Goal: Task Accomplishment & Management: Use online tool/utility

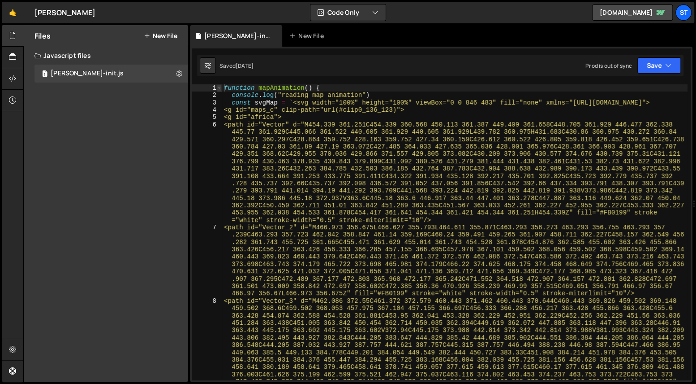
click at [219, 87] on span at bounding box center [219, 87] width 5 height 7
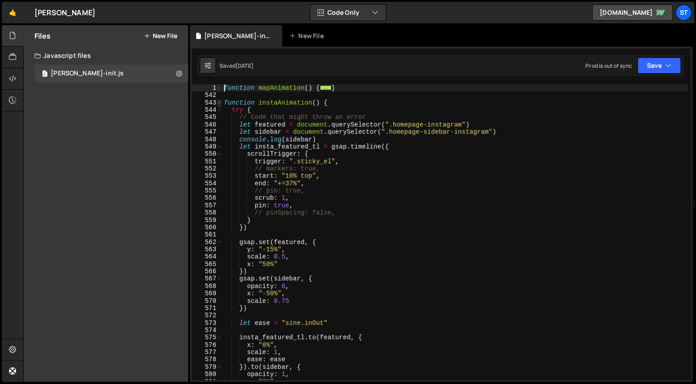
click at [219, 100] on span at bounding box center [219, 102] width 5 height 7
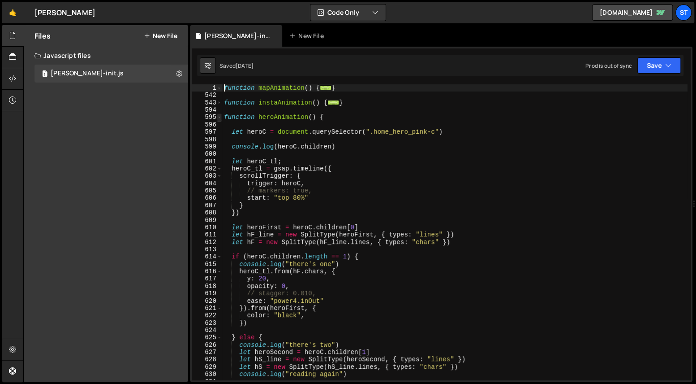
click at [220, 117] on span at bounding box center [219, 116] width 5 height 7
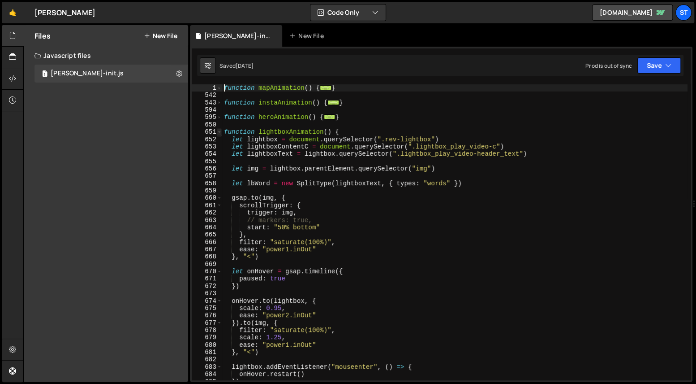
click at [220, 130] on span at bounding box center [219, 131] width 5 height 7
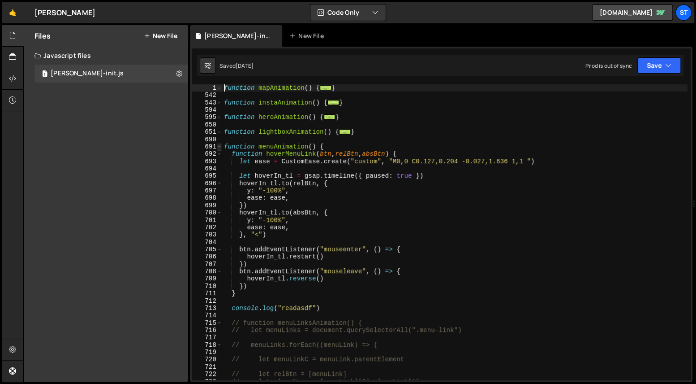
click at [218, 147] on span at bounding box center [219, 146] width 5 height 7
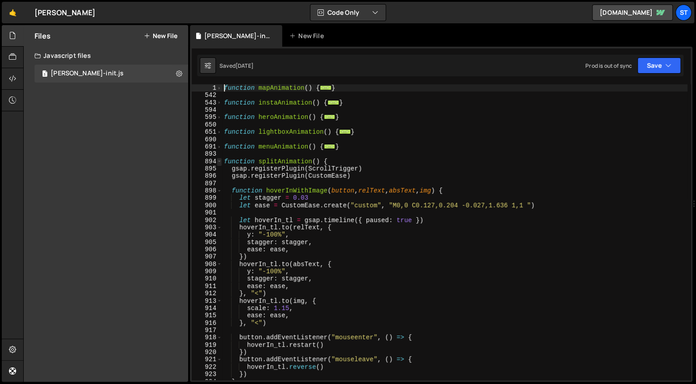
click at [219, 162] on span at bounding box center [219, 161] width 5 height 7
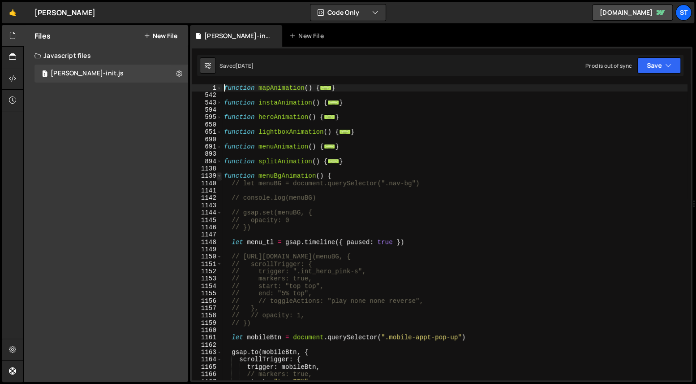
click at [220, 176] on span at bounding box center [219, 175] width 5 height 7
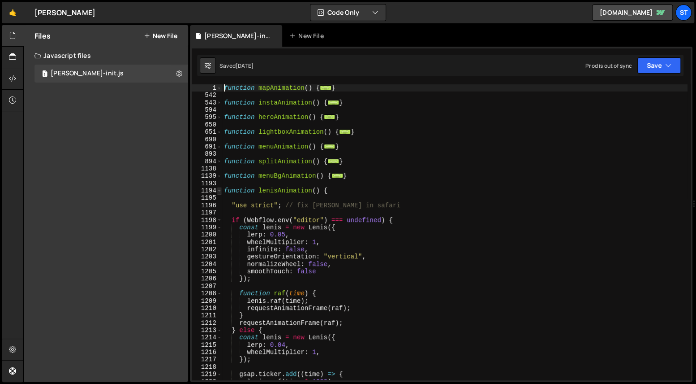
click at [221, 191] on span at bounding box center [219, 190] width 5 height 7
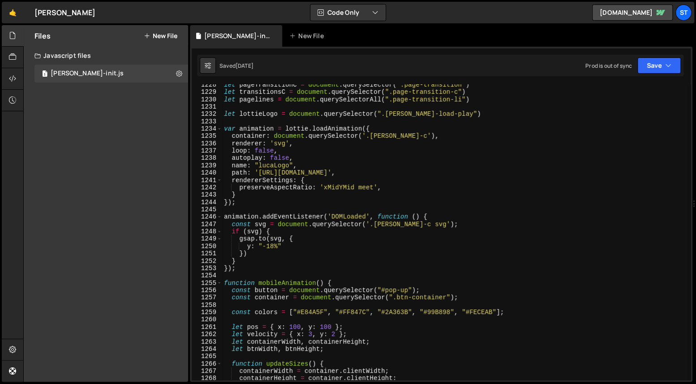
scroll to position [121, 0]
click at [218, 284] on span at bounding box center [219, 282] width 5 height 7
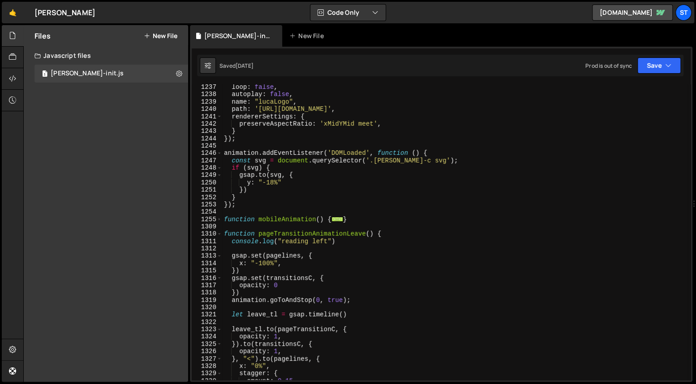
scroll to position [184, 0]
click at [220, 234] on span at bounding box center [219, 233] width 5 height 7
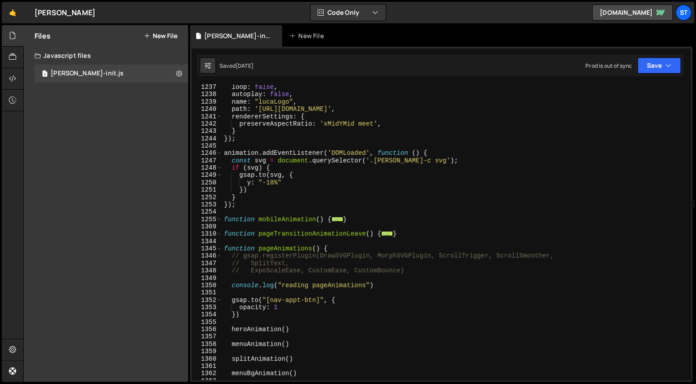
click at [220, 224] on div "1309" at bounding box center [207, 226] width 30 height 7
click at [220, 221] on span at bounding box center [219, 219] width 5 height 7
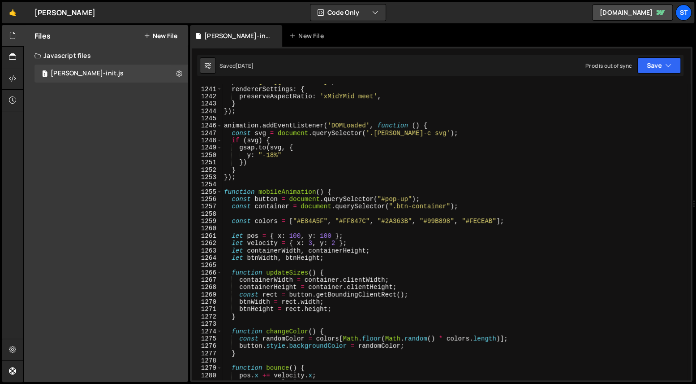
scroll to position [237, 0]
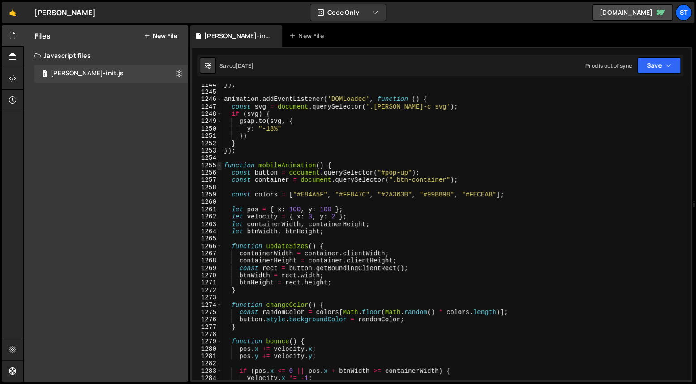
click at [219, 165] on span at bounding box center [219, 165] width 5 height 7
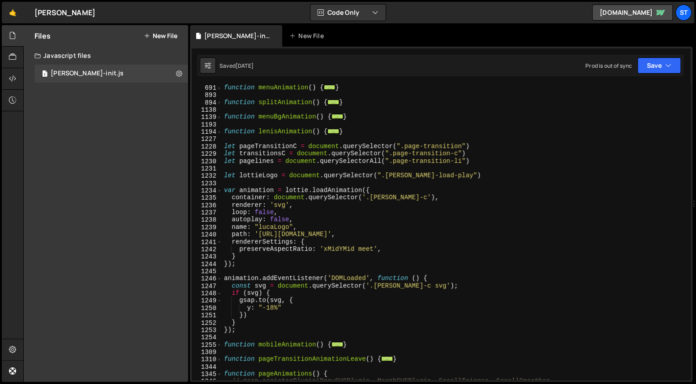
scroll to position [0, 0]
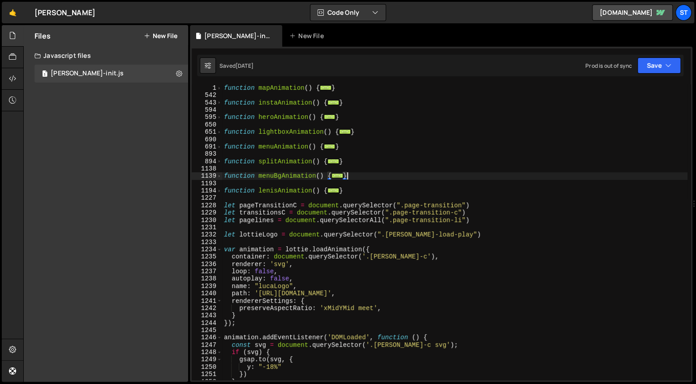
click at [363, 176] on div "function mapAnimation ( ) { ... } function instaAnimation ( ) { ... } function …" at bounding box center [455, 239] width 466 height 310
type textarea "}"
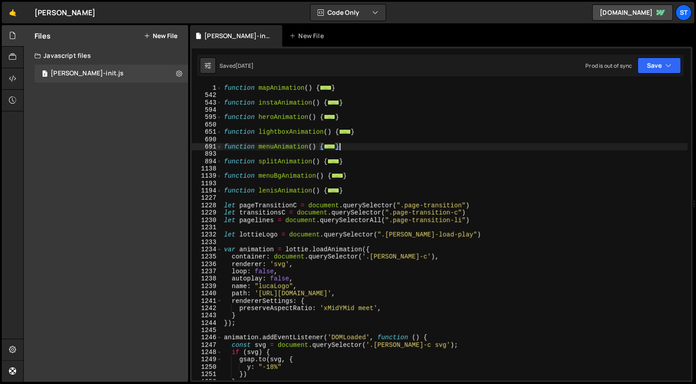
type textarea "function menuAnimation() { function hoverMenuLink(btn, relBtn, absBtn) {"
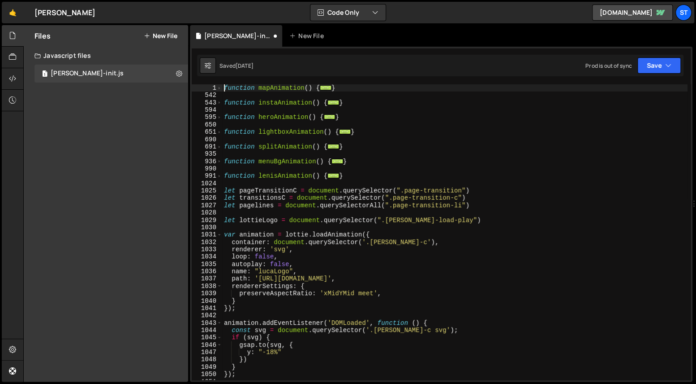
type textarea "function mapAnimation() {"
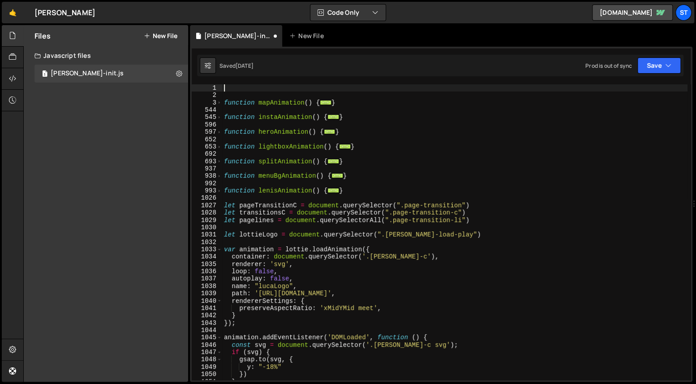
paste textarea "}"
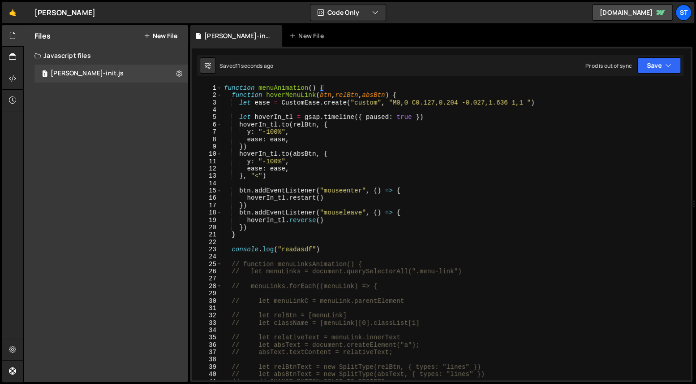
click at [381, 91] on div "function menuAnimation ( ) { function hoverMenuLink ( btn , relBtn , absBtn ) {…" at bounding box center [455, 239] width 466 height 310
type textarea "function menuAnimation() {"
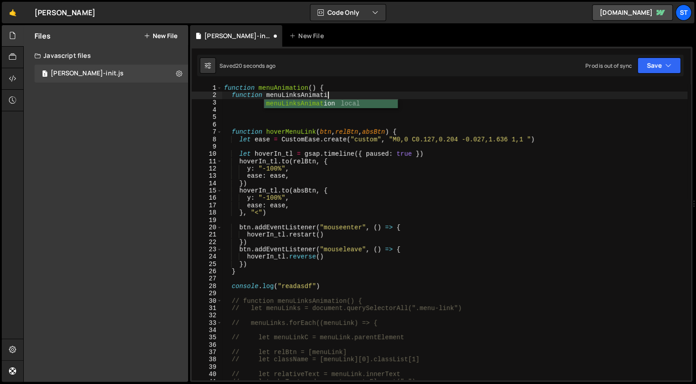
scroll to position [0, 7]
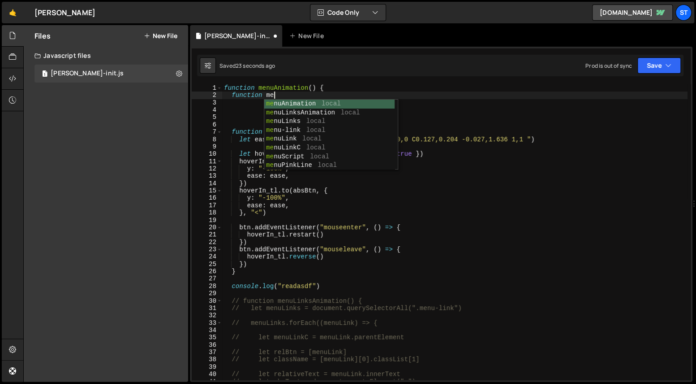
type textarea "function menu"
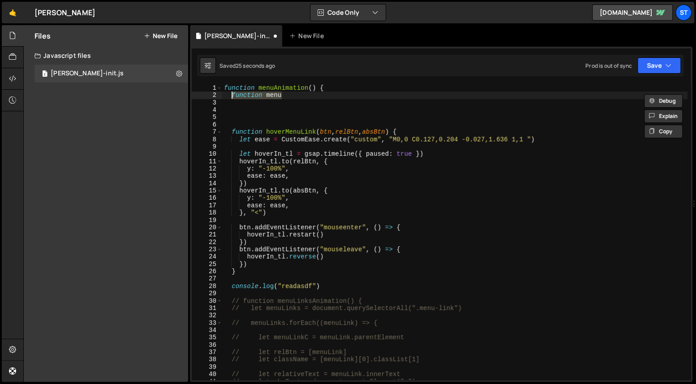
scroll to position [0, 0]
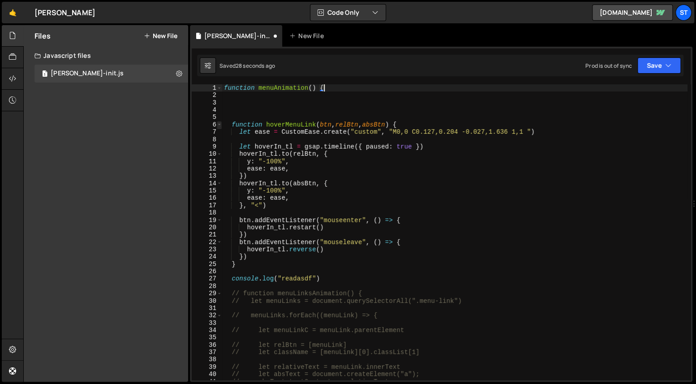
click at [220, 124] on span at bounding box center [219, 124] width 5 height 7
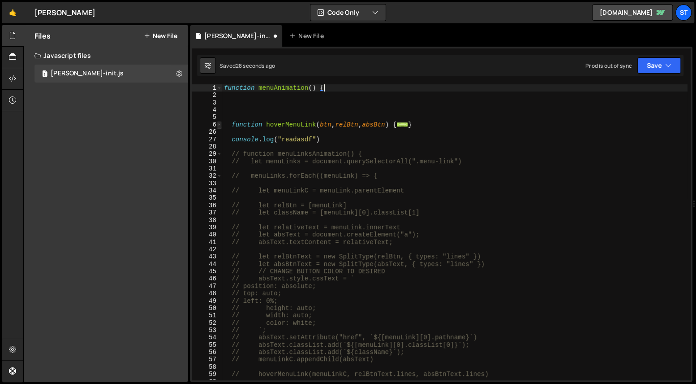
click at [220, 125] on span at bounding box center [219, 124] width 5 height 7
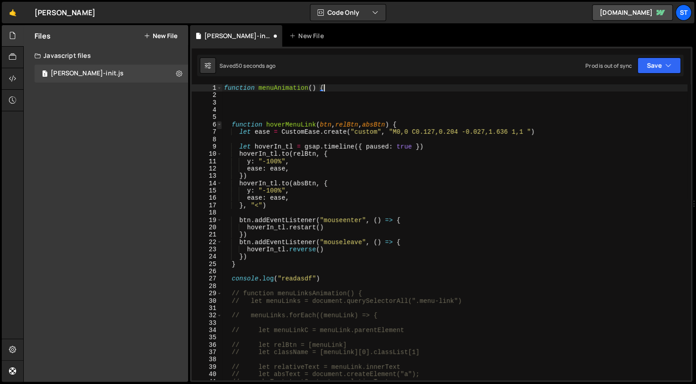
click at [221, 123] on span at bounding box center [219, 124] width 5 height 7
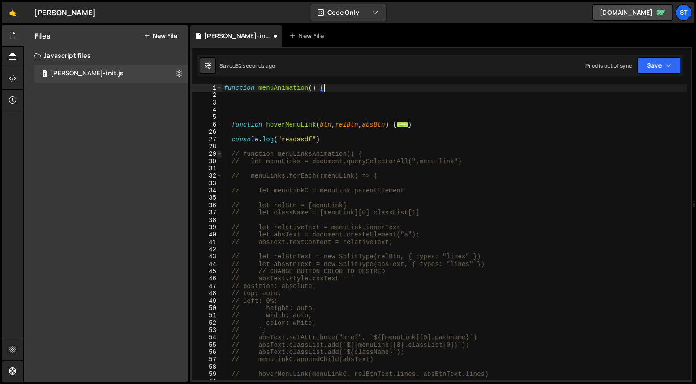
click at [220, 153] on span at bounding box center [219, 153] width 5 height 7
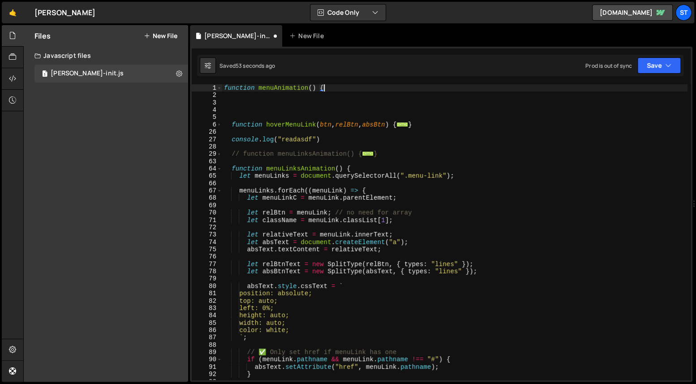
click at [390, 152] on div "function menuAnimation ( ) { function hoverMenuLink ( btn , relBtn , absBtn ) {…" at bounding box center [455, 239] width 466 height 310
type textarea "// function menuLinksAnimation() { // let menuLinks = document.querySelectorAll…"
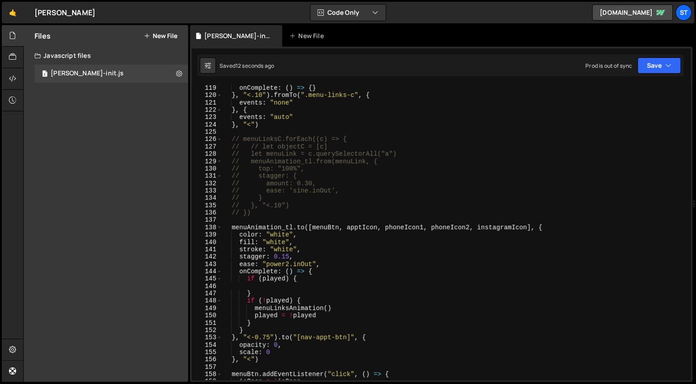
scroll to position [311, 0]
click at [217, 224] on span at bounding box center [219, 225] width 5 height 7
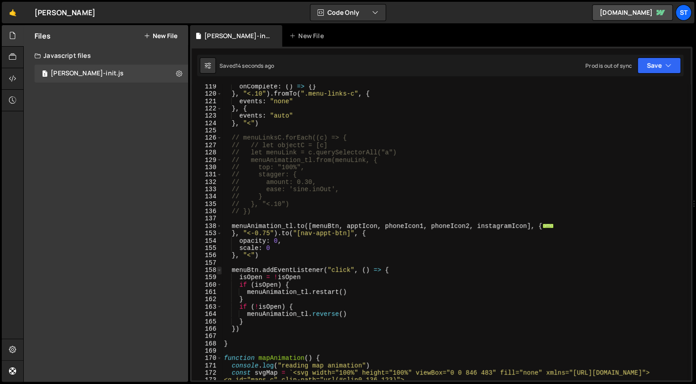
click at [219, 268] on span at bounding box center [219, 269] width 5 height 7
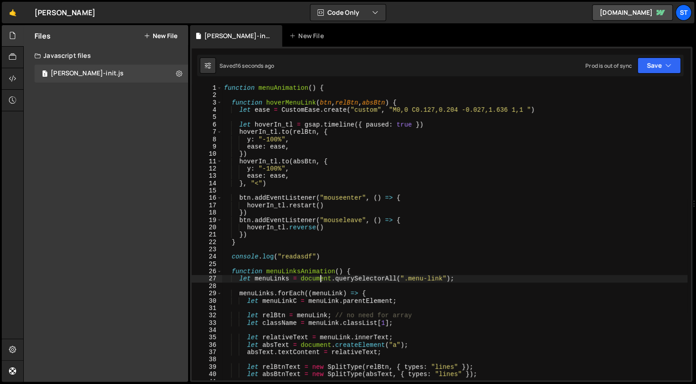
scroll to position [0, 0]
click at [337, 91] on div "function menuAnimation ( ) { function hoverMenuLink ( btn , relBtn , absBtn ) {…" at bounding box center [455, 239] width 466 height 310
type textarea "function menuAnimation() {"
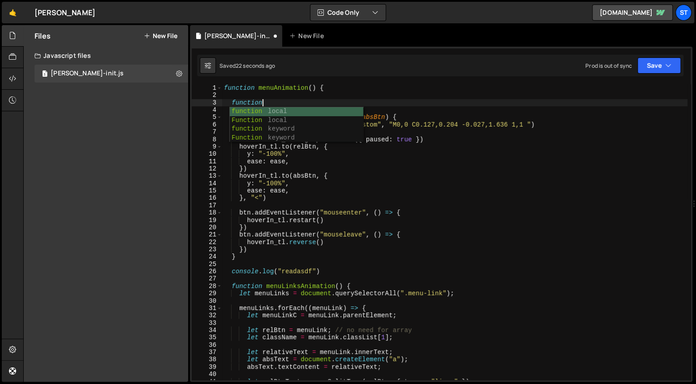
scroll to position [0, 2]
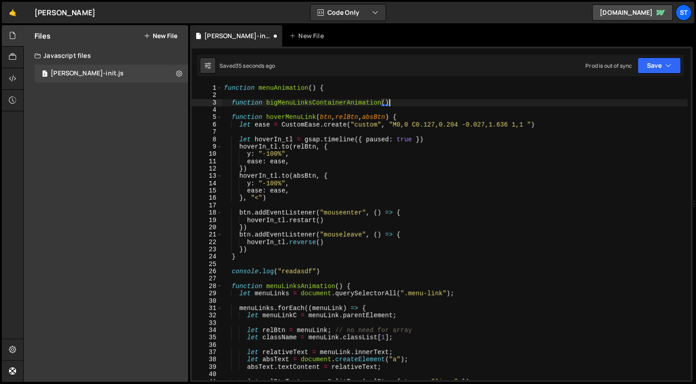
type textarea "function bigMenuLinksContainerAnimation(){}"
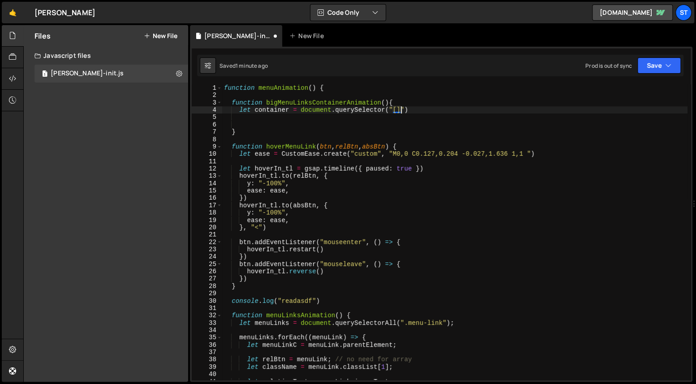
scroll to position [0, 13]
paste textarea "menu-link-c"
type textarea "let container = document.querySelector("[menu-link-c]")"
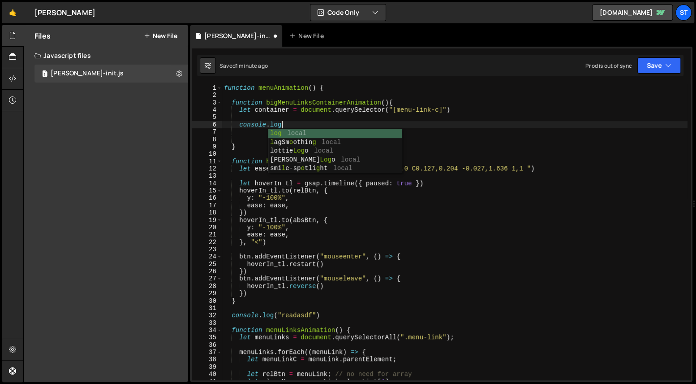
scroll to position [0, 4]
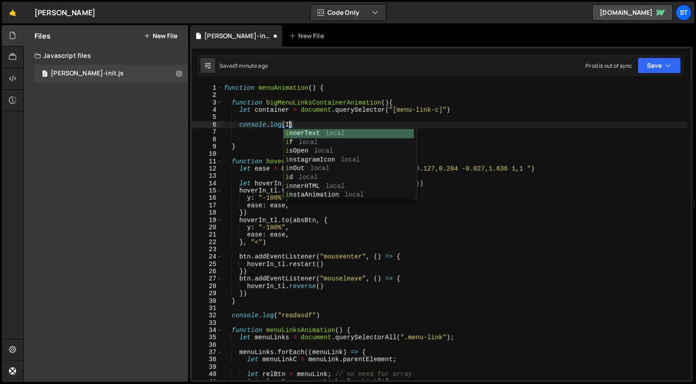
type textarea "console.log()"
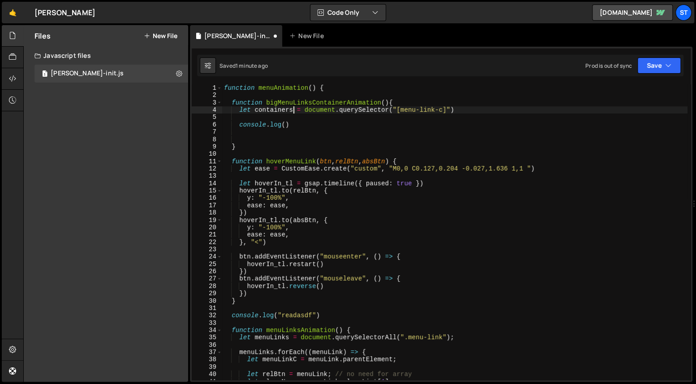
scroll to position [0, 4]
type textarea "let containers = document.querySelectorAll("[menu-link-c]")"
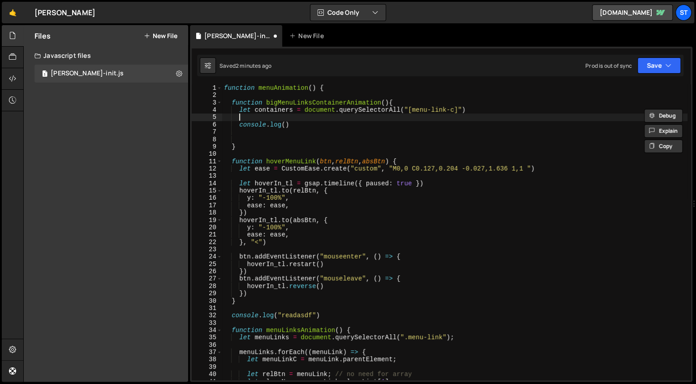
scroll to position [0, 0]
type textarea "console.log()"
paste textarea "containers"
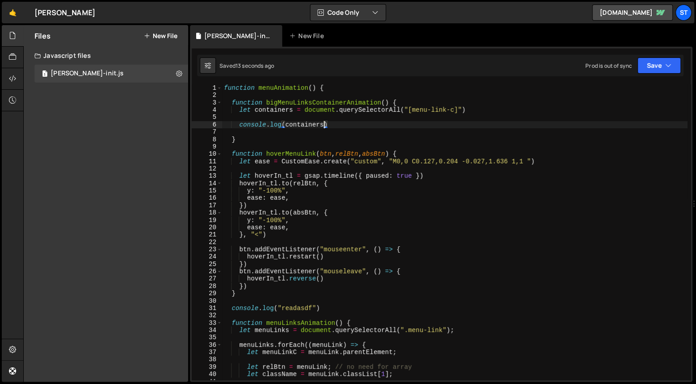
click at [344, 102] on div "function menuAnimation ( ) { function bigMenuLinksContainerAnimation ( ) { let …" at bounding box center [455, 239] width 466 height 310
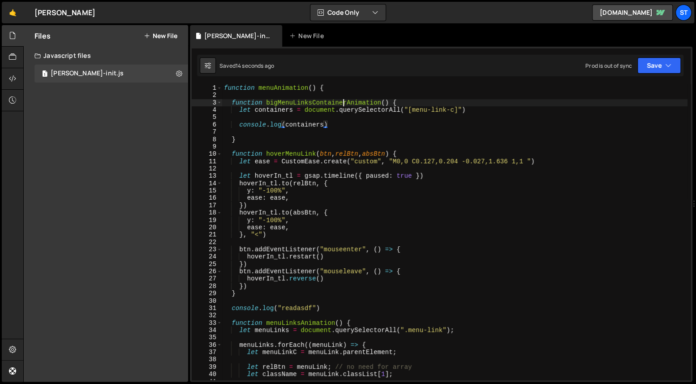
click at [344, 102] on div "function menuAnimation ( ) { function bigMenuLinksContainerAnimation ( ) { let …" at bounding box center [455, 239] width 466 height 310
type textarea "let containers = document.querySelectorAll("[menu-link-c]")"
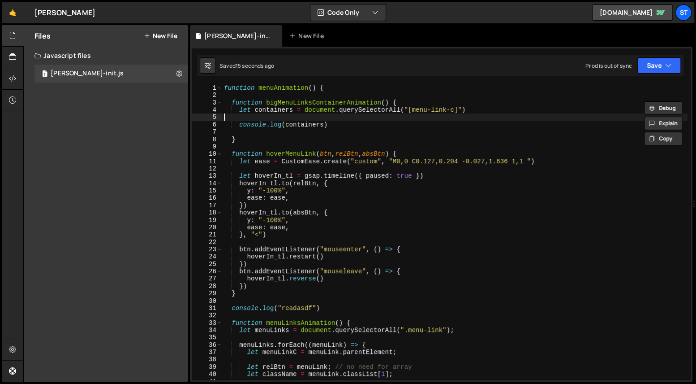
scroll to position [0, 0]
type textarea "console.log(containers)"
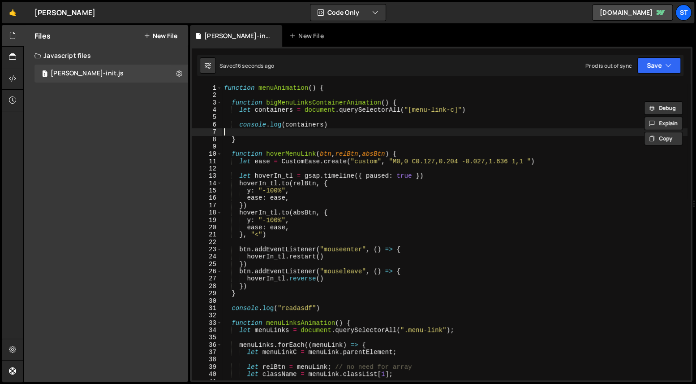
type textarea "}"
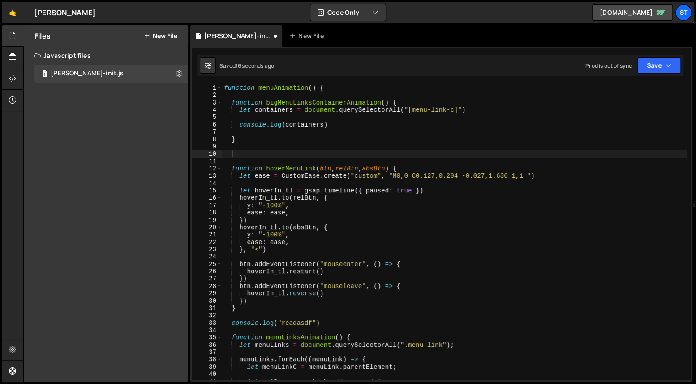
paste textarea "bigMenuLinksContainerAnimation"
click at [337, 121] on div "function menuAnimation ( ) { function bigMenuLinksContainerAnimation ( ) { let …" at bounding box center [455, 239] width 466 height 310
type textarea "console.log(containers)"
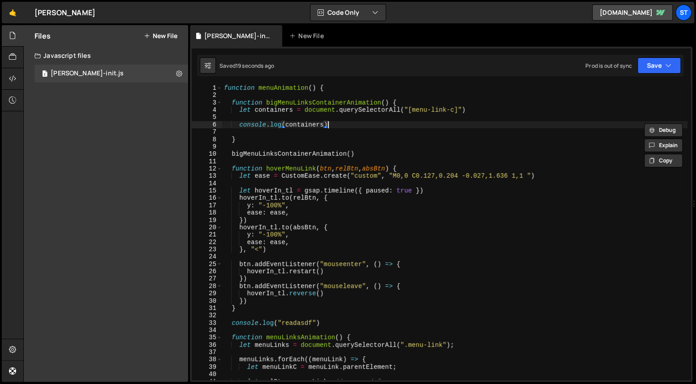
scroll to position [0, 0]
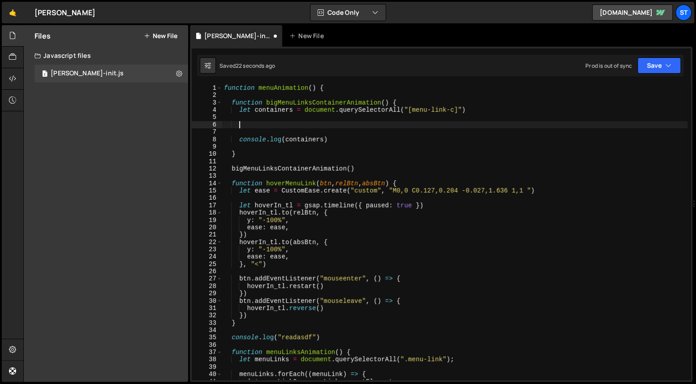
paste textarea "containers"
type textarea "containers.forEach(() => {})"
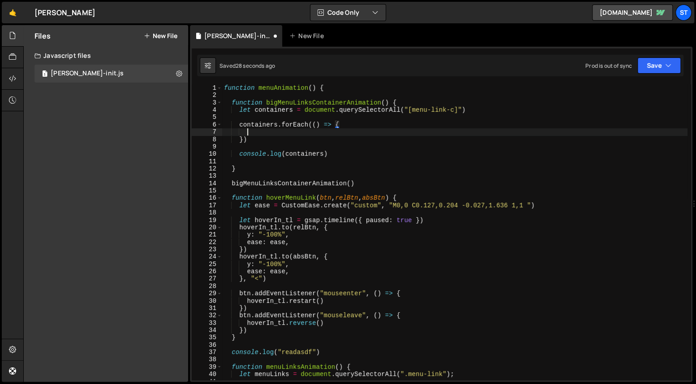
scroll to position [0, 1]
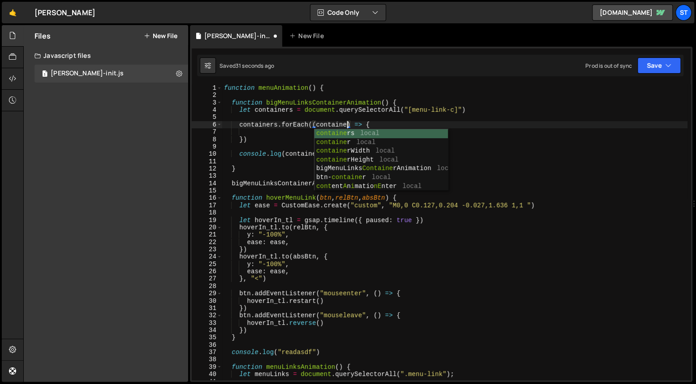
type textarea "containers.forEach((container) => {"
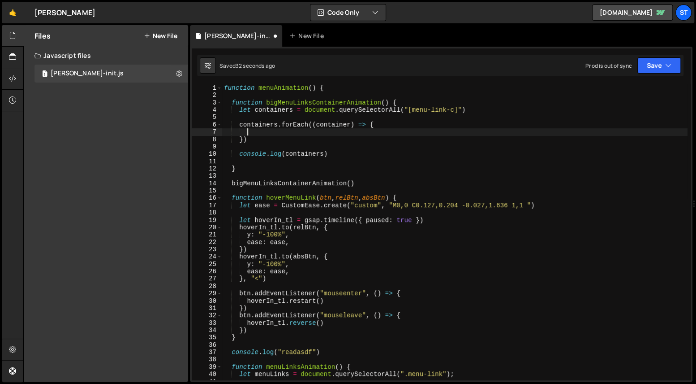
type textarea "})"
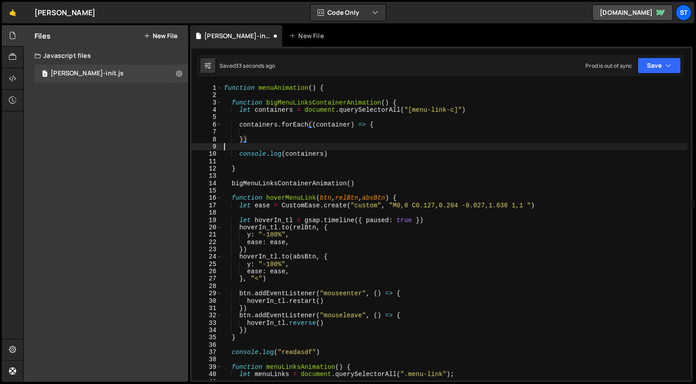
scroll to position [0, 0]
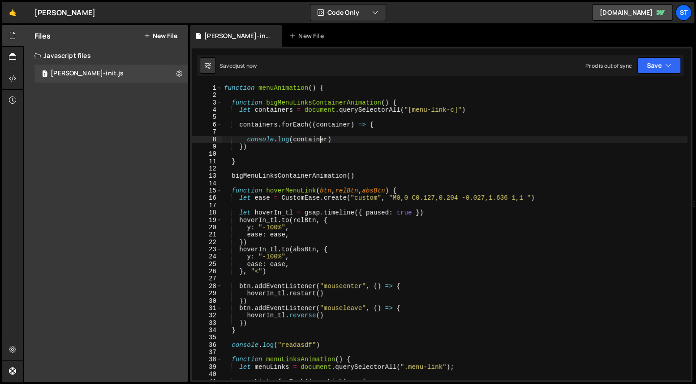
type textarea "console.log(container)"
click at [354, 138] on div "function menuAnimation ( ) { function bigMenuLinksContainerAnimation ( ) { let …" at bounding box center [455, 239] width 466 height 310
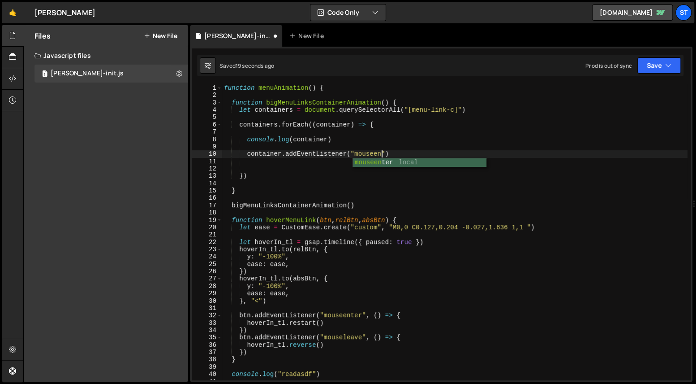
scroll to position [0, 11]
type textarea "container.addEventListener("mouseenter", () => {})"
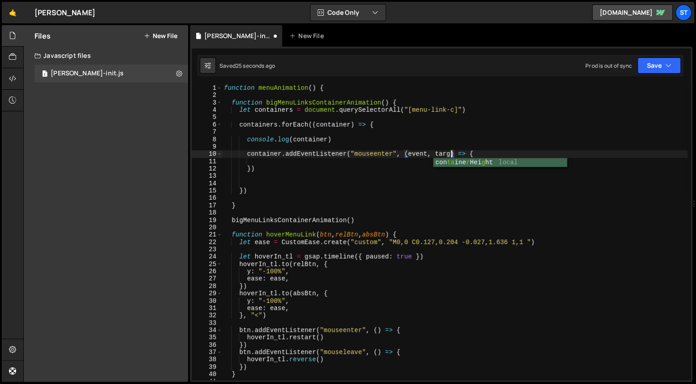
scroll to position [0, 17]
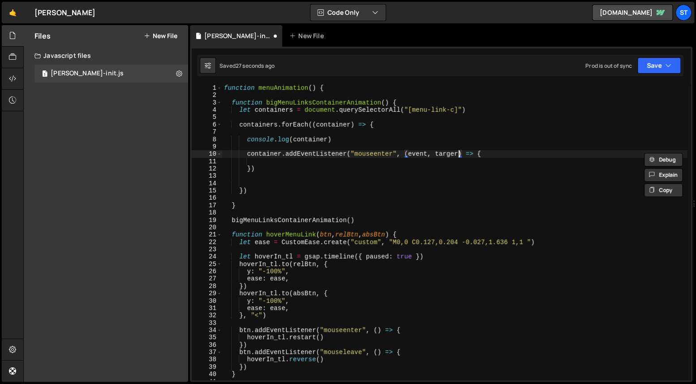
type textarea "container.addEventListener("mouseenter", (event, target) => {"
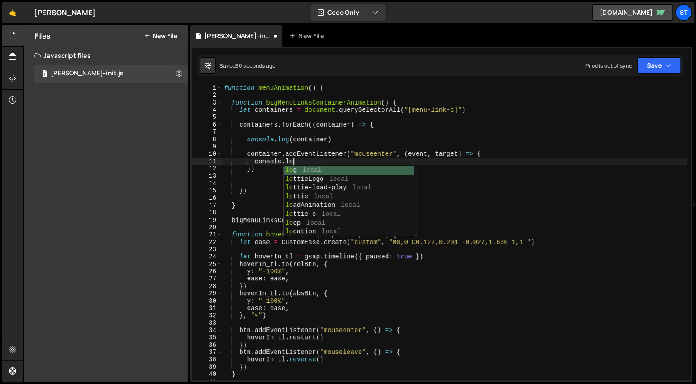
scroll to position [0, 4]
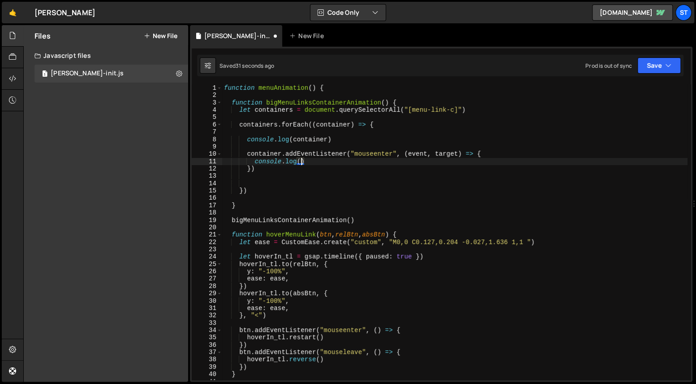
paste textarea "event, target"
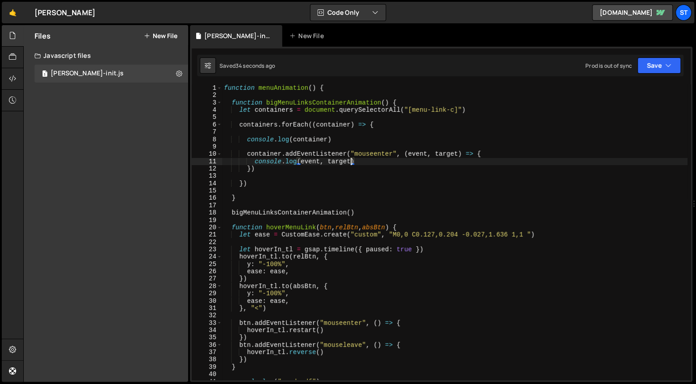
click at [451, 153] on div "function menuAnimation ( ) { function bigMenuLinksContainerAnimation ( ) { let …" at bounding box center [455, 239] width 466 height 310
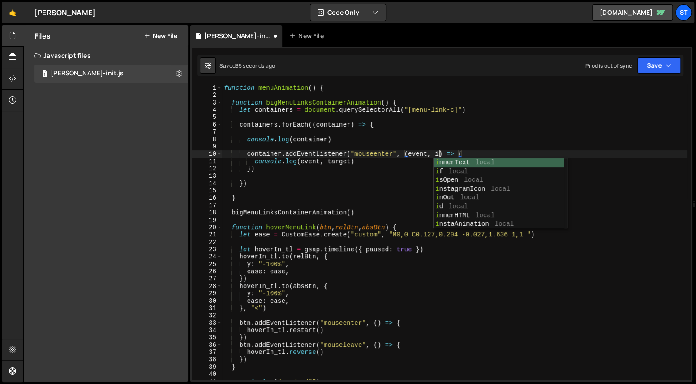
scroll to position [0, 16]
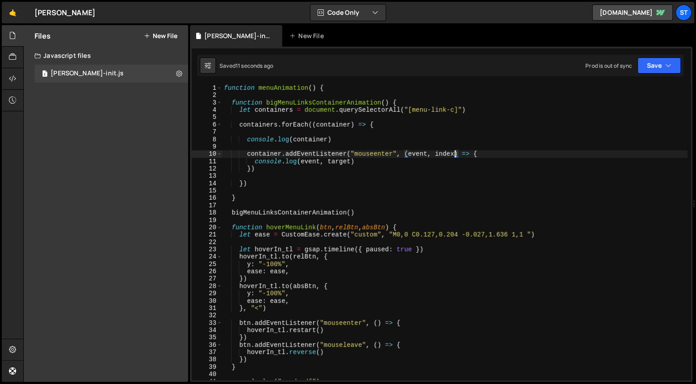
click at [444, 155] on div "function menuAnimation ( ) { function bigMenuLinksContainerAnimation ( ) { let …" at bounding box center [455, 239] width 466 height 310
click at [337, 160] on div "function menuAnimation ( ) { function bigMenuLinksContainerAnimation ( ) { let …" at bounding box center [455, 239] width 466 height 310
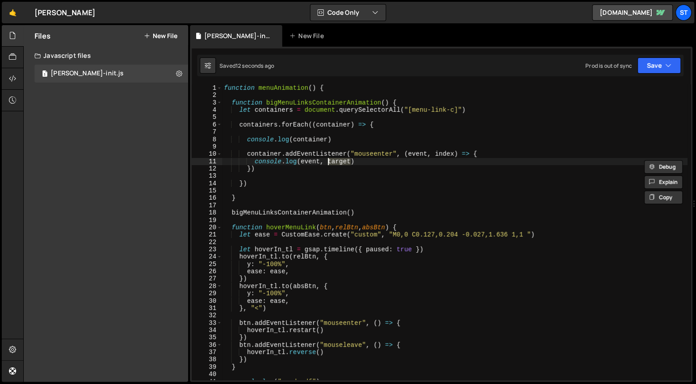
paste textarea "index"
type textarea "console.log(event, index)"
click at [423, 177] on div "function menuAnimation ( ) { function bigMenuLinksContainerAnimation ( ) { let …" at bounding box center [455, 239] width 466 height 310
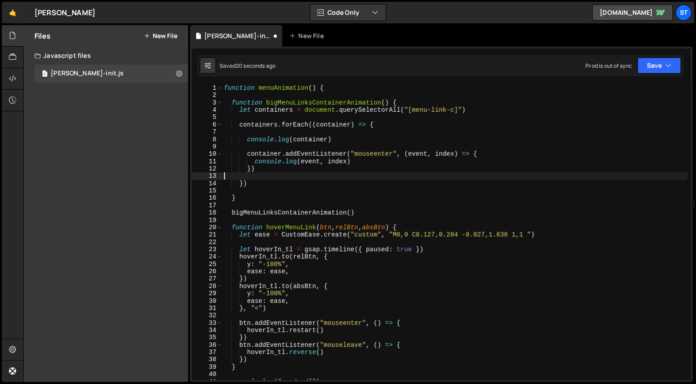
scroll to position [0, 0]
click at [331, 172] on div "function menuAnimation ( ) { function bigMenuLinksContainerAnimation ( ) { let …" at bounding box center [455, 239] width 466 height 310
click at [328, 167] on div "function menuAnimation ( ) { function bigMenuLinksContainerAnimation ( ) { let …" at bounding box center [455, 239] width 466 height 310
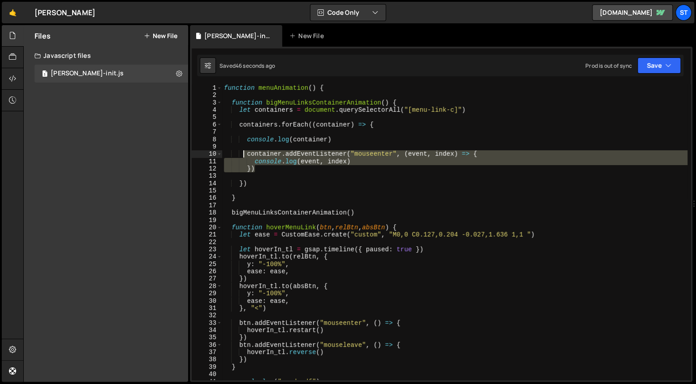
drag, startPoint x: 277, startPoint y: 166, endPoint x: 242, endPoint y: 154, distance: 37.1
click at [242, 154] on div "function menuAnimation ( ) { function bigMenuLinksContainerAnimation ( ) { let …" at bounding box center [455, 239] width 466 height 310
type textarea "container.addEventListener("mouseenter", (event, index) => { console.log(event,…"
click at [25, 37] on div "Files New File" at bounding box center [106, 36] width 164 height 22
click at [15, 36] on icon at bounding box center [12, 35] width 7 height 10
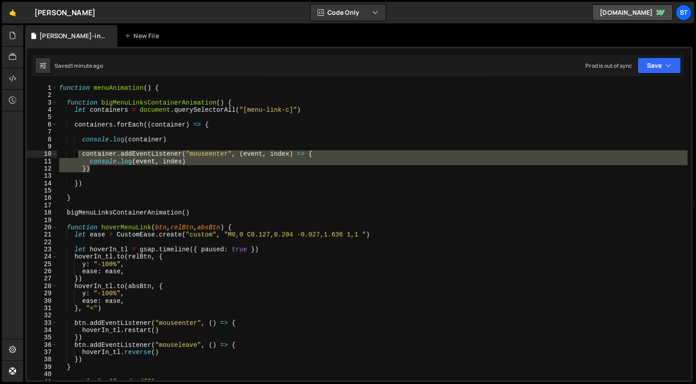
click at [162, 147] on div "function menuAnimation ( ) { function bigMenuLinksContainerAnimation ( ) { let …" at bounding box center [372, 239] width 630 height 310
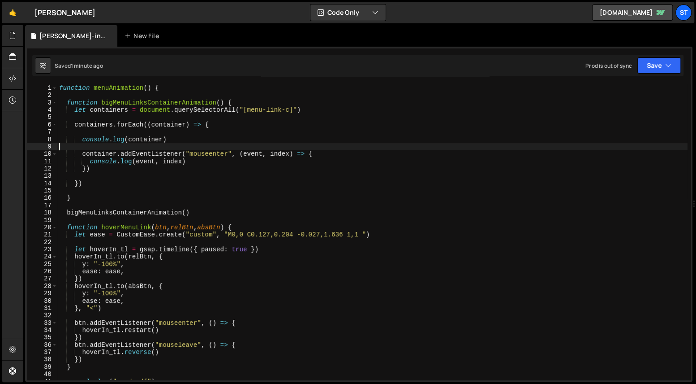
drag, startPoint x: 183, startPoint y: 125, endPoint x: 187, endPoint y: 137, distance: 13.0
click at [183, 125] on div "function menuAnimation ( ) { function bigMenuLinksContainerAnimation ( ) { let …" at bounding box center [372, 239] width 630 height 310
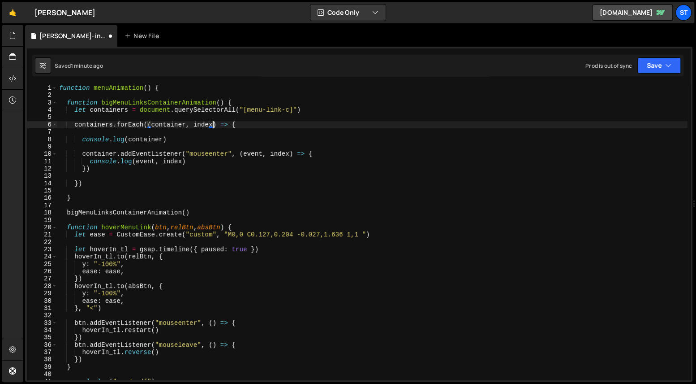
scroll to position [0, 11]
click at [281, 152] on div "function menuAnimation ( ) { function bigMenuLinksContainerAnimation ( ) { let …" at bounding box center [372, 239] width 630 height 310
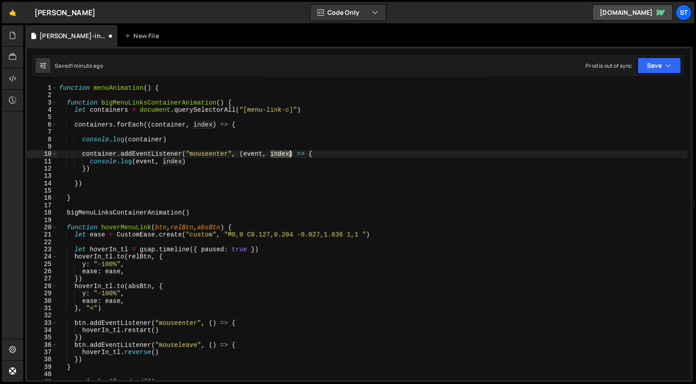
click at [281, 152] on div "function menuAnimation ( ) { function bigMenuLinksContainerAnimation ( ) { let …" at bounding box center [372, 239] width 630 height 310
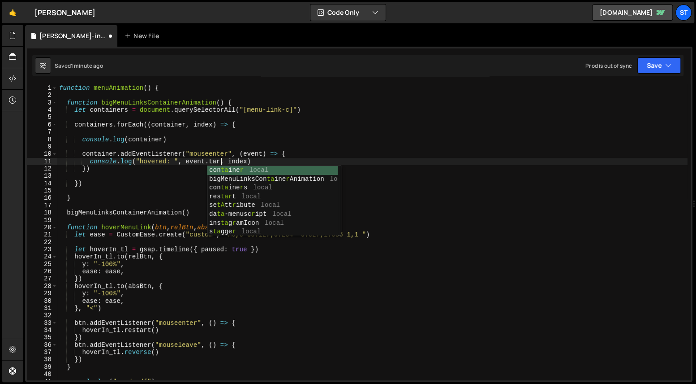
scroll to position [0, 12]
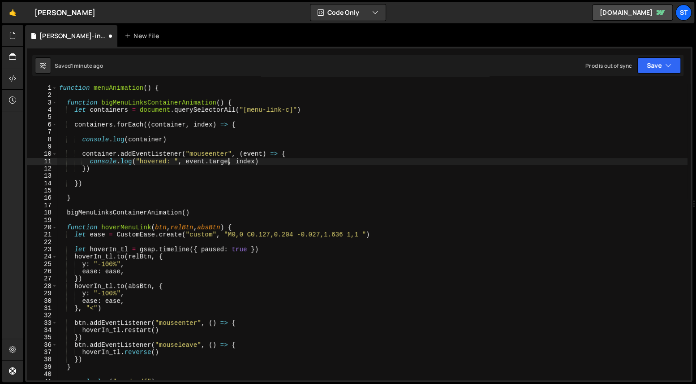
type textarea "console.log("hovered: ", event.target, index)"
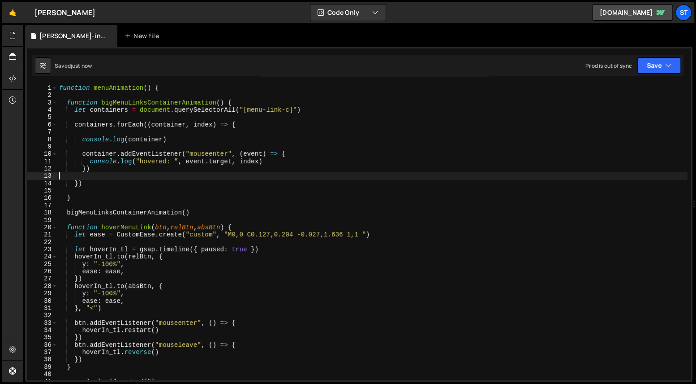
click at [235, 175] on div "function menuAnimation ( ) { function bigMenuLinksContainerAnimation ( ) { let …" at bounding box center [372, 239] width 630 height 310
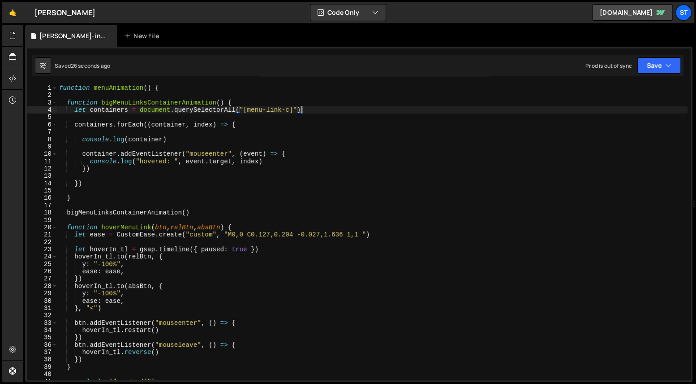
click at [330, 110] on div "function menuAnimation ( ) { function bigMenuLinksContainerAnimation ( ) { let …" at bounding box center [372, 239] width 630 height 310
type textarea "let containers = document.querySelectorAll("[menu-link-c]")"
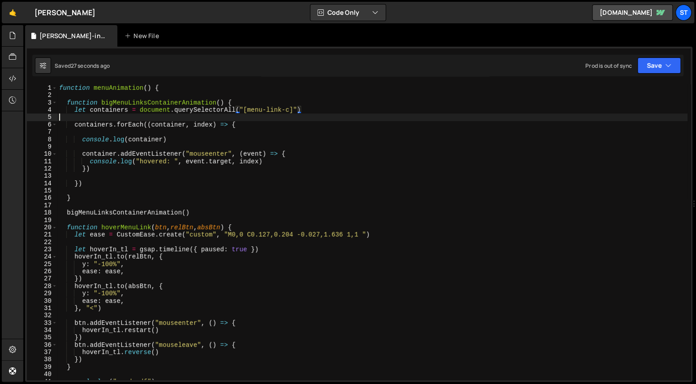
click at [322, 117] on div "function menuAnimation ( ) { function bigMenuLinksContainerAnimation ( ) { let …" at bounding box center [372, 239] width 630 height 310
click at [299, 123] on div "function menuAnimation ( ) { function bigMenuLinksContainerAnimation ( ) { let …" at bounding box center [372, 239] width 630 height 310
type textarea "containers.forEach((container, index) => {"
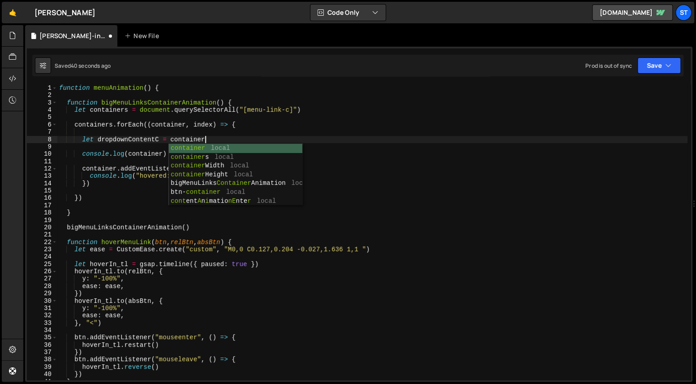
scroll to position [0, 10]
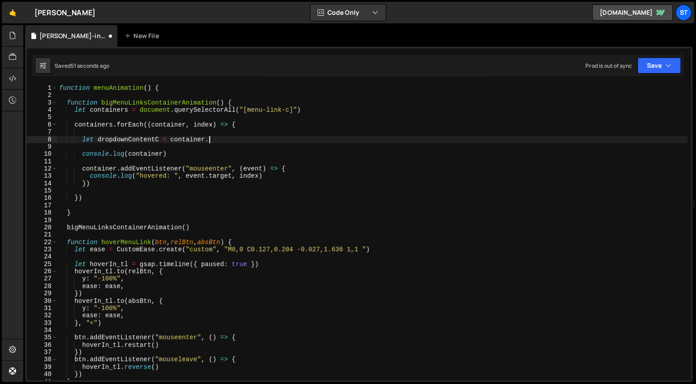
click at [221, 142] on div "function menuAnimation ( ) { function bigMenuLinksContainerAnimation ( ) { let …" at bounding box center [372, 239] width 630 height 310
paste textarea "menu links inside c""
type textarea "let dropdownContentC = container.querySelector(".menu-links-inside-c")"
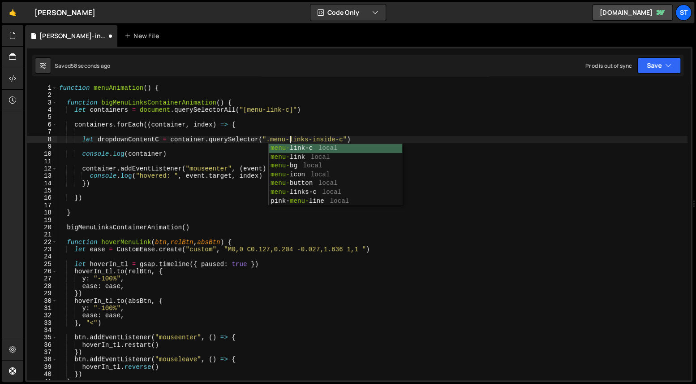
scroll to position [0, 16]
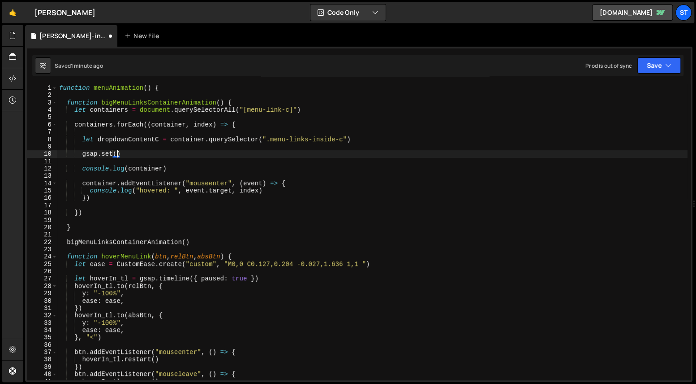
type textarea "gsap.set()"
type textarea "let dropdownContentC = container.querySelector(".menu-links-inside-c")"
paste textarea "dropdownContentC"
type textarea "gsap.set(dropdownContentC, {})"
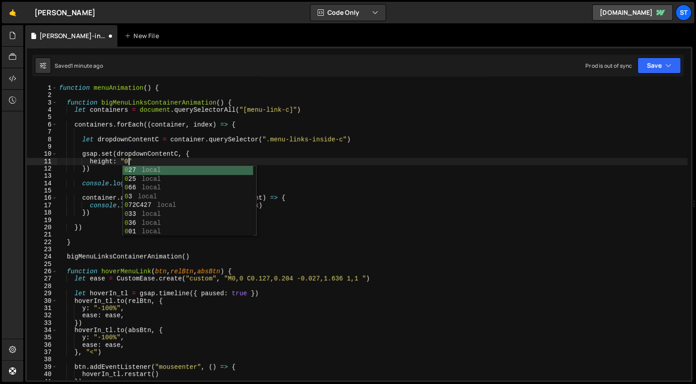
scroll to position [0, 4]
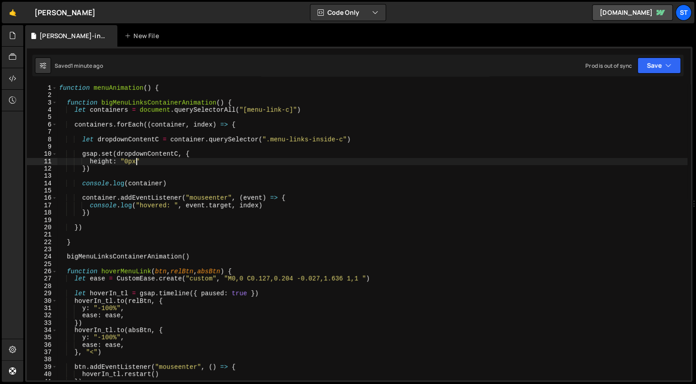
click at [109, 211] on div "function menuAnimation ( ) { function bigMenuLinksContainerAnimation ( ) { let …" at bounding box center [372, 239] width 630 height 310
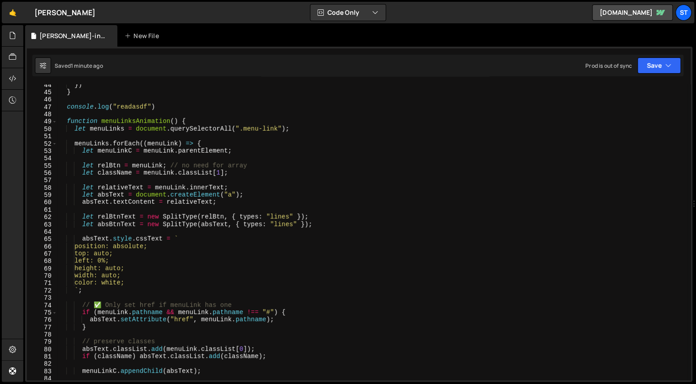
scroll to position [113, 0]
click at [55, 142] on span at bounding box center [54, 143] width 5 height 7
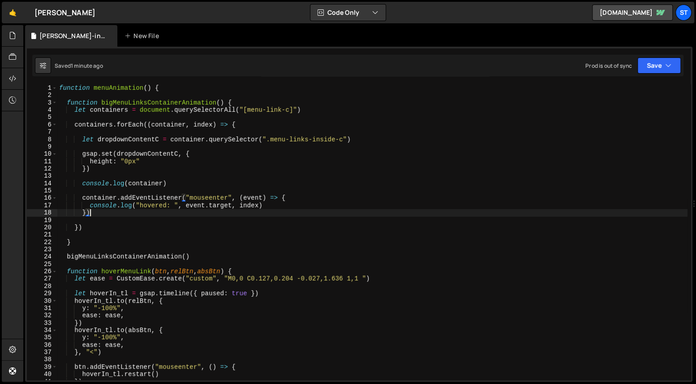
scroll to position [0, 0]
click at [281, 208] on div "function menuAnimation ( ) { function bigMenuLinksContainerAnimation ( ) { let …" at bounding box center [372, 239] width 630 height 310
type textarea "console.log("hovered: ", event.target, index)"
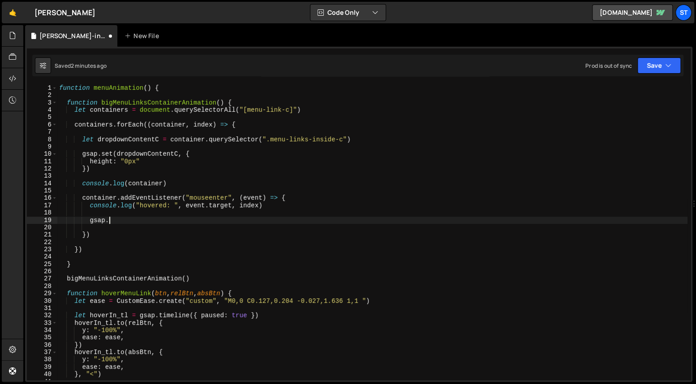
scroll to position [0, 3]
type textarea "gsap.fromTo"
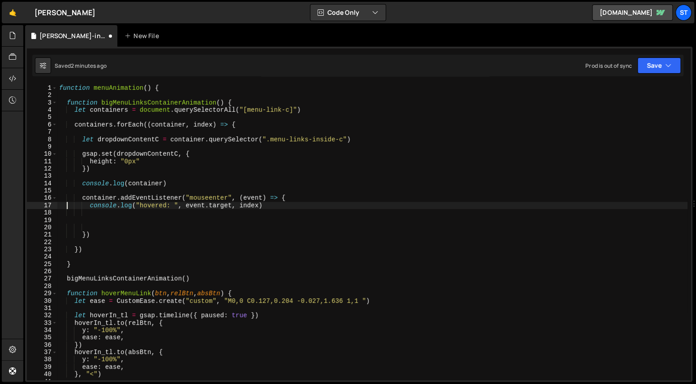
type textarea "container.addEventListener("mouseenter", (event) => {"
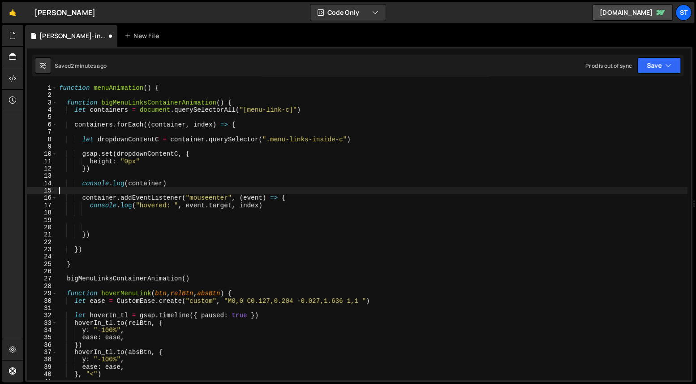
type textarea "console.log(container)"
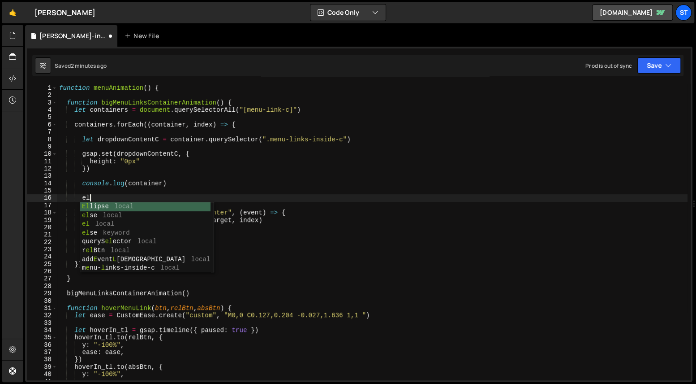
scroll to position [0, 2]
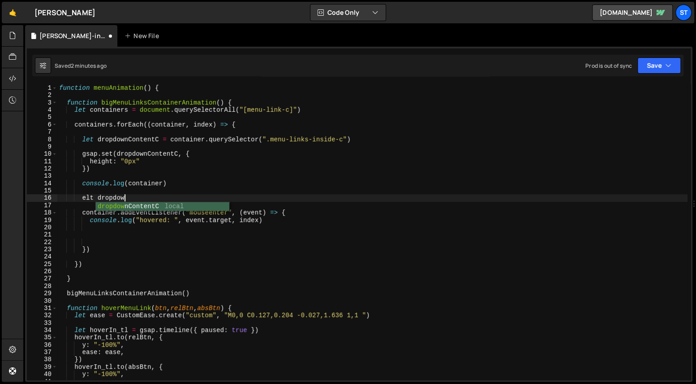
type textarea "elt dropdown"
type textarea "let dropdownHover_tl = gsap.timeline({ paused: true })"
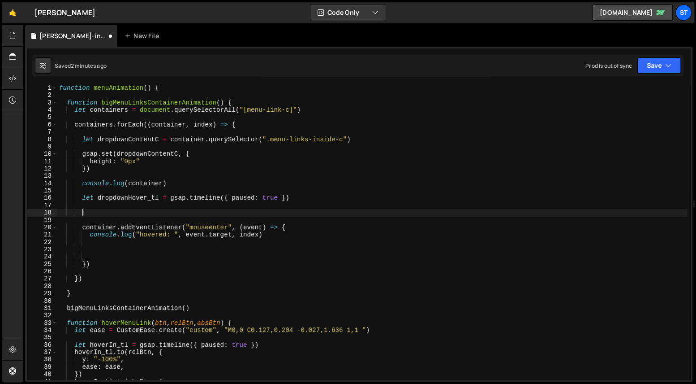
scroll to position [0, 0]
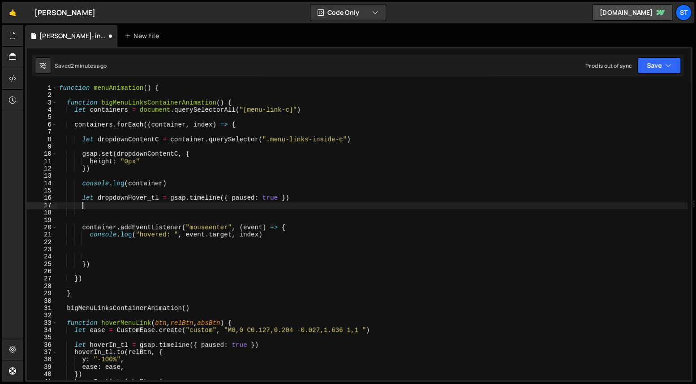
type textarea "let dropdownHover_tl = gsap.timeline({ paused: true })"
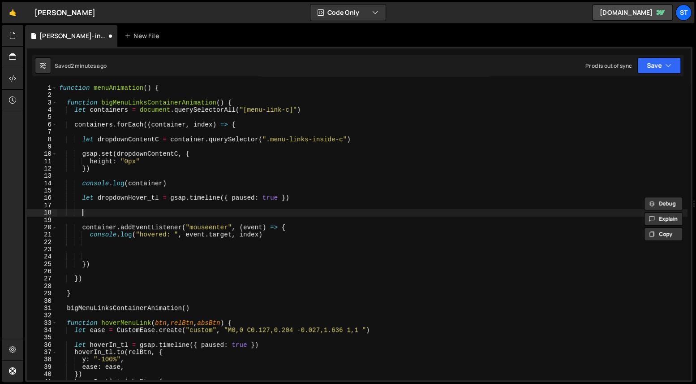
paste textarea "dropdownHover_tl"
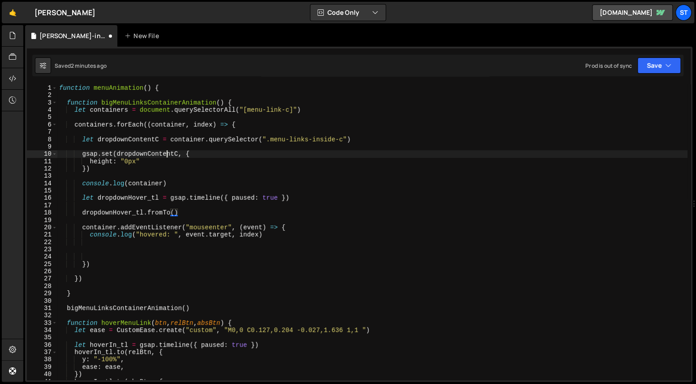
click at [168, 153] on div "function menuAnimation ( ) { function bigMenuLinksContainerAnimation ( ) { let …" at bounding box center [372, 239] width 630 height 310
click at [176, 212] on div "function menuAnimation ( ) { function bigMenuLinksContainerAnimation ( ) { let …" at bounding box center [372, 239] width 630 height 310
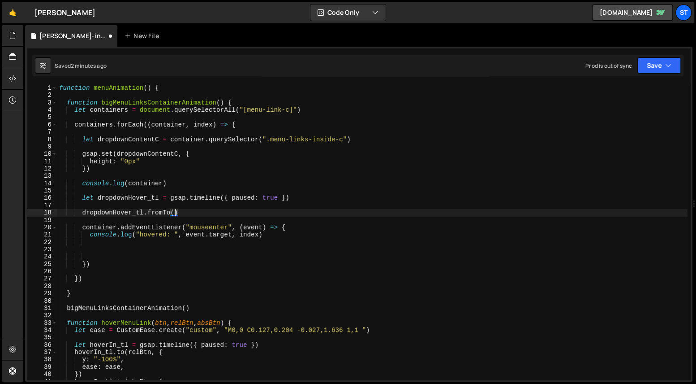
paste textarea "dropdownContentC"
type textarea "dropdownHover_tl.fromTo(dropdownContentC, {})"
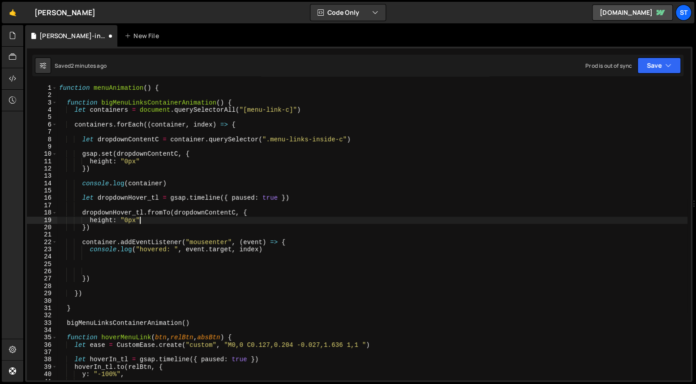
scroll to position [0, 1]
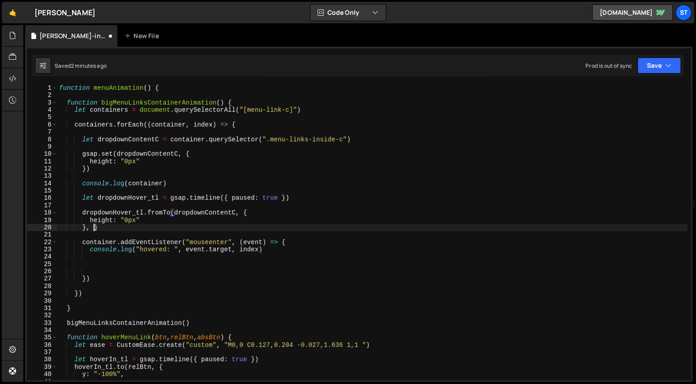
type textarea "}, {})"
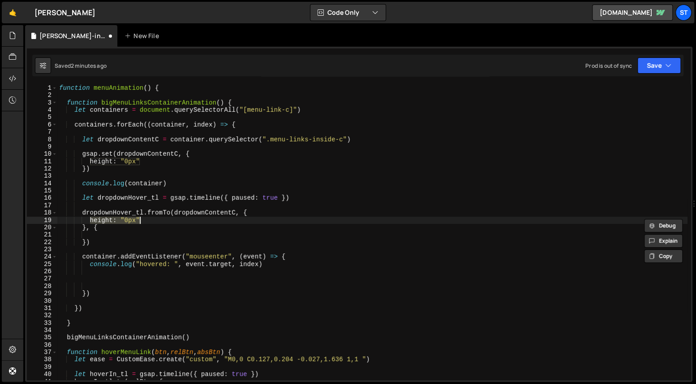
type textarea "}, {"
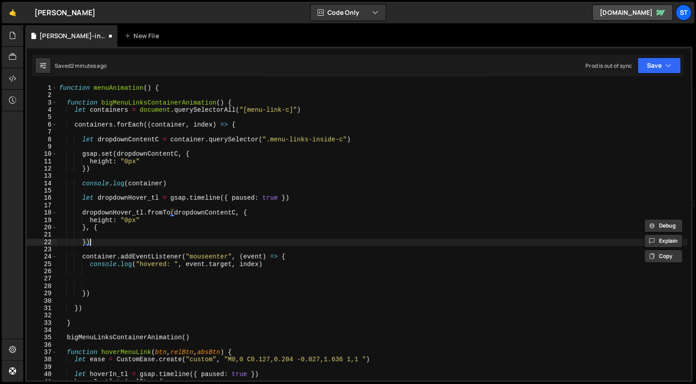
type textarea "function menuAnimation() {"
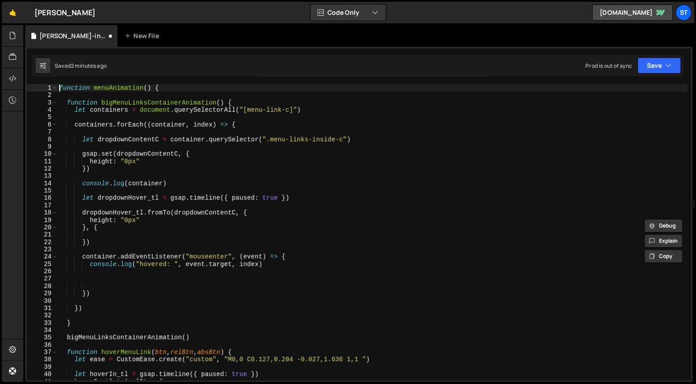
click at [143, 234] on div "function menuAnimation ( ) { function bigMenuLinksContainerAnimation ( ) { let …" at bounding box center [372, 239] width 630 height 310
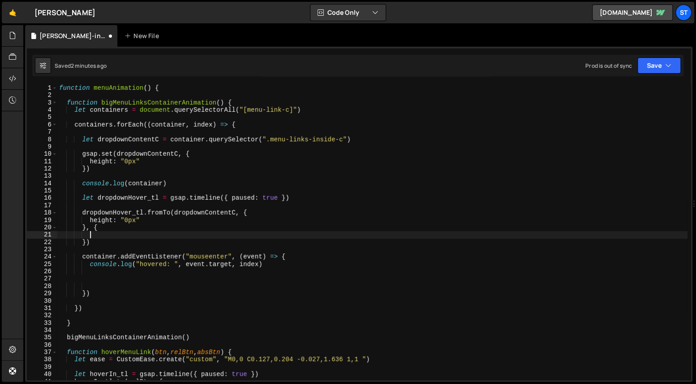
paste textarea "height: "0px""
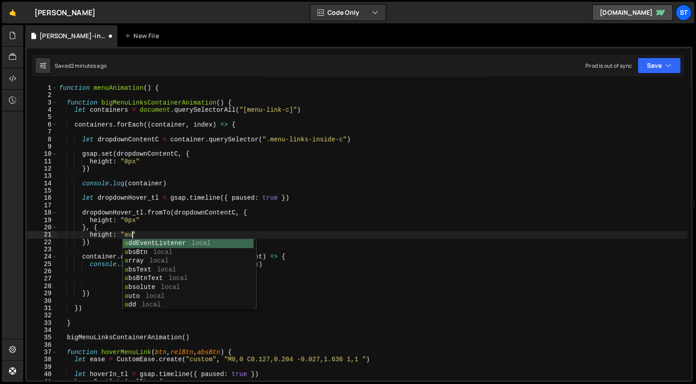
scroll to position [0, 5]
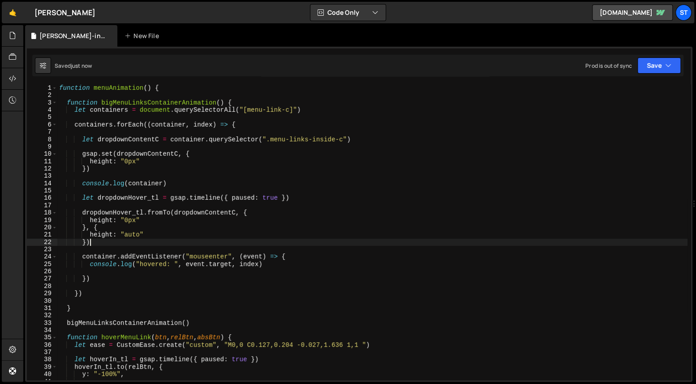
click at [148, 242] on div "function menuAnimation ( ) { function bigMenuLinksContainerAnimation ( ) { let …" at bounding box center [372, 239] width 630 height 310
click at [120, 212] on div "function menuAnimation ( ) { function bigMenuLinksContainerAnimation ( ) { let …" at bounding box center [372, 239] width 630 height 310
type textarea "dropdownHover_tl.fromTo(dropdownContentC, {"
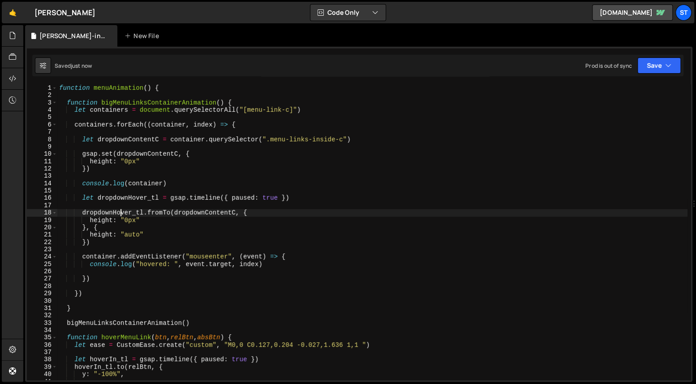
click at [120, 212] on div "function menuAnimation ( ) { function bigMenuLinksContainerAnimation ( ) { let …" at bounding box center [372, 239] width 630 height 310
click at [156, 272] on div "function menuAnimation ( ) { function bigMenuLinksContainerAnimation ( ) { let …" at bounding box center [372, 239] width 630 height 310
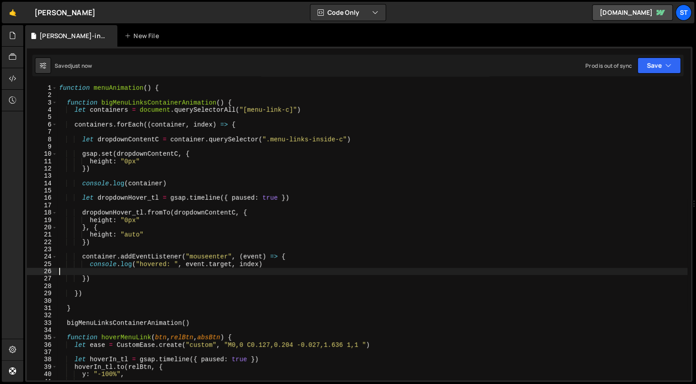
type textarea "console.log("hovered: ", event.target, index)"
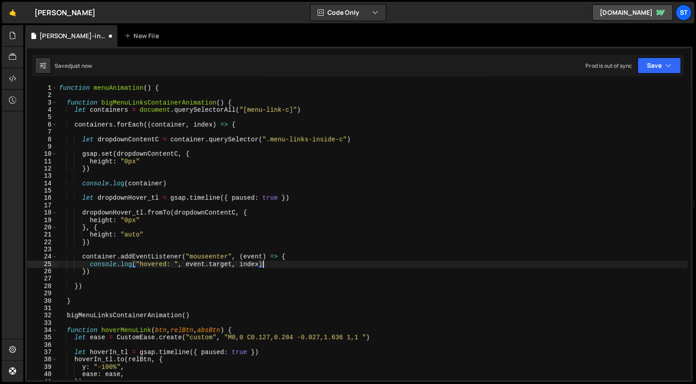
scroll to position [0, 1]
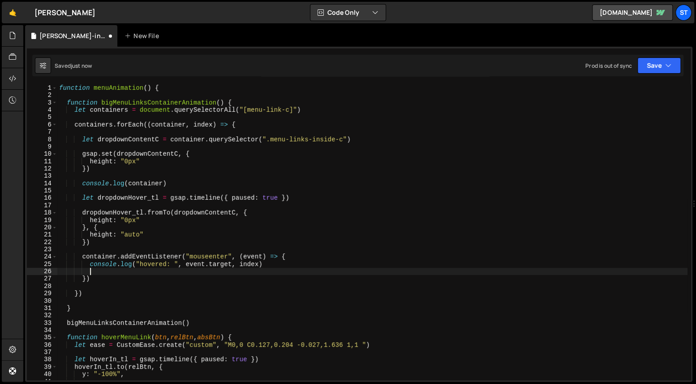
paste textarea "dropdownHover_tl"
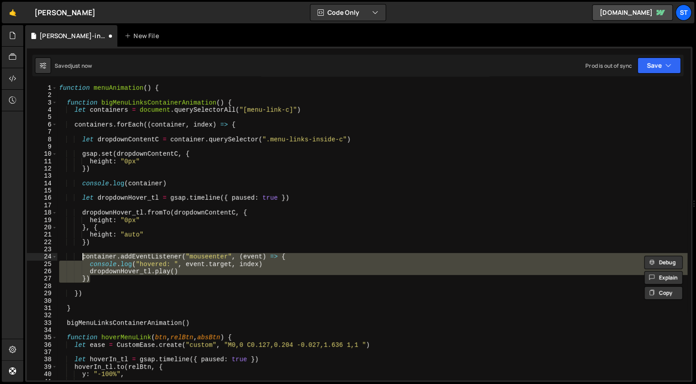
type textarea "})"
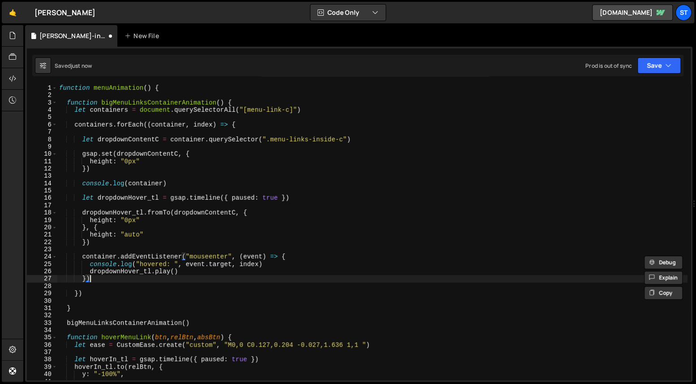
scroll to position [0, 0]
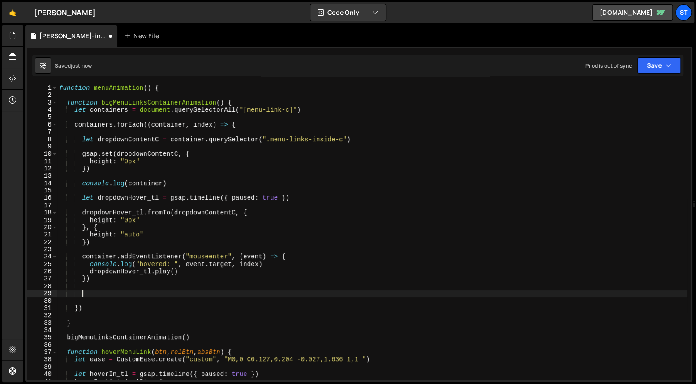
paste textarea "})"
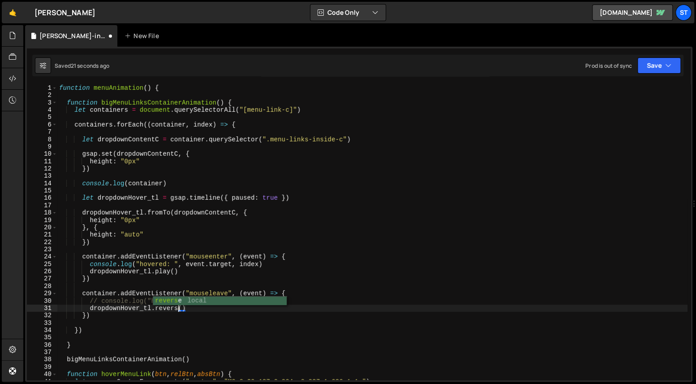
scroll to position [0, 9]
type textarea "dropdownHover_tl.reverse()"
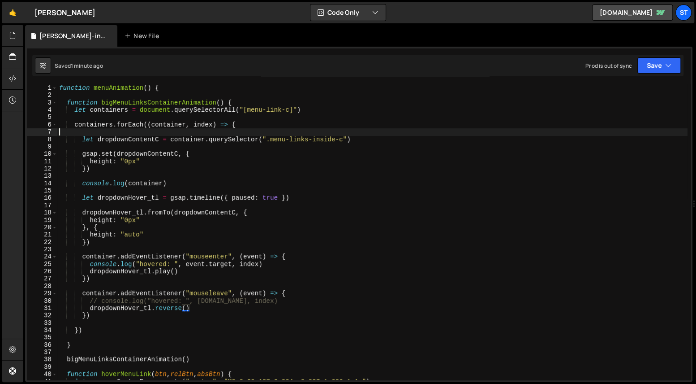
click at [247, 129] on div "function menuAnimation ( ) { function bigMenuLinksContainerAnimation ( ) { let …" at bounding box center [372, 239] width 630 height 310
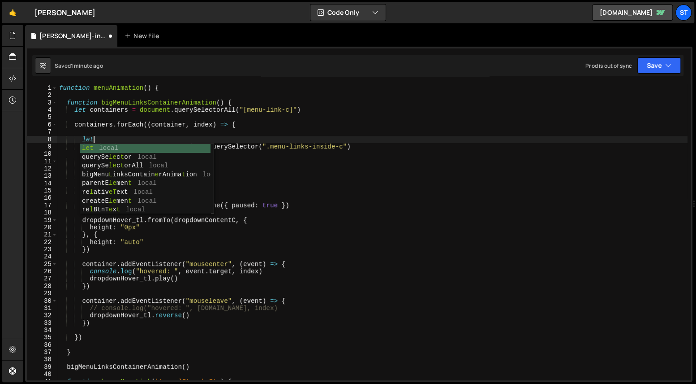
type textarea "let"
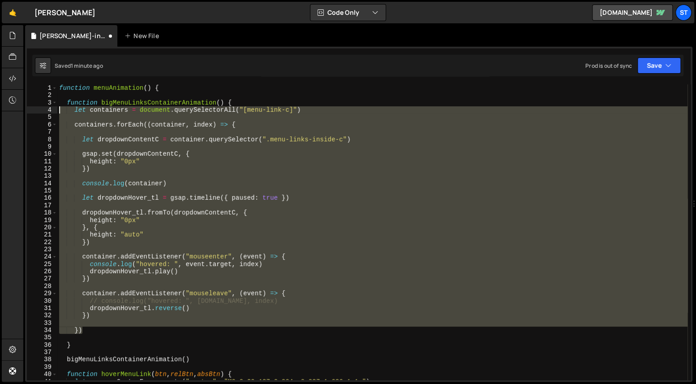
drag, startPoint x: 99, startPoint y: 329, endPoint x: 60, endPoint y: 108, distance: 224.2
click at [60, 108] on div "function menuAnimation ( ) { function bigMenuLinksContainerAnimation ( ) { let …" at bounding box center [372, 239] width 630 height 310
click at [61, 102] on div "function menuAnimation ( ) { function bigMenuLinksContainerAnimation ( ) { let …" at bounding box center [372, 239] width 630 height 310
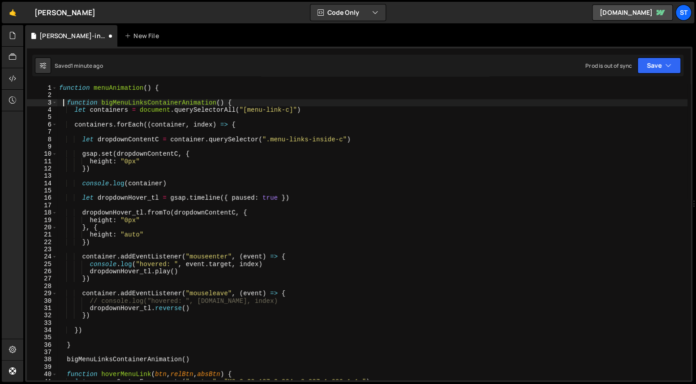
click at [88, 340] on div "function menuAnimation ( ) { function bigMenuLinksContainerAnimation ( ) { let …" at bounding box center [372, 239] width 630 height 310
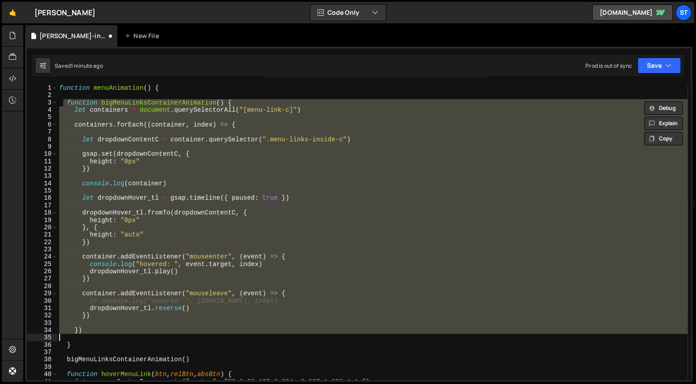
click at [82, 342] on div "function menuAnimation ( ) { function bigMenuLinksContainerAnimation ( ) { let …" at bounding box center [372, 239] width 630 height 310
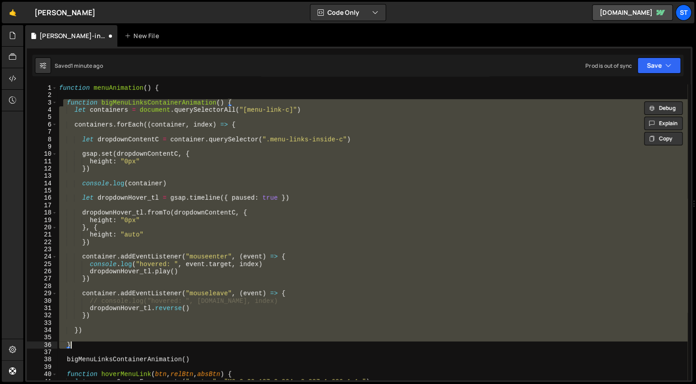
type textarea "}"
paste textarea
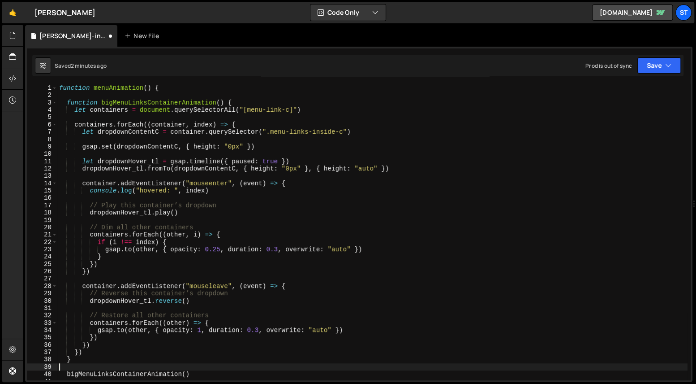
click at [126, 235] on div "function menuAnimation ( ) { function bigMenuLinksContainerAnimation ( ) { let …" at bounding box center [372, 239] width 630 height 310
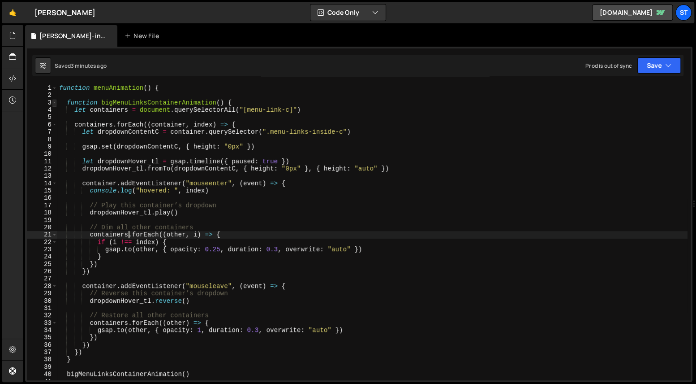
click at [56, 102] on span at bounding box center [54, 102] width 5 height 7
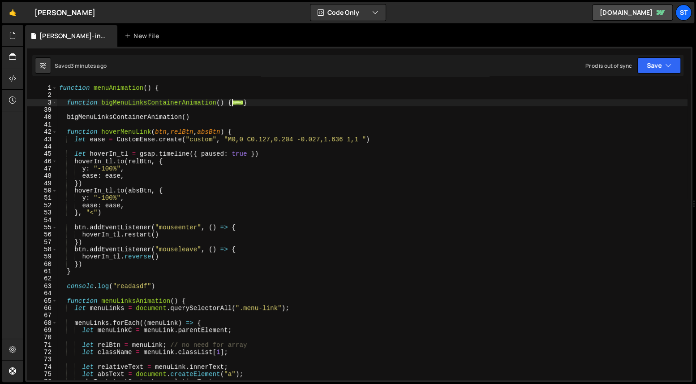
click at [270, 105] on div "function menuAnimation ( ) { function bigMenuLinksContainerAnimation ( ) { ... …" at bounding box center [372, 239] width 630 height 310
click at [249, 120] on div "function menuAnimation ( ) { function bigMenuLinksContainerAnimation ( ) { ... …" at bounding box center [372, 239] width 630 height 310
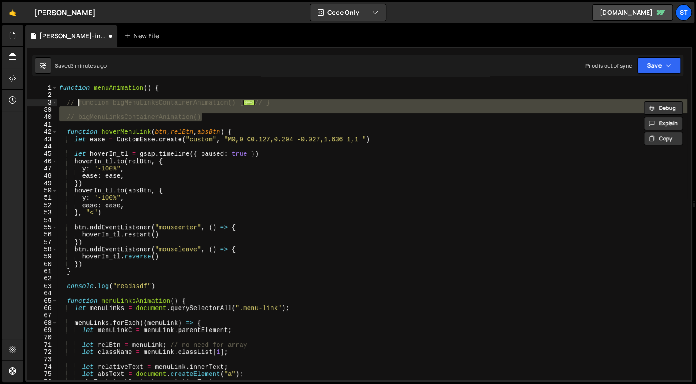
type textarea "// bigMenuLinksContainerAnimation()"
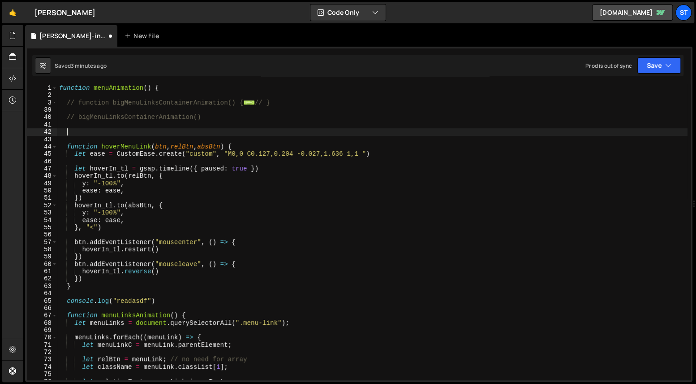
paste textarea
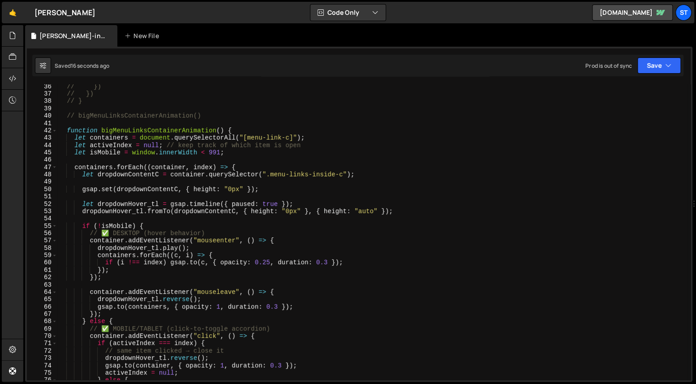
scroll to position [93, 0]
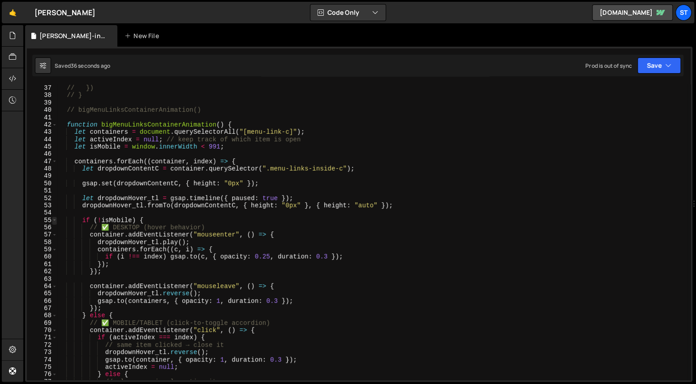
click at [54, 220] on span at bounding box center [54, 219] width 5 height 7
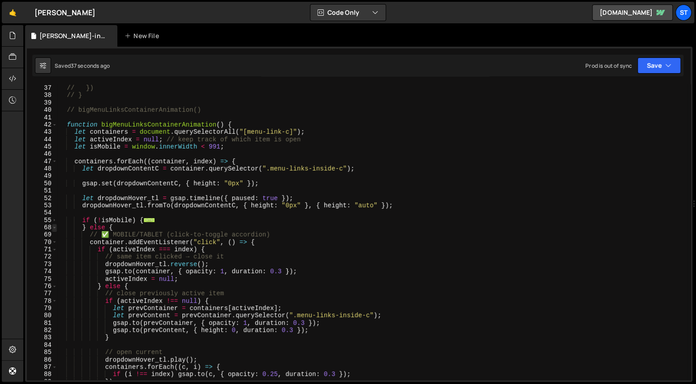
click at [55, 227] on span at bounding box center [54, 227] width 5 height 7
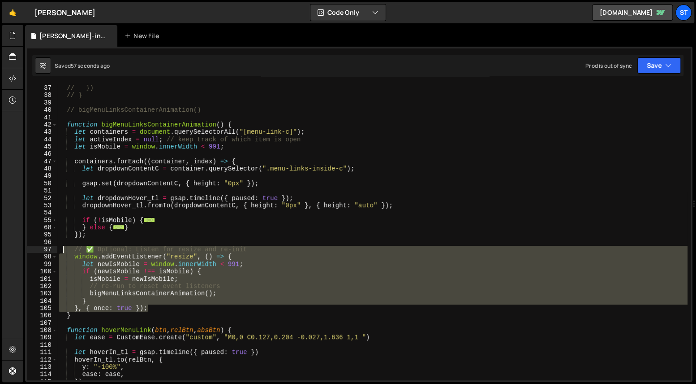
drag, startPoint x: 157, startPoint y: 306, endPoint x: 65, endPoint y: 248, distance: 108.9
click at [65, 248] on div "// }) // }) // } // bigMenuLinksContainerAnimation() function bigMenuLinksConta…" at bounding box center [372, 232] width 630 height 310
type textarea "// ✅ Optional: Listen for resize and re-init window.addEventListener("resize", …"
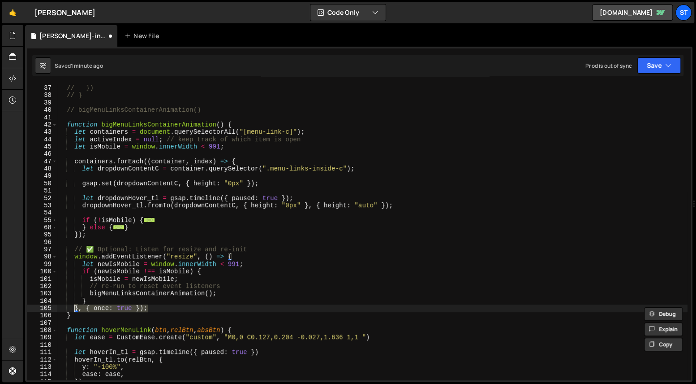
type textarea "} }, { once: true });"
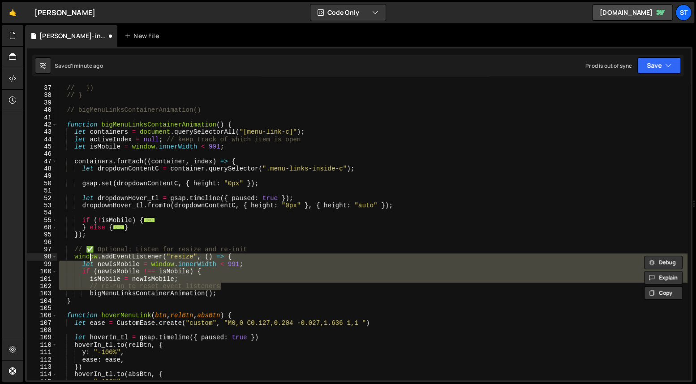
type textarea "// ✅ Optional: Listen for resize and re-init window.addEventListener("resize", …"
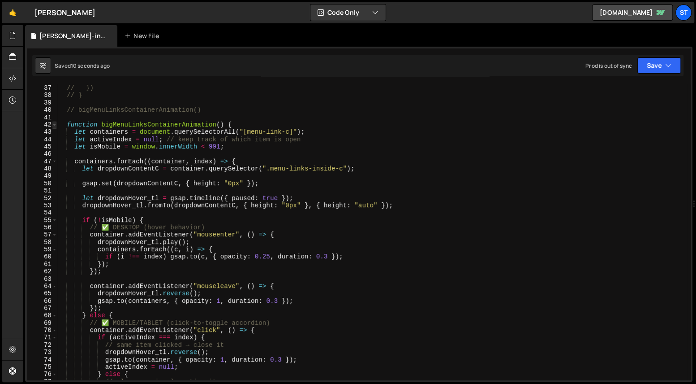
click at [56, 125] on span at bounding box center [54, 124] width 5 height 7
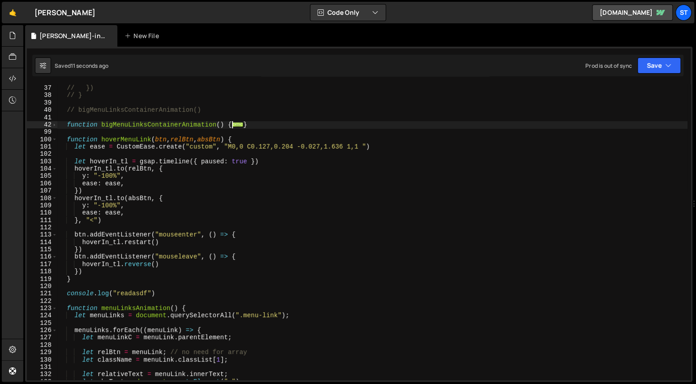
click at [190, 127] on div "// }) // }) // } // bigMenuLinksContainerAnimation() function bigMenuLinksConta…" at bounding box center [372, 232] width 630 height 310
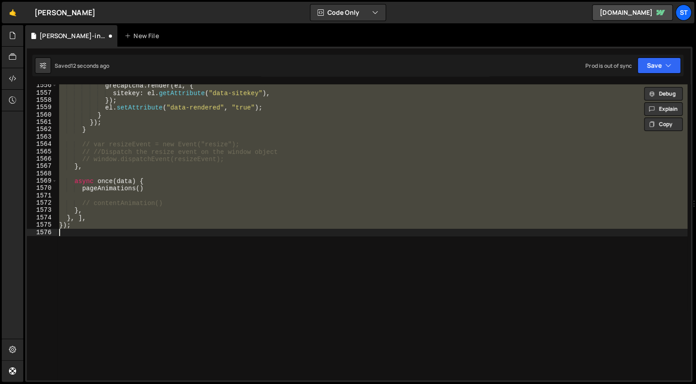
scroll to position [112, 0]
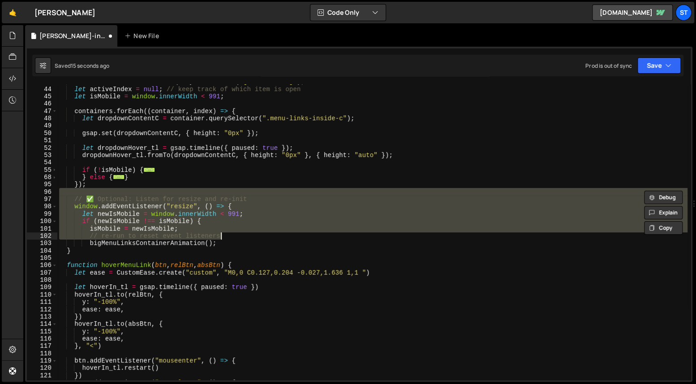
type textarea "bigMenuLinksContainerAnimation();"
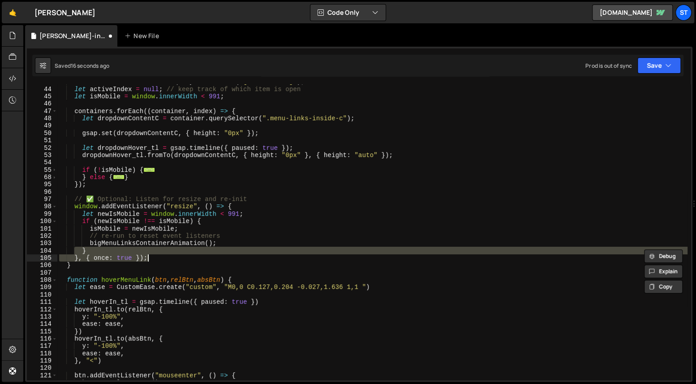
type textarea "});"
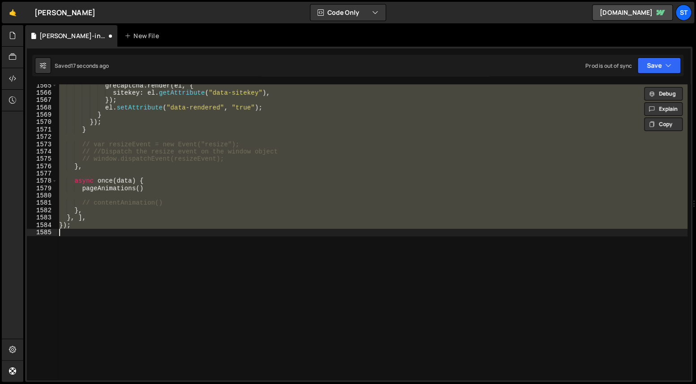
scroll to position [0, 0]
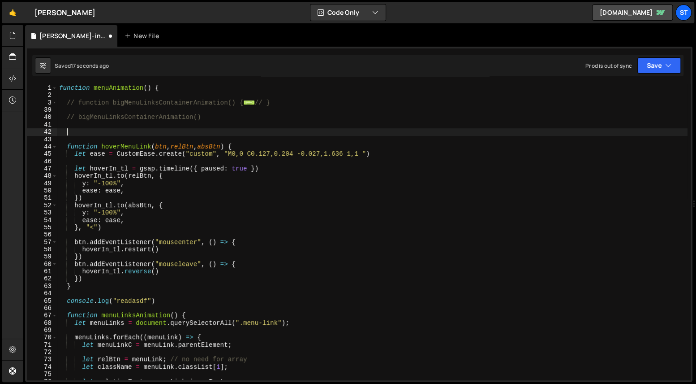
type textarea "// bigMenuLinksContainerAnimation()"
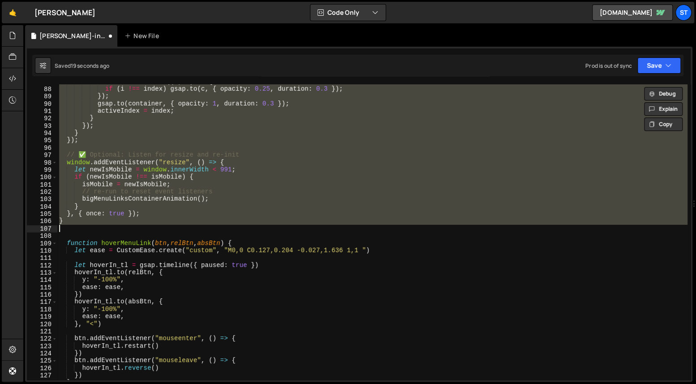
scroll to position [134, 0]
click at [167, 186] on div "containers . forEach (( c , i ) => { if ( i !== index ) gsap . to ( c , { opaci…" at bounding box center [372, 231] width 630 height 295
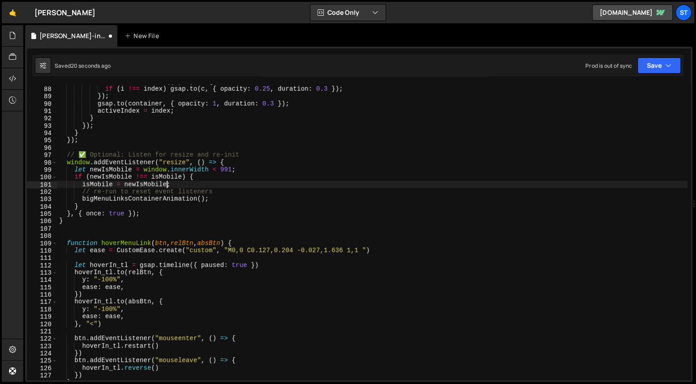
click at [157, 209] on div "containers . forEach (( c , i ) => { if ( i !== index ) gsap . to ( c , { opaci…" at bounding box center [372, 233] width 630 height 310
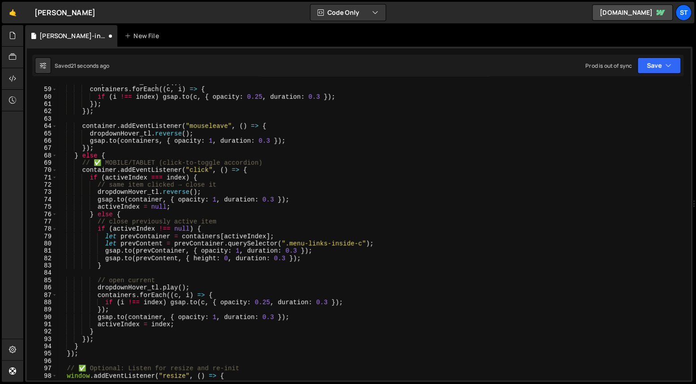
scroll to position [2, 0]
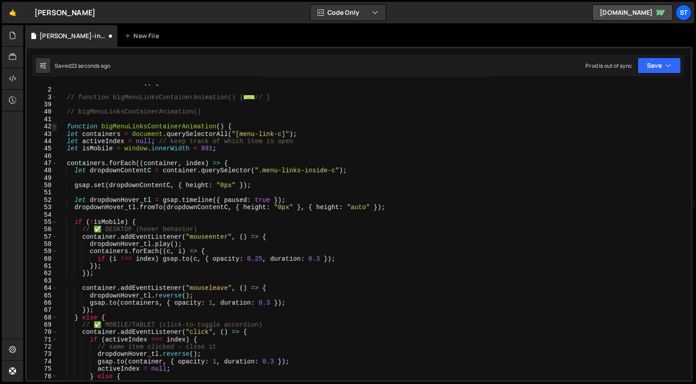
click at [52, 126] on span at bounding box center [54, 126] width 5 height 7
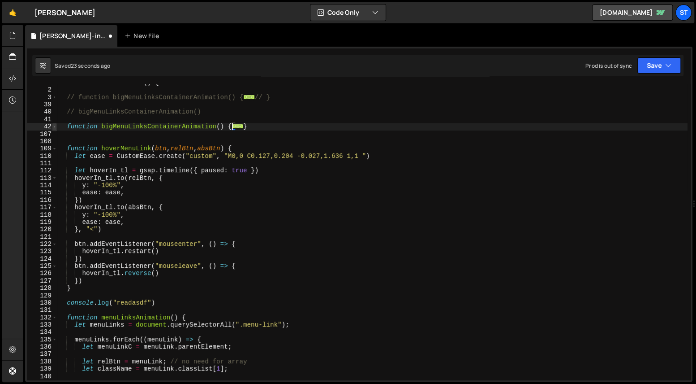
click at [52, 126] on span at bounding box center [54, 126] width 5 height 7
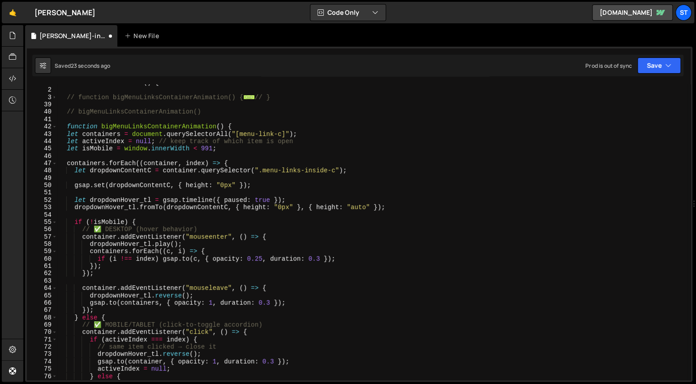
scroll to position [87, 0]
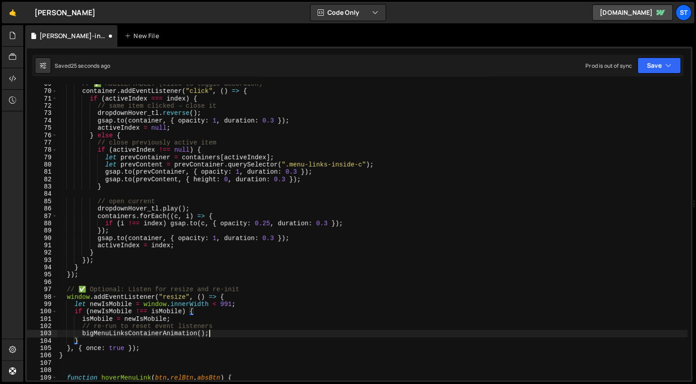
click at [234, 331] on div "// ✅ MOBILE/TABLET (click-to-toggle accordion) container . addEventListener ( "…" at bounding box center [372, 235] width 630 height 310
type textarea "bigMenuLinksContainerAnimation();"
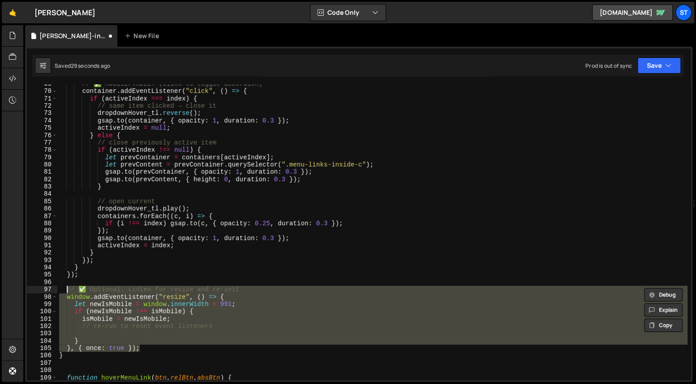
type textarea "// ✅ Optional: Listen for resize and re-init"
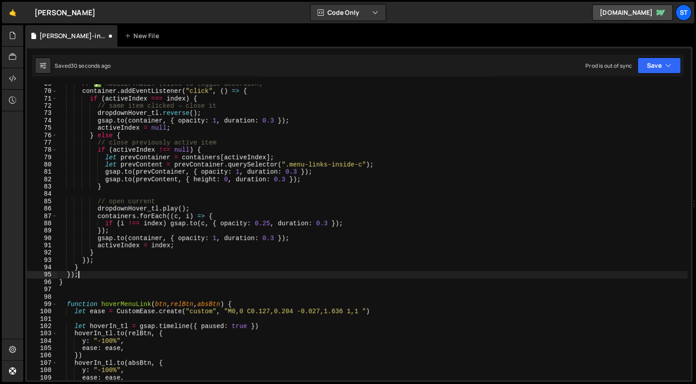
type textarea "}"
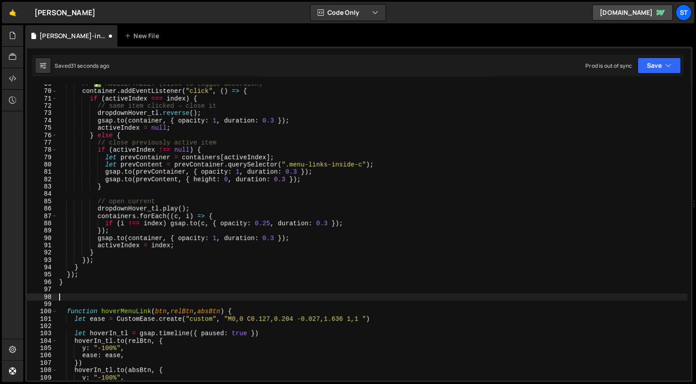
paste textarea "bigMenuLinksContainerAnimation();"
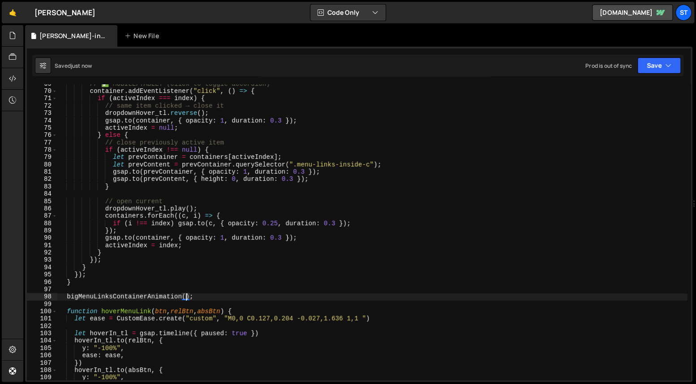
type textarea "bigMenuLinksContainerAnimation();"
click at [220, 300] on div "// ✅ MOBILE/TABLET (click-to-toggle accordion) container . addEventListener ( "…" at bounding box center [372, 235] width 630 height 310
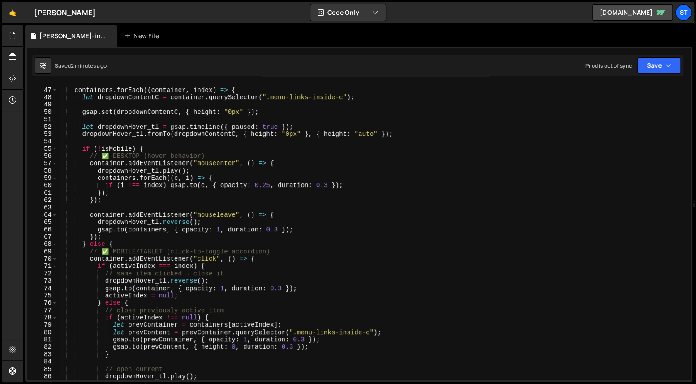
scroll to position [90, 0]
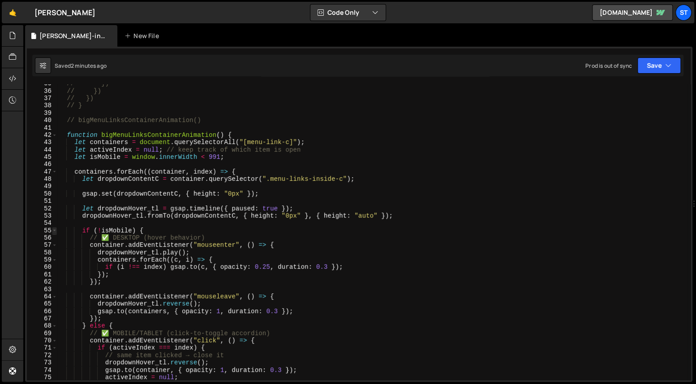
click at [54, 228] on span at bounding box center [54, 230] width 5 height 7
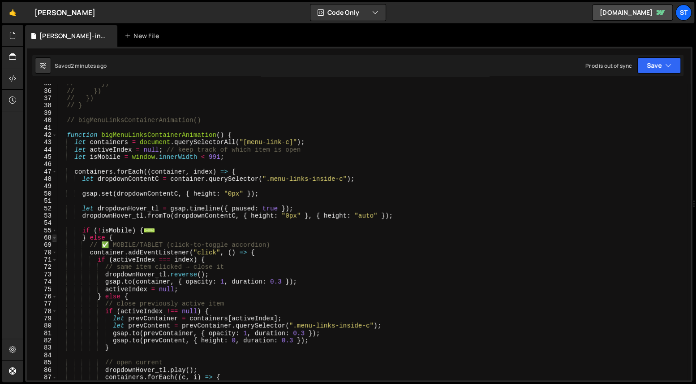
click at [52, 237] on span at bounding box center [54, 237] width 5 height 7
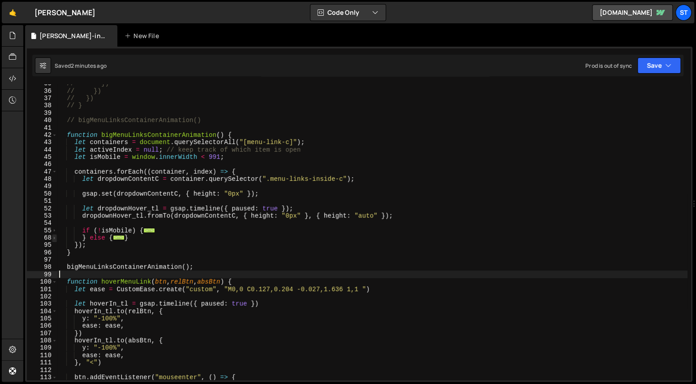
click at [52, 237] on span at bounding box center [54, 237] width 5 height 7
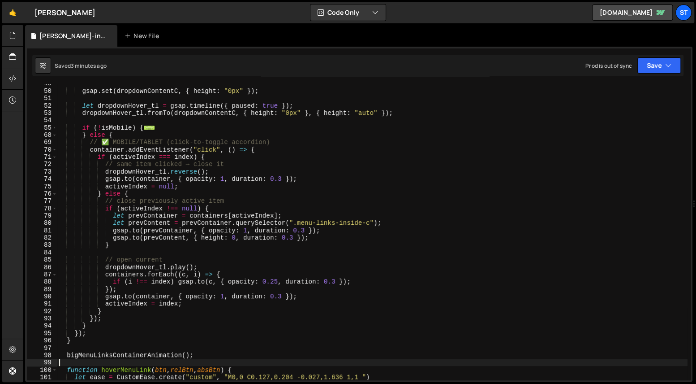
scroll to position [129, 0]
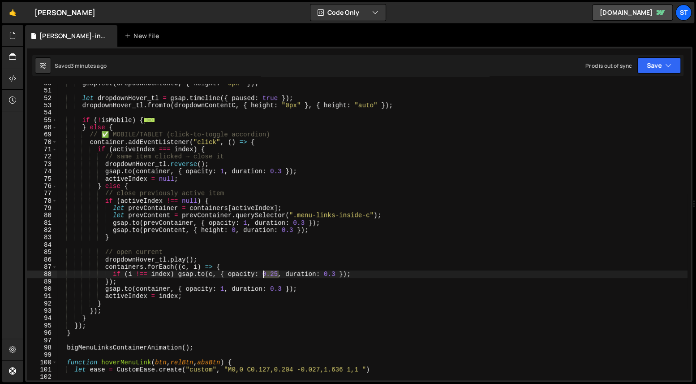
drag, startPoint x: 278, startPoint y: 273, endPoint x: 263, endPoint y: 272, distance: 15.3
click at [263, 272] on div "gsap . set ( dropdownContentC , { height : "0px" }) ; let dropdownHover_tl = gs…" at bounding box center [372, 235] width 630 height 310
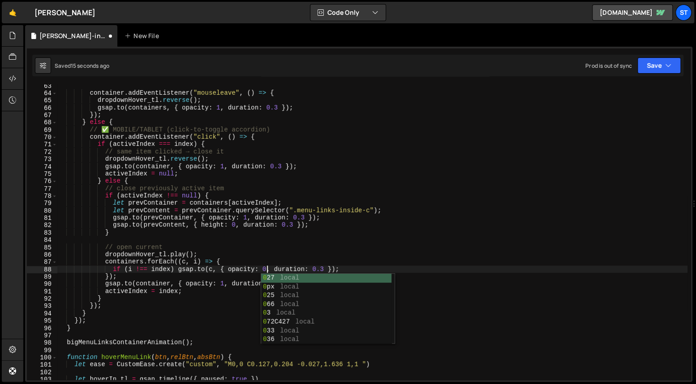
scroll to position [0, 15]
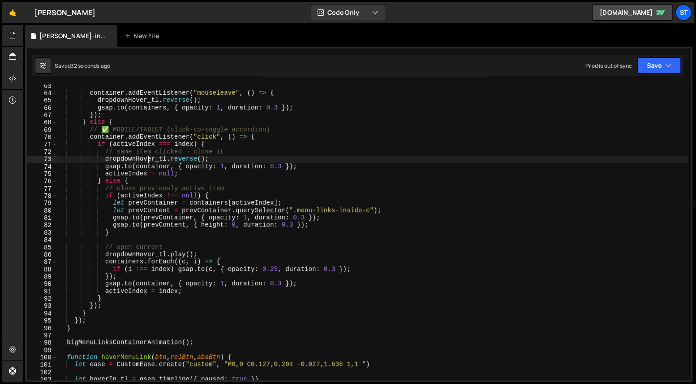
click at [149, 162] on div "container . addEventListener ( "mouseleave" , ( ) => { dropdownHover_tl . rever…" at bounding box center [372, 237] width 630 height 310
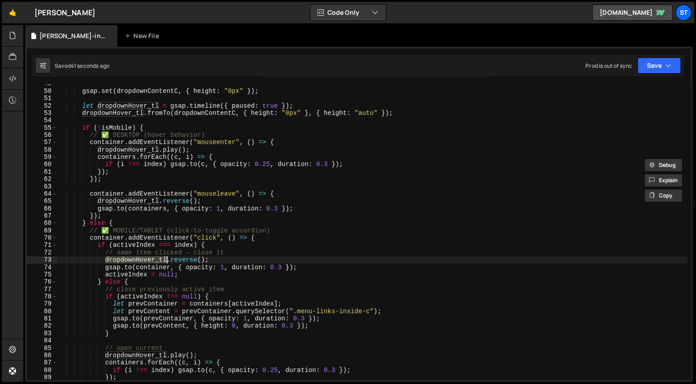
scroll to position [125, 0]
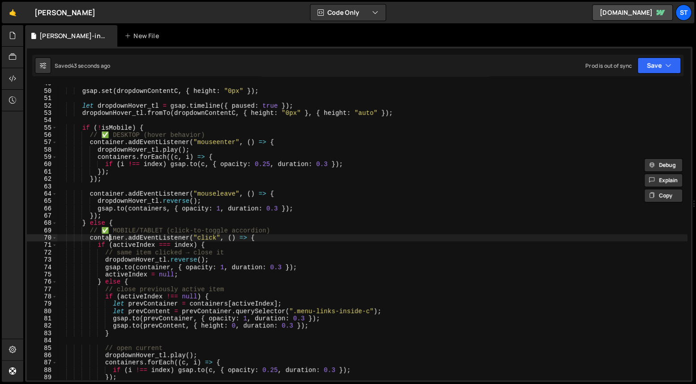
click at [111, 238] on div "gsap . set ( dropdownContentC , { height : "0px" }) ; let dropdownHover_tl = gs…" at bounding box center [372, 235] width 630 height 310
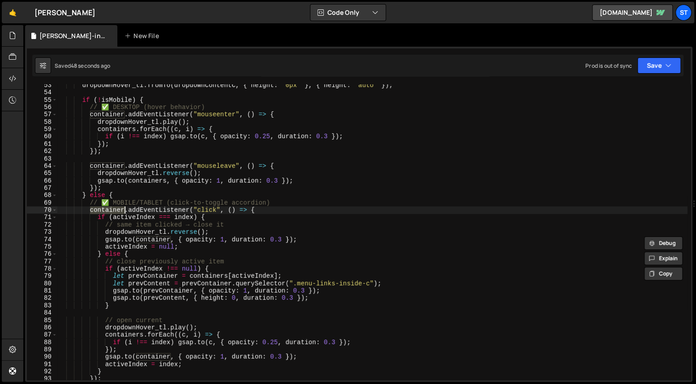
scroll to position [137, 0]
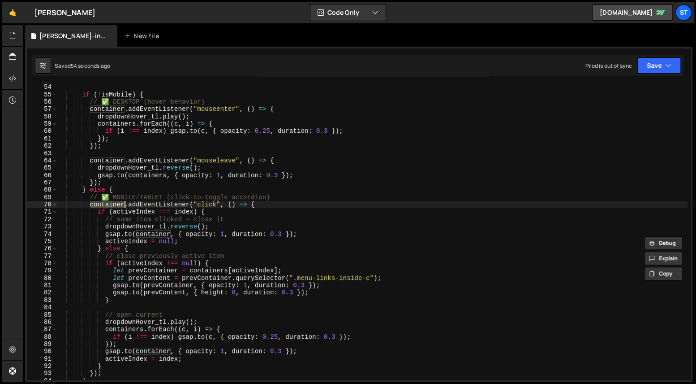
click at [122, 328] on div "if ( ! isMobile ) { // ✅ DESKTOP (hover behavior) container . addEventListener …" at bounding box center [372, 238] width 630 height 310
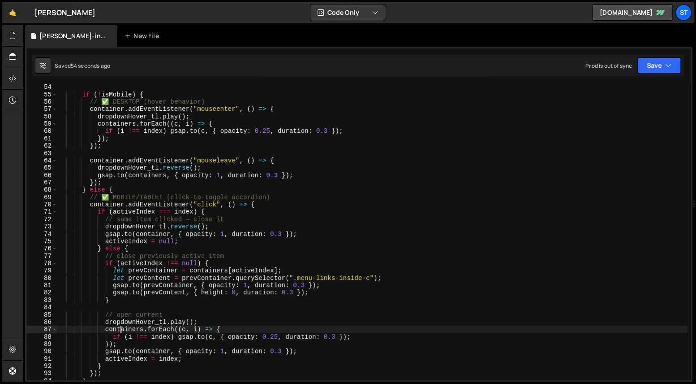
click at [122, 328] on div "if ( ! isMobile ) { // ✅ DESKTOP (hover behavior) container . addEventListener …" at bounding box center [372, 238] width 630 height 310
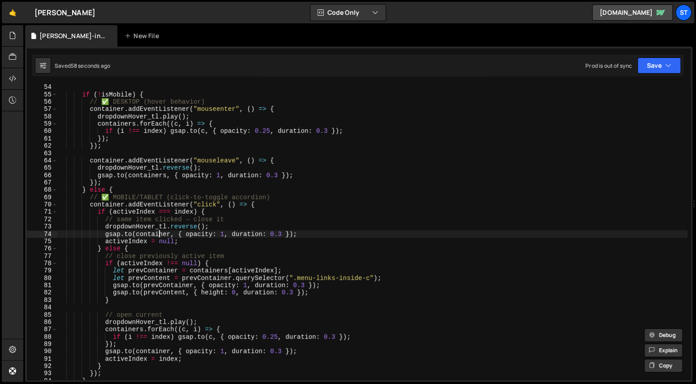
click at [157, 235] on div "if ( ! isMobile ) { // ✅ DESKTOP (hover behavior) container . addEventListener …" at bounding box center [372, 238] width 630 height 310
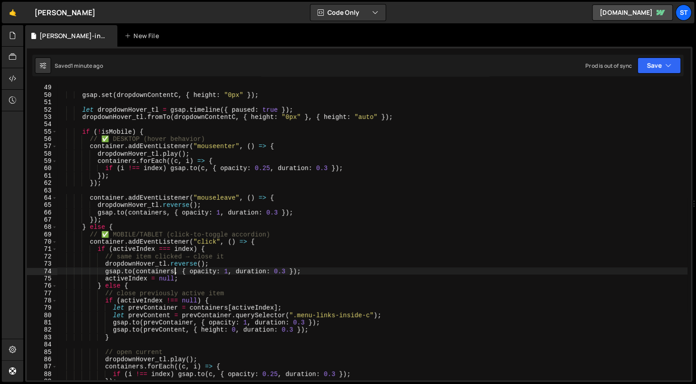
scroll to position [124, 0]
click at [56, 131] on span at bounding box center [54, 131] width 5 height 7
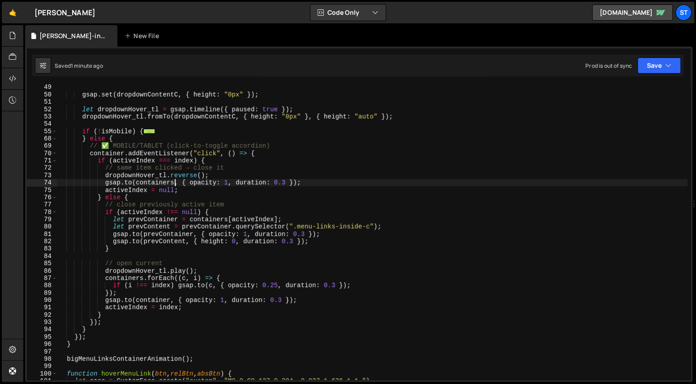
scroll to position [125, 0]
click at [188, 174] on div "gsap . set ( dropdownContentC , { height : "0px" }) ; let dropdownHover_tl = gs…" at bounding box center [372, 238] width 630 height 310
type textarea "dropdownHover_tl.reverse();"
click at [188, 174] on div "gsap . set ( dropdownContentC , { height : "0px" }) ; let dropdownHover_tl = gs…" at bounding box center [372, 238] width 630 height 310
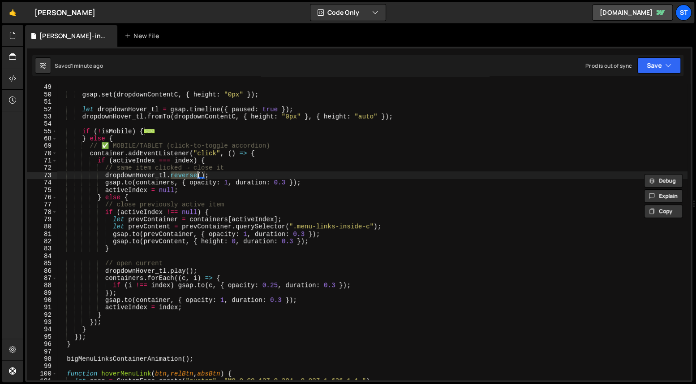
click at [216, 175] on div "gsap . set ( dropdownContentC , { height : "0px" }) ; let dropdownHover_tl = gs…" at bounding box center [372, 238] width 630 height 310
paste textarea "dropdownHover_tl.reverse();"
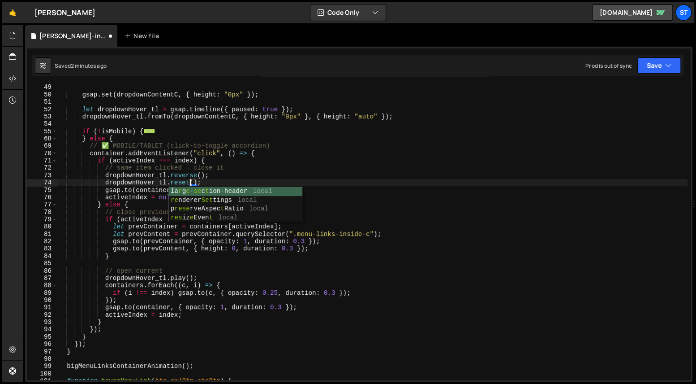
scroll to position [0, 9]
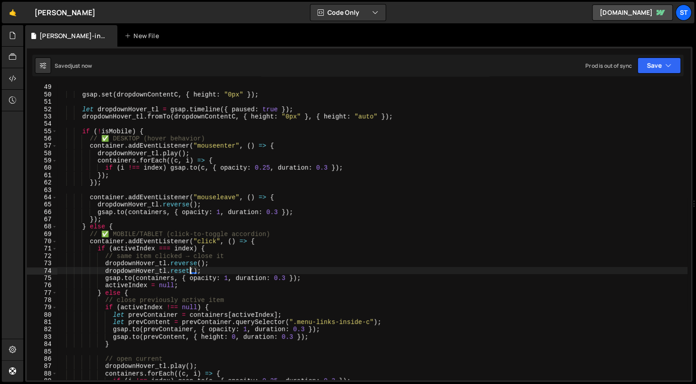
type textarea "dropdownHover_tl.reset();"
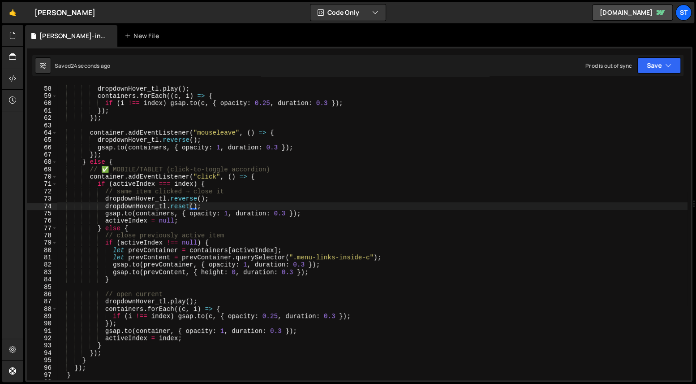
scroll to position [147, 0]
click at [210, 207] on div "container . addEventListener ( "mouseenter" , ( ) => { dropdownHover_tl . play …" at bounding box center [372, 233] width 630 height 310
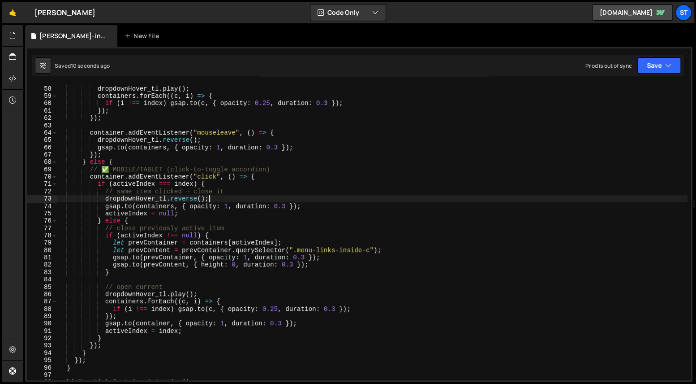
click at [90, 176] on div "container . addEventListener ( "mouseenter" , ( ) => { dropdownHover_tl . play …" at bounding box center [372, 233] width 630 height 310
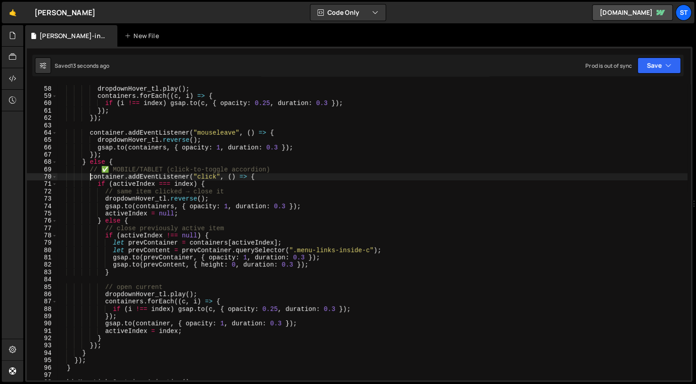
click at [222, 177] on div "container . addEventListener ( "mouseenter" , ( ) => { dropdownHover_tl . play …" at bounding box center [372, 233] width 630 height 310
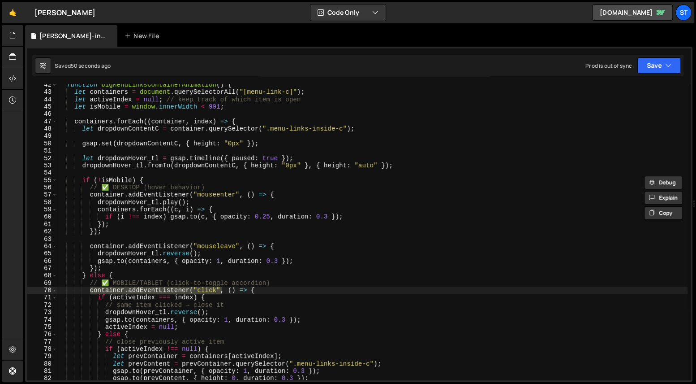
scroll to position [99, 0]
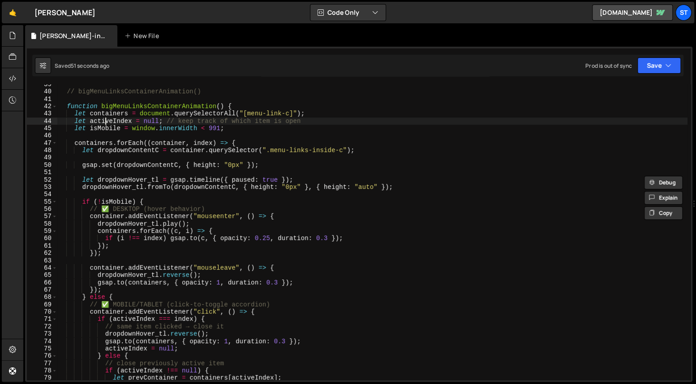
click at [103, 121] on div "// bigMenuLinksContainerAnimation() function bigMenuLinksContainerAnimation ( )…" at bounding box center [372, 236] width 630 height 310
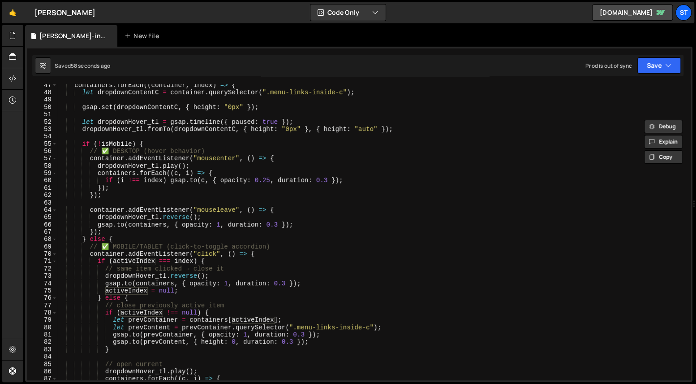
scroll to position [149, 0]
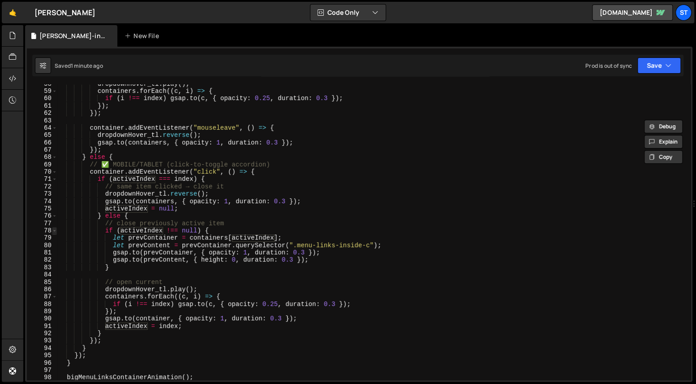
click at [55, 230] on span at bounding box center [54, 230] width 5 height 7
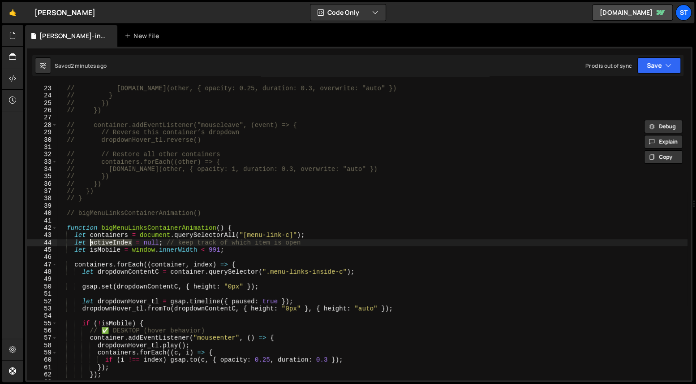
scroll to position [0, 0]
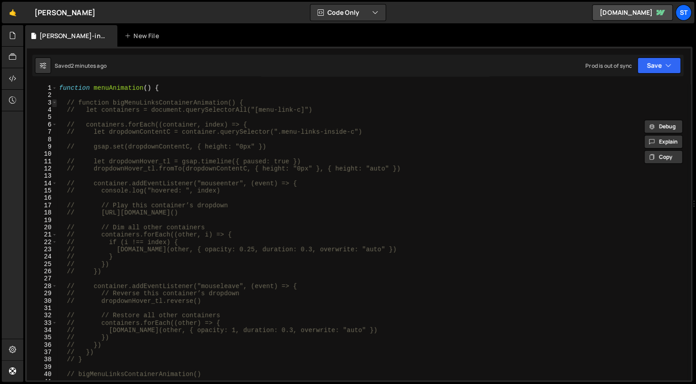
click at [54, 103] on span at bounding box center [54, 102] width 5 height 7
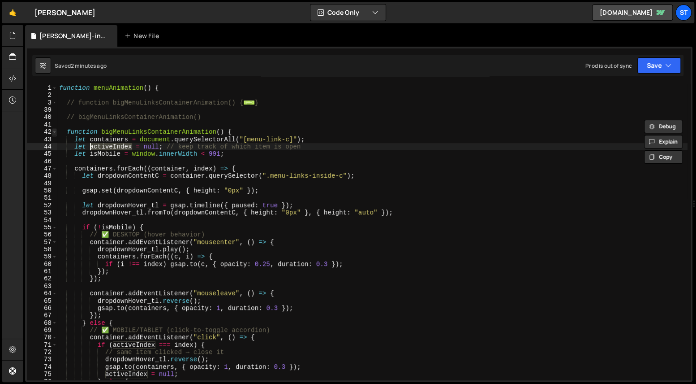
click at [54, 131] on span at bounding box center [54, 131] width 5 height 7
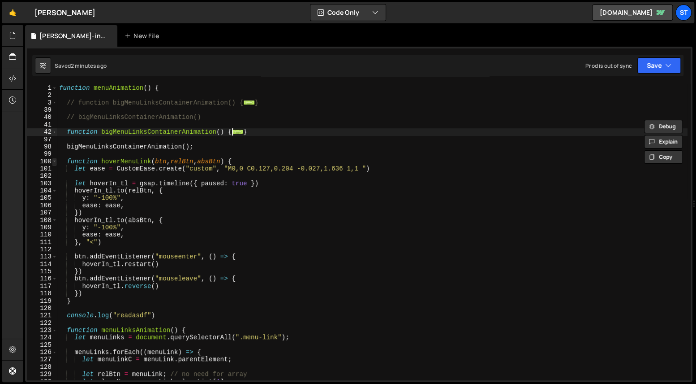
click at [54, 159] on span at bounding box center [54, 161] width 5 height 7
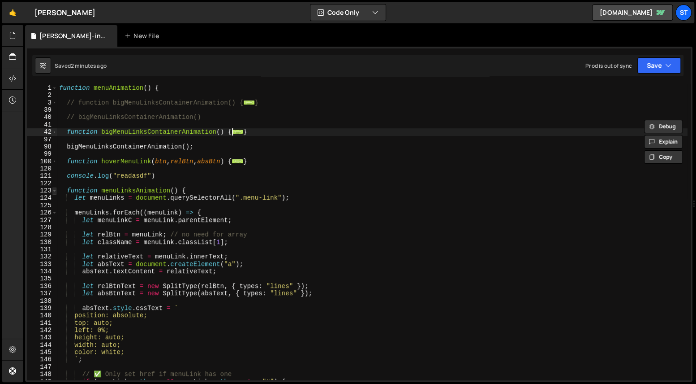
click at [55, 189] on span at bounding box center [54, 190] width 5 height 7
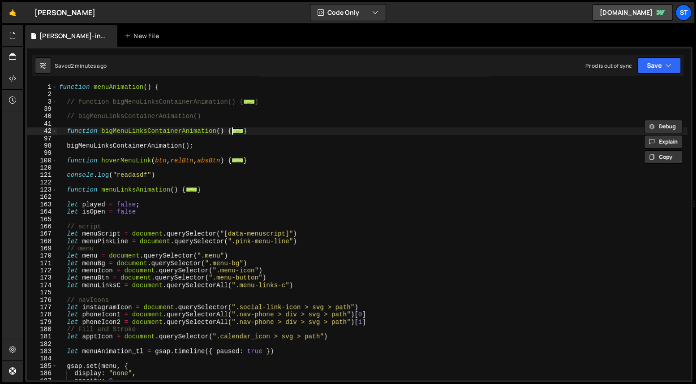
click at [65, 131] on div "function menuAnimation ( ) { // function bigMenuLinksContainerAnimation() { ...…" at bounding box center [372, 238] width 630 height 310
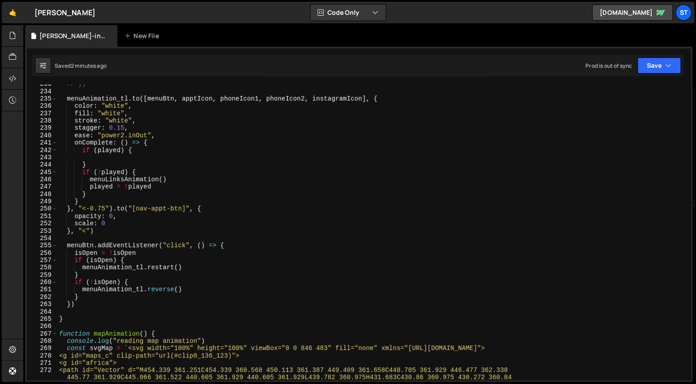
scroll to position [241, 0]
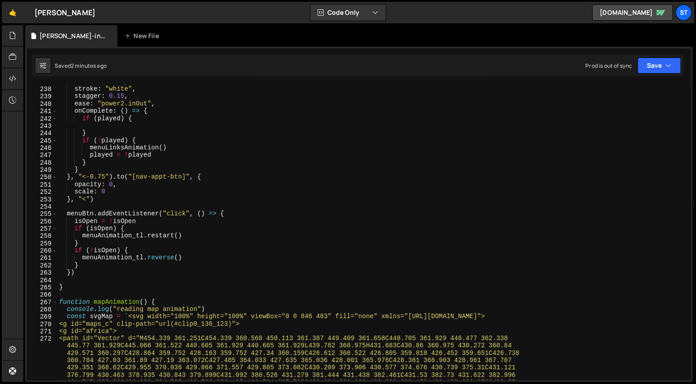
click at [95, 287] on div "fill : "white" , stroke : "white" , stagger : 0.15 , ease : "power2.inOut" , on…" at bounding box center [372, 280] width 630 height 405
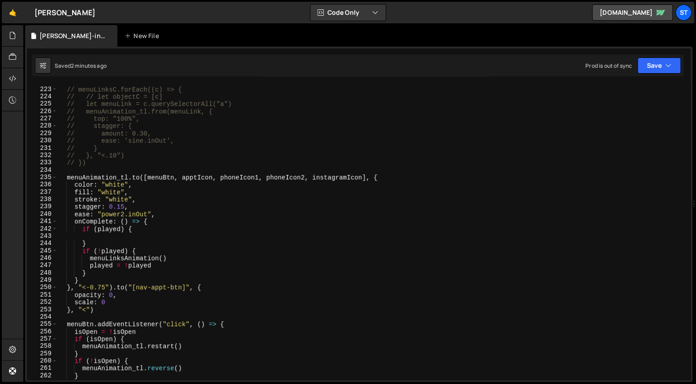
scroll to position [0, 0]
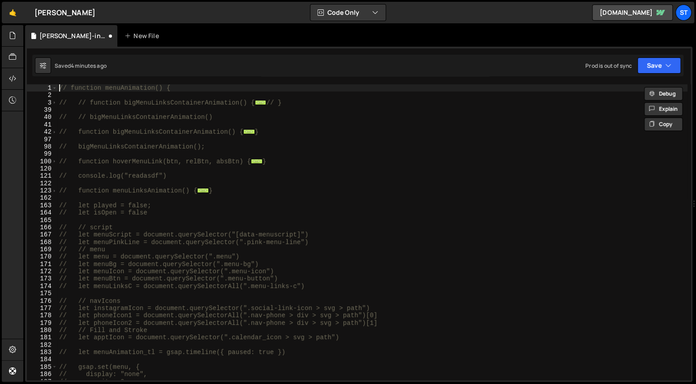
type textarea "// function menuAnimation() {"
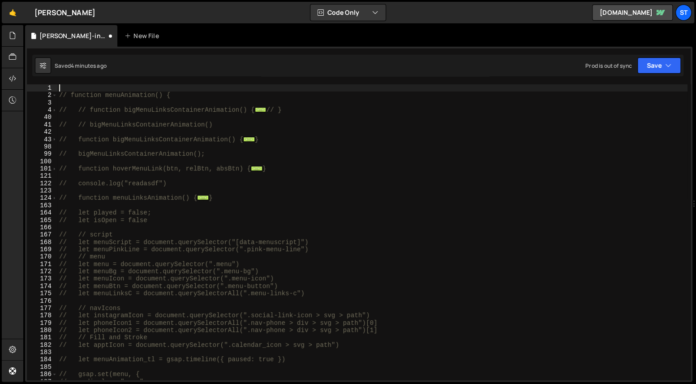
paste textarea "// function menuAnimation() {"
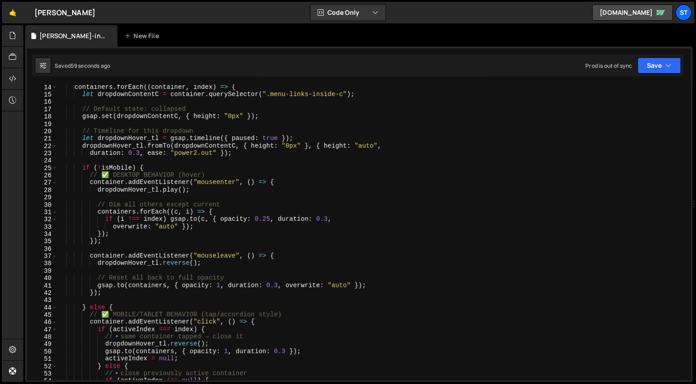
scroll to position [29, 0]
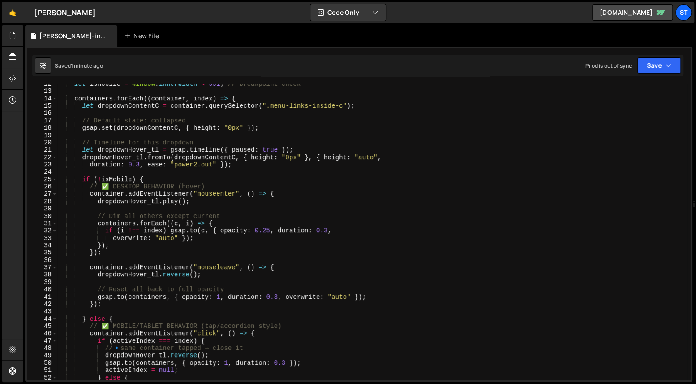
click at [210, 157] on div "let isMobile = window . innerWidth < 991 ; // breakpoint check containers . for…" at bounding box center [372, 235] width 630 height 310
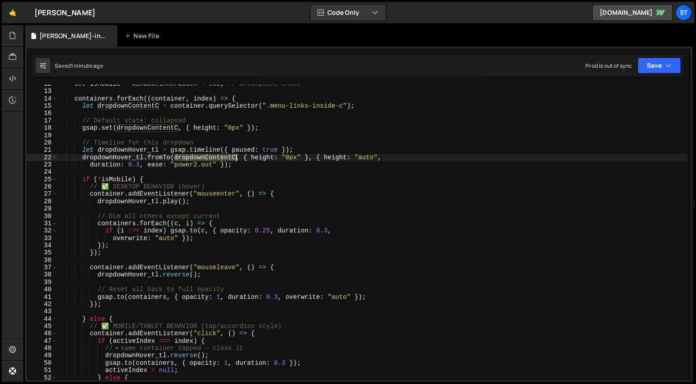
click at [210, 157] on div "let isMobile = window . innerWidth < 991 ; // breakpoint check containers . for…" at bounding box center [372, 235] width 630 height 310
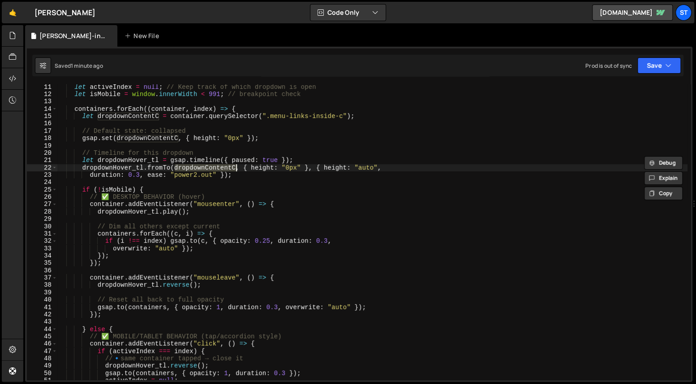
scroll to position [19, 0]
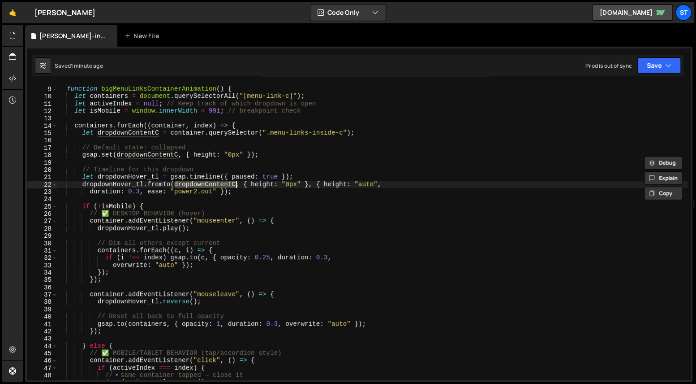
click at [315, 112] on div "*/ function bigMenuLinksContainerAnimation ( ) { let containers = document . qu…" at bounding box center [372, 233] width 630 height 310
type textarea "let isMobile = window.innerWidth < 991; // breakpoint check"
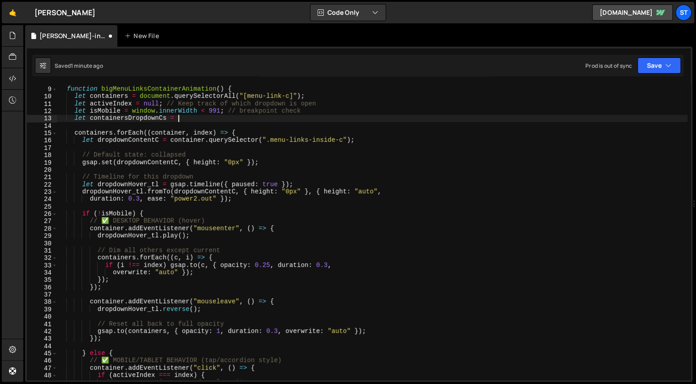
scroll to position [0, 8]
paste textarea "document.querySelectorAll("[menu-link-c]");"
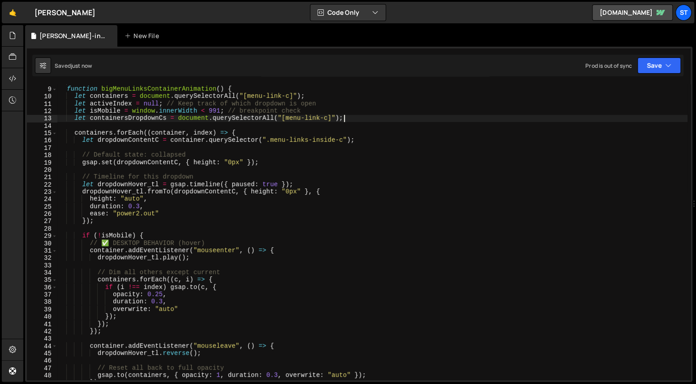
click at [282, 116] on div "*/ function bigMenuLinksContainerAnimation ( ) { let containers = document . qu…" at bounding box center [372, 233] width 630 height 310
click at [332, 118] on div "*/ function bigMenuLinksContainerAnimation ( ) { let containers = document . qu…" at bounding box center [372, 233] width 630 height 310
paste textarea "menu links inside c"
click at [147, 207] on div "*/ function bigMenuLinksContainerAnimation ( ) { let containers = document . qu…" at bounding box center [372, 233] width 630 height 310
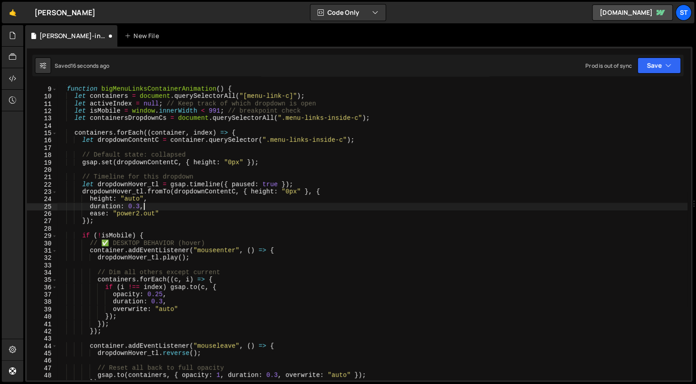
click at [112, 221] on div "*/ function bigMenuLinksContainerAnimation ( ) { let containers = document . qu…" at bounding box center [372, 233] width 630 height 310
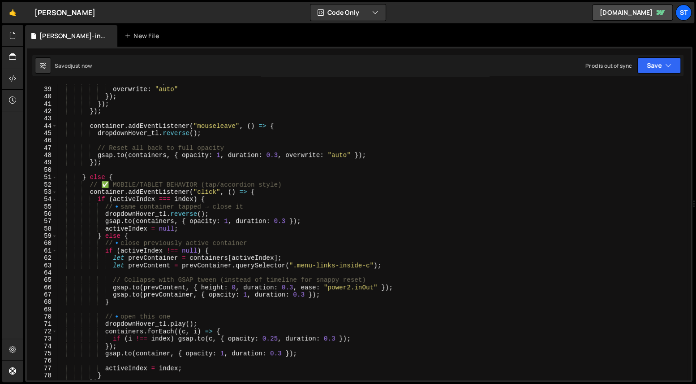
scroll to position [106, 0]
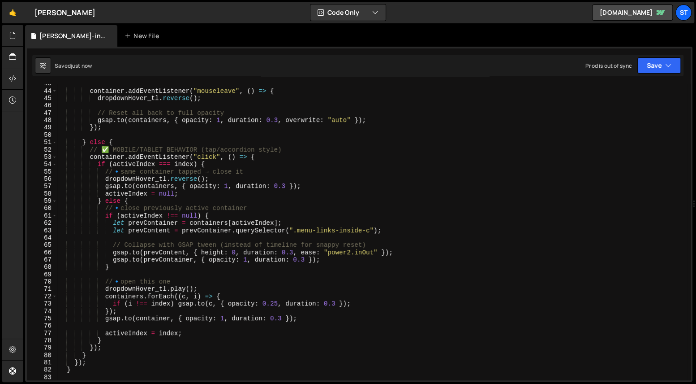
click at [196, 282] on div "container . addEventListener ( "mouseleave" , ( ) => { dropdownHover_tl . rever…" at bounding box center [372, 235] width 630 height 310
type textarea "// 🔹 open this one"
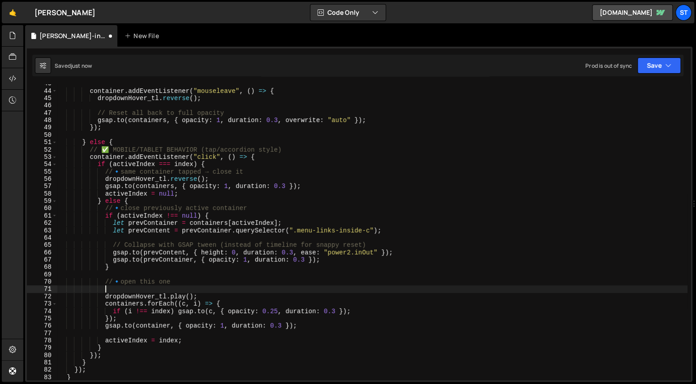
paste textarea "containersDropdownCs"
type textarea "containersDropdownCs"
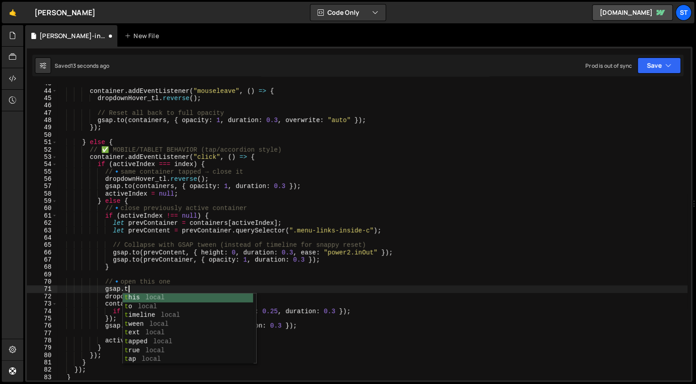
scroll to position [0, 4]
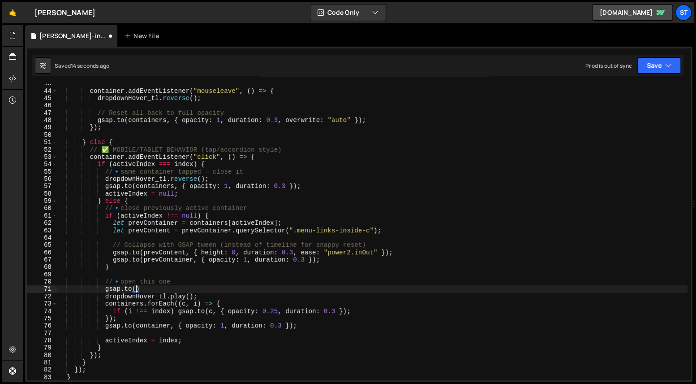
paste textarea "containersDropdownCs)"
type textarea "gsap.to(containersDropdownCs, {})"
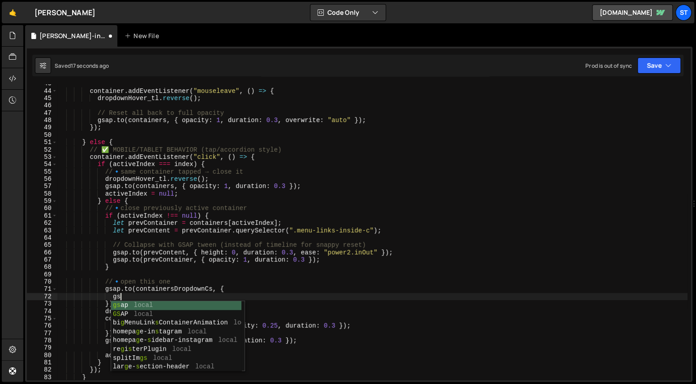
type textarea "g"
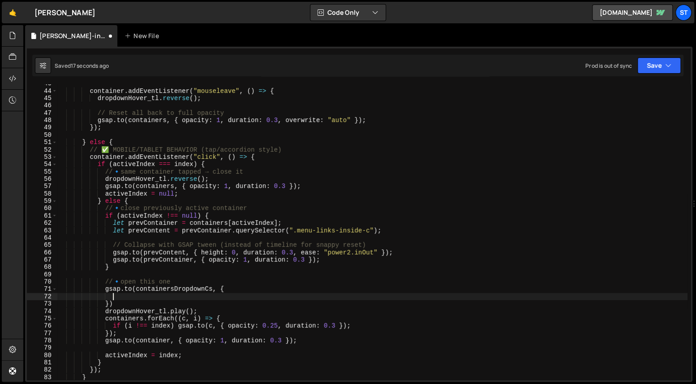
type textarea "f"
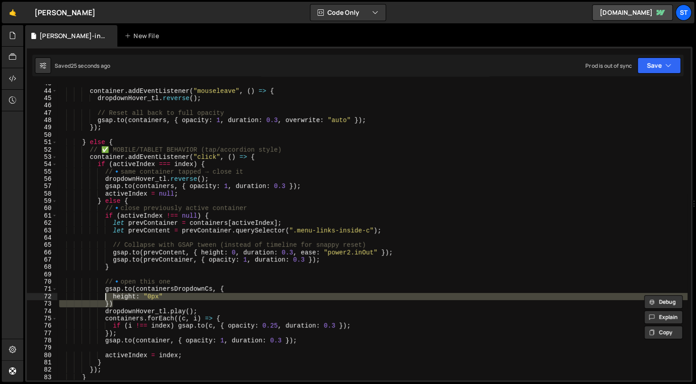
type textarea "gsap.to(containersDropdownCs, { height: "0px""
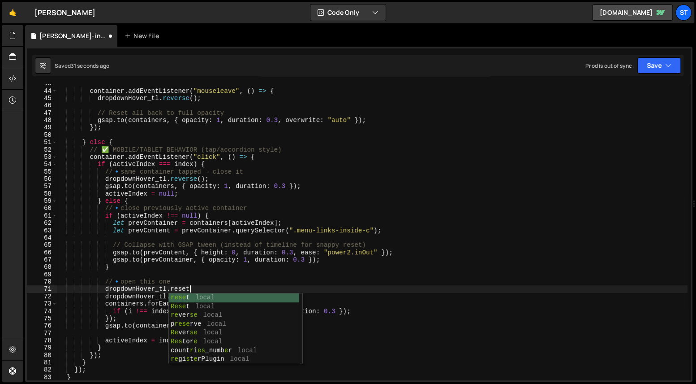
scroll to position [0, 9]
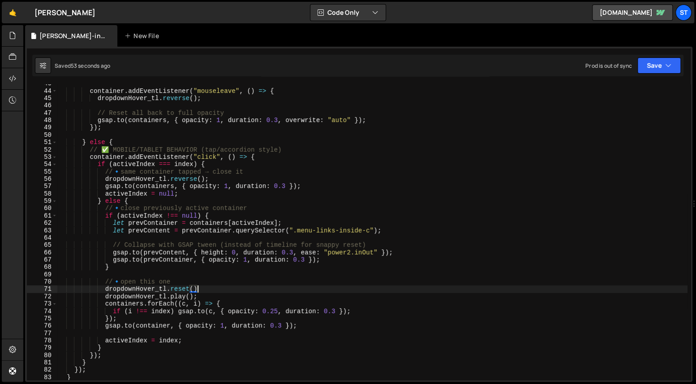
click at [185, 290] on div "container . addEventListener ( "mouseleave" , ( ) => { dropdownHover_tl . rever…" at bounding box center [372, 235] width 630 height 310
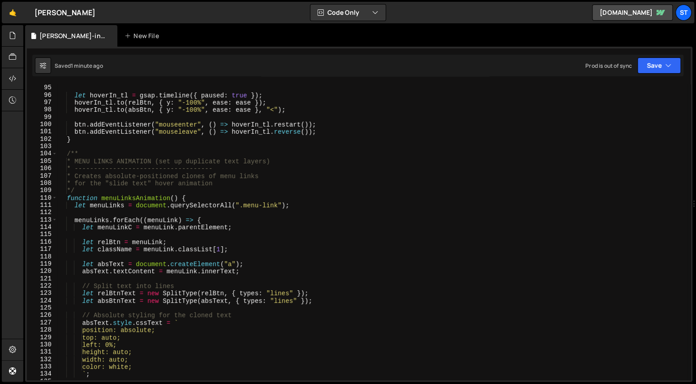
scroll to position [257, 0]
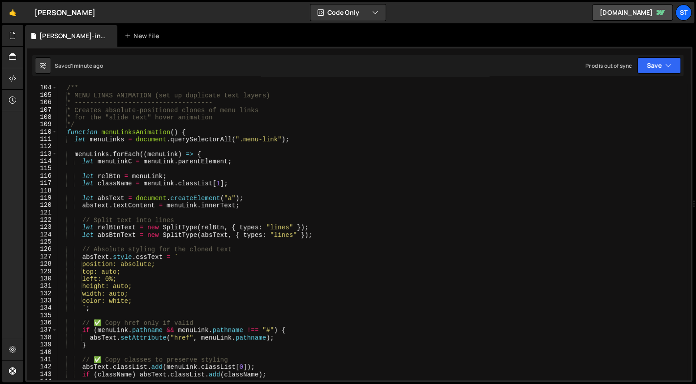
click at [270, 227] on div "/** * MENU LINKS ANIMATION (set up duplicate text layers) * -------------------…" at bounding box center [372, 239] width 630 height 310
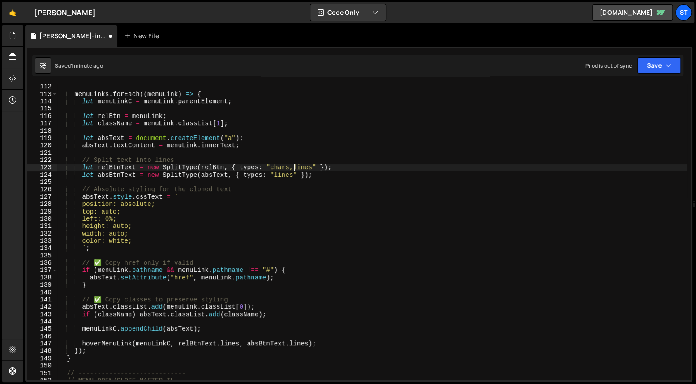
scroll to position [0, 17]
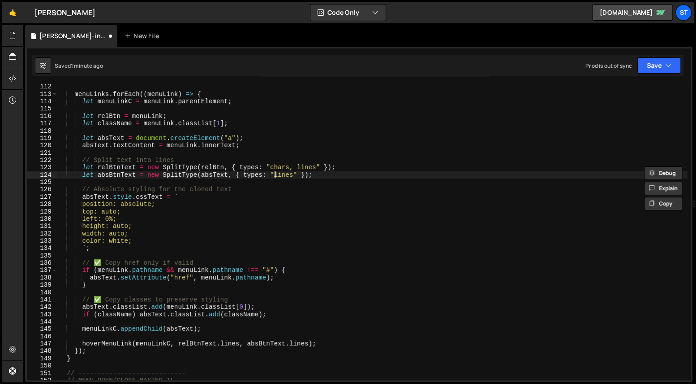
paste textarea "chars"
click at [301, 344] on div "menuLinks . forEach (( menuLink ) => { let menuLinkC = menuLink . parentElement…" at bounding box center [372, 238] width 630 height 310
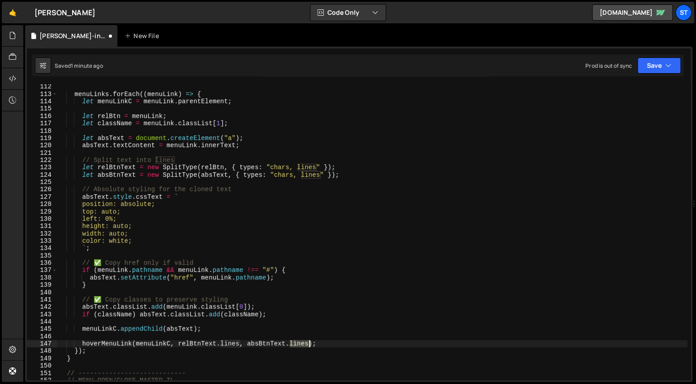
click at [301, 344] on div "menuLinks . forEach (( menuLink ) => { let menuLinkC = menuLink . parentElement…" at bounding box center [372, 238] width 630 height 310
paste textarea "char"
click at [237, 342] on div "menuLinks . forEach (( menuLink ) => { let menuLinkC = menuLink . parentElement…" at bounding box center [372, 238] width 630 height 310
click at [235, 342] on div "menuLinks . forEach (( menuLink ) => { let menuLinkC = menuLink . parentElement…" at bounding box center [372, 238] width 630 height 310
click at [230, 343] on div "menuLinks . forEach (( menuLink ) => { let menuLinkC = menuLink . parentElement…" at bounding box center [372, 238] width 630 height 310
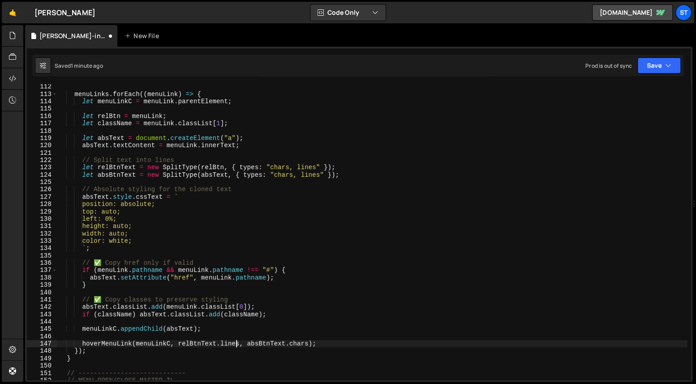
click at [230, 343] on div "menuLinks . forEach (( menuLink ) => { let menuLinkC = menuLink . parentElement…" at bounding box center [372, 238] width 630 height 310
paste textarea "char"
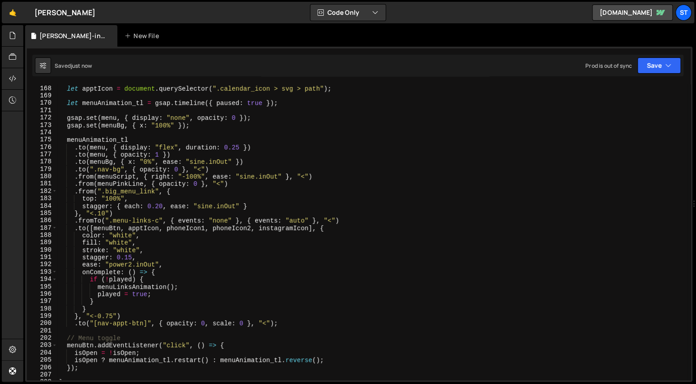
scroll to position [423, 0]
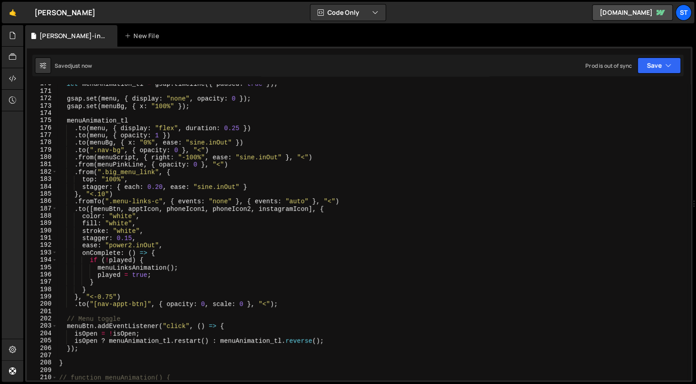
click at [147, 340] on div "let menuAnimation_tl = gsap . timeline ({ paused : true }) ; gsap . set ( menu …" at bounding box center [372, 235] width 630 height 310
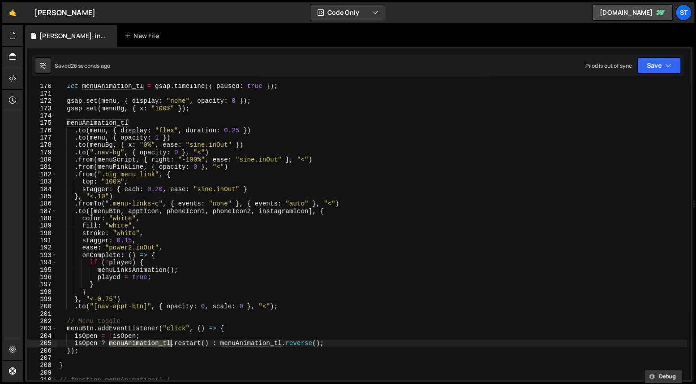
scroll to position [394, 0]
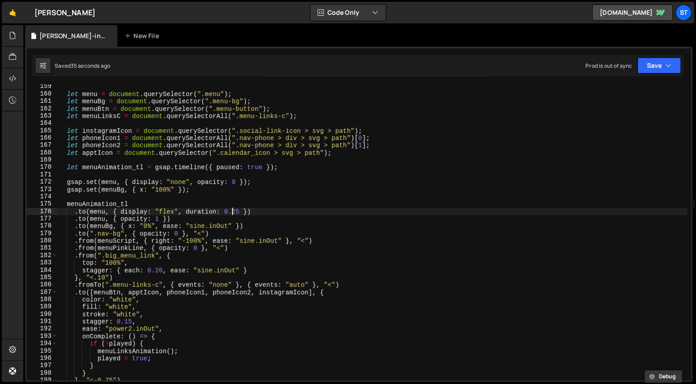
click at [231, 212] on div "let menu = document . querySelector ( ".menu" ) ; let menuBg = document . query…" at bounding box center [372, 238] width 630 height 310
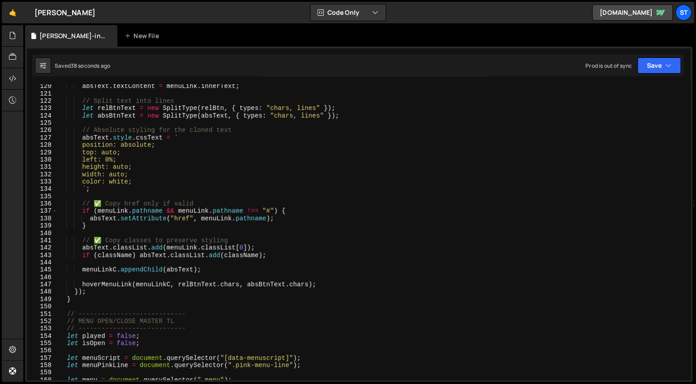
scroll to position [297, 0]
click at [118, 285] on div "absText . textContent = menuLink . innerText ; // Split text into lines let rel…" at bounding box center [372, 237] width 630 height 310
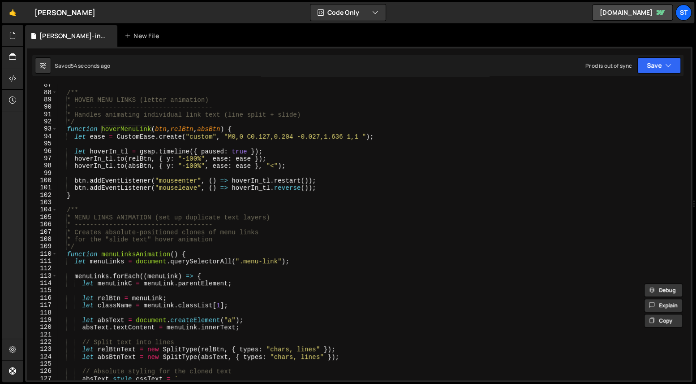
scroll to position [215, 0]
click at [251, 159] on div "/** * HOVER MENU LINKS (letter animation) * -----------------------------------…" at bounding box center [372, 237] width 630 height 310
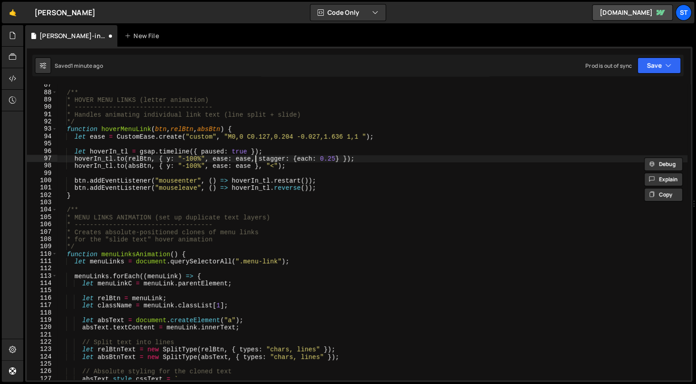
scroll to position [0, 15]
paste textarea "stagger: {each: 0.25}"
click at [260, 186] on div "/** * HOVER MENU LINKS (letter animation) * -----------------------------------…" at bounding box center [372, 237] width 630 height 310
drag, startPoint x: 255, startPoint y: 166, endPoint x: 254, endPoint y: 172, distance: 6.3
click at [255, 166] on div "/** * HOVER MENU LINKS (letter animation) * -----------------------------------…" at bounding box center [372, 237] width 630 height 310
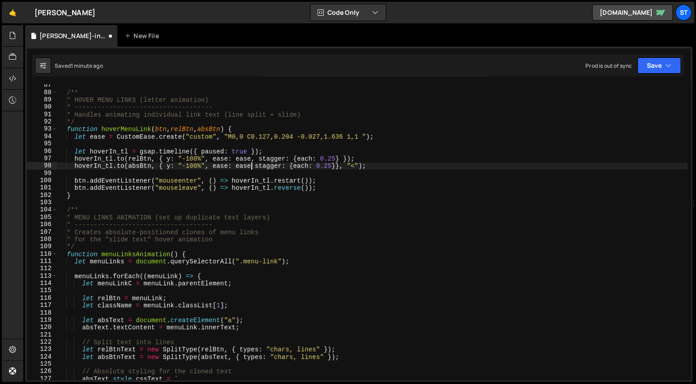
scroll to position [0, 13]
click at [332, 159] on div "/** * HOVER MENU LINKS (letter animation) * -----------------------------------…" at bounding box center [372, 237] width 630 height 310
click at [351, 157] on div "/** * HOVER MENU LINKS (letter animation) * -----------------------------------…" at bounding box center [372, 235] width 630 height 310
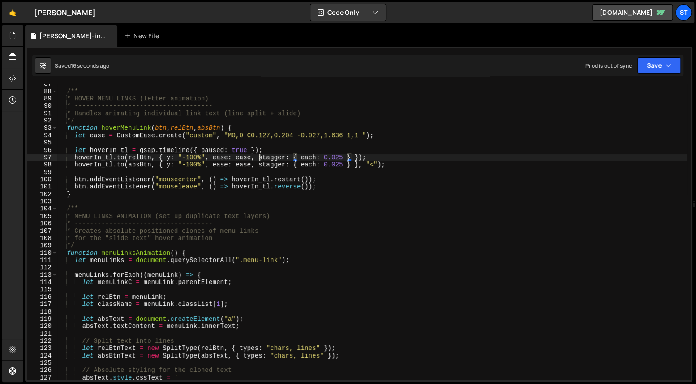
click at [259, 156] on div "/** * HOVER MENU LINKS (letter animation) * -----------------------------------…" at bounding box center [372, 235] width 630 height 310
click at [259, 165] on div "/** * HOVER MENU LINKS (letter animation) * -----------------------------------…" at bounding box center [372, 235] width 630 height 310
click at [351, 163] on div "/** * HOVER MENU LINKS (letter animation) * -----------------------------------…" at bounding box center [372, 235] width 630 height 310
type textarea "hoverIn_tl.to(relBtn, { y: "-100%", ease: ease, });"
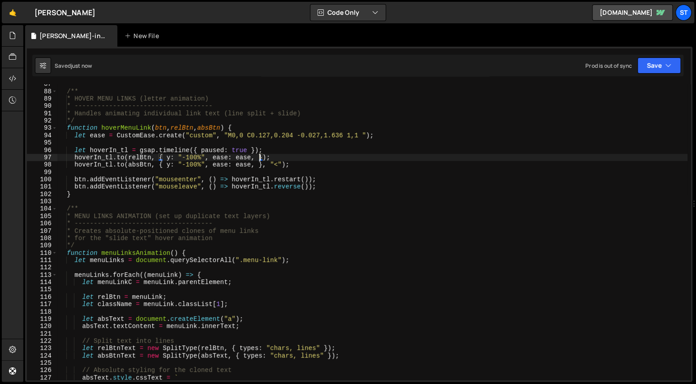
click at [351, 169] on div "/** * HOVER MENU LINKS (letter animation) * -----------------------------------…" at bounding box center [372, 235] width 630 height 310
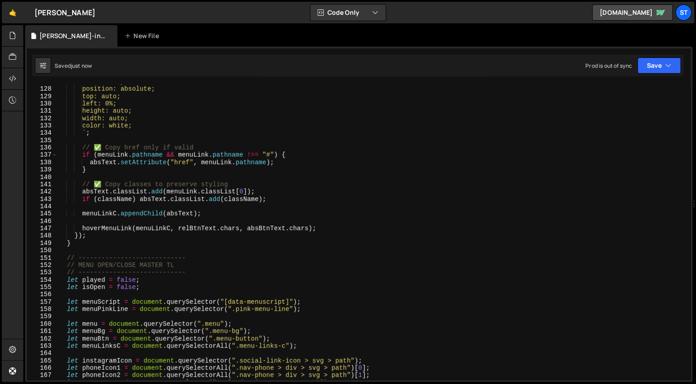
scroll to position [316, 0]
click at [101, 234] on div "absText . style . cssText = ` position: absolute; top: auto; left: 0%; height: …" at bounding box center [372, 233] width 630 height 310
type textarea "});"
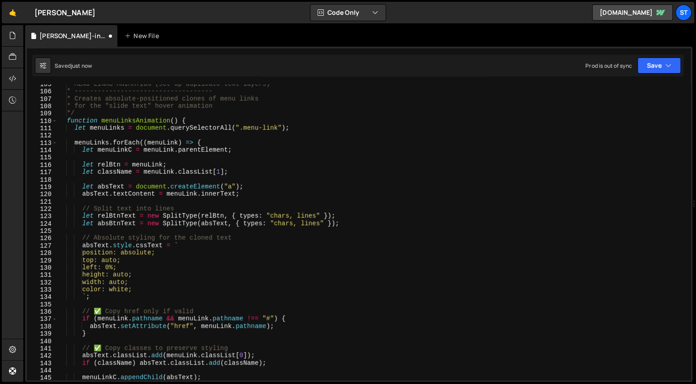
scroll to position [260, 0]
click at [52, 142] on span at bounding box center [54, 142] width 5 height 7
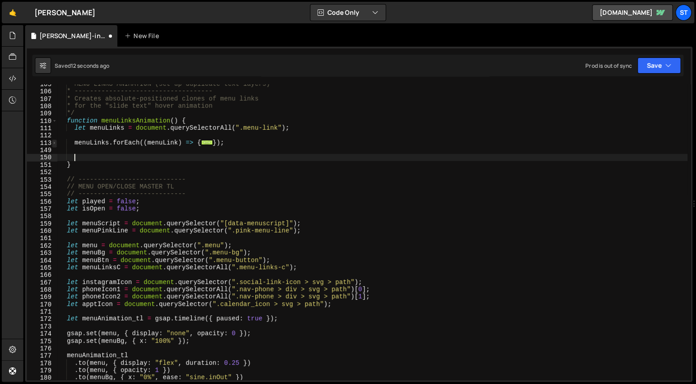
click at [55, 143] on span at bounding box center [54, 142] width 5 height 7
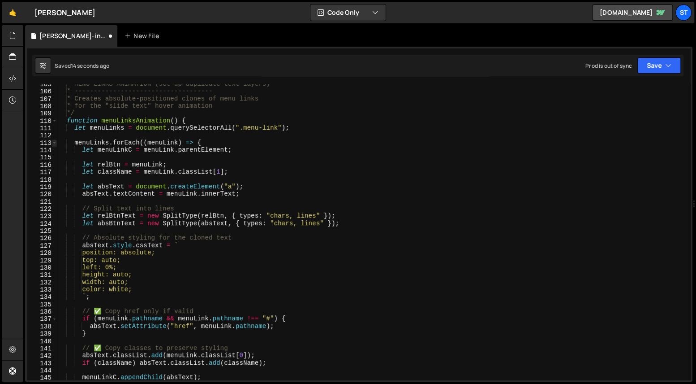
click at [55, 143] on span at bounding box center [54, 142] width 5 height 7
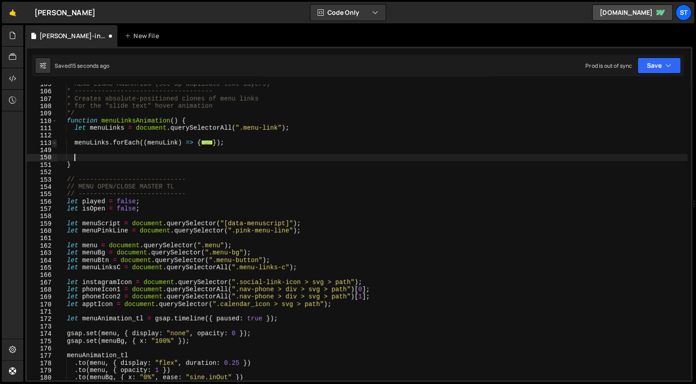
click at [55, 143] on span at bounding box center [54, 142] width 5 height 7
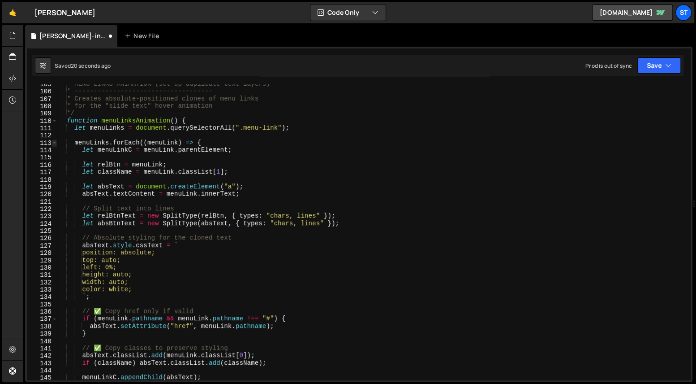
click at [53, 142] on span at bounding box center [54, 142] width 5 height 7
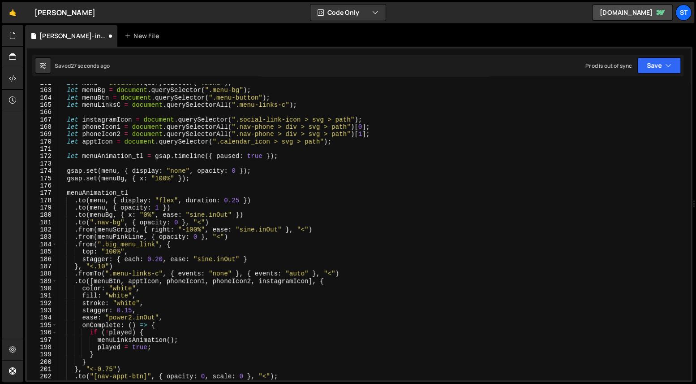
scroll to position [326, 0]
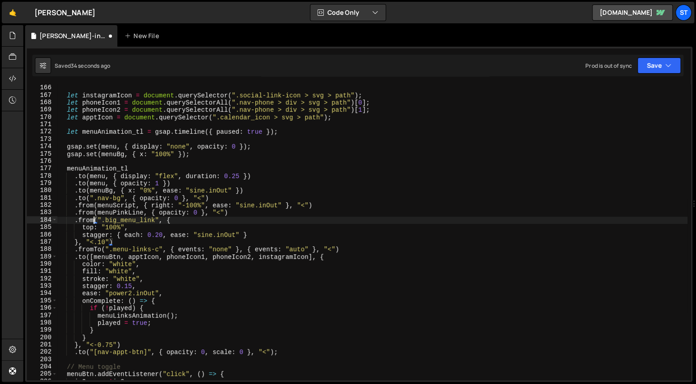
click at [95, 218] on div "let instagramIcon = document . querySelector ( ".social-link-icon > svg > path"…" at bounding box center [372, 239] width 630 height 310
click at [159, 220] on div "let instagramIcon = document . querySelector ( ".social-link-icon > svg > path"…" at bounding box center [372, 239] width 630 height 310
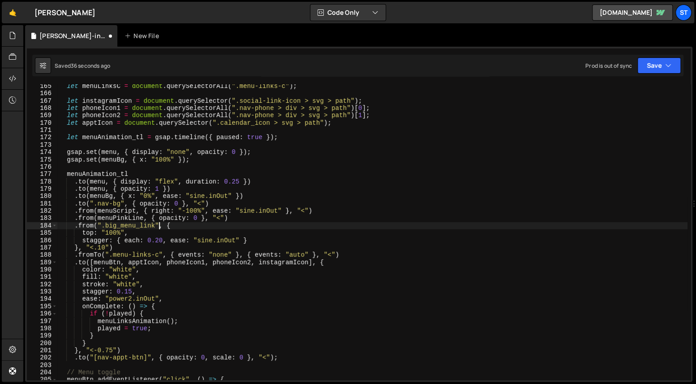
scroll to position [322, 0]
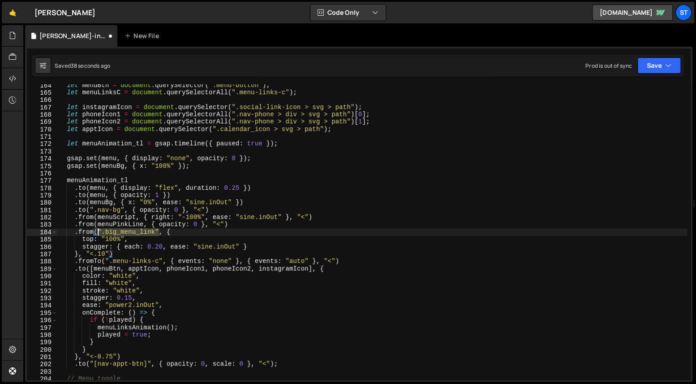
click at [96, 229] on div "let menuBtn = document . querySelector ( ".menu-button" ) ; let menuLinksC = do…" at bounding box center [372, 237] width 630 height 310
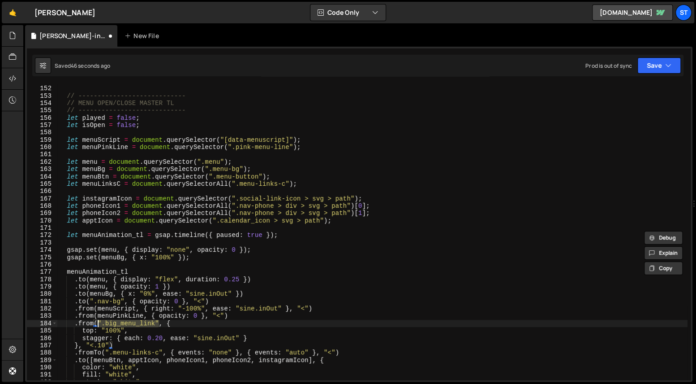
scroll to position [299, 0]
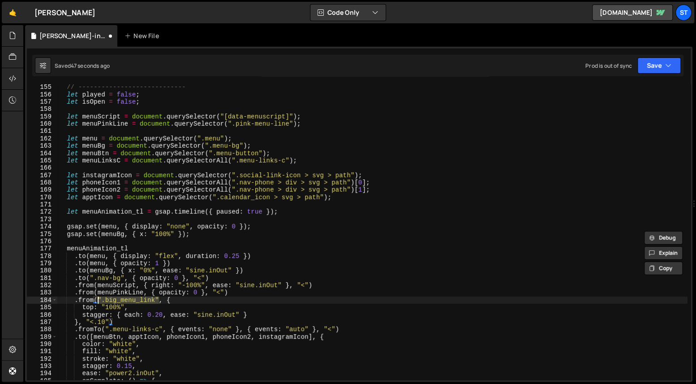
click at [342, 198] on div "// ---------------------------- let played = false ; let isOpen = false ; let m…" at bounding box center [372, 238] width 630 height 310
click at [74, 301] on div "// ---------------------------- let played = false ; let isOpen = false ; let m…" at bounding box center [372, 238] width 630 height 310
click at [231, 292] on div "// ---------------------------- let played = false ; let isOpen = false ; let m…" at bounding box center [372, 238] width 630 height 310
type textarea ".from(menuPinkLine, { opacity: 0 }, "<")"
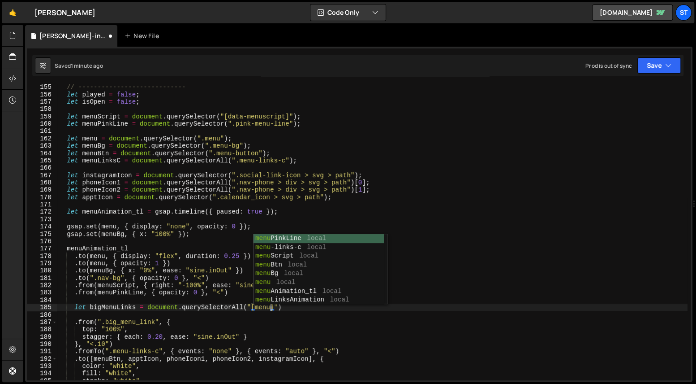
scroll to position [0, 15]
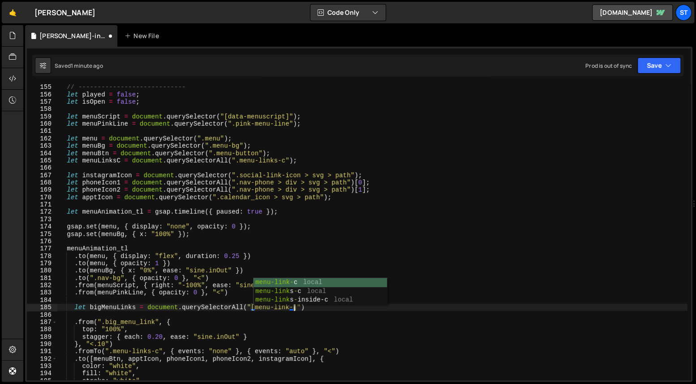
type textarea "let bigMenuLinks = document.querySelectorAll("[menu-link-c]")"
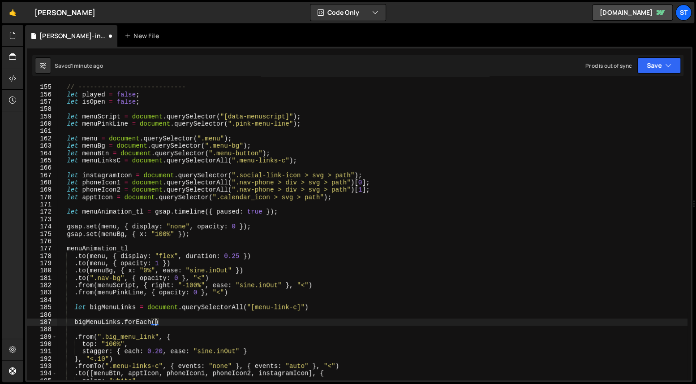
scroll to position [0, 7]
type textarea "bigMenuLinks.forEach(() +> {})"
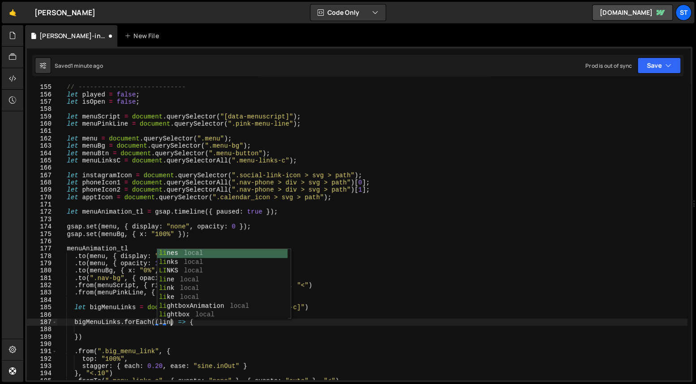
scroll to position [0, 8]
type textarea "bigMenuLinks.forEach((link) => {"
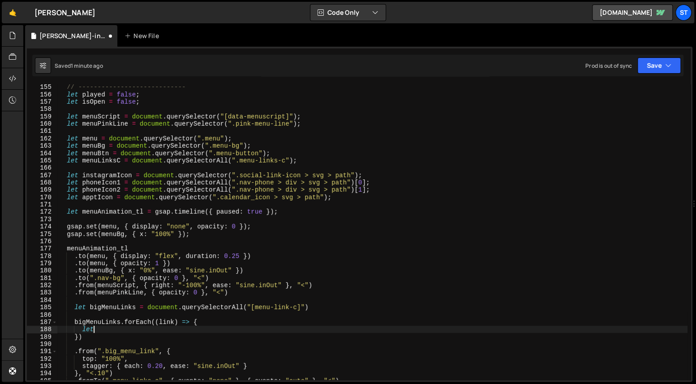
type textarea "l"
type textarea "function menuAnimation() {"
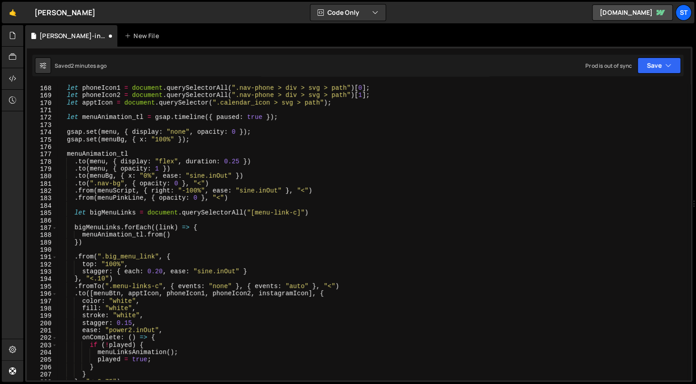
scroll to position [350, 0]
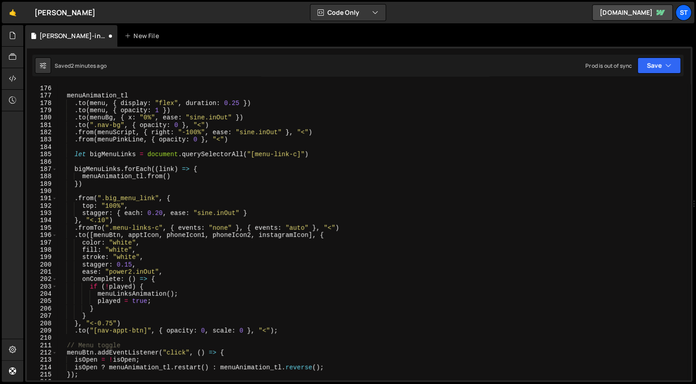
click at [187, 171] on div "gsap . set ( menuBg , { x : "100%" }) ; menuAnimation_tl . to ( menu , { displa…" at bounding box center [372, 233] width 630 height 310
type textarea "bigMenuLinks.forEach((link) => {"
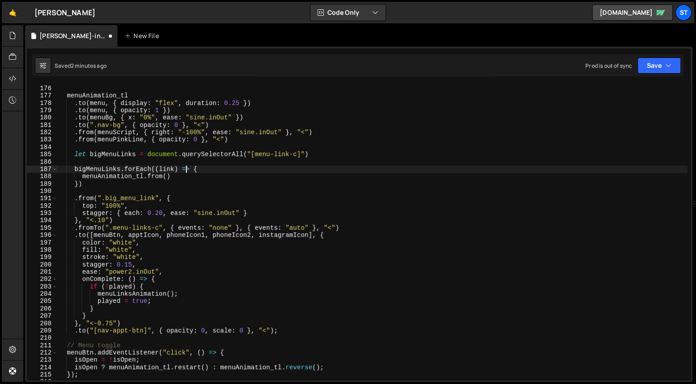
click at [216, 169] on div "gsap . set ( menuBg , { x : "100%" }) ; menuAnimation_tl . to ( menu , { displa…" at bounding box center [372, 233] width 630 height 310
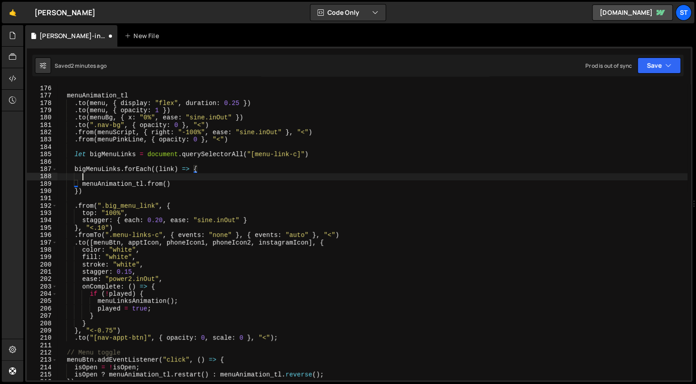
scroll to position [0, 0]
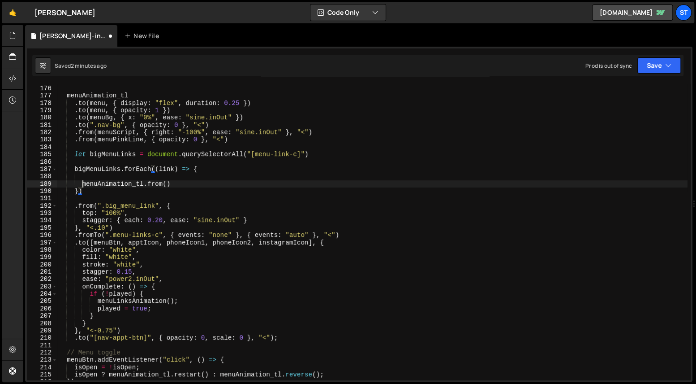
type textarea "menuAnimation_tl.from()"
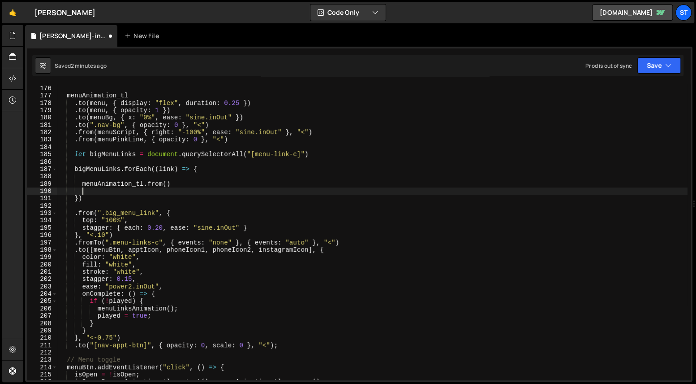
type textarea "})"
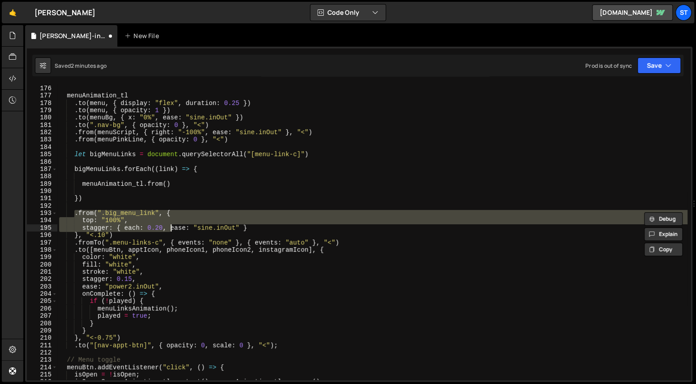
type textarea "stagger: { each: 0.20, ease: "sine.inOut" } }, "<.10")"
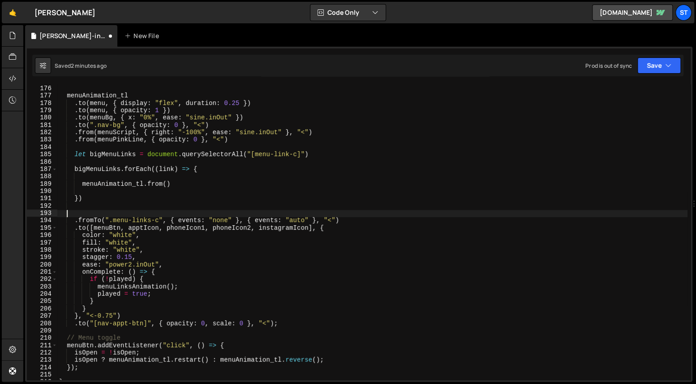
scroll to position [0, 0]
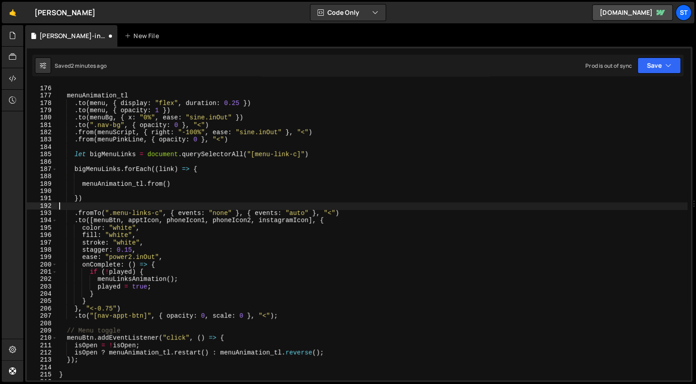
type textarea "})"
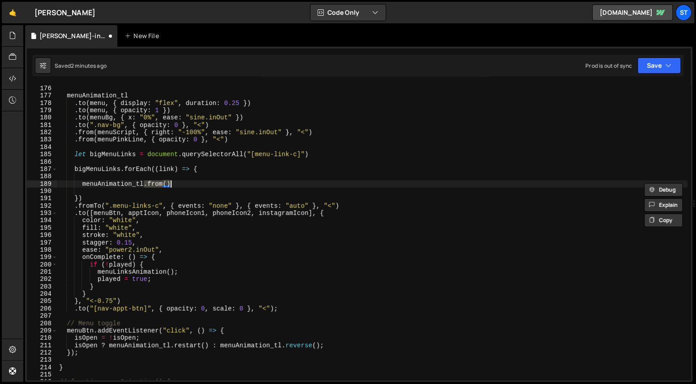
paste textarea "}, "<.10""
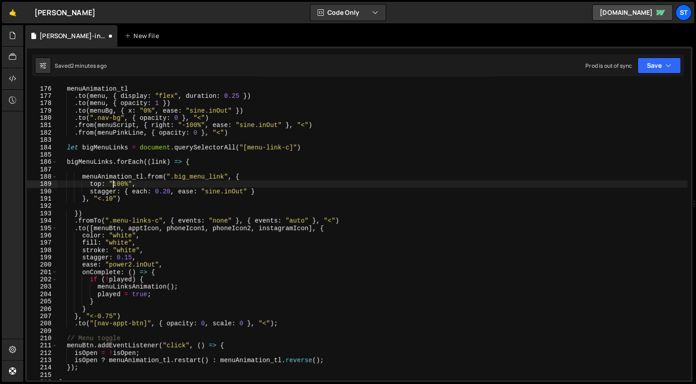
scroll to position [436, 0]
type textarea "menuAnimation_tl.from(".big_menu_link", {"
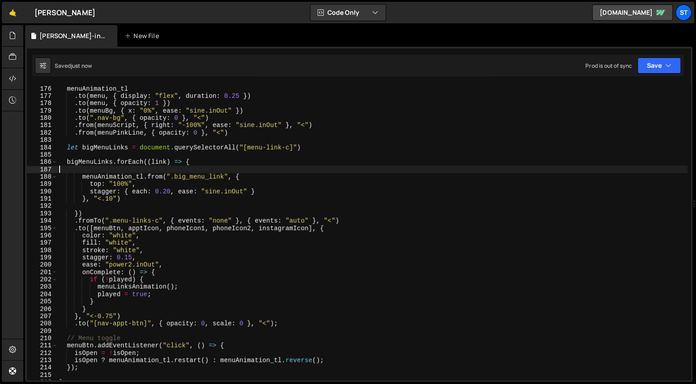
type textarea "bigMenuLinks.forEach((link) => {"
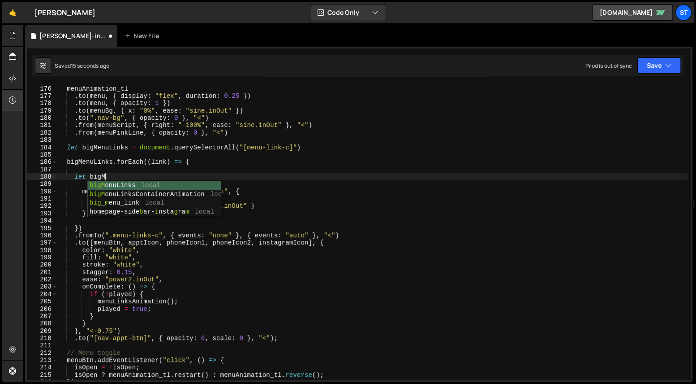
scroll to position [0, 3]
type textarea "let bigMenu"
click at [144, 172] on div "menuAnimation_tl . to ( menu , { display : "flex" , duration : 0.25 }) . to ( m…" at bounding box center [372, 233] width 630 height 310
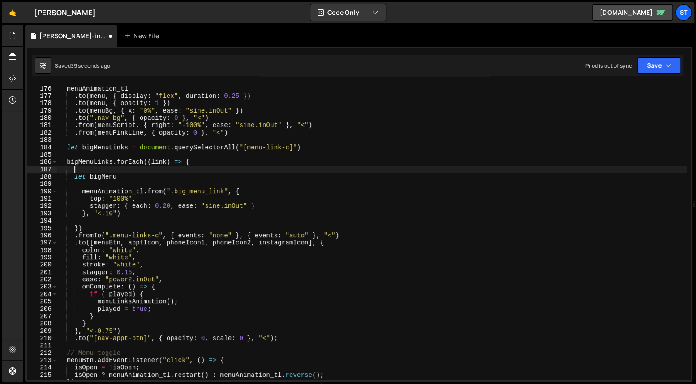
scroll to position [0, 0]
click at [101, 216] on div "menuAnimation_tl . to ( menu , { display : "flex" , duration : 0.25 }) . to ( m…" at bounding box center [372, 233] width 630 height 310
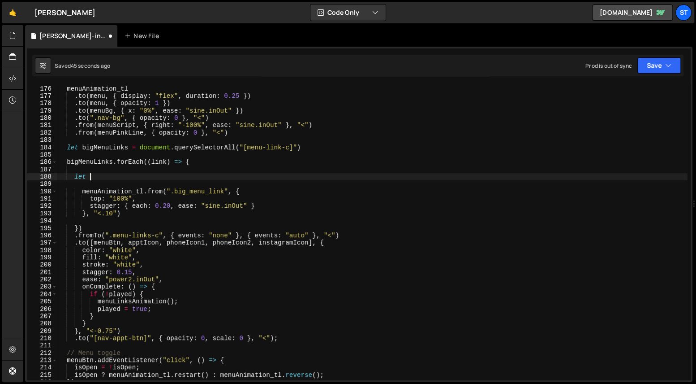
type textarea "let"
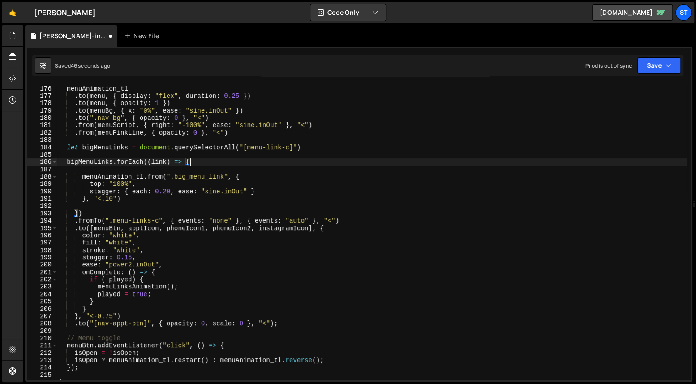
type textarea "menuAnimation_tl.from()"
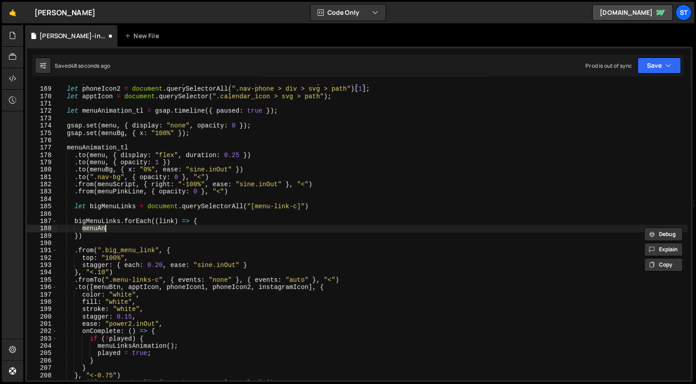
type textarea "menuA"
type textarea "let"
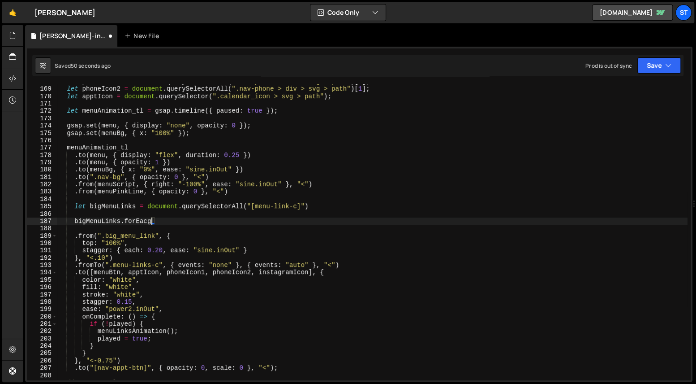
type textarea "bi"
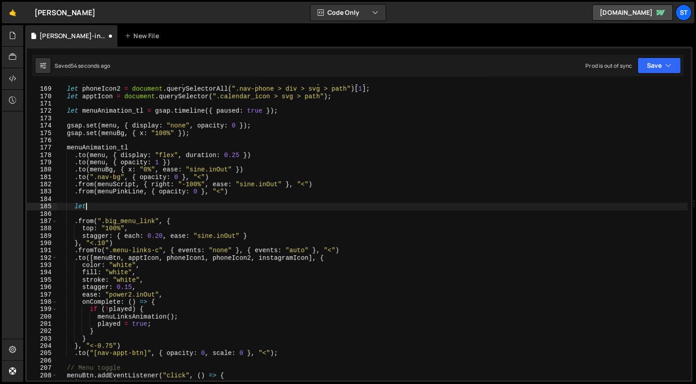
type textarea "leyt"
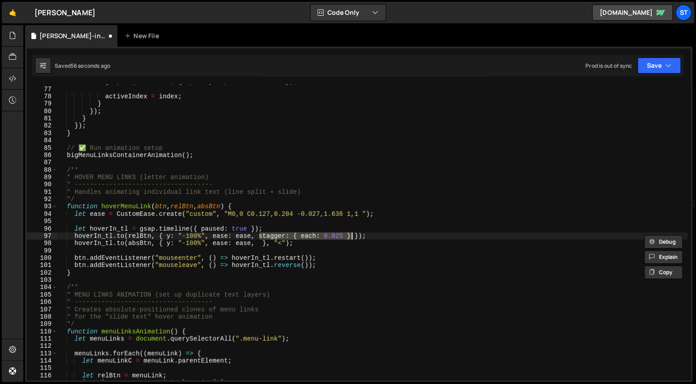
scroll to position [189, 0]
type textarea "hoverIn_tl.to(absBtn, { y: "-100%", ease: ease, stagger: { each: 0.025 } }, "<"…"
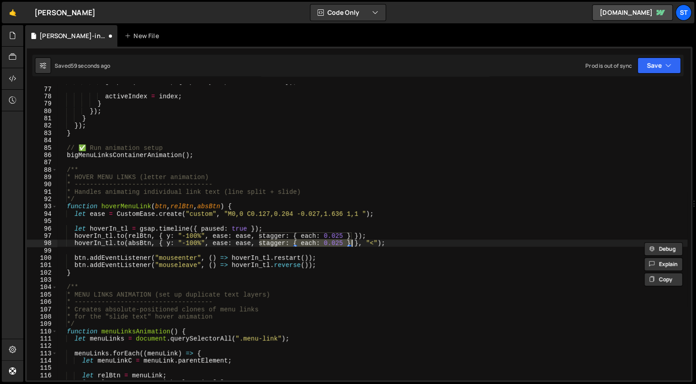
click at [327, 242] on div "gsap . to ( container , { opacity : 1 , duration : 0.3 }) ; activeIndex = index…" at bounding box center [372, 231] width 630 height 295
click at [353, 244] on div "gsap . to ( container , { opacity : 1 , duration : 0.3 }) ; activeIndex = index…" at bounding box center [372, 233] width 630 height 310
click at [351, 234] on div "gsap . to ( container , { opacity : 1 , duration : 0.3 }) ; activeIndex = index…" at bounding box center [372, 233] width 630 height 310
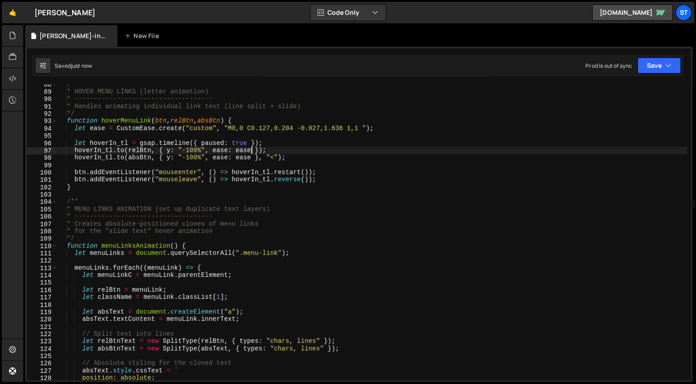
scroll to position [256, 0]
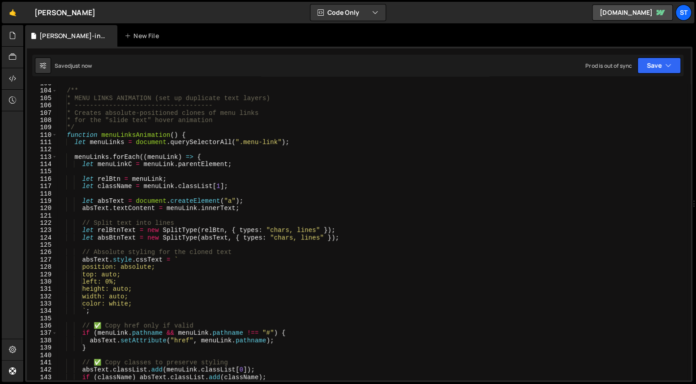
click at [297, 238] on div "/** * MENU LINKS ANIMATION (set up duplicate text layers) * -------------------…" at bounding box center [372, 235] width 630 height 310
click at [292, 230] on div "/** * MENU LINKS ANIMATION (set up duplicate text layers) * -------------------…" at bounding box center [372, 235] width 630 height 310
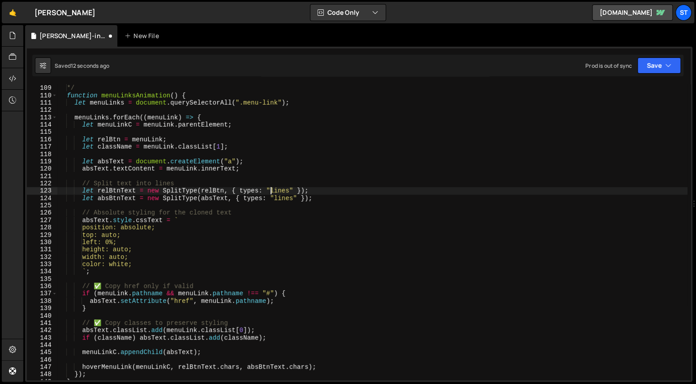
scroll to position [280, 0]
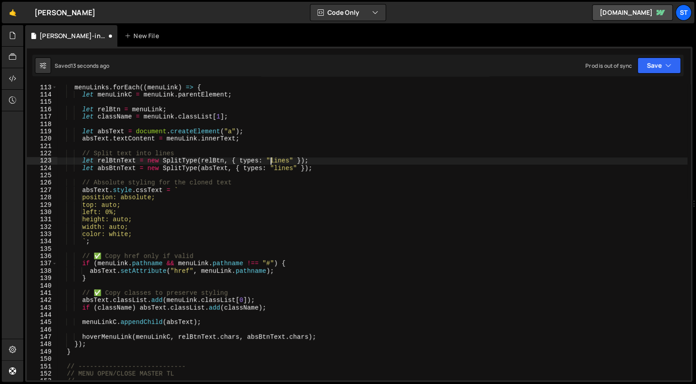
click at [298, 336] on div "menuLinks . forEach (( menuLink ) => { let menuLinkC = menuLink . parentElement…" at bounding box center [372, 239] width 630 height 310
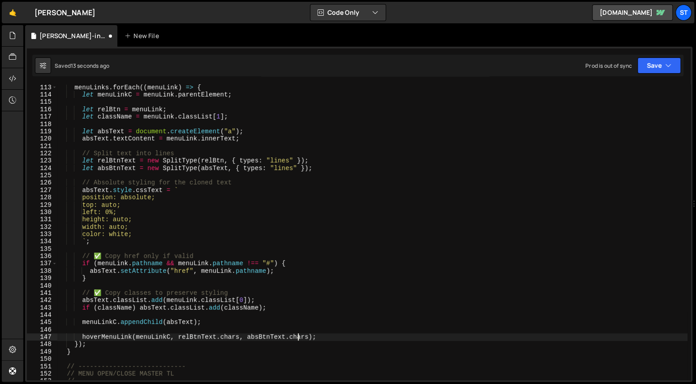
click at [298, 336] on div "menuLinks . forEach (( menuLink ) => { let menuLinkC = menuLink . parentElement…" at bounding box center [372, 239] width 630 height 310
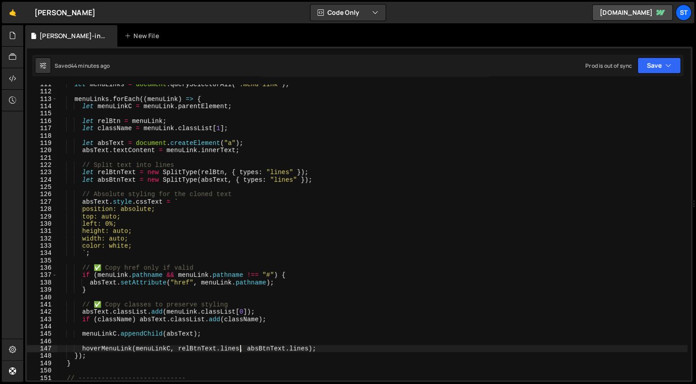
scroll to position [0, 0]
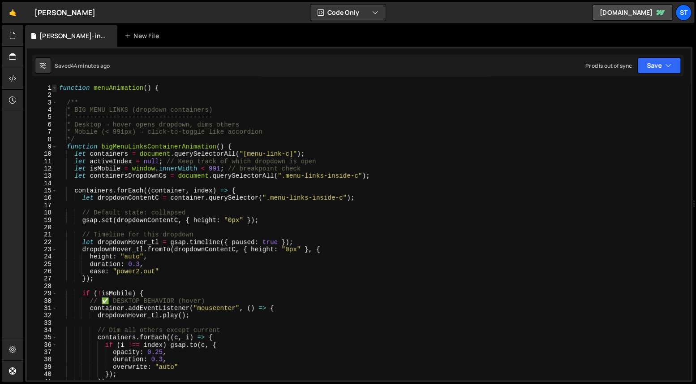
click at [56, 89] on span at bounding box center [54, 87] width 5 height 7
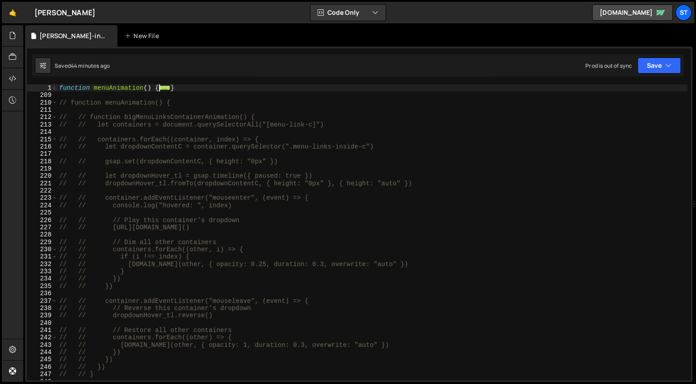
click at [85, 90] on div "function menuAnimation ( ) { ... } // function menuAnimation() { // // function…" at bounding box center [372, 239] width 630 height 310
type textarea "function menuAnimation() {"
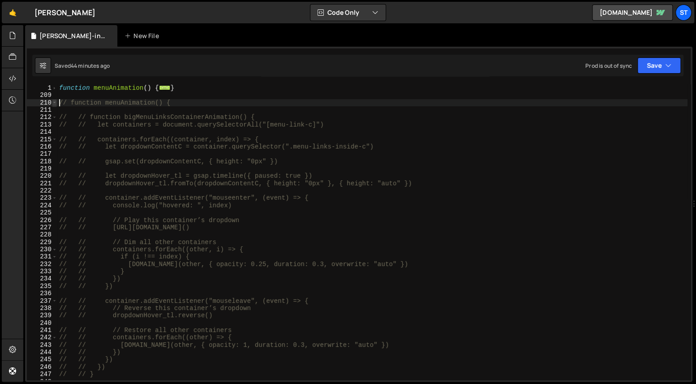
click at [55, 104] on span at bounding box center [54, 102] width 5 height 7
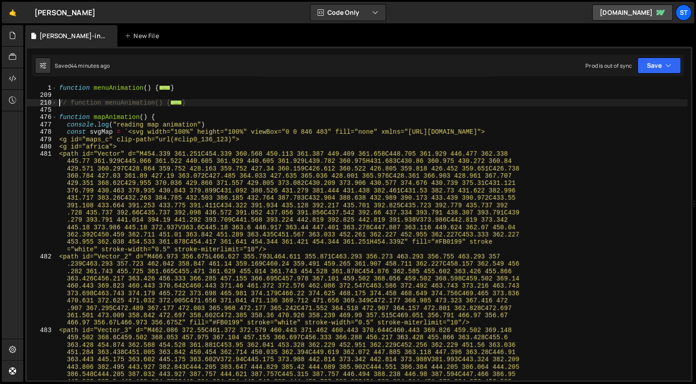
click at [203, 102] on div "function menuAnimation ( ) { ... } // function menuAnimation() { ... } function…" at bounding box center [372, 283] width 630 height 398
type textarea "// }"
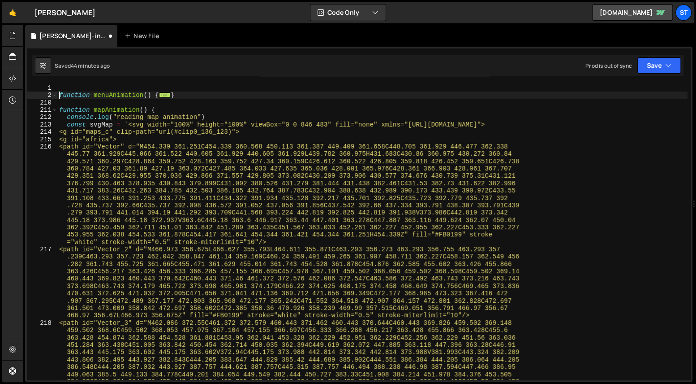
type textarea "function menuAnimation() {"
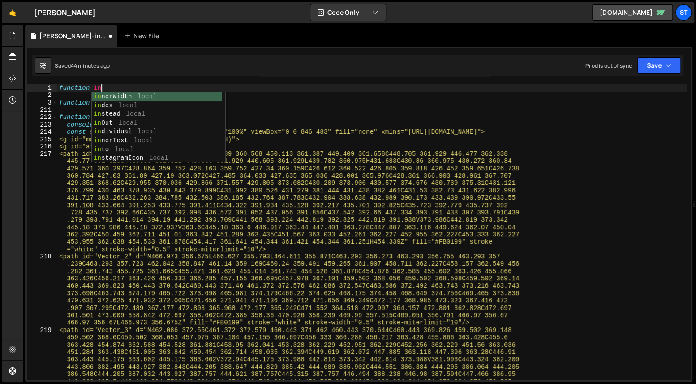
scroll to position [0, 3]
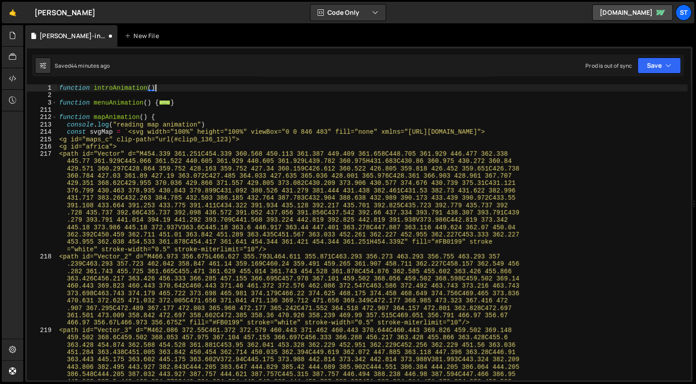
type textarea "function introAnimation(){}"
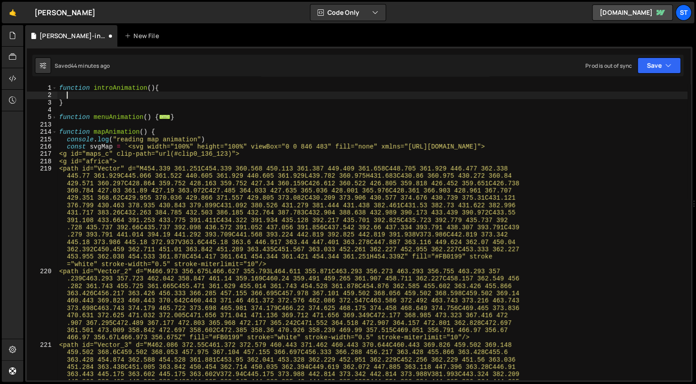
type textarea "function introAnimation(){"
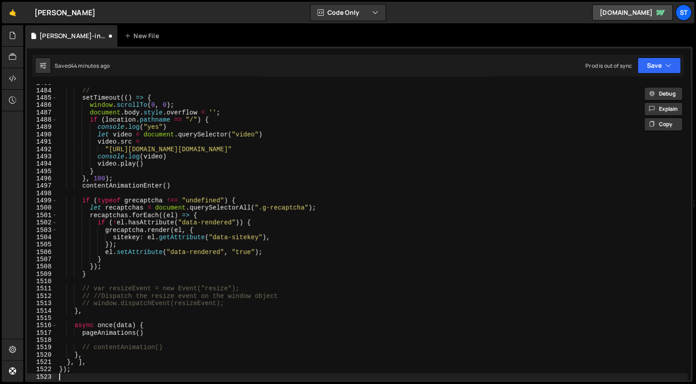
scroll to position [14386, 0]
type textarea "// contentAnimation()"
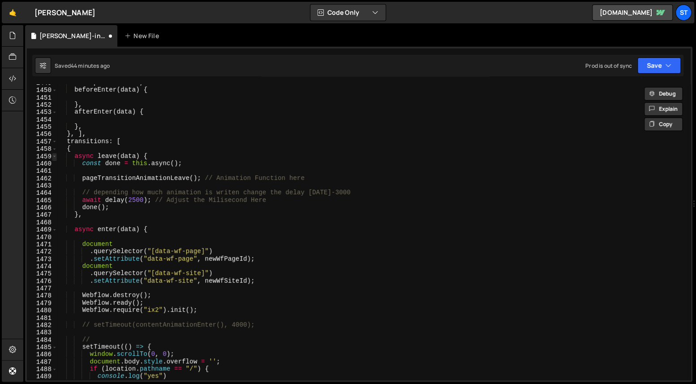
type textarea "async once(data) {"
click at [56, 155] on span at bounding box center [54, 156] width 5 height 7
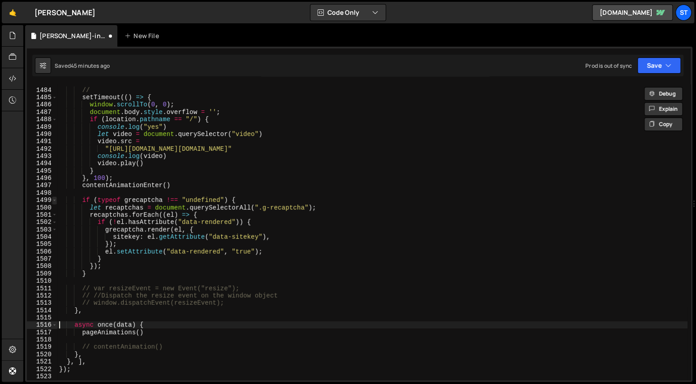
click at [54, 201] on span at bounding box center [54, 199] width 5 height 7
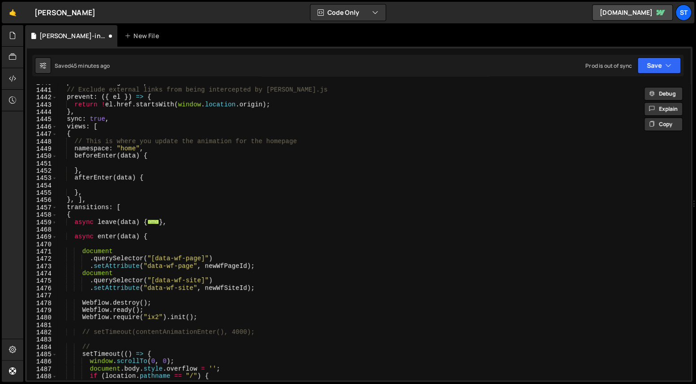
click at [114, 163] on div "preventRunning : true , // Exclude external links from being intercepted by Bar…" at bounding box center [372, 234] width 630 height 310
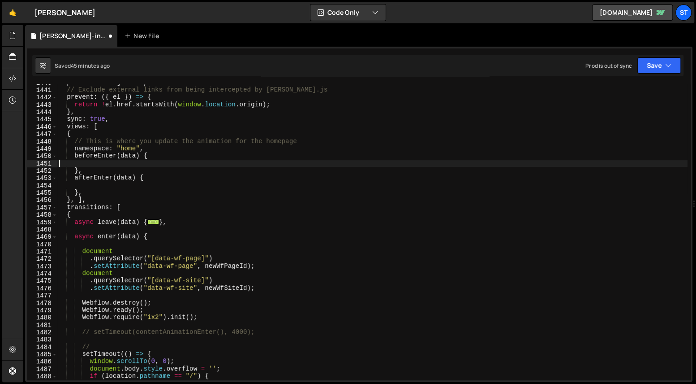
click at [112, 184] on div "preventRunning : true , // Exclude external links from being intercepted by Bar…" at bounding box center [372, 234] width 630 height 310
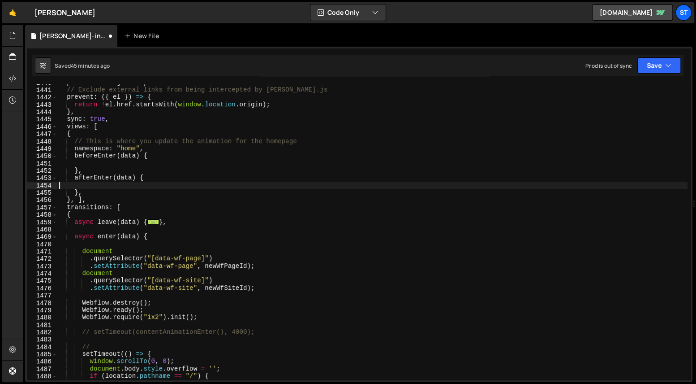
type textarea "afterEnter(data) {"
paste textarea "introAnimation()"
type textarea "introAnimation()"
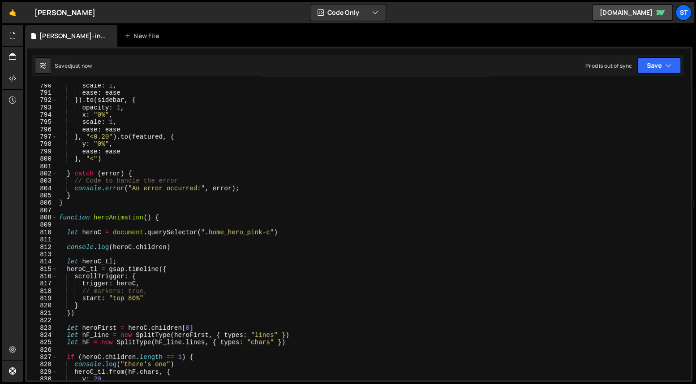
scroll to position [12120, 0]
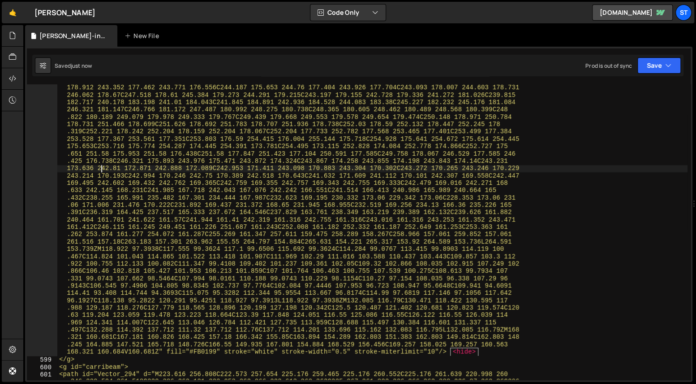
type textarea "function introAnimation() {"
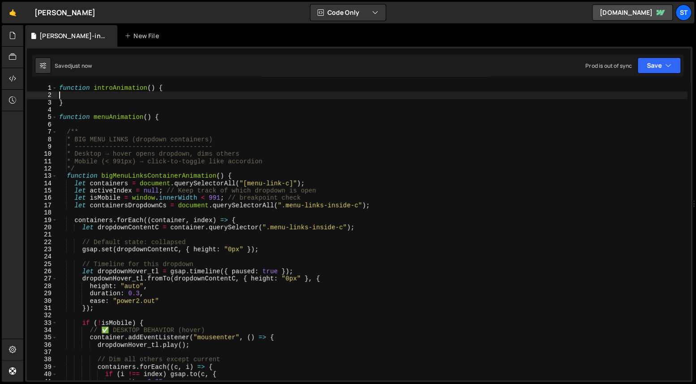
type textarea "}"
type textarea "function introAnimation() {"
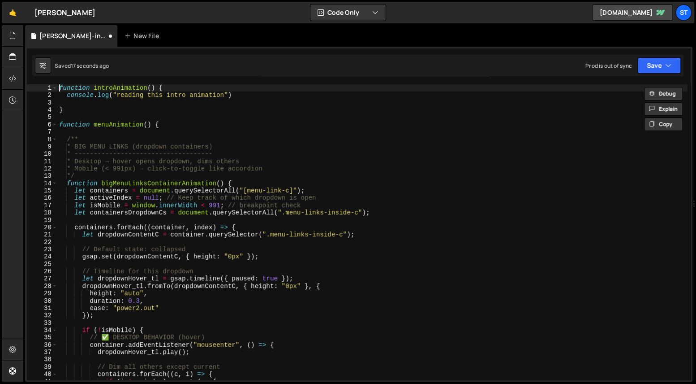
type textarea "console.log("reading this intro animation")"
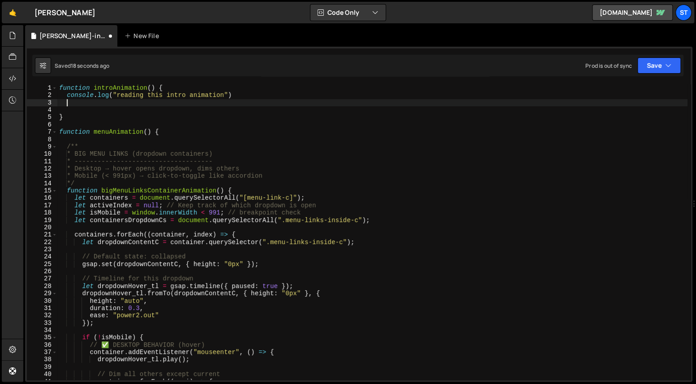
paste textarea "console.log("reading this intro animation")"
type textarea "console.log("reading this intro animation")"
paste textarea "console.log("reading this intro animation")"
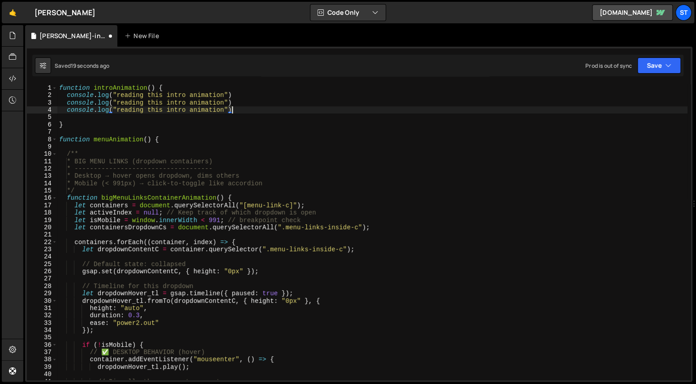
paste textarea "console.log("reading this intro animation")"
type textarea "console.log("reading this intro animation")console.log("reading this intro anim…"
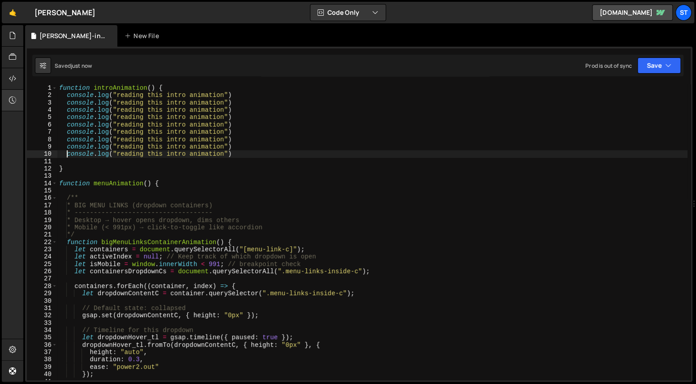
type textarea "console.log("reading this intro animation")"
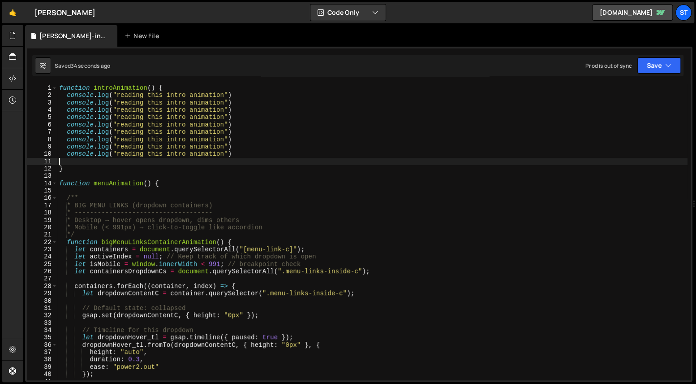
click at [267, 160] on div "function introAnimation ( ) { console . log ( "reading this intro animation" ) …" at bounding box center [372, 239] width 630 height 310
click at [263, 154] on div "function introAnimation ( ) { console . log ( "reading this intro animation" ) …" at bounding box center [372, 239] width 630 height 310
type textarea "console.log("reading this intro animation")"
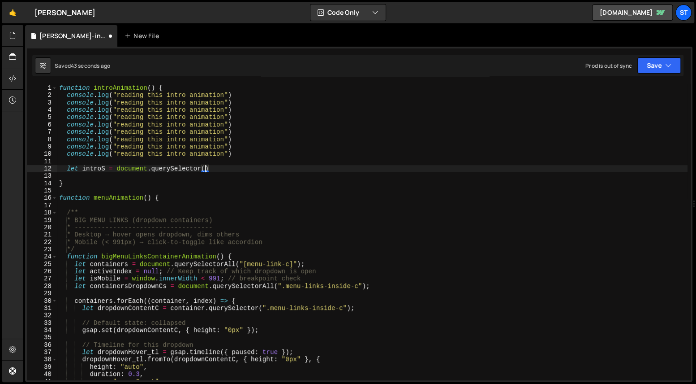
scroll to position [0, 10]
paste textarea "intro animation s""
type textarea "let introS = document.querySelector(".intro-animation-s")"
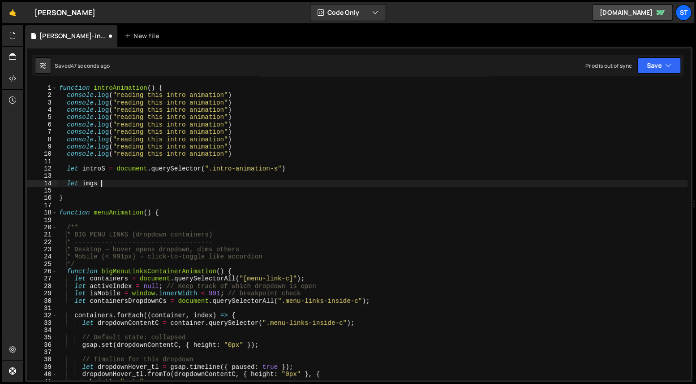
type textarea "let imgs ="
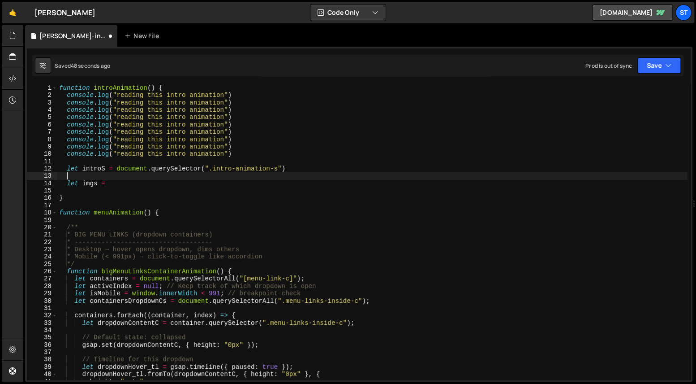
type textarea "let introS = document.querySelector(".intro-animation-s")"
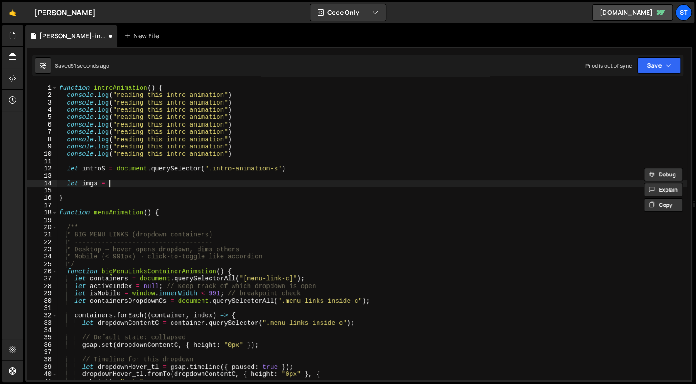
paste textarea "introS"
type textarea "let imgs = introS.querySelectorAll("")"
click at [156, 218] on div "function introAnimation ( ) { console . log ( "reading this intro animation" ) …" at bounding box center [372, 239] width 630 height 310
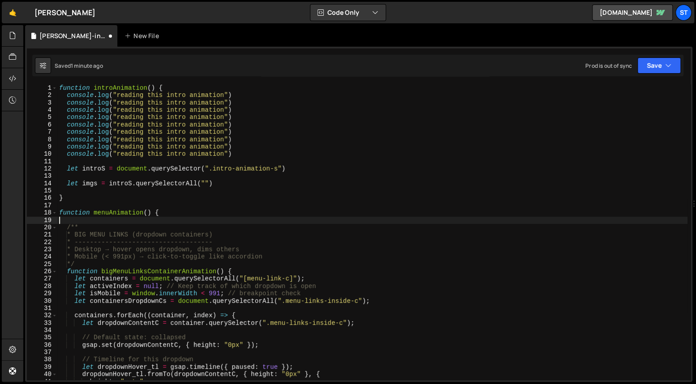
scroll to position [0, 0]
click at [209, 176] on div "function introAnimation ( ) { console . log ( "reading this intro animation" ) …" at bounding box center [372, 239] width 630 height 310
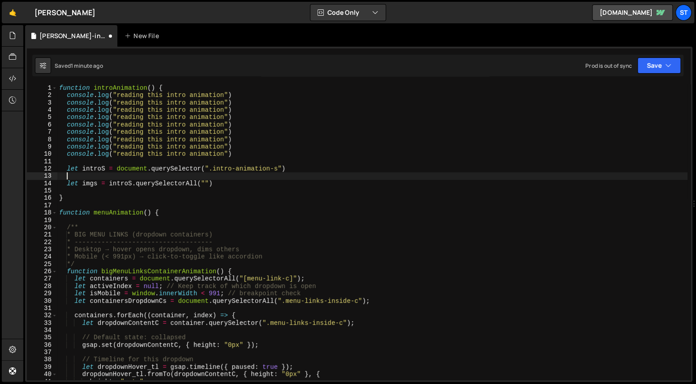
click at [204, 182] on div "function introAnimation ( ) { console . log ( "reading this intro animation" ) …" at bounding box center [372, 239] width 630 height 310
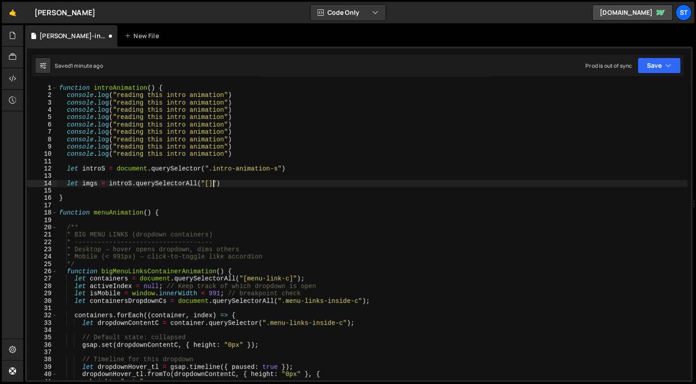
scroll to position [0, 11]
paste textarea "intro-imgs"
type textarea "let imgs = introS.querySelectorAll("[intro-imgs]")"
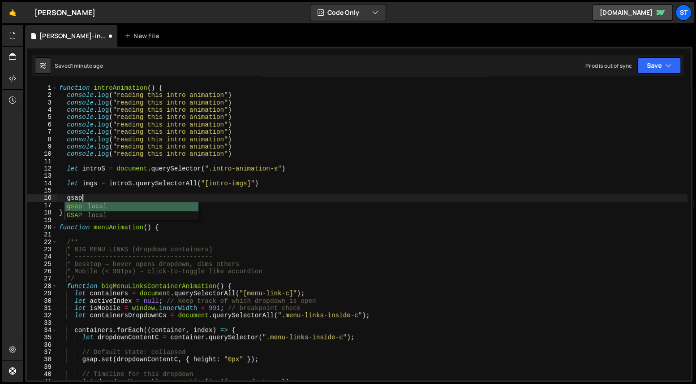
scroll to position [0, 0]
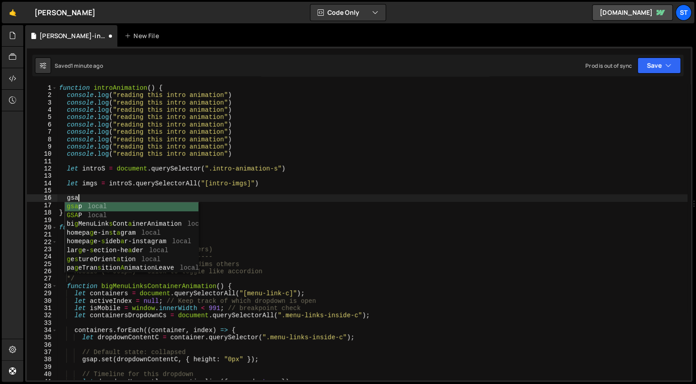
type textarea "g"
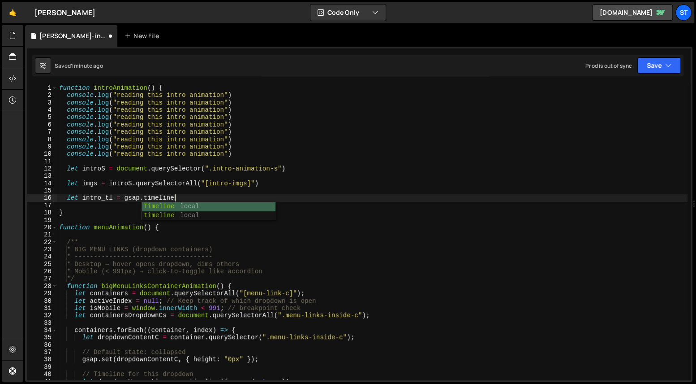
scroll to position [0, 8]
type textarea "let intro_tl = gsap.timeline({ })"
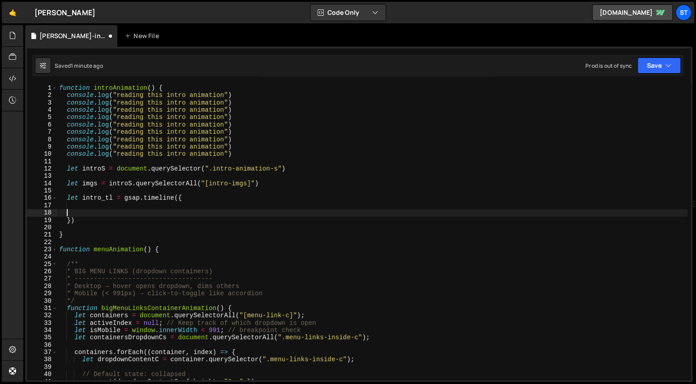
scroll to position [0, 0]
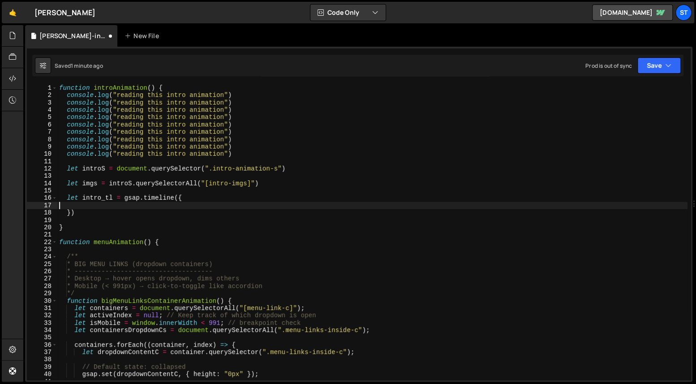
type textarea "let intro_tl = gsap.timeline({"
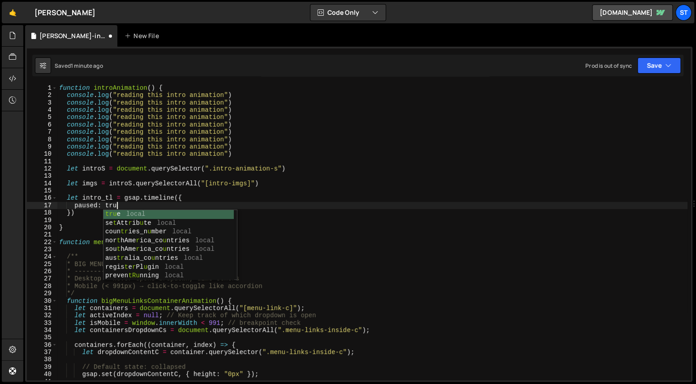
scroll to position [0, 4]
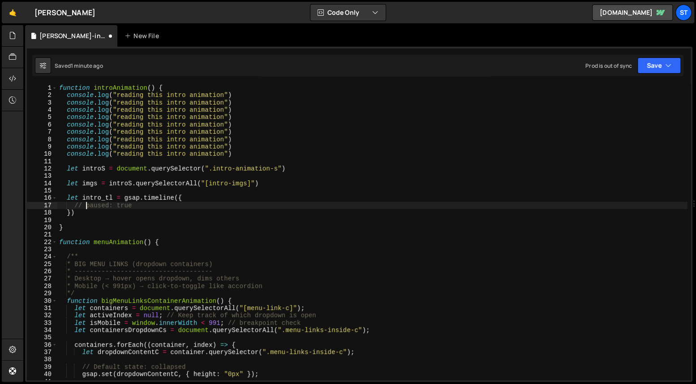
type textarea "})"
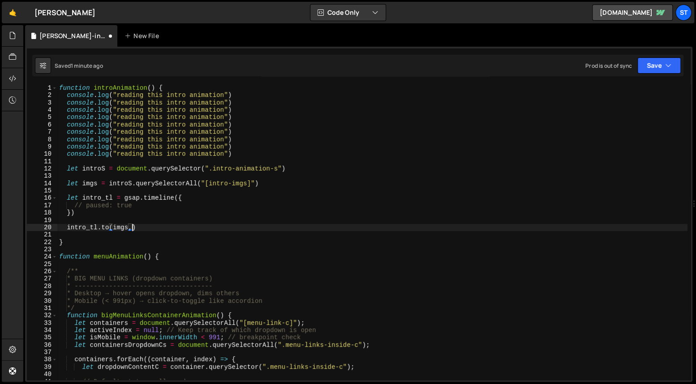
scroll to position [0, 5]
type textarea "intro_tl.to(imgs, {)"
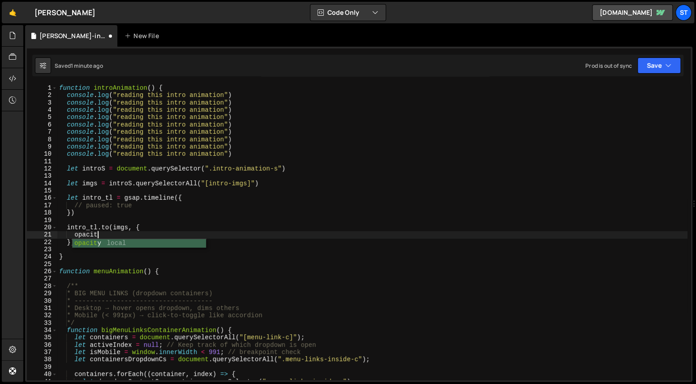
scroll to position [0, 2]
click at [122, 224] on div "function introAnimation ( ) { console . log ( "reading this intro animation" ) …" at bounding box center [372, 239] width 630 height 310
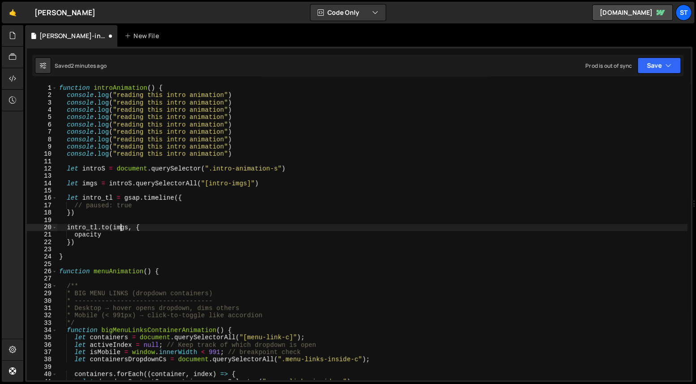
click at [122, 228] on div "function introAnimation ( ) { console . log ( "reading this intro animation" ) …" at bounding box center [372, 239] width 630 height 310
paste textarea "intro-imgs-c""
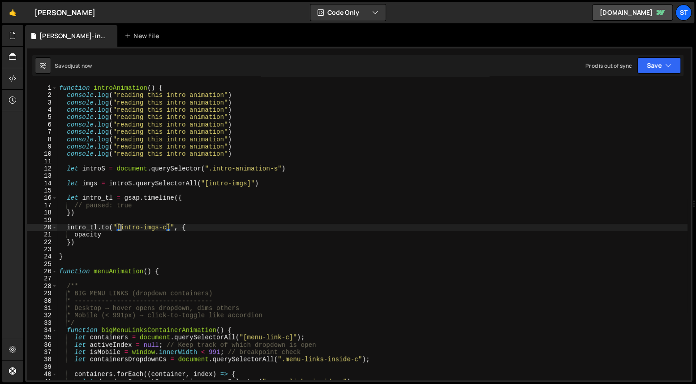
click at [118, 238] on div "function introAnimation ( ) { console . log ( "reading this intro animation" ) …" at bounding box center [372, 239] width 630 height 310
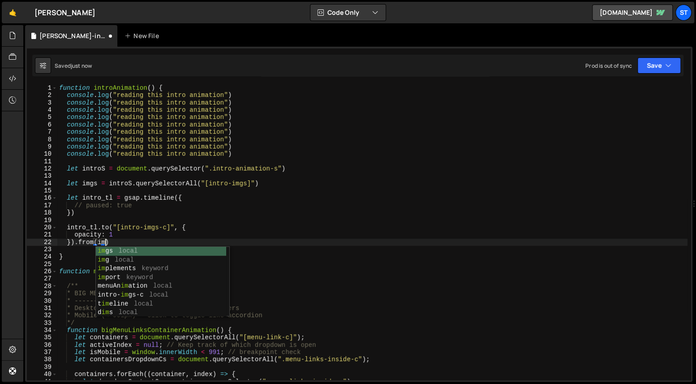
scroll to position [0, 3]
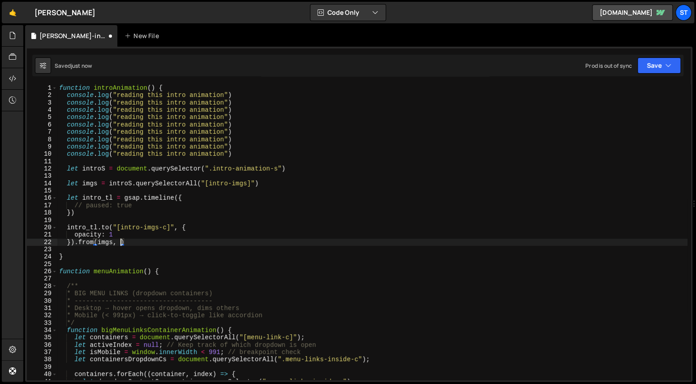
type textarea "}).from(imgs, {})"
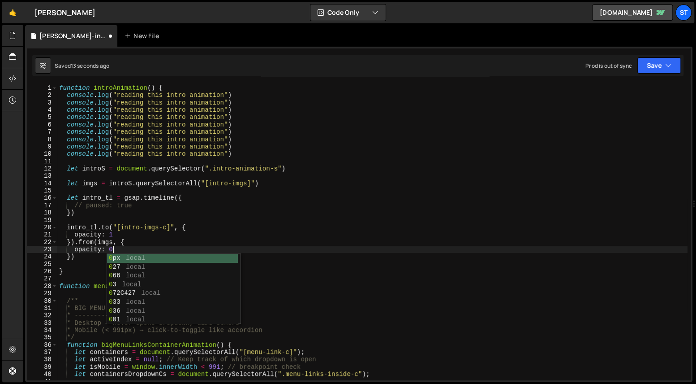
type textarea "opacity: 0,"
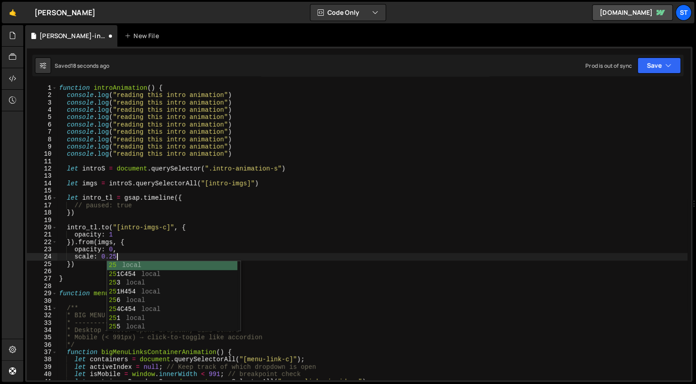
type textarea "scale: 0.25,"
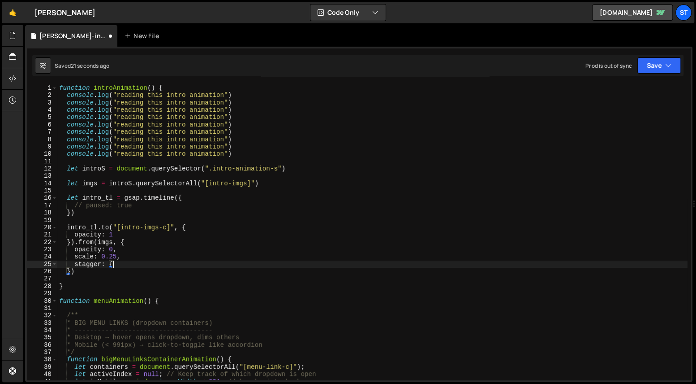
type textarea "stagger: {}"
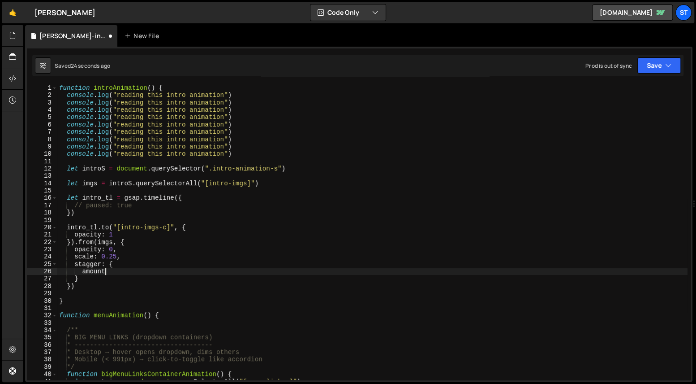
type textarea "amoun"
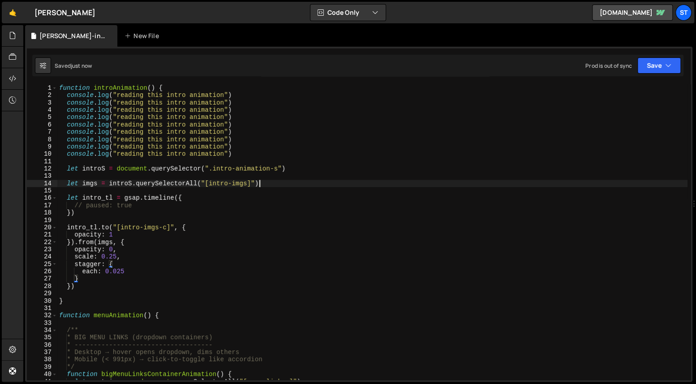
click at [278, 181] on div "function introAnimation ( ) { console . log ( "reading this intro animation" ) …" at bounding box center [372, 239] width 630 height 310
click at [299, 169] on div "function introAnimation ( ) { console . log ( "reading this intro animation" ) …" at bounding box center [372, 239] width 630 height 310
type textarea "let introS = document.querySelector(".intro-animation-s")"
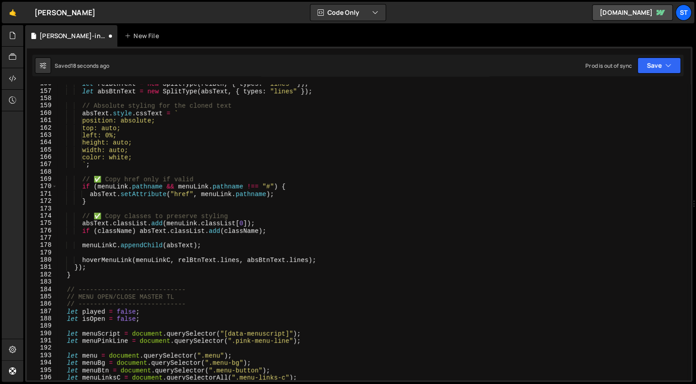
scroll to position [388, 0]
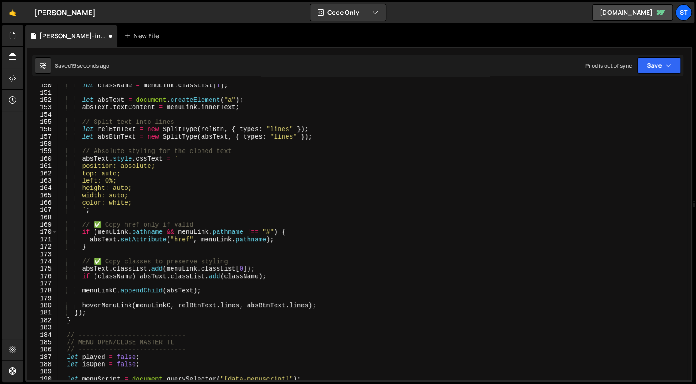
click at [330, 126] on div "let className = menuLink . classList [ 1 ] ; let absText = document . createEle…" at bounding box center [372, 237] width 630 height 310
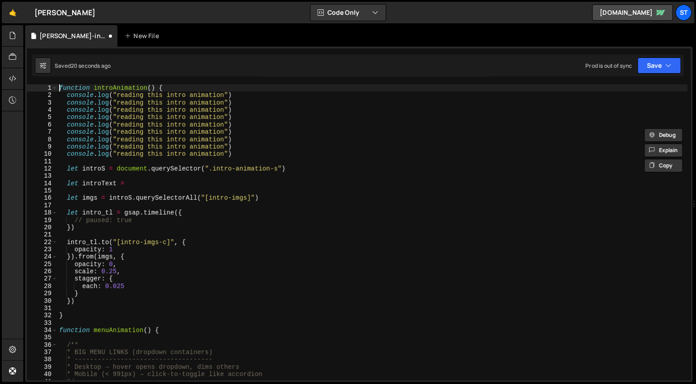
scroll to position [0, 0]
type textarea "console.log("reading this intro animation")"
type textarea "let introS = document.querySelector(".intro-animation-s")"
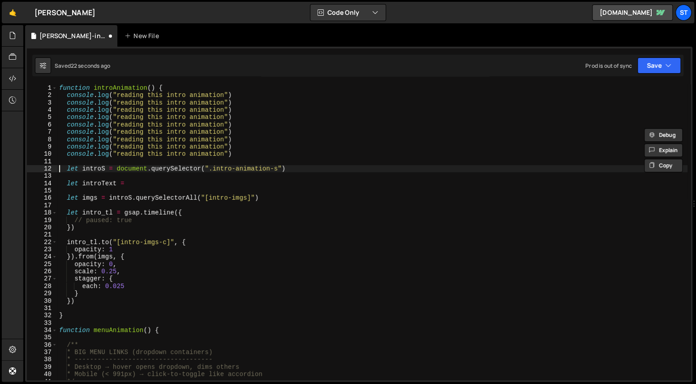
type textarea "let introText ="
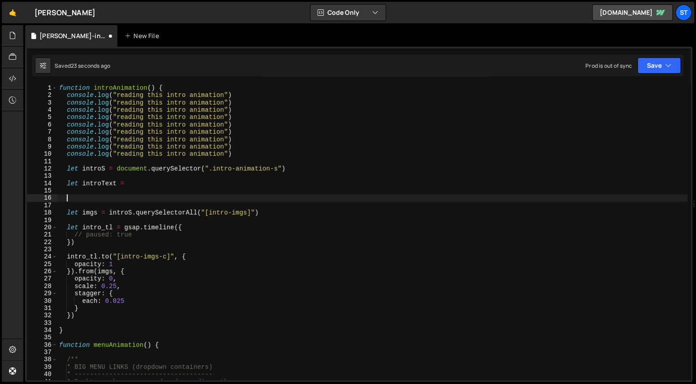
paste textarea "let relBtnText = new SplitType(relBtn, { types: "lines" });"
type textarea "let relBtnText = new SplitType(relBtn, { types: "lines" });"
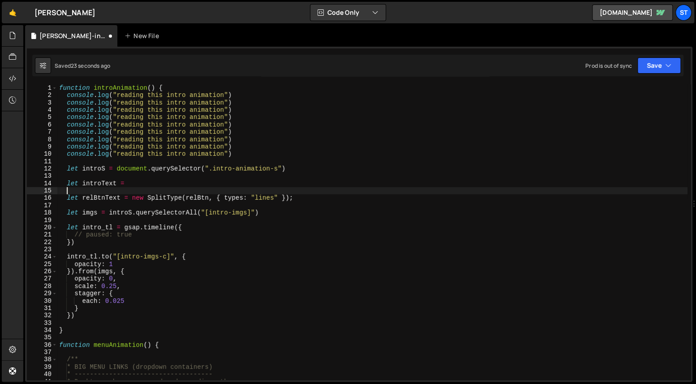
type textarea "let relBtnText = new SplitType(relBtn, { types: "lines" });"
type textarea "let introText ="
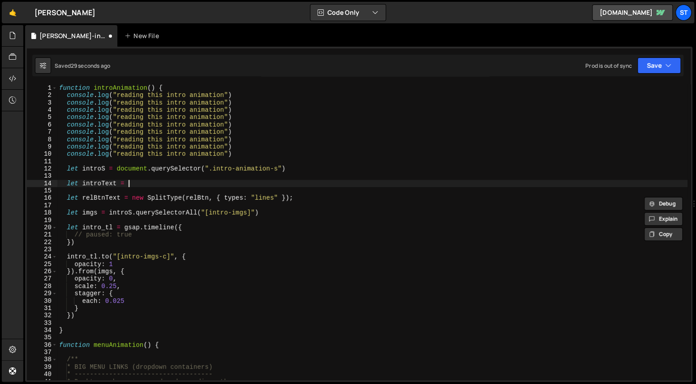
paste textarea "new SplitType(relBtn, { types: "lines" });"
type textarea "let introText = new SplitType(relBtn, { types: "lines" });"
type textarea "let relBtnText = new SplitType(relBtn, { types: "lines" });"
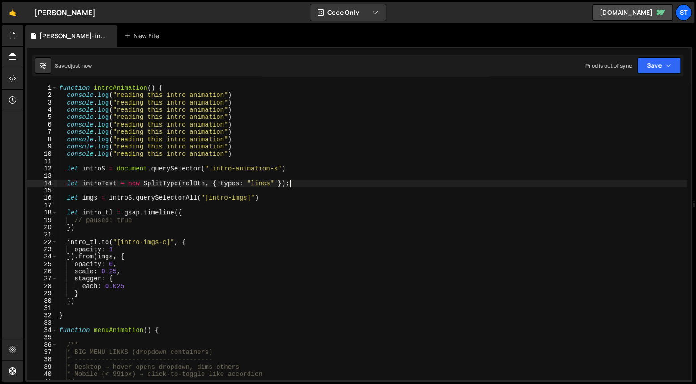
click at [193, 183] on div "function introAnimation ( ) { console . log ( "reading this intro animation" ) …" at bounding box center [372, 239] width 630 height 310
click at [198, 182] on div "function introAnimation ( ) { console . log ( "reading this intro animation" ) …" at bounding box center [372, 231] width 630 height 295
click at [198, 182] on div "function introAnimation ( ) { console . log ( "reading this intro animation" ) …" at bounding box center [372, 239] width 630 height 310
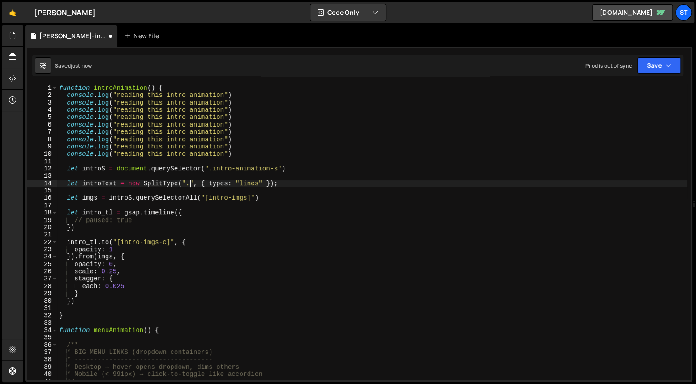
paste textarea "intro text"
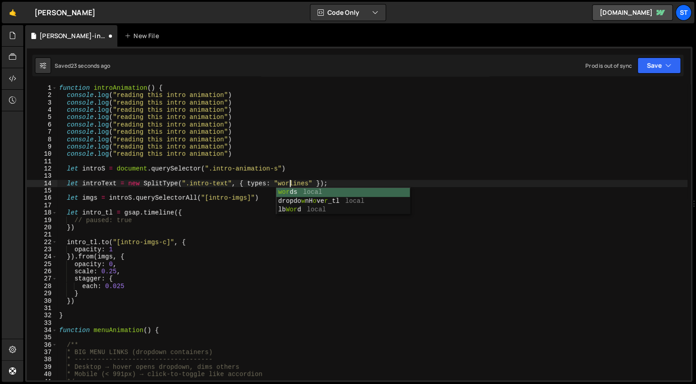
scroll to position [0, 17]
click at [102, 181] on div "function introAnimation ( ) { console . log ( "reading this intro animation" ) …" at bounding box center [372, 239] width 630 height 310
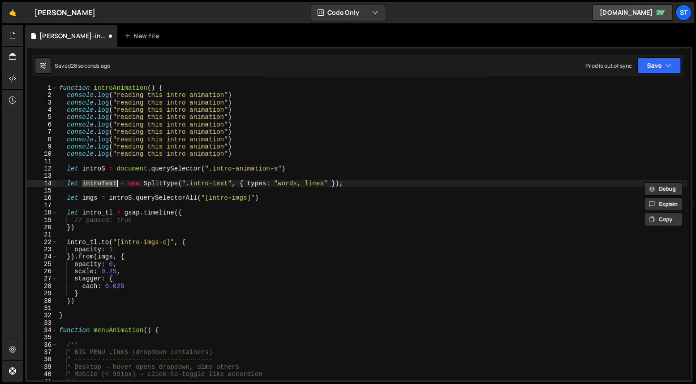
click at [97, 298] on div "function introAnimation ( ) { console . log ( "reading this intro animation" ) …" at bounding box center [372, 239] width 630 height 310
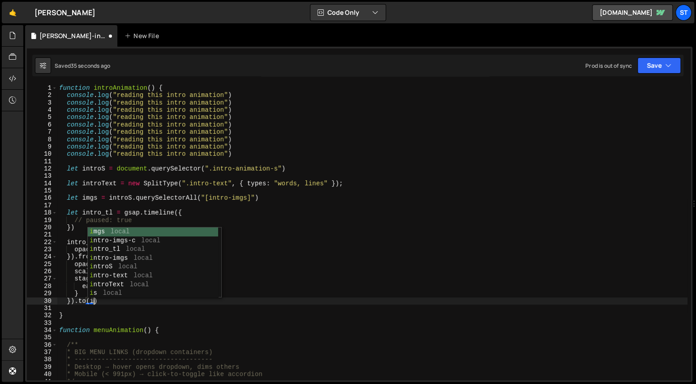
scroll to position [0, 3]
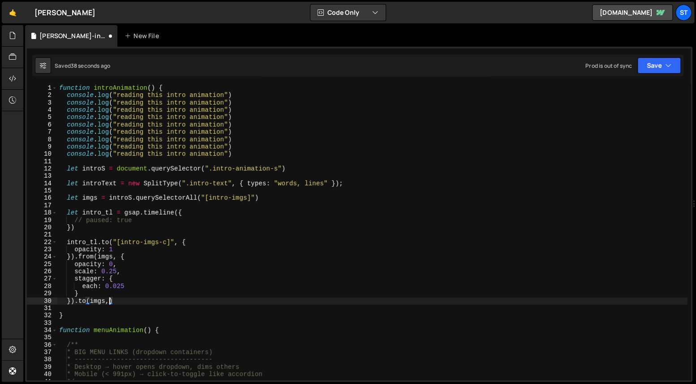
type textarea "}).to(imgs,{})"
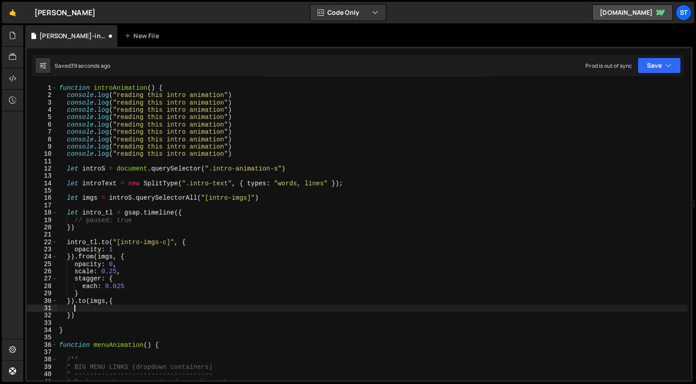
type textarea "})"
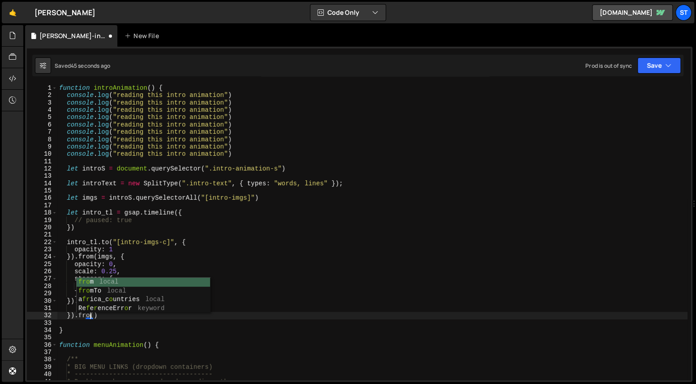
scroll to position [0, 2]
paste textarea "introText"
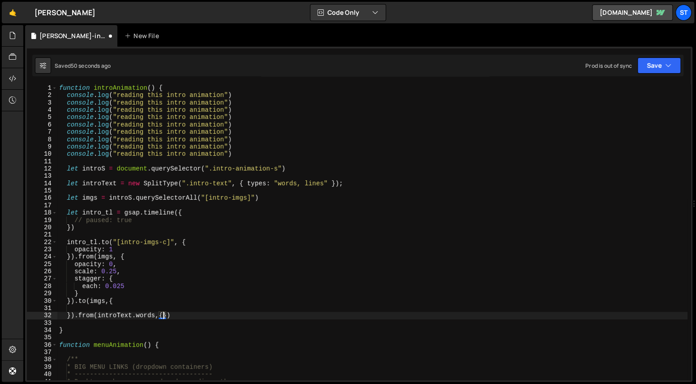
scroll to position [0, 7]
type textarea "}).from(introText.words,{})"
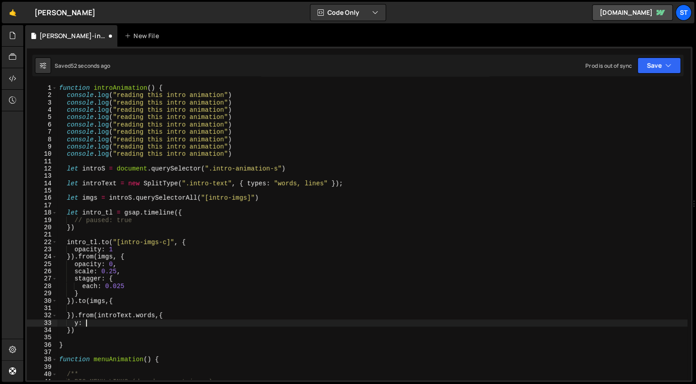
scroll to position [0, 1]
type textarea "}).from(introText.words,{"
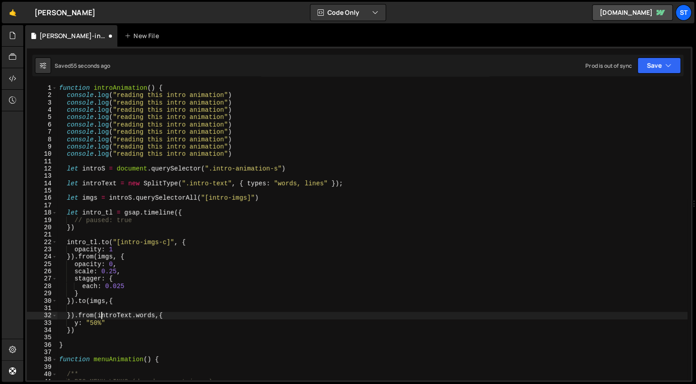
scroll to position [0, 0]
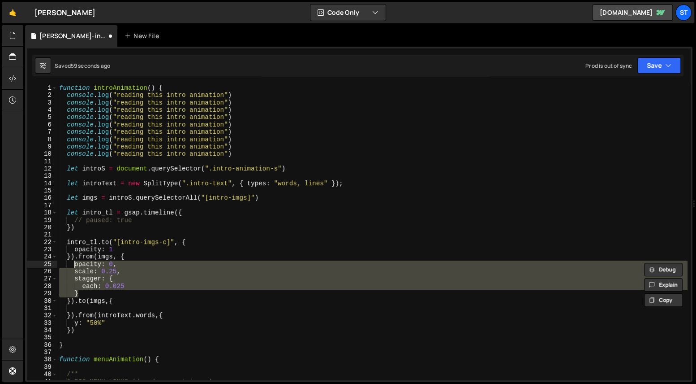
type textarea "}).to(imgs,{"
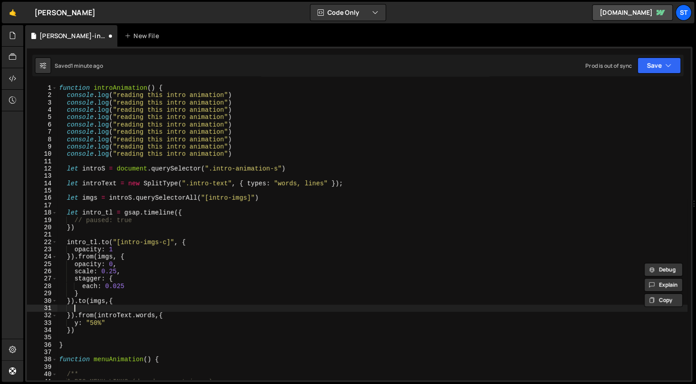
paste textarea "}"
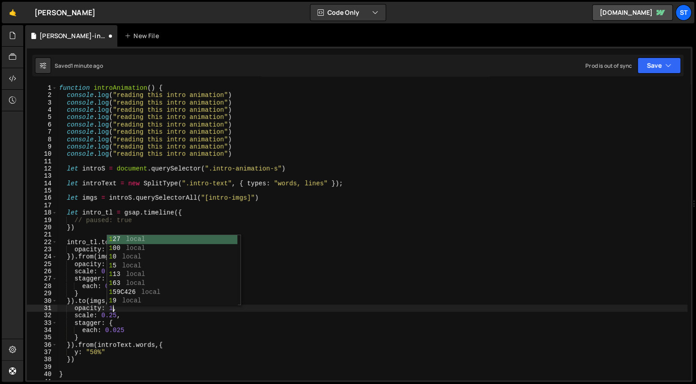
scroll to position [0, 3]
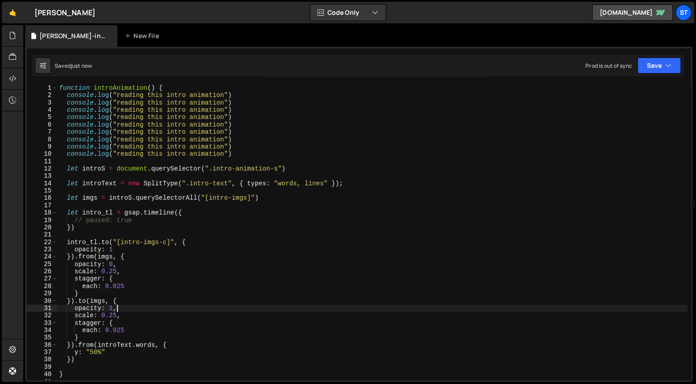
click at [126, 305] on div "function introAnimation ( ) { console . log ( "reading this intro animation" ) …" at bounding box center [372, 239] width 630 height 310
click at [125, 302] on div "function introAnimation ( ) { console . log ( "reading this intro animation" ) …" at bounding box center [372, 239] width 630 height 310
type textarea "}).to(imgs, {"
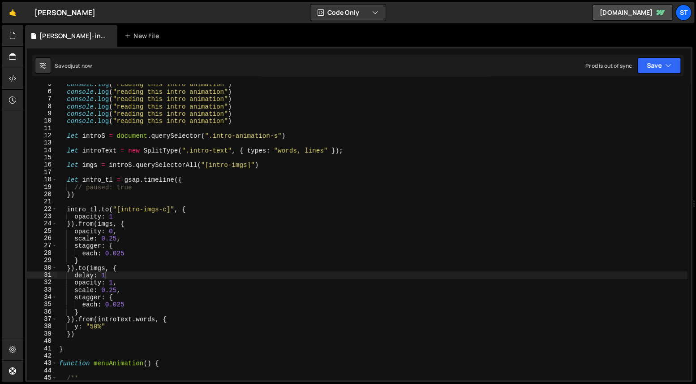
scroll to position [12, 0]
click at [105, 328] on div "console . log ( "reading this intro animation" ) console . log ( "reading this …" at bounding box center [372, 236] width 630 height 310
type textarea "y: "50%","
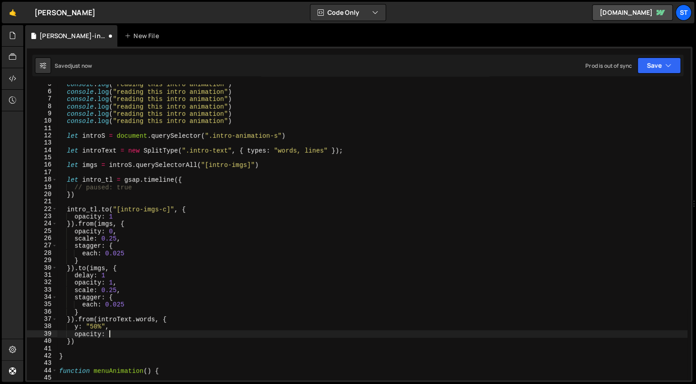
scroll to position [0, 3]
click at [139, 329] on div "console . log ( "reading this intro animation" ) console . log ( "reading this …" at bounding box center [372, 236] width 630 height 310
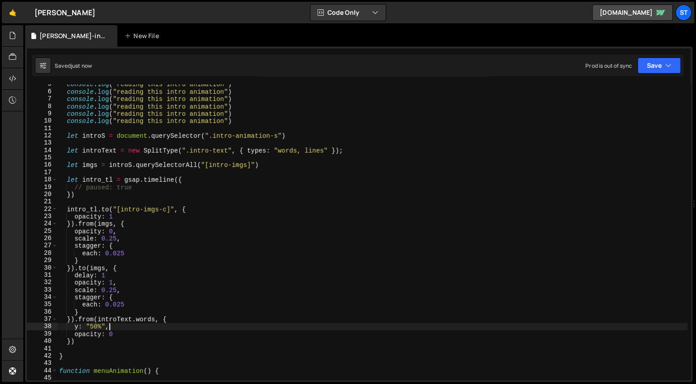
click at [136, 299] on div "console . log ( "reading this intro animation" ) console . log ( "reading this …" at bounding box center [372, 236] width 630 height 310
click at [135, 290] on div "console . log ( "reading this intro animation" ) console . log ( "reading this …" at bounding box center [372, 236] width 630 height 310
click at [121, 274] on div "console . log ( "reading this intro animation" ) console . log ( "reading this …" at bounding box center [372, 236] width 630 height 310
click at [76, 319] on div "console . log ( "reading this intro animation" ) console . log ( "reading this …" at bounding box center [372, 236] width 630 height 310
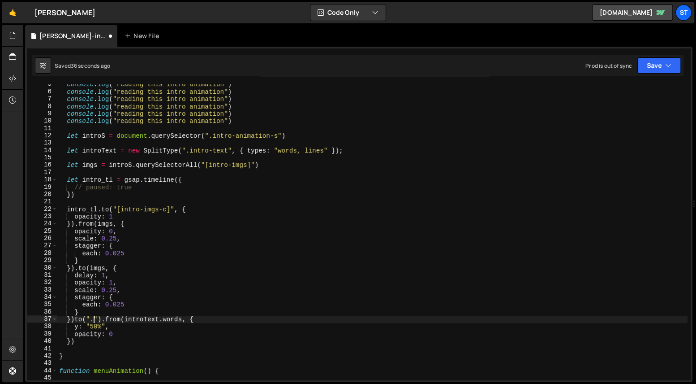
paste textarea "opacity: 1;""
paste textarea "intro text c"
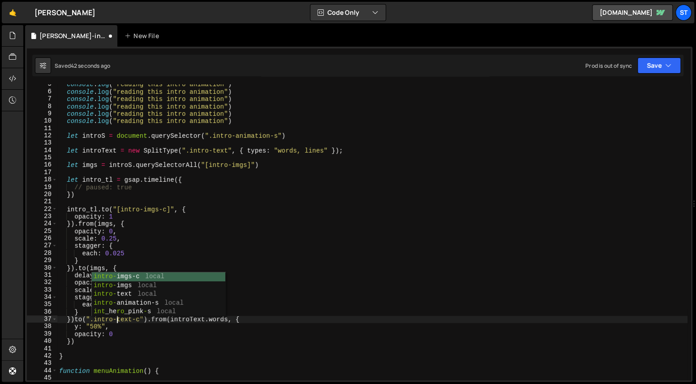
scroll to position [0, 4]
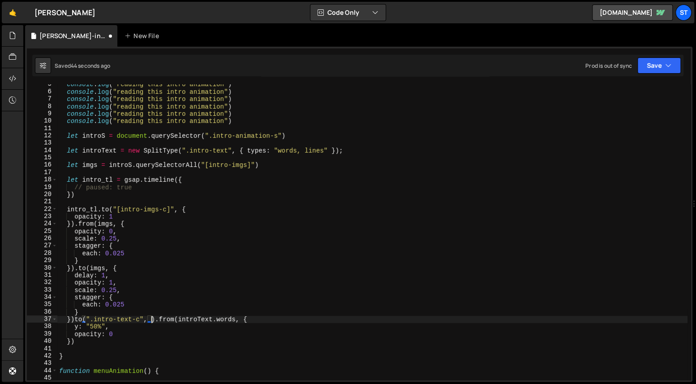
type textarea "})to(".intro-text-c", {}).from(introText.words, {"
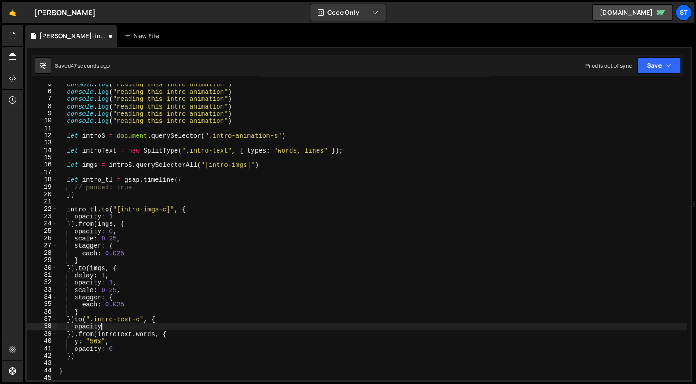
scroll to position [0, 3]
click at [79, 320] on div "console . log ( "reading this intro animation" ) console . log ( "reading this …" at bounding box center [372, 236] width 630 height 310
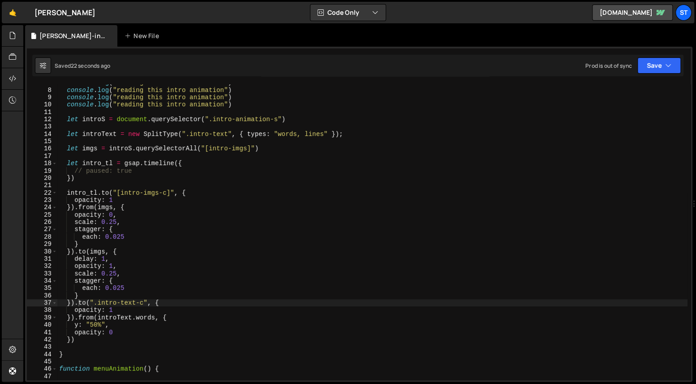
scroll to position [17, 0]
click at [125, 328] on div "console . log ( "reading this intro animation" ) console . log ( "reading this …" at bounding box center [372, 234] width 630 height 310
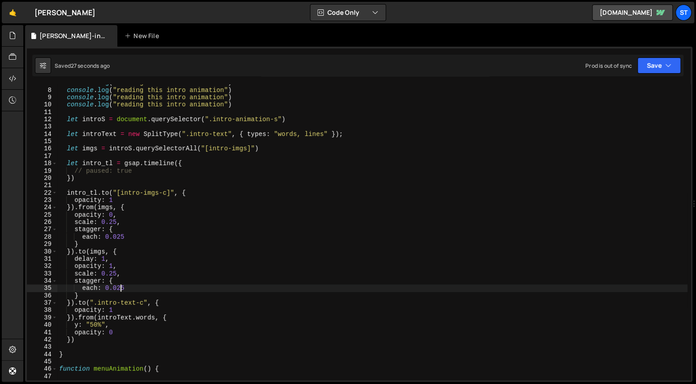
click at [121, 286] on div "console . log ( "reading this intro animation" ) console . log ( "reading this …" at bounding box center [372, 234] width 630 height 310
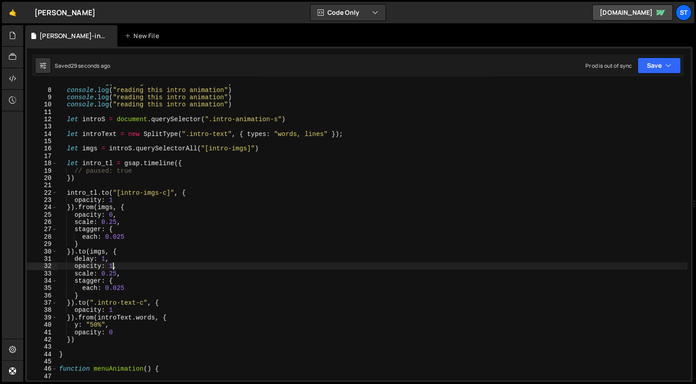
click at [113, 266] on div "console . log ( "reading this intro animation" ) console . log ( "reading this …" at bounding box center [372, 234] width 630 height 310
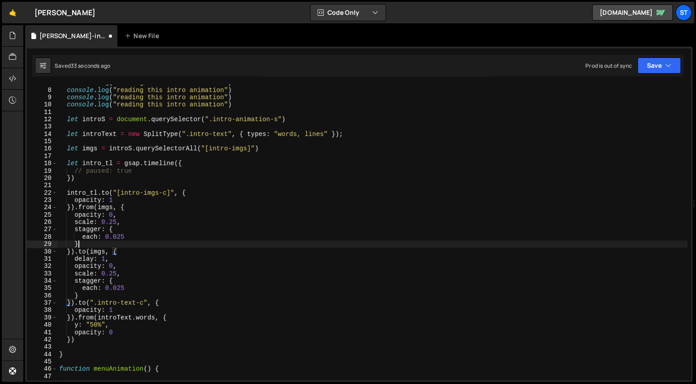
scroll to position [0, 0]
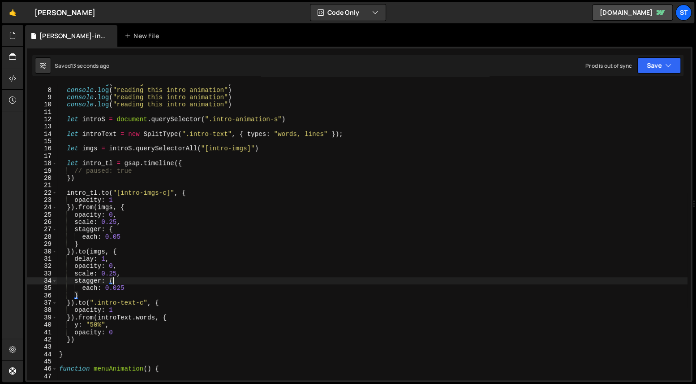
click at [93, 335] on div "console . log ( "reading this intro animation" ) console . log ( "reading this …" at bounding box center [372, 234] width 630 height 310
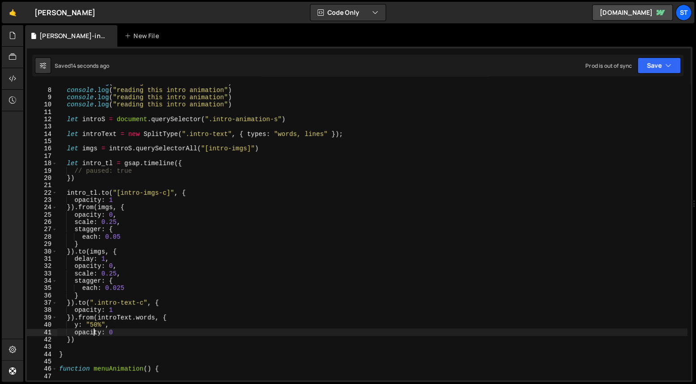
click at [78, 340] on div "console . log ( "reading this intro animation" ) console . log ( "reading this …" at bounding box center [372, 234] width 630 height 310
click at [73, 318] on div "console . log ( "reading this intro animation" ) console . log ( "reading this …" at bounding box center [372, 234] width 630 height 310
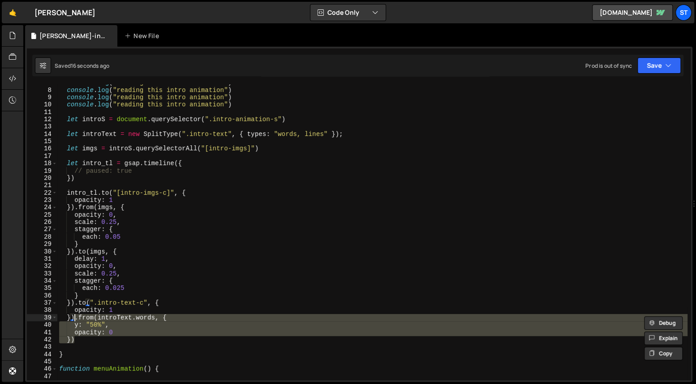
paste textarea "opacity: 0"
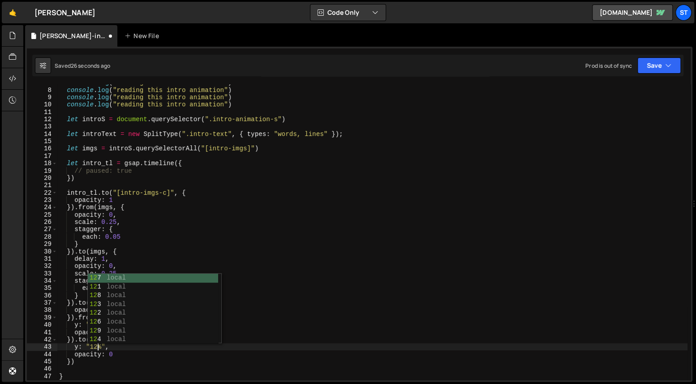
scroll to position [0, 3]
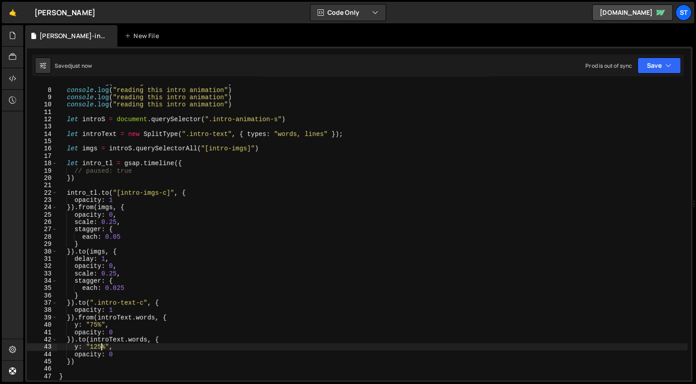
click at [118, 342] on div "console . log ( "reading this intro animation" ) console . log ( "reading this …" at bounding box center [372, 234] width 630 height 310
click at [112, 353] on div "console . log ( "reading this intro animation" ) console . log ( "reading this …" at bounding box center [372, 234] width 630 height 310
click at [164, 336] on div "console . log ( "reading this intro animation" ) console . log ( "reading this …" at bounding box center [372, 234] width 630 height 310
type textarea "}).to(introText.words, {"
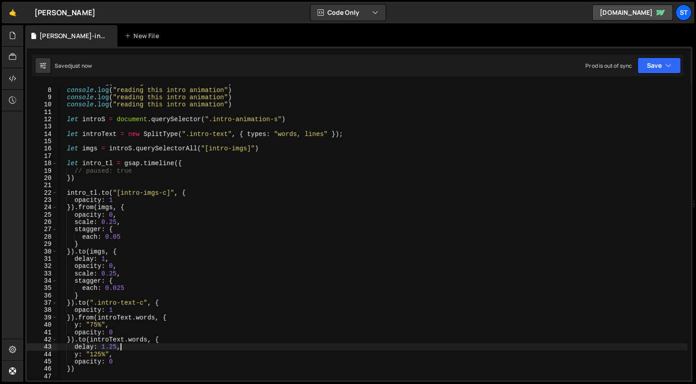
type textarea "delay: 1.25,"
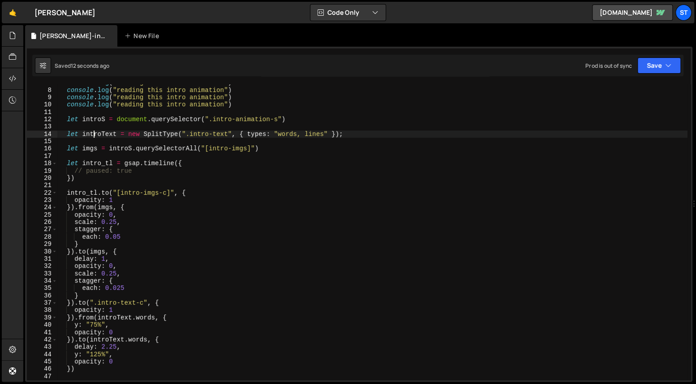
click at [94, 134] on div "console . log ( "reading this intro animation" ) console . log ( "reading this …" at bounding box center [372, 234] width 630 height 310
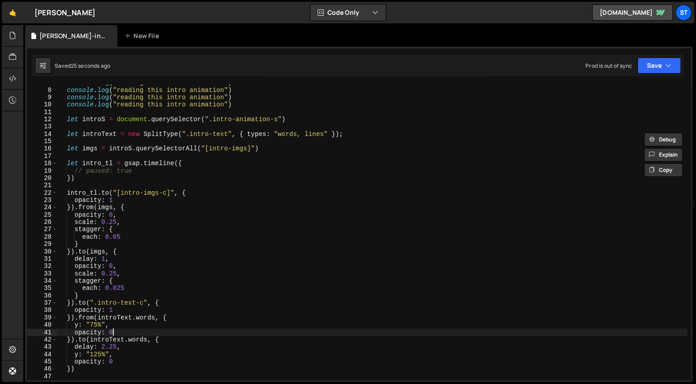
click at [123, 331] on div "console . log ( "reading this intro animation" ) console . log ( "reading this …" at bounding box center [372, 234] width 630 height 310
type textarea "opacity: 0,"
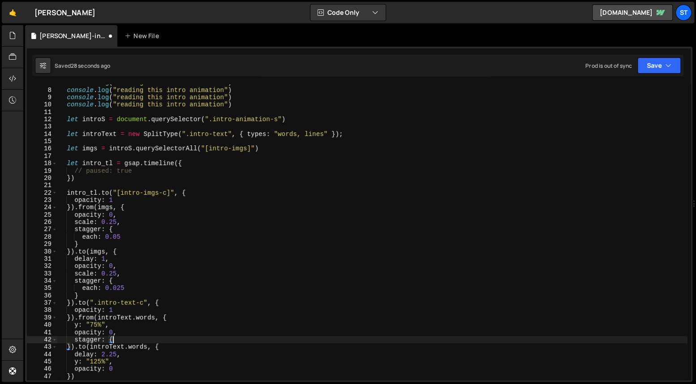
type textarea "stagger: {}"
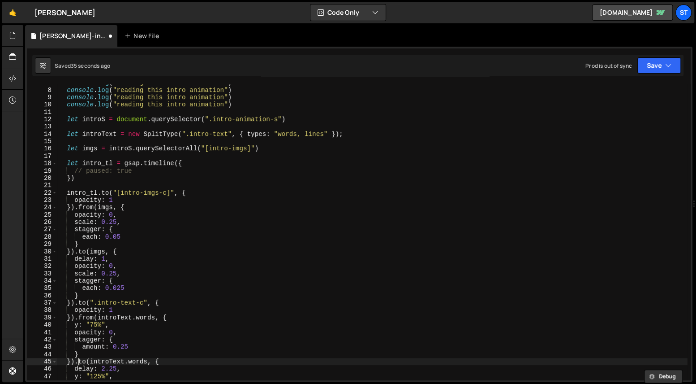
type textarea "y: "125%","
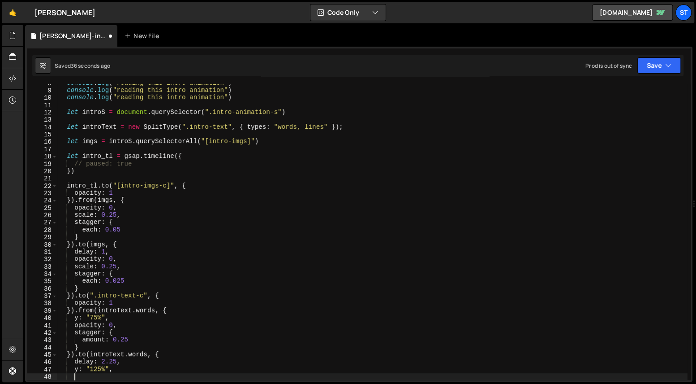
scroll to position [0, 0]
paste textarea "}"
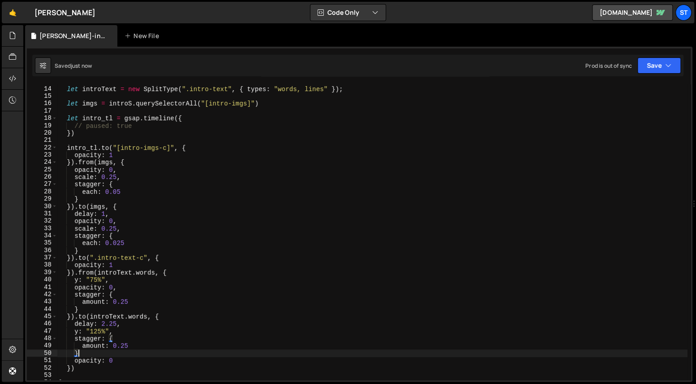
scroll to position [0, 1]
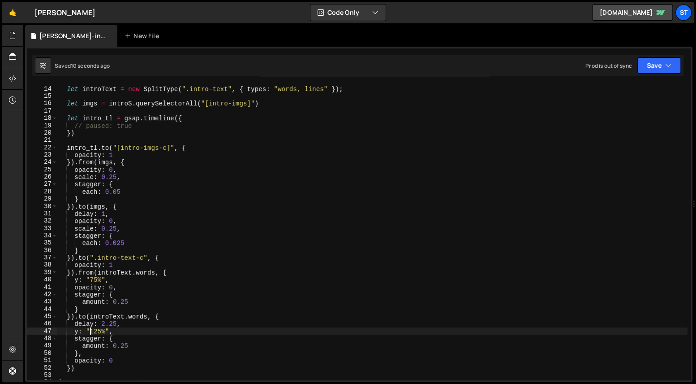
click at [91, 329] on div "let introText = new SplitType ( ".intro-text" , { types : "words, lines" }) ; l…" at bounding box center [372, 233] width 630 height 310
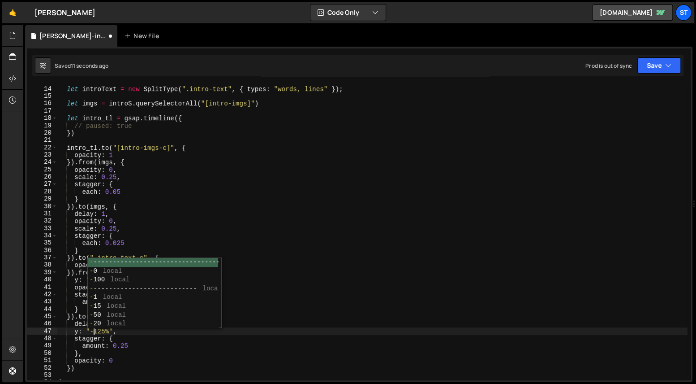
scroll to position [0, 2]
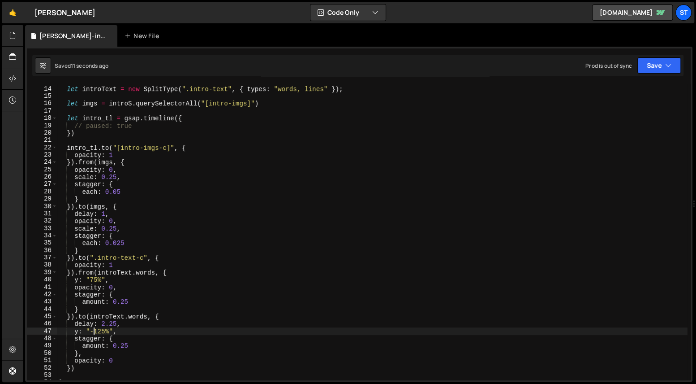
click at [85, 367] on div "let introText = new SplitType ( ".intro-text" , { types : "words, lines" }) ; l…" at bounding box center [372, 233] width 630 height 310
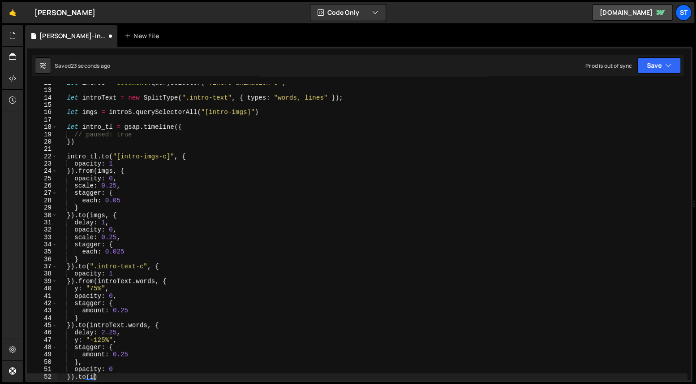
scroll to position [30, 0]
type textarea "}).to(introS, {})"
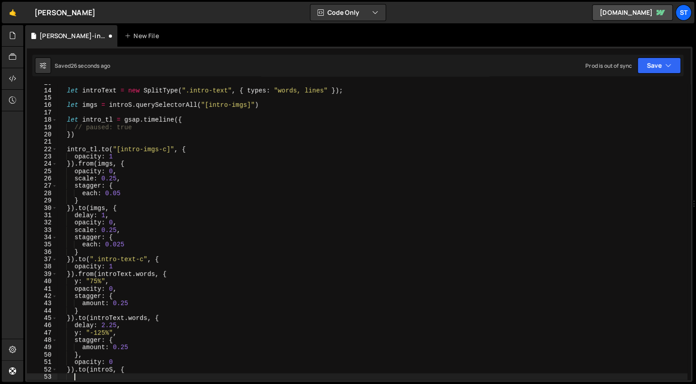
paste textarea "intro animation s"
type textarea "intro animation s"
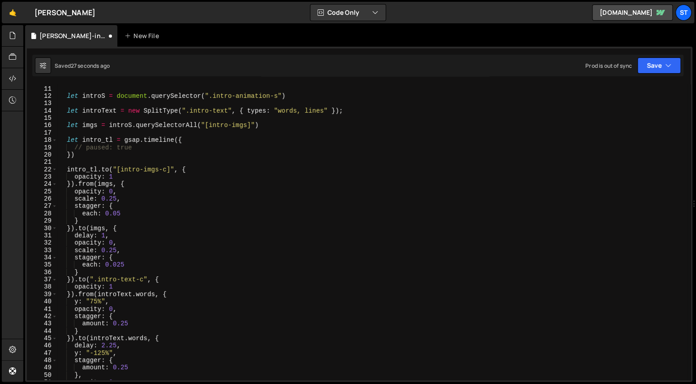
scroll to position [10, 0]
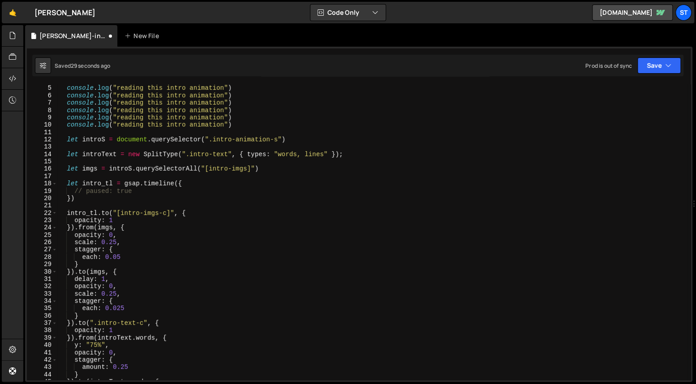
click at [98, 140] on div "console . log ( "reading this intro animation" ) console . log ( "reading this …" at bounding box center [372, 232] width 630 height 310
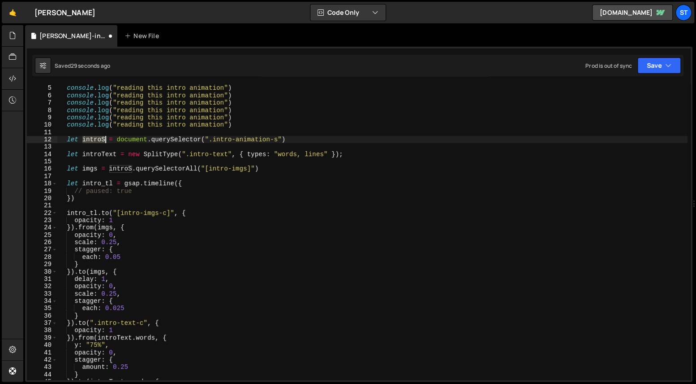
click at [98, 140] on div "console . log ( "reading this intro animation" ) console . log ( "reading this …" at bounding box center [372, 232] width 630 height 310
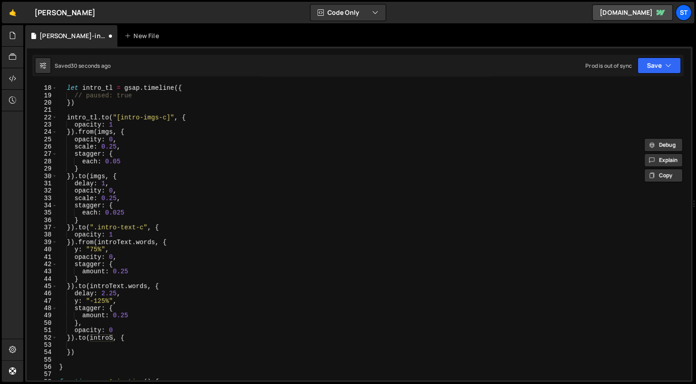
click at [112, 337] on div "let intro_tl = gsap . timeline ({ // paused: true }) intro_tl . to ( "[intro-im…" at bounding box center [372, 232] width 630 height 310
type textarea "}).to(introS, {"
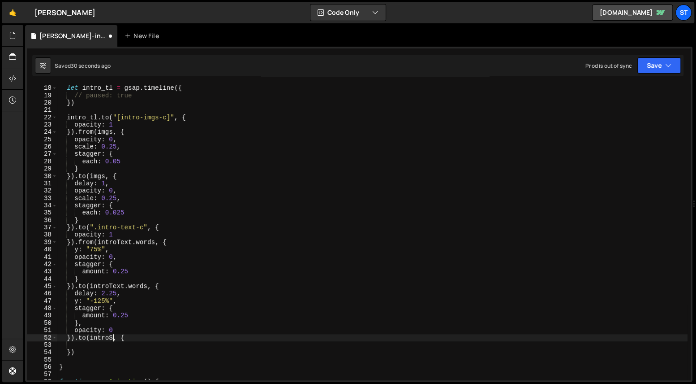
click at [99, 345] on div "let intro_tl = gsap . timeline ({ // paused: true }) intro_tl . to ( "[intro-im…" at bounding box center [372, 232] width 630 height 310
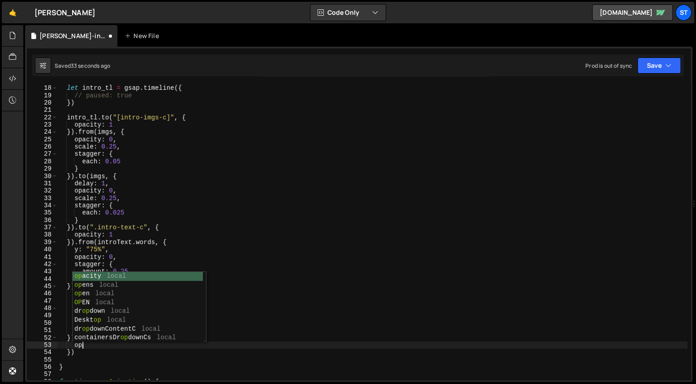
type textarea "o"
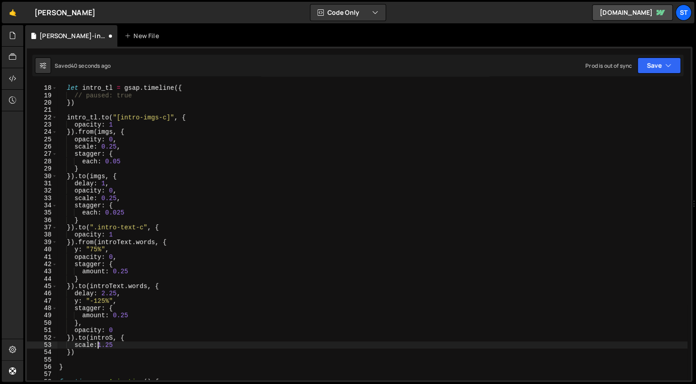
scroll to position [0, 1]
type textarea "scale: 1.25,"
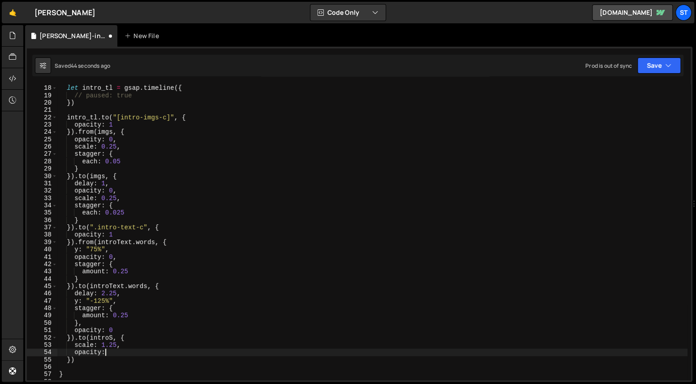
scroll to position [0, 3]
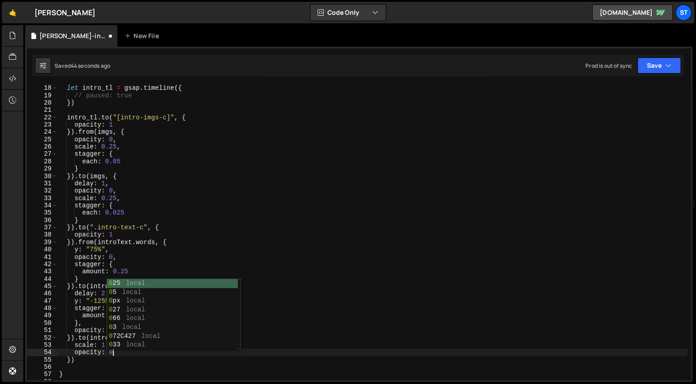
type textarea "opacity: 0,"
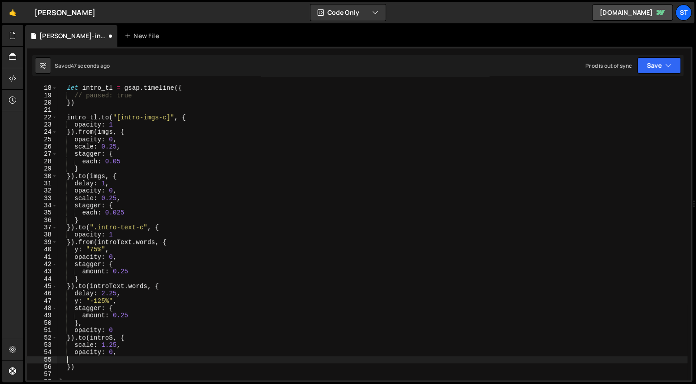
scroll to position [0, 0]
paste textarea "opacity: 0,"
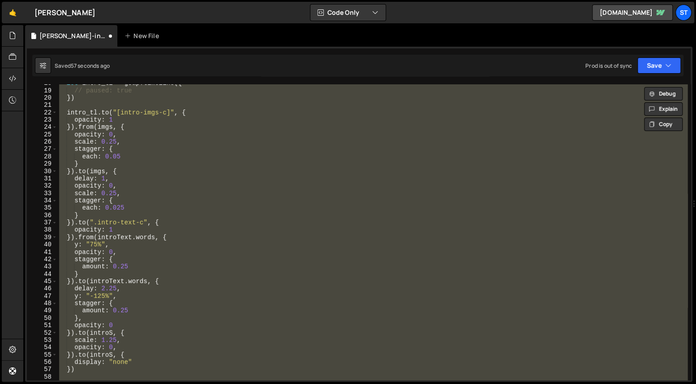
click at [100, 345] on div "let intro_tl = gsap . timeline ({ // paused: true }) intro_tl . to ( "[intro-im…" at bounding box center [372, 234] width 630 height 310
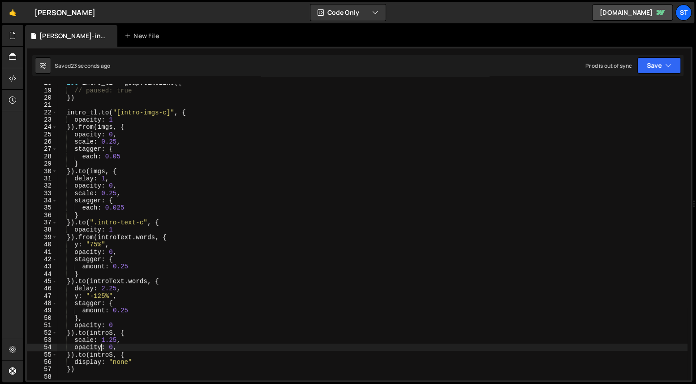
click at [95, 367] on div "let intro_tl = gsap . timeline ({ // paused: true }) intro_tl . to ( "[intro-im…" at bounding box center [372, 234] width 630 height 310
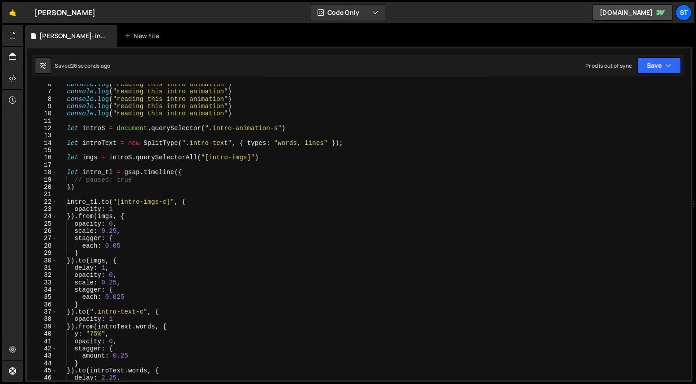
scroll to position [14, 0]
click at [193, 190] on div "console . log ( "reading this intro animation" ) console . log ( "reading this …" at bounding box center [372, 236] width 630 height 310
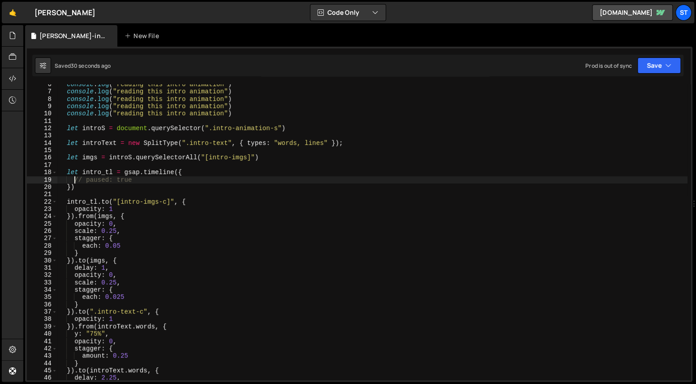
type textarea "let intro_tl = gsap.timeline({"
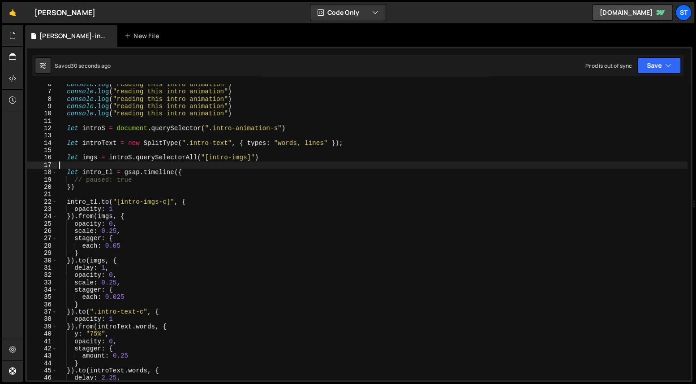
scroll to position [0, 0]
type textarea "let imgs = introS.querySelectorAll("[intro-imgs]")"
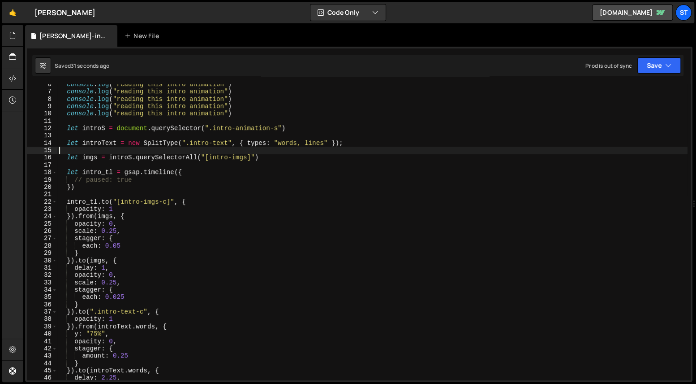
type textarea "let introText = new SplitType(".intro-text", { types: "words, lines" });"
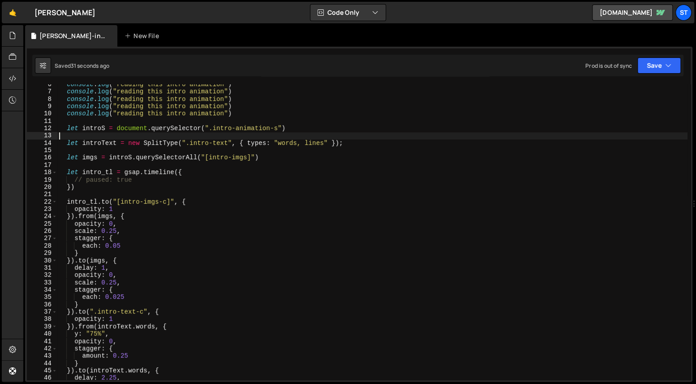
type textarea "let introS = document.querySelector(".intro-animation-s")"
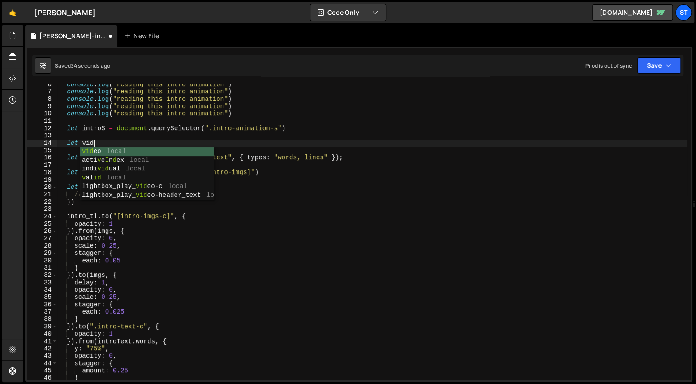
type textarea "let video"
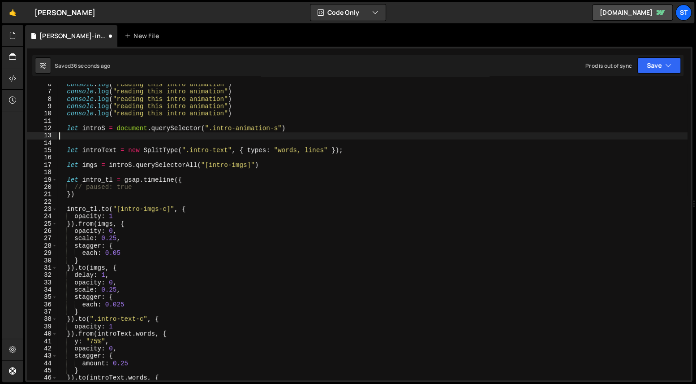
type textarea "let introS = document.querySelector(".intro-animation-s")"
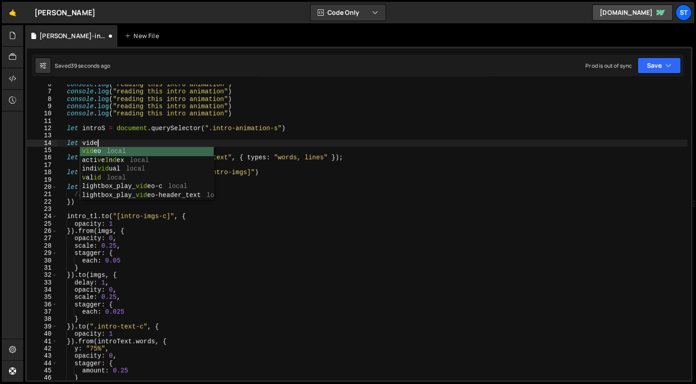
type textarea "let video"
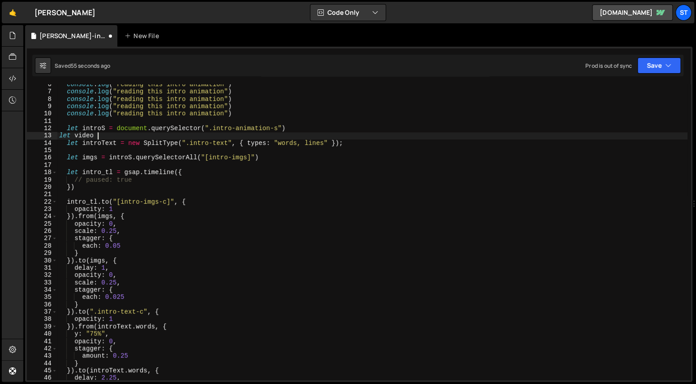
scroll to position [0, 3]
type textarea "let introS = document.querySelector(".intro-animation-s")"
paste textarea "document.querySelector(".intro-animation-s")"
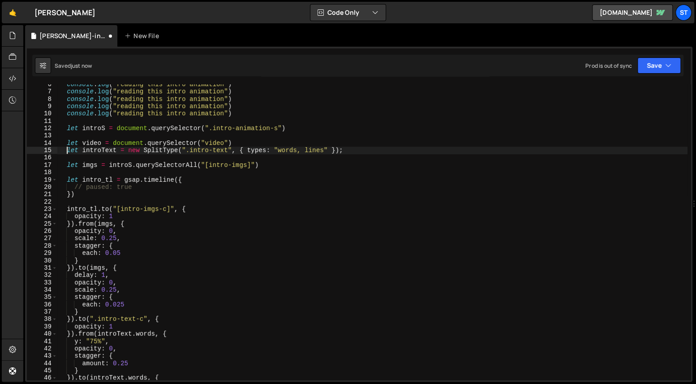
type textarea "let video = document.querySelector("video")"
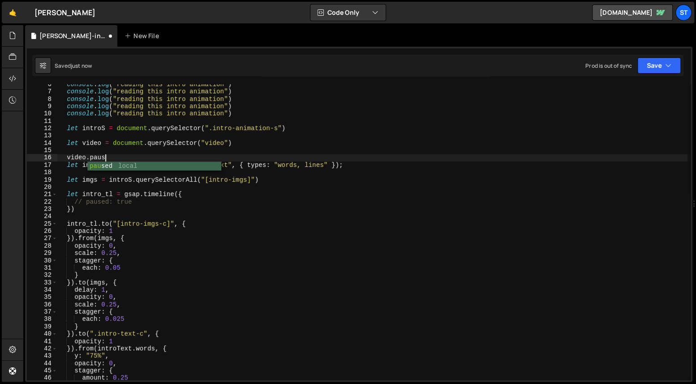
scroll to position [0, 3]
type textarea "video.pause()"
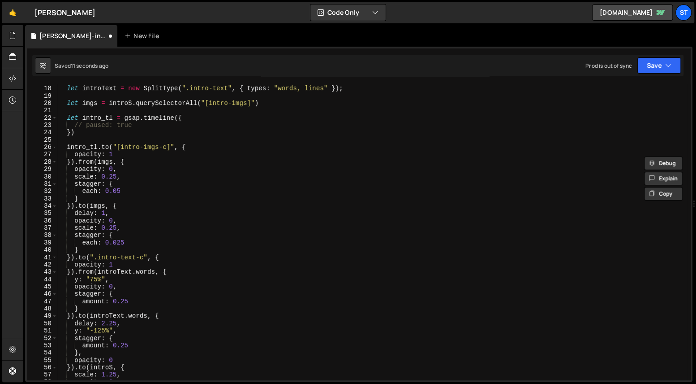
scroll to position [100, 0]
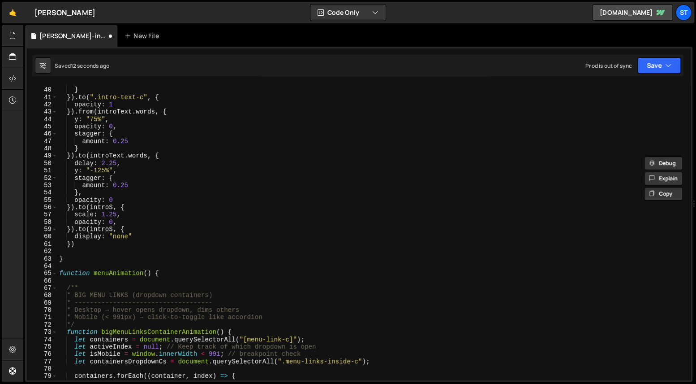
click at [135, 224] on div "each : 0.025 } }) . to ( ".intro-text-c" , { opacity : 1 }) . from ( introText …" at bounding box center [372, 234] width 630 height 310
type textarea "opacity: 0,"
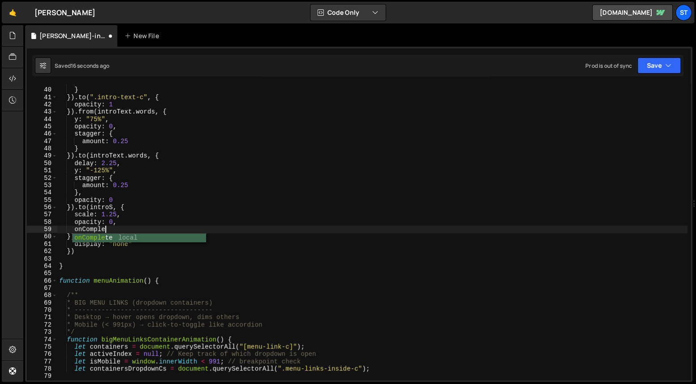
scroll to position [0, 3]
type textarea "onComplete: () => {}"
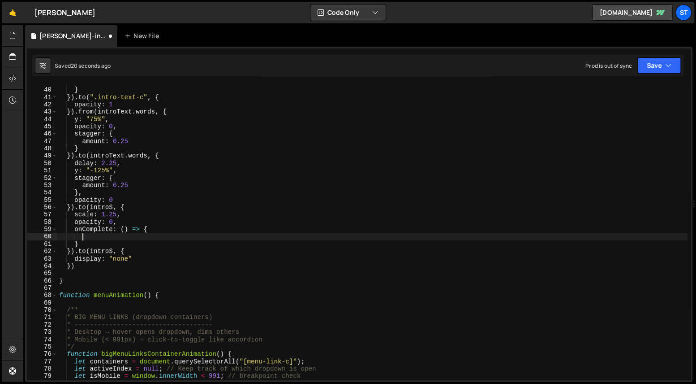
paste textarea "video.pause()"
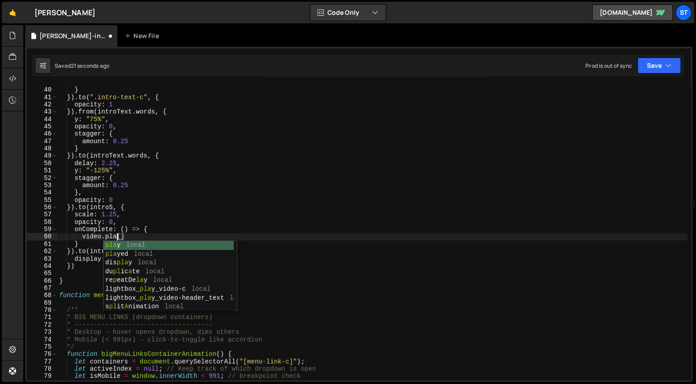
scroll to position [0, 4]
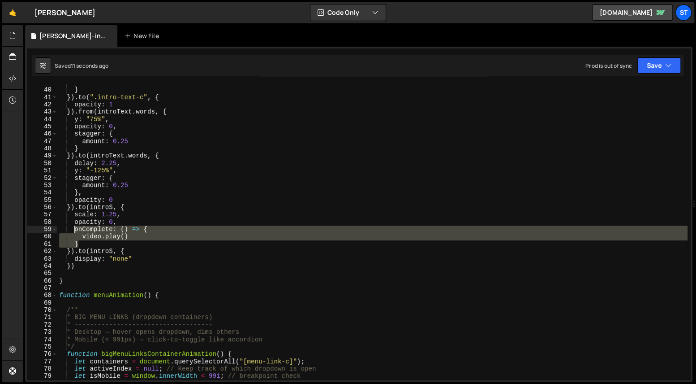
drag, startPoint x: 86, startPoint y: 242, endPoint x: 74, endPoint y: 230, distance: 17.1
click at [74, 230] on div "each : 0.025 } }) . to ( ".intro-text-c" , { opacity : 1 }) . from ( introText …" at bounding box center [372, 234] width 630 height 310
type textarea "onComplete: () => { video.play()"
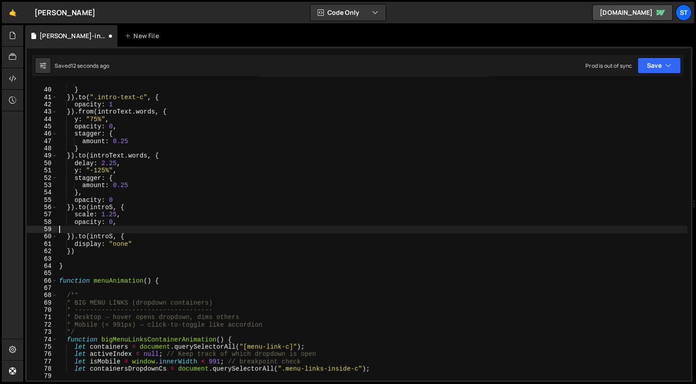
scroll to position [0, 0]
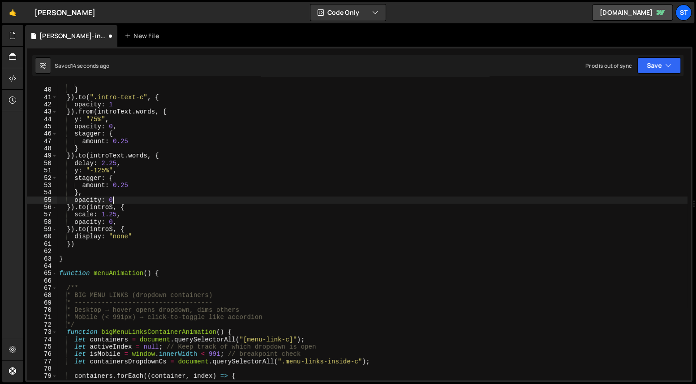
type textarea "opacity: 0,"
paste textarea "}"
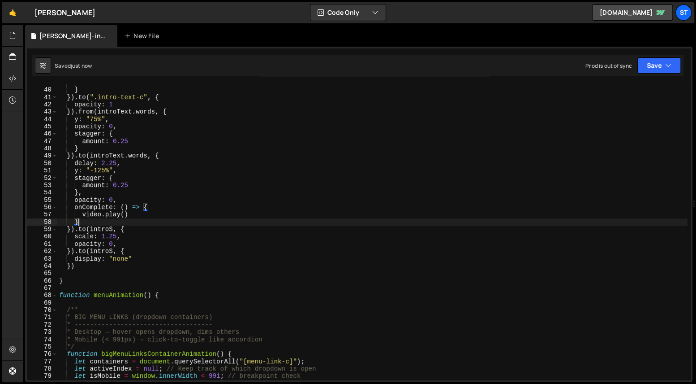
type textarea "}"
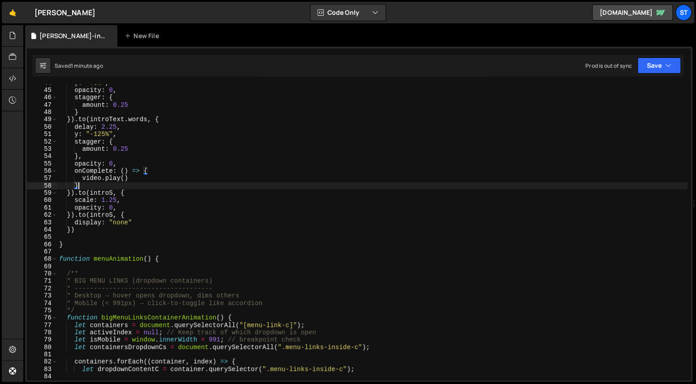
scroll to position [112, 0]
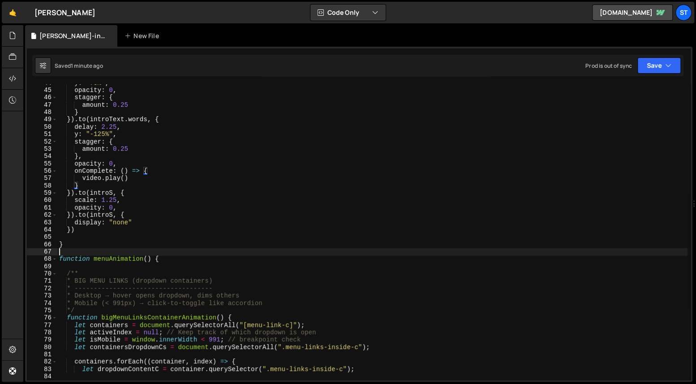
click at [96, 248] on div "y : "75%" , opacity : 0 , stagger : { amount : 0.25 } }) . to ( introText . wor…" at bounding box center [372, 234] width 630 height 310
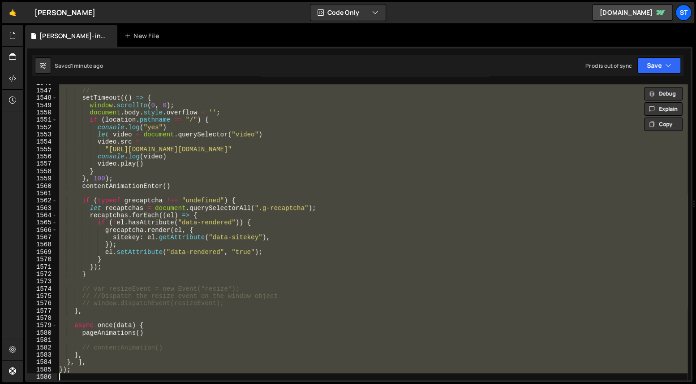
scroll to position [2, 0]
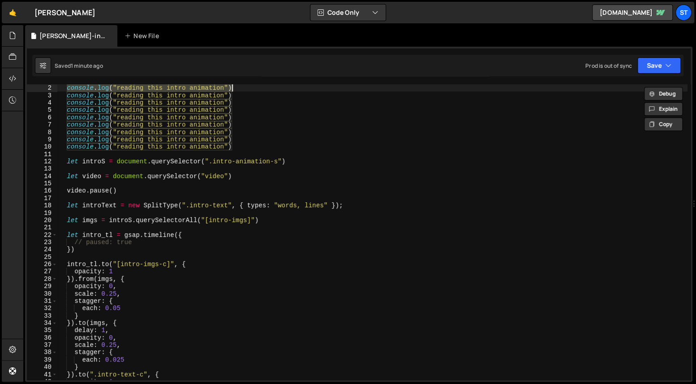
type textarea "console.log("reading this intro animation") console.log("reading this intro ani…"
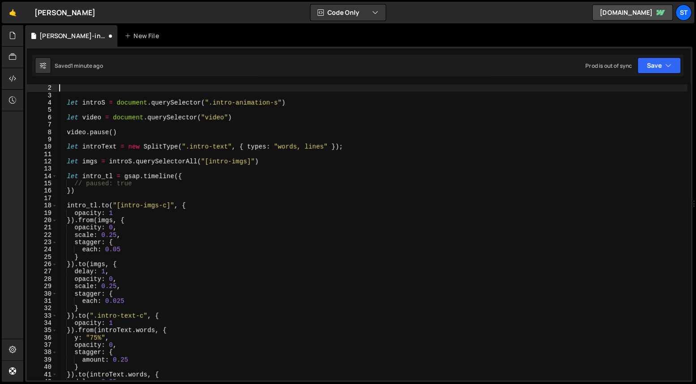
scroll to position [0, 0]
type textarea "function introAnimation() {"
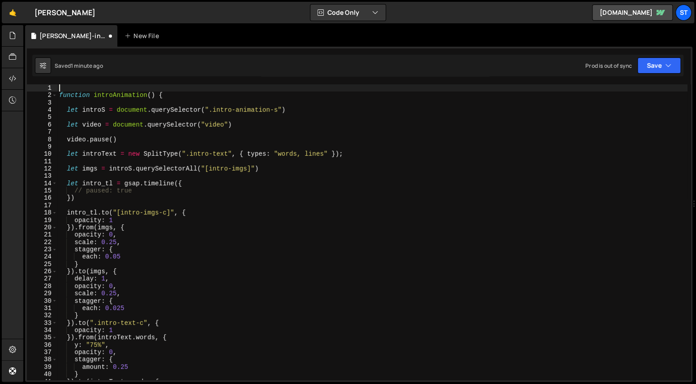
paste textarea "}"
type textarea "}"
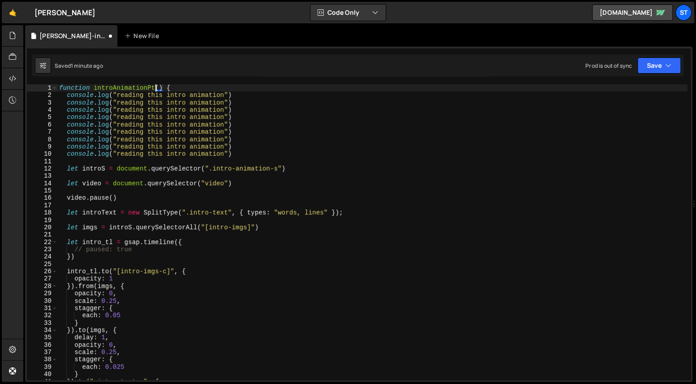
scroll to position [0, 7]
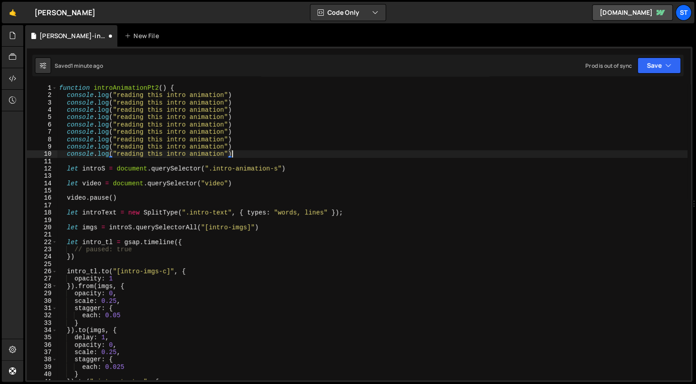
type textarea "console.log("reading this intro animation") console.log("reading this intro ani…"
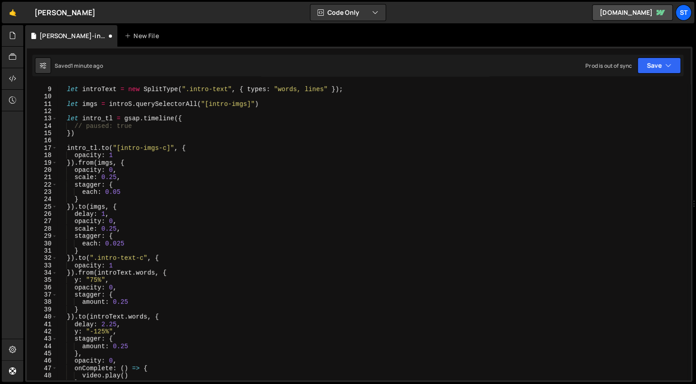
scroll to position [25, 0]
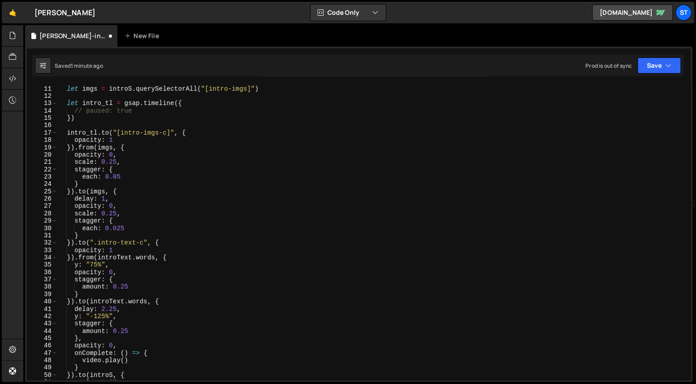
click at [74, 258] on div "let imgs = introS . querySelectorAll ( "[intro-imgs]" ) let intro_tl = gsap . t…" at bounding box center [372, 233] width 630 height 310
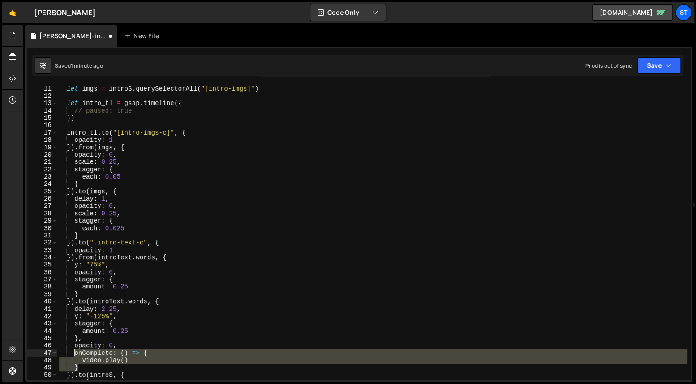
drag, startPoint x: 79, startPoint y: 367, endPoint x: 73, endPoint y: 350, distance: 17.6
click at [73, 350] on div "let imgs = introS . querySelectorAll ( "[intro-imgs]" ) let intro_tl = gsap . t…" at bounding box center [372, 233] width 630 height 310
type textarea "onComplete: () => { video.play()"
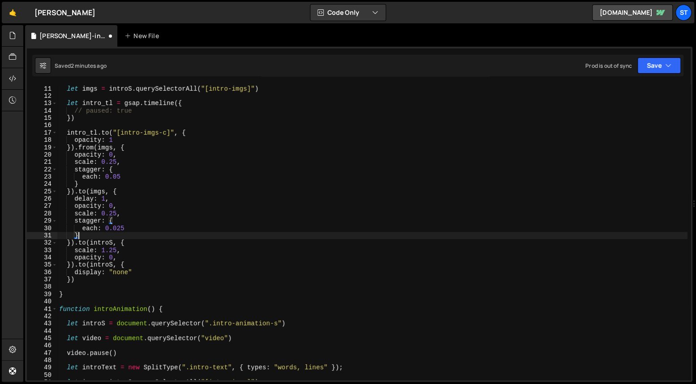
type textarea "},"
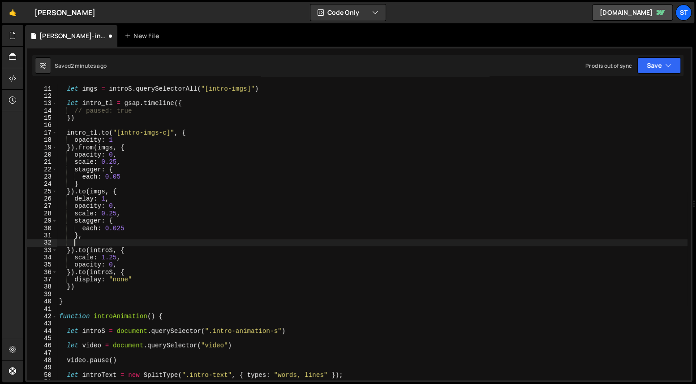
scroll to position [0, 0]
paste textarea "}"
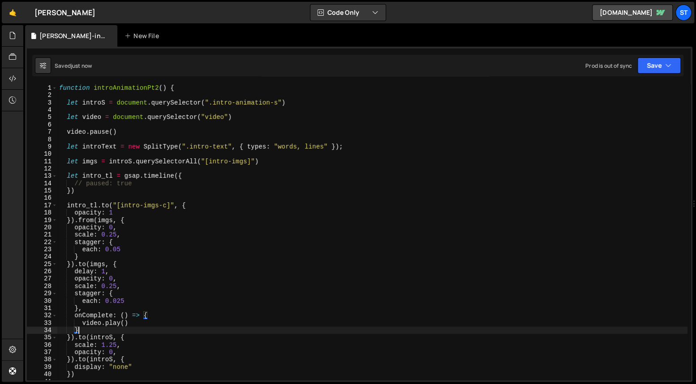
click at [121, 85] on div "function introAnimationPt2 ( ) { let introS = document . querySelector ( ".intr…" at bounding box center [372, 239] width 630 height 310
type textarea "function introAnimationPt2() {"
click at [121, 85] on div "function introAnimationPt2 ( ) { let introS = document . querySelector ( ".intr…" at bounding box center [372, 239] width 630 height 310
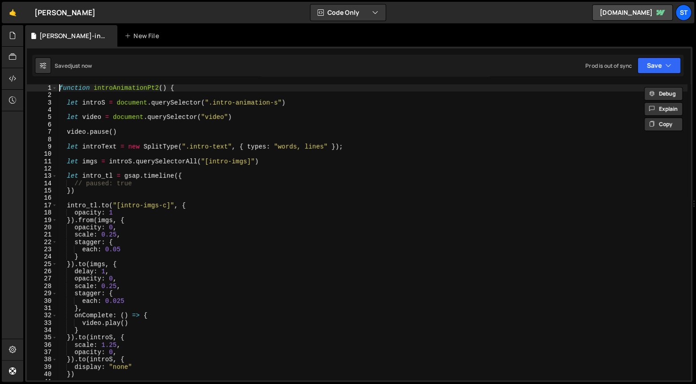
scroll to position [14386, 0]
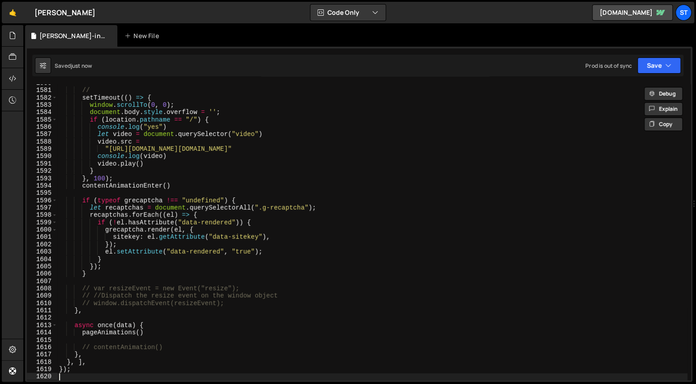
type textarea "function introAnimationPt2() {"
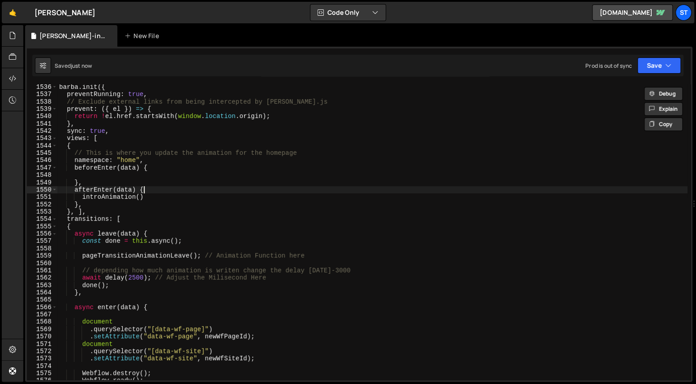
click at [155, 190] on div "barba . init ({ preventRunning : true , // Exclude external links from being in…" at bounding box center [372, 238] width 630 height 310
type textarea "introAnimation()"
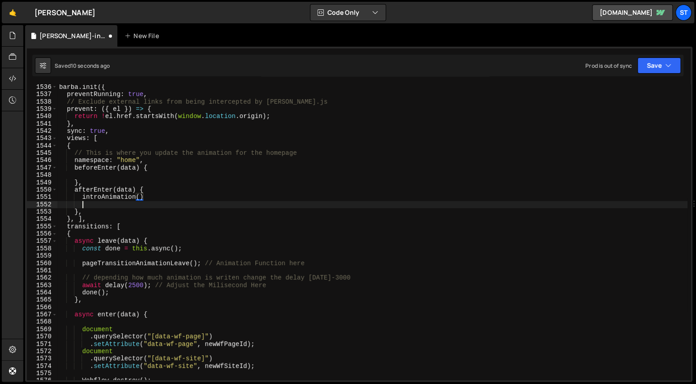
scroll to position [0, 0]
paste textarea "introAnimationPt2"
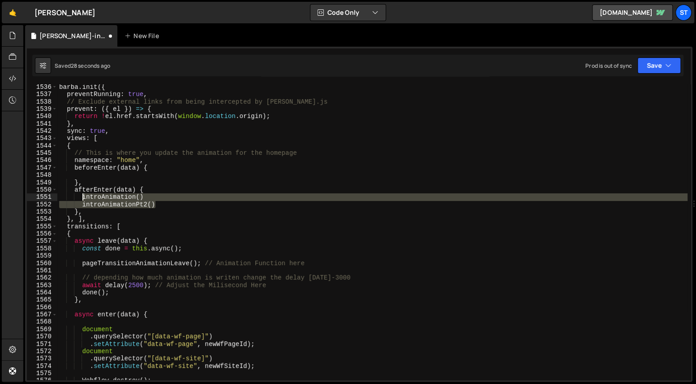
click at [81, 198] on div "barba . init ({ preventRunning : true , // Exclude external links from being in…" at bounding box center [372, 238] width 630 height 310
click at [159, 209] on div "barba . init ({ preventRunning : true , // Exclude external links from being in…" at bounding box center [372, 238] width 630 height 310
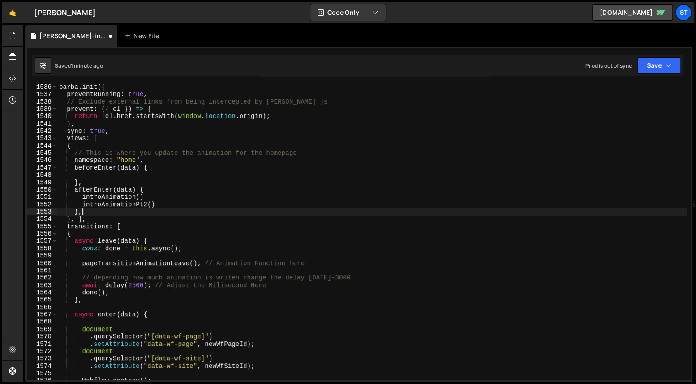
click at [160, 203] on div "barba . init ({ preventRunning : true , // Exclude external links from being in…" at bounding box center [372, 238] width 630 height 310
type textarea "introAnimationPt2()"
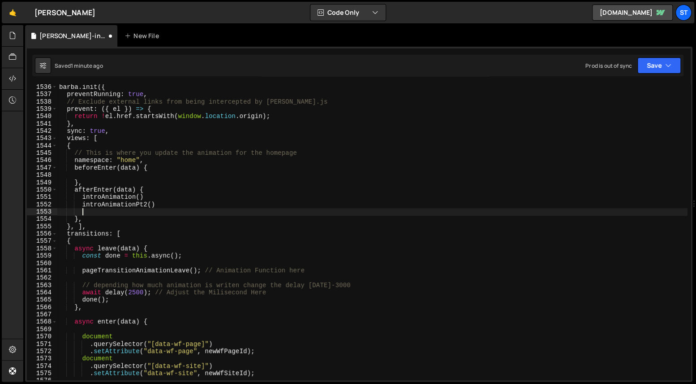
paste textarea "}"
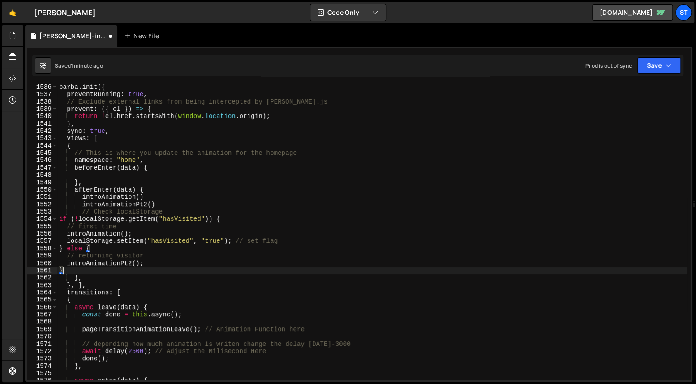
scroll to position [0, 0]
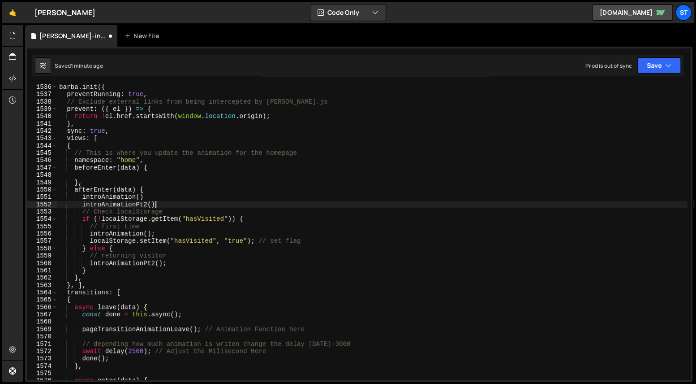
click at [184, 201] on div "barba . init ({ preventRunning : true , // Exclude external links from being in…" at bounding box center [372, 238] width 630 height 310
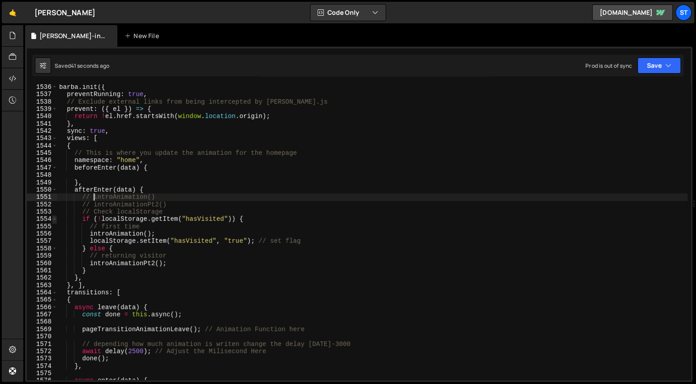
click at [55, 219] on span at bounding box center [54, 218] width 5 height 7
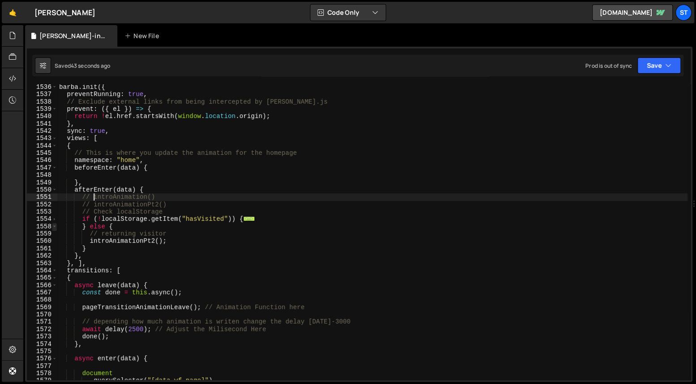
click at [56, 226] on span at bounding box center [54, 226] width 5 height 7
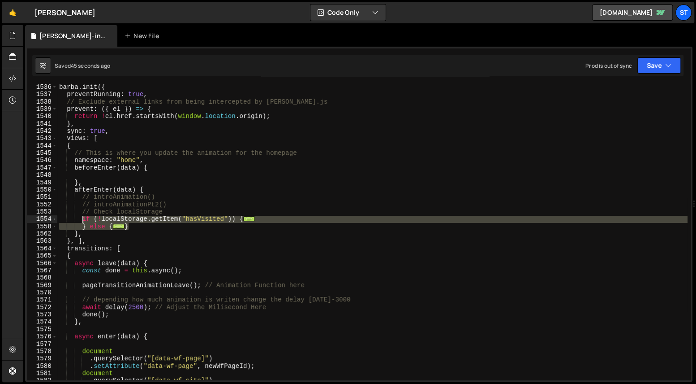
drag, startPoint x: 151, startPoint y: 223, endPoint x: 81, endPoint y: 218, distance: 70.9
click at [81, 218] on div "barba . init ({ preventRunning : true , // Exclude external links from being in…" at bounding box center [372, 238] width 630 height 310
click at [124, 225] on div "barba . init ({ preventRunning : true , // Exclude external links from being in…" at bounding box center [372, 231] width 630 height 295
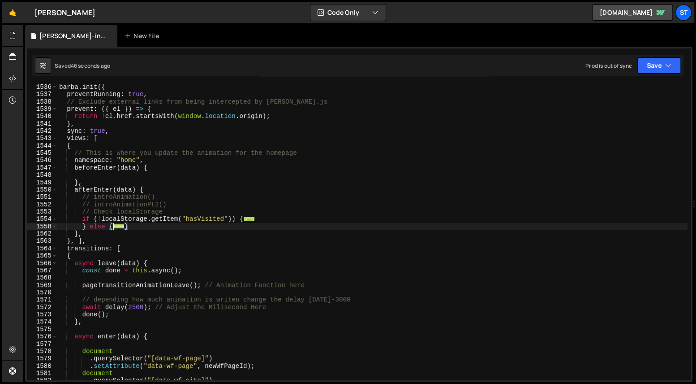
click at [120, 225] on span "..." at bounding box center [119, 225] width 12 height 5
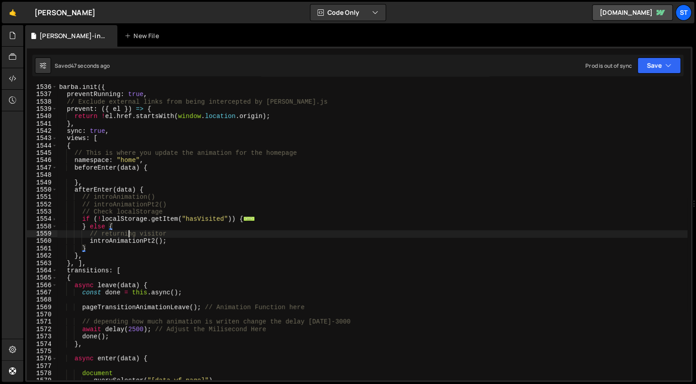
click at [130, 234] on div "barba . init ({ preventRunning : true , // Exclude external links from being in…" at bounding box center [372, 238] width 630 height 310
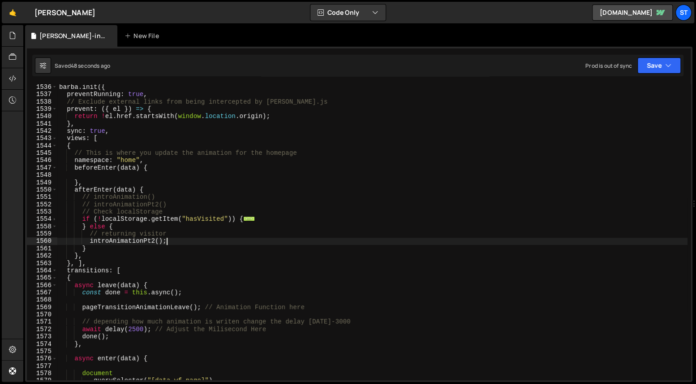
click at [173, 241] on div "barba . init ({ preventRunning : true , // Exclude external links from being in…" at bounding box center [372, 238] width 630 height 310
click at [91, 248] on div "barba . init ({ preventRunning : true , // Exclude external links from being in…" at bounding box center [372, 238] width 630 height 310
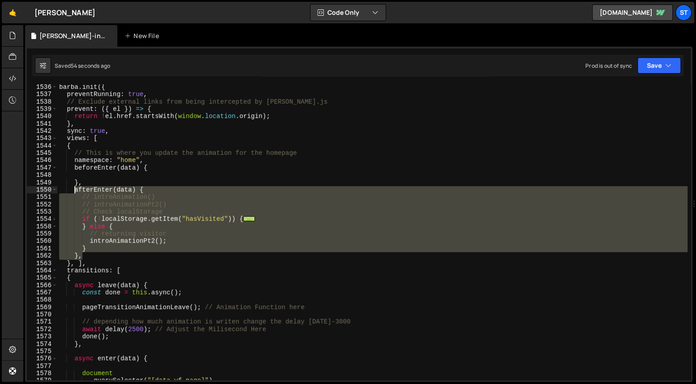
drag, startPoint x: 84, startPoint y: 255, endPoint x: 72, endPoint y: 160, distance: 96.2
click at [72, 160] on div "barba . init ({ preventRunning : true , // Exclude external links from being in…" at bounding box center [372, 238] width 630 height 310
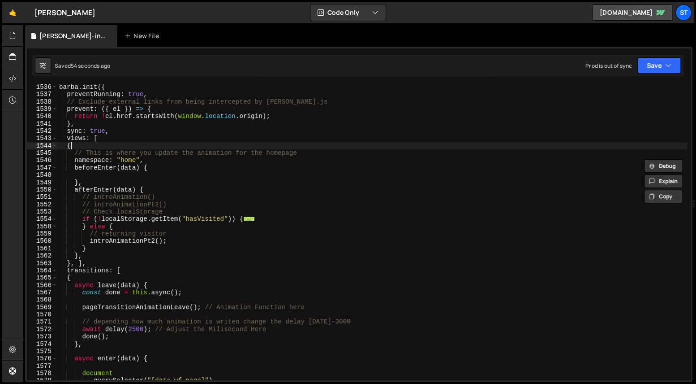
click at [70, 145] on div "barba . init ({ preventRunning : true , // Exclude external links from being in…" at bounding box center [372, 238] width 630 height 310
click at [54, 137] on span at bounding box center [54, 137] width 5 height 7
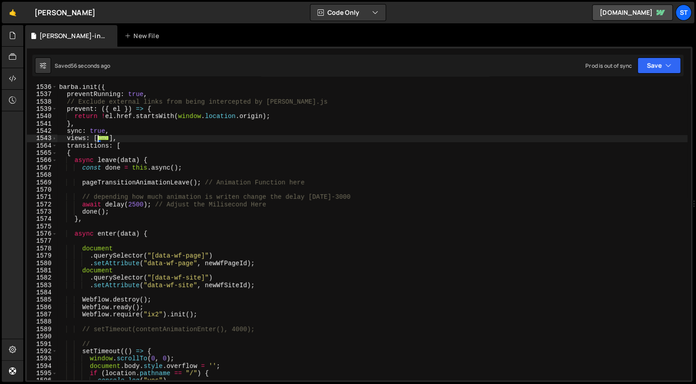
click at [123, 138] on div "barba . init ({ preventRunning : true , // Exclude external links from being in…" at bounding box center [372, 238] width 630 height 310
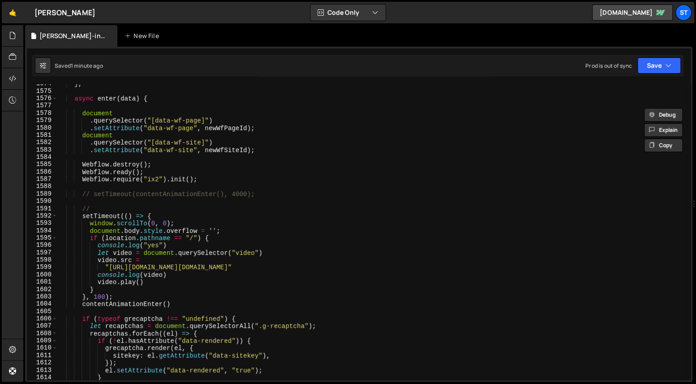
click at [135, 297] on div "} , async enter ( data ) { document . querySelector ( "[data-wf-page]" ) . setA…" at bounding box center [372, 235] width 630 height 310
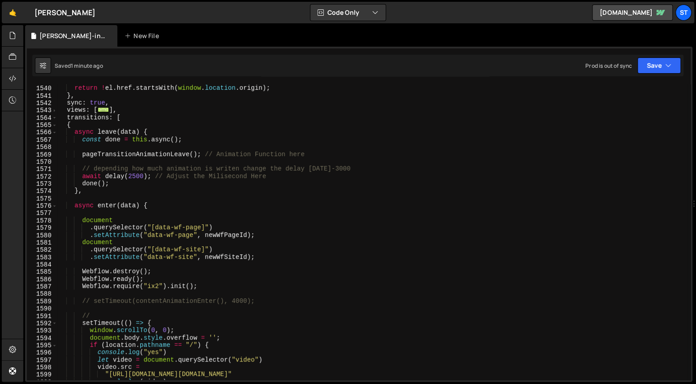
click at [102, 109] on span "..." at bounding box center [104, 109] width 12 height 5
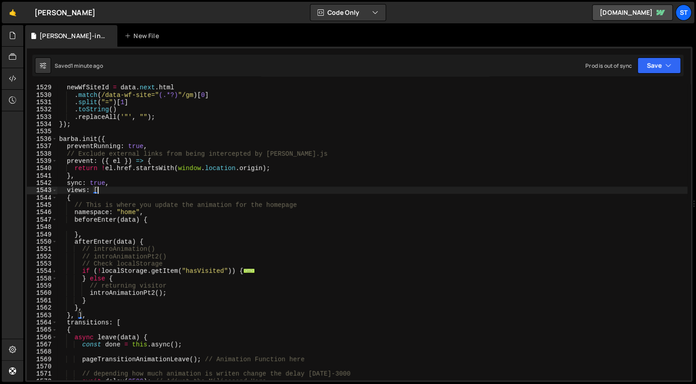
click at [95, 142] on div "newWfSiteId = data . next . html . match ( /data-wf-site=" (.*?) "/gm ) [ 0 ] .…" at bounding box center [372, 239] width 630 height 310
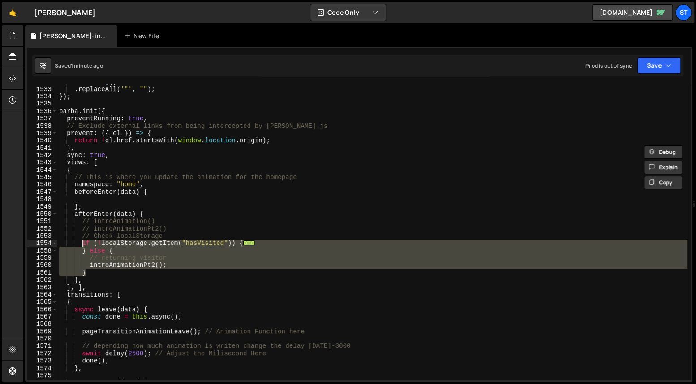
drag, startPoint x: 106, startPoint y: 268, endPoint x: 81, endPoint y: 244, distance: 34.9
click at [81, 244] on div ". toString ( ) . replaceAll ( '"' , "" ) ; }) ; barba . init ({ preventRunning …" at bounding box center [372, 233] width 630 height 310
type textarea "if (!localStorage.getItem("hasVisited")) { // first time"
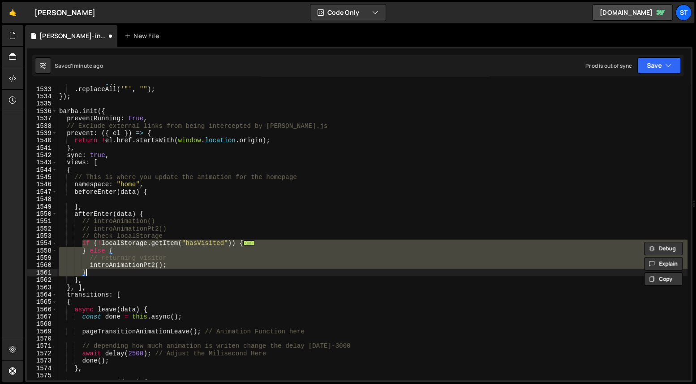
click at [82, 234] on div ". toString ( ) . replaceAll ( '"' , "" ) ; }) ; barba . init ({ preventRunning …" at bounding box center [372, 233] width 630 height 310
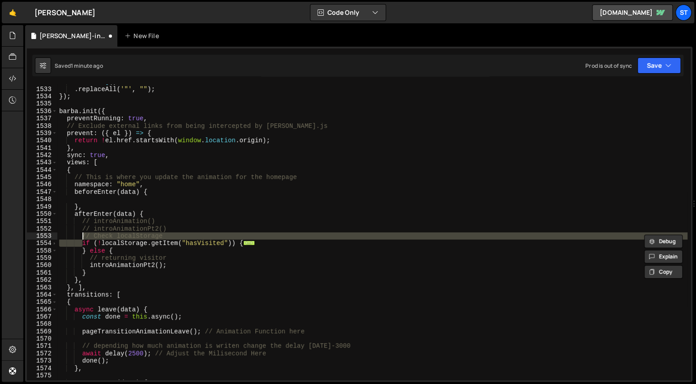
click at [82, 234] on div ". toString ( ) . replaceAll ( '"' , "" ) ; }) ; barba . init ({ preventRunning …" at bounding box center [372, 231] width 630 height 295
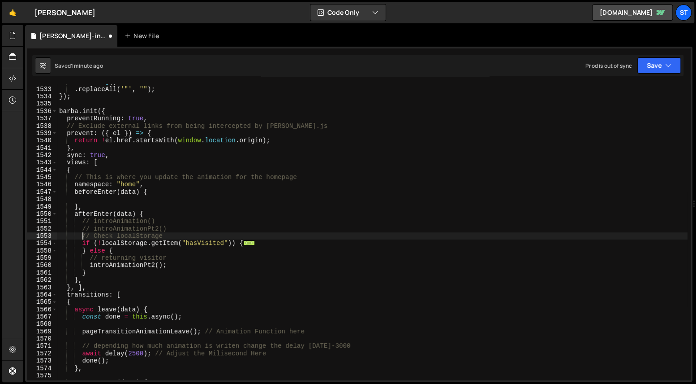
click at [97, 271] on div ". toString ( ) . replaceAll ( '"' , "" ) ; }) ; barba . init ({ preventRunning …" at bounding box center [372, 233] width 630 height 310
type textarea "introAnimationPt2(); }"
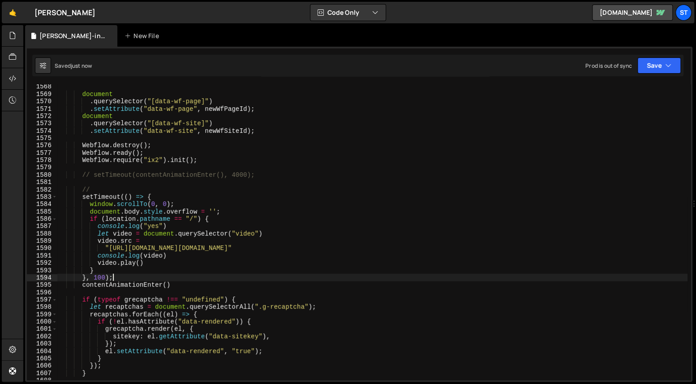
click at [139, 275] on div "document . querySelector ( "[data-wf-page]" ) . setAttribute ( "data-wf-page" ,…" at bounding box center [372, 238] width 630 height 310
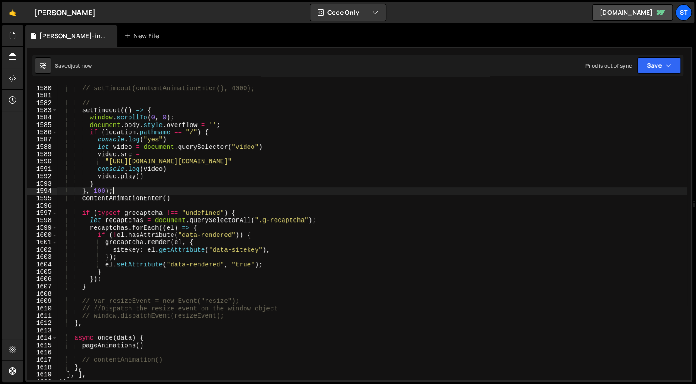
click at [138, 198] on div "// setTimeout(contentAnimationEnter(), 4000); // setTimeout (( ) => { window . …" at bounding box center [372, 232] width 630 height 310
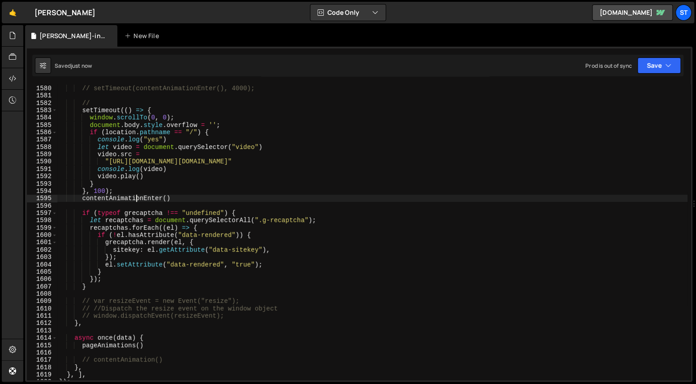
click at [138, 198] on div "// setTimeout(contentAnimationEnter(), 4000); // setTimeout (( ) => { window . …" at bounding box center [372, 232] width 630 height 310
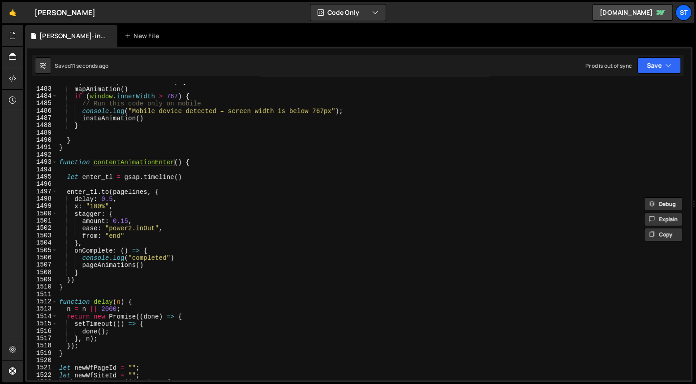
scroll to position [14324, 0]
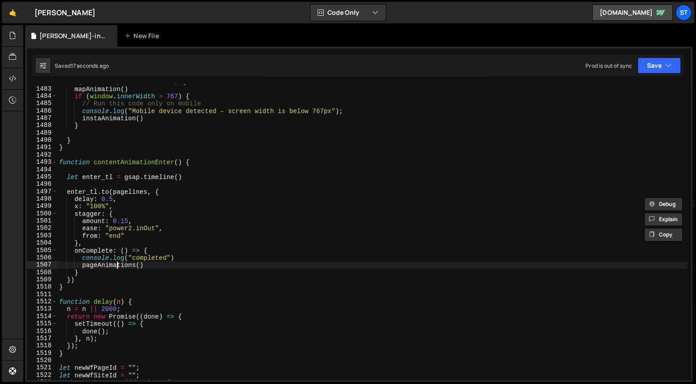
click at [118, 262] on div "if ( location . pathname == "/" ) { mapAnimation ( ) if ( window . innerWidth >…" at bounding box center [372, 233] width 630 height 310
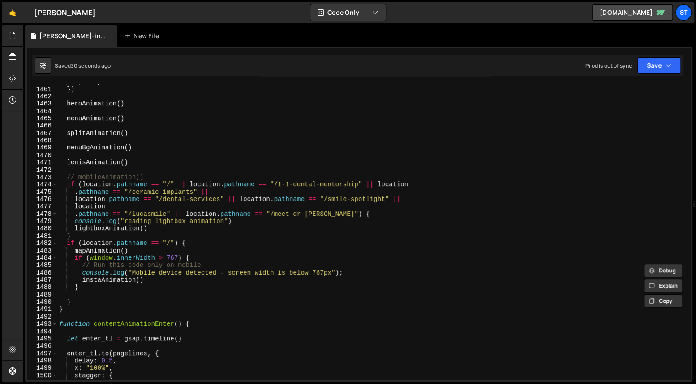
scroll to position [14241, 0]
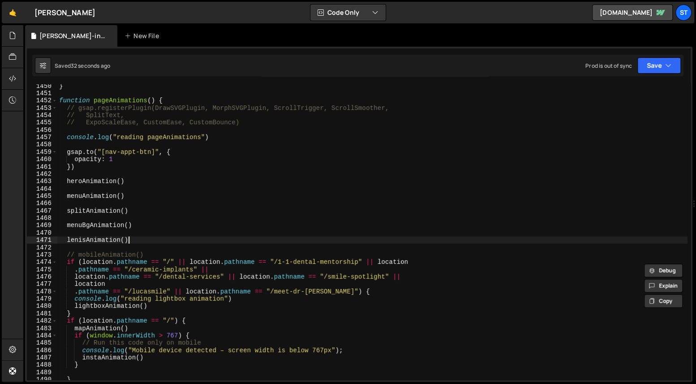
click at [145, 237] on div "} function pageAnimations ( ) { // gsap.registerPlugin(DrawSVGPlugin, MorphSVGP…" at bounding box center [372, 237] width 630 height 310
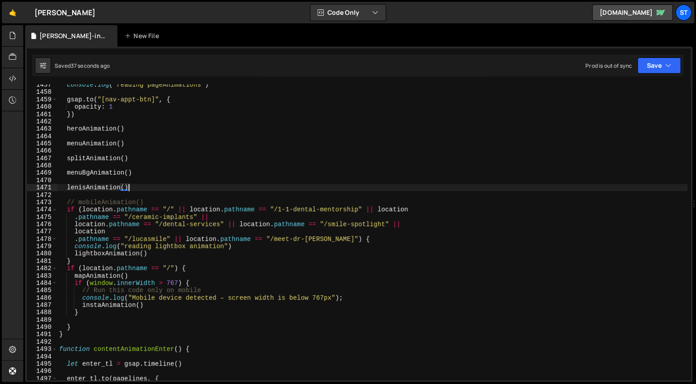
scroll to position [14259, 0]
click at [191, 269] on div "console . log ( "reading pageAnimations" ) gsap . to ( "[nav-appt-btn]" , { opa…" at bounding box center [372, 236] width 630 height 310
type textarea "if (location.pathname == "/") {"
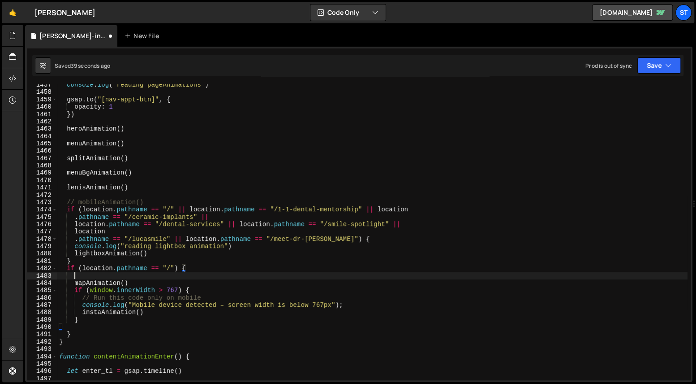
scroll to position [0, 0]
paste textarea "}"
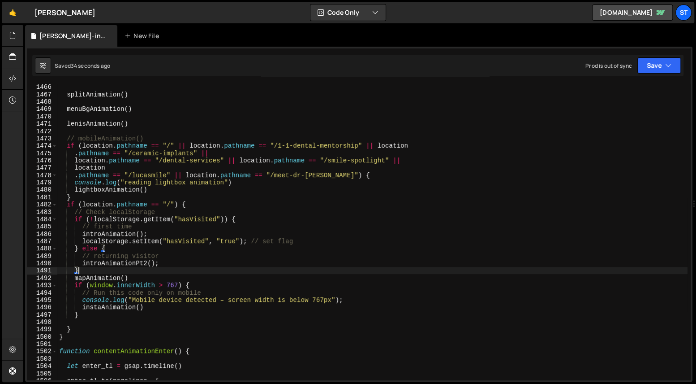
scroll to position [14315, 0]
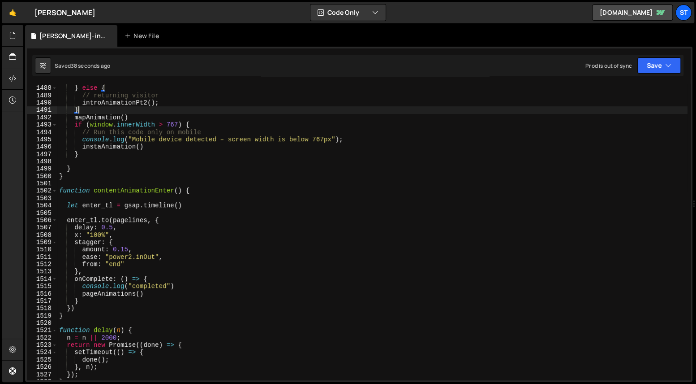
click at [118, 292] on div "localStorage . setItem ( "hasVisited" , "true" ) ; // set flag } else { // retu…" at bounding box center [372, 232] width 630 height 310
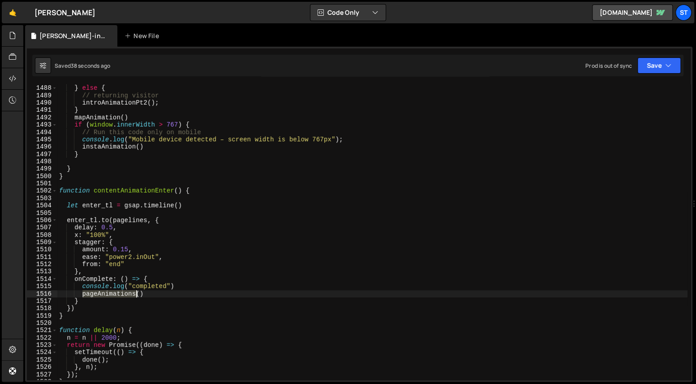
click at [118, 292] on div "localStorage . setItem ( "hasVisited" , "true" ) ; // set flag } else { // retu…" at bounding box center [372, 232] width 630 height 310
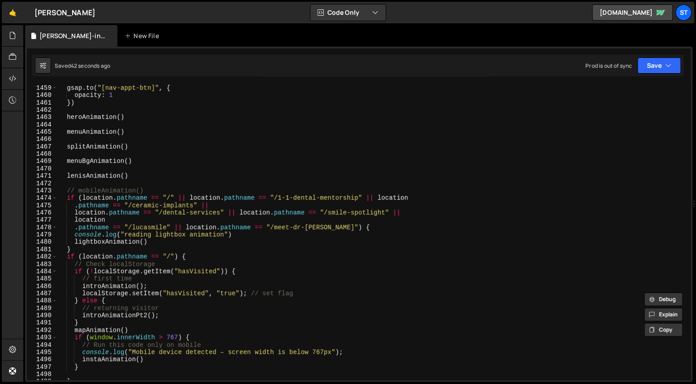
scroll to position [14241, 0]
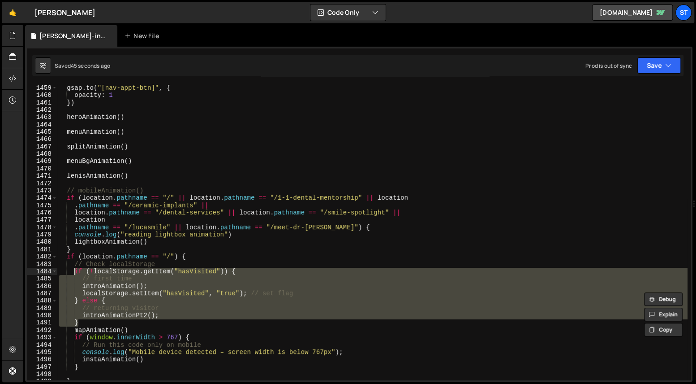
drag, startPoint x: 82, startPoint y: 321, endPoint x: 75, endPoint y: 268, distance: 52.9
click at [75, 268] on div "gsap . to ( "[nav-appt-btn]" , { opacity : 1 }) heroAnimation ( ) menuAnimation…" at bounding box center [372, 239] width 630 height 310
type textarea "if (!localStorage.getItem("hasVisited")) { // first time"
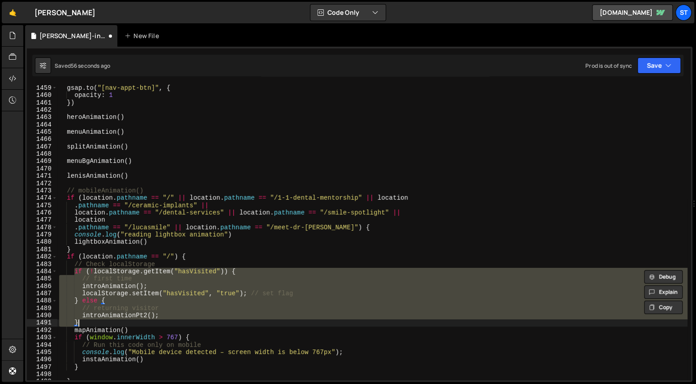
type textarea "});"
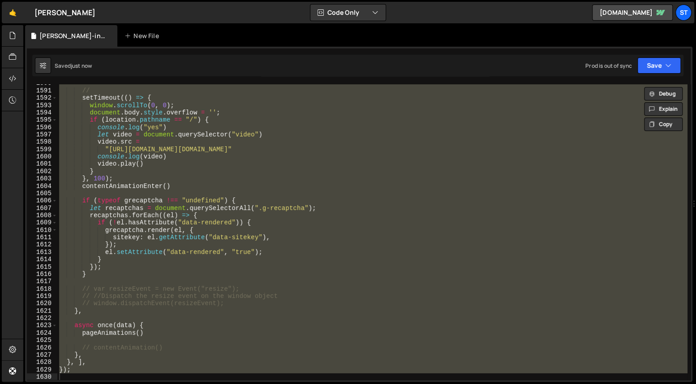
scroll to position [14386, 0]
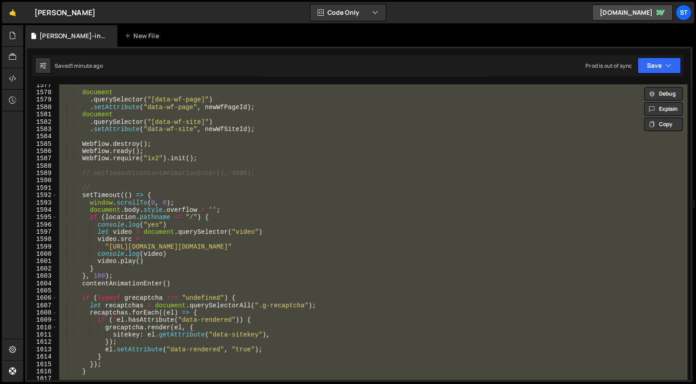
click at [185, 210] on div "document . querySelector ( "[data-wf-page]" ) . setAttribute ( "data-wf-page" ,…" at bounding box center [372, 231] width 630 height 295
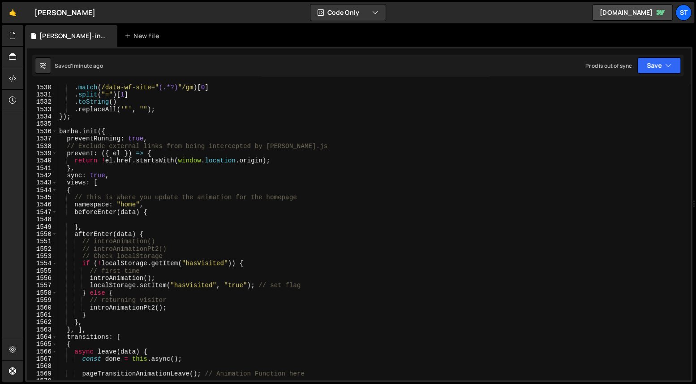
click at [95, 313] on div ". match ( /data-wf-site=" (.*?) "/gm ) [ 0 ] . split ( "=" ) [ 1 ] . toString (…" at bounding box center [372, 239] width 630 height 310
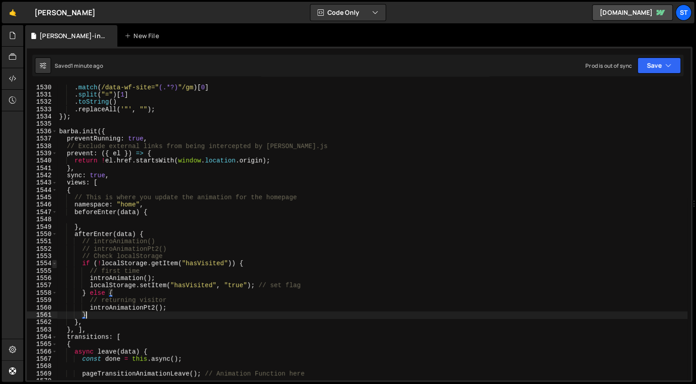
click at [56, 263] on span at bounding box center [54, 262] width 5 height 7
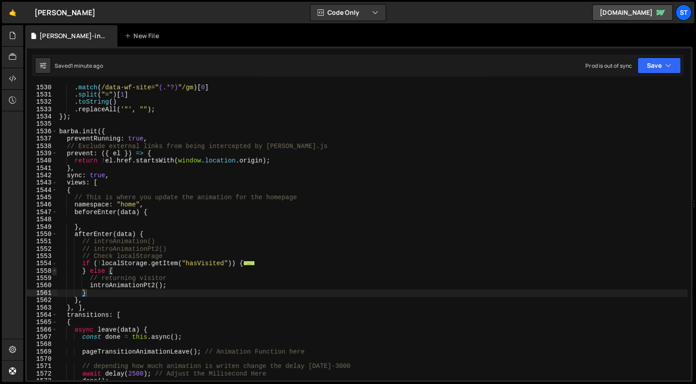
click at [55, 271] on span at bounding box center [54, 270] width 5 height 7
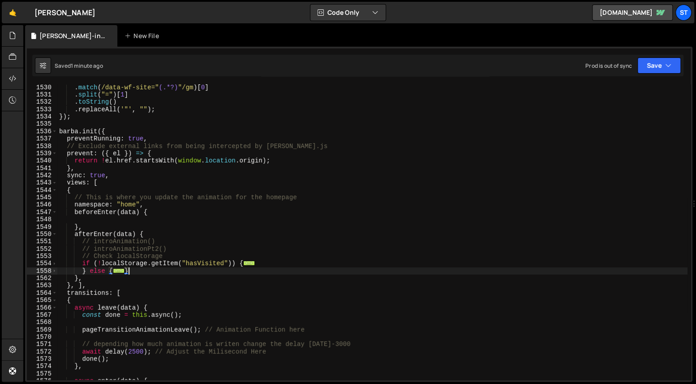
click at [168, 268] on div ". match ( /data-wf-site=" (.*?) "/gm ) [ 0 ] . split ( "=" ) [ 1 ] . toString (…" at bounding box center [372, 239] width 630 height 310
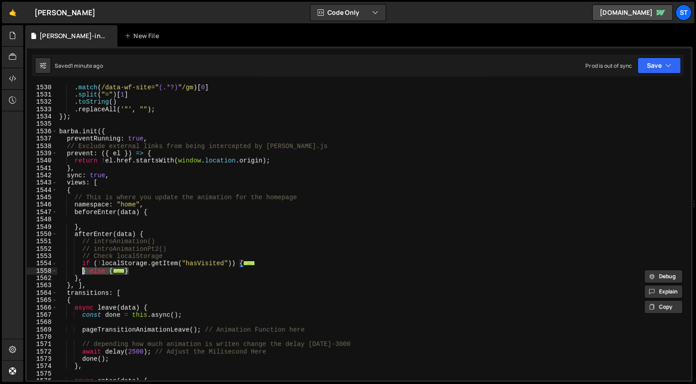
type textarea "if (!localStorage.getItem("hasVisited")) { // first time"
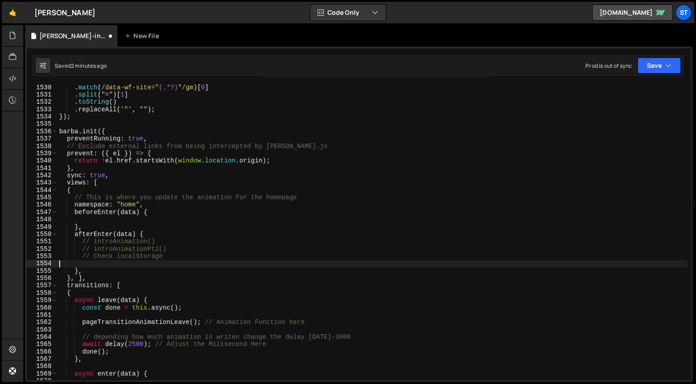
scroll to position [0, 0]
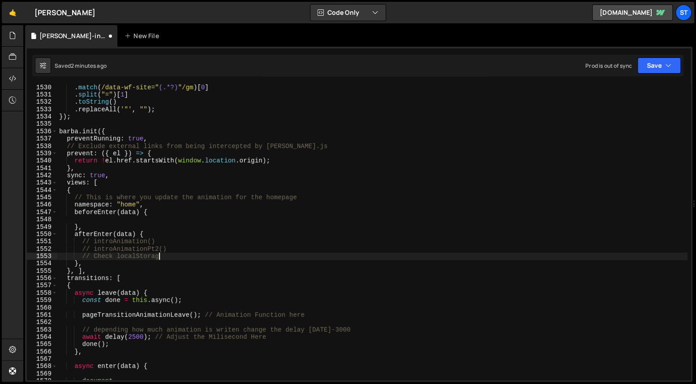
type textarea "// Check localStorage"
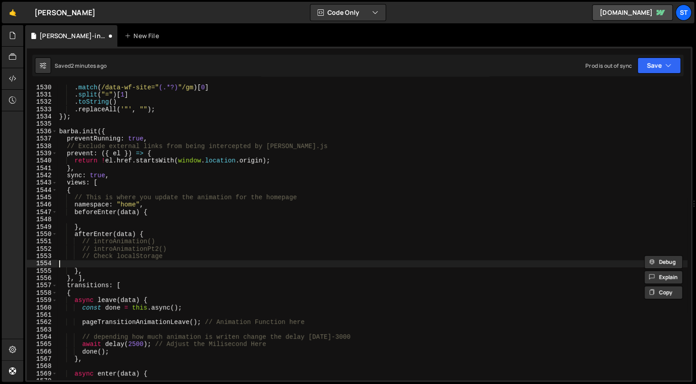
type textarea "// Check localStorage"
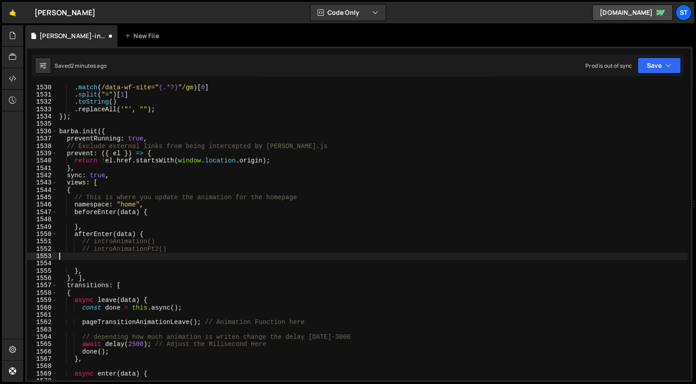
type textarea "// introAnimationPt2()"
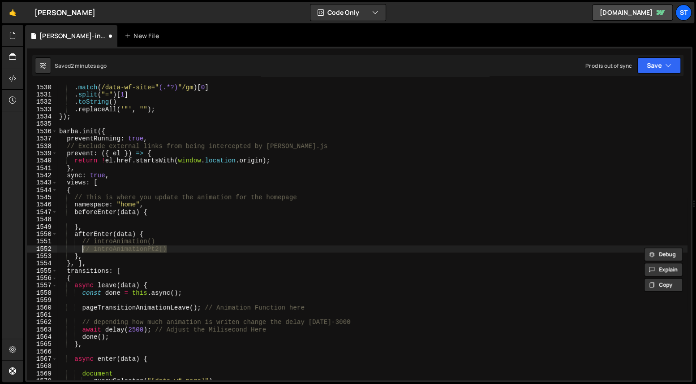
type textarea "// introAnimation() // introAnimationPt2()"
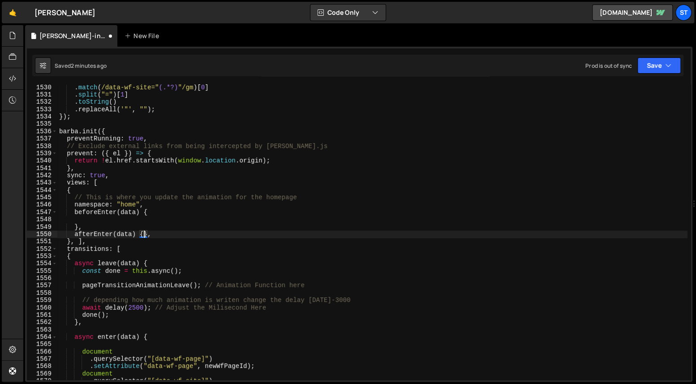
type textarea "},"
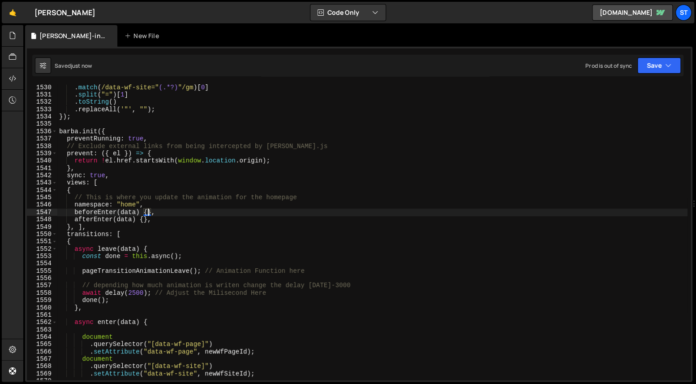
type textarea "namespace: "home","
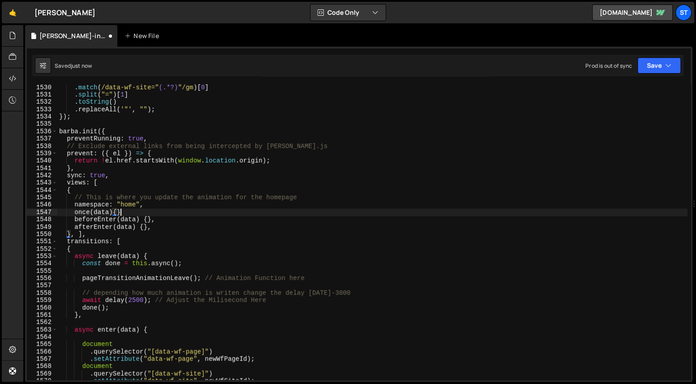
scroll to position [0, 4]
type textarea "once(data){},"
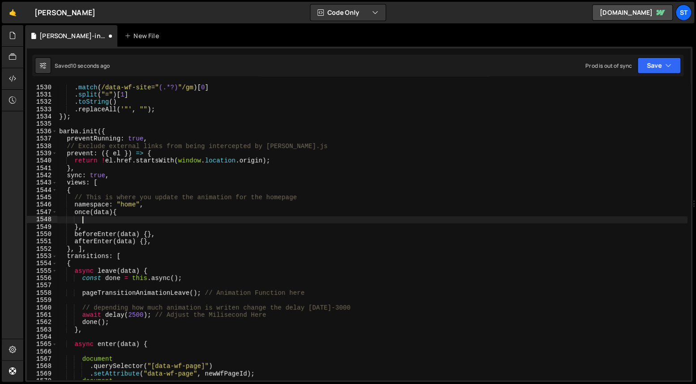
paste textarea "}"
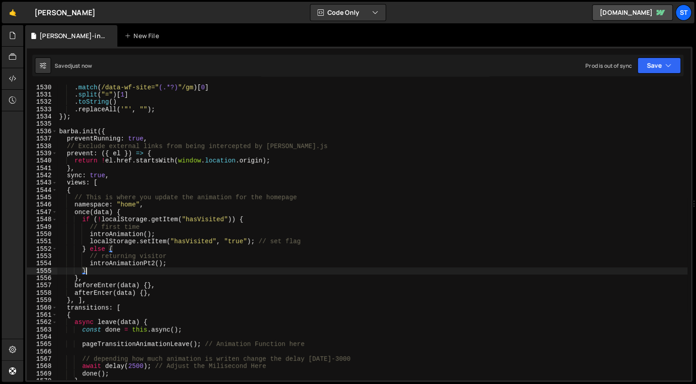
click at [196, 271] on div ". match ( /data-wf-site=" (.*?) "/gm ) [ 0 ] . split ( "=" ) [ 1 ] . toString (…" at bounding box center [372, 239] width 630 height 310
click at [101, 280] on div ". match ( /data-wf-site=" (.*?) "/gm ) [ 0 ] . split ( "=" ) [ 1 ] . toString (…" at bounding box center [372, 239] width 630 height 310
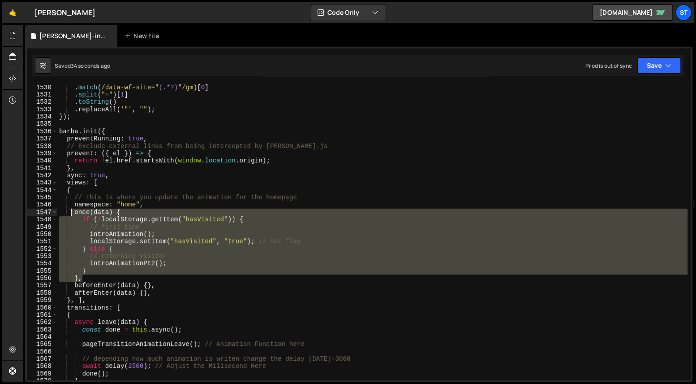
click at [72, 210] on div ". match ( /data-wf-site=" (.*?) "/gm ) [ 0 ] . split ( "=" ) [ 1 ] . toString (…" at bounding box center [372, 239] width 630 height 310
paste textarea "},"
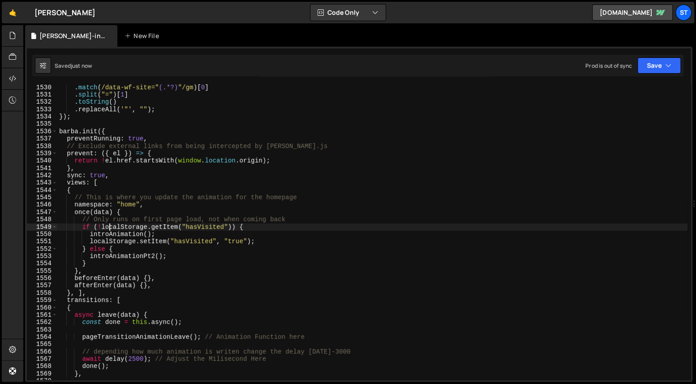
click at [108, 230] on div ". match ( /data-wf-site=" (.*?) "/gm ) [ 0 ] . split ( "=" ) [ 1 ] . toString (…" at bounding box center [372, 239] width 630 height 310
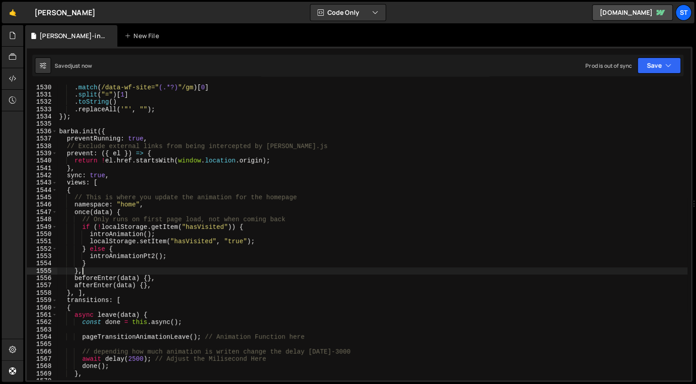
click at [101, 268] on div ". match ( /data-wf-site=" (.*?) "/gm ) [ 0 ] . split ( "=" ) [ 1 ] . toString (…" at bounding box center [372, 239] width 630 height 310
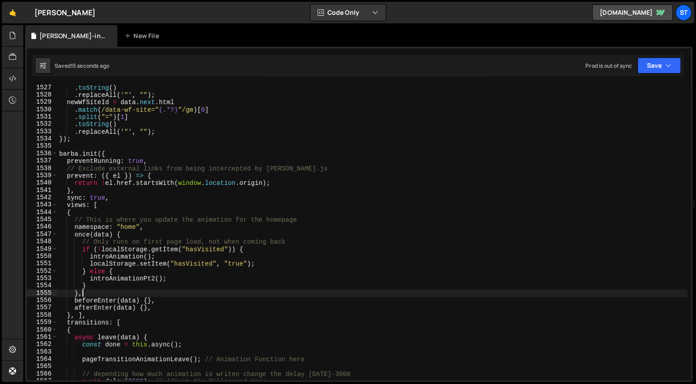
click at [51, 154] on div "1536" at bounding box center [42, 153] width 30 height 7
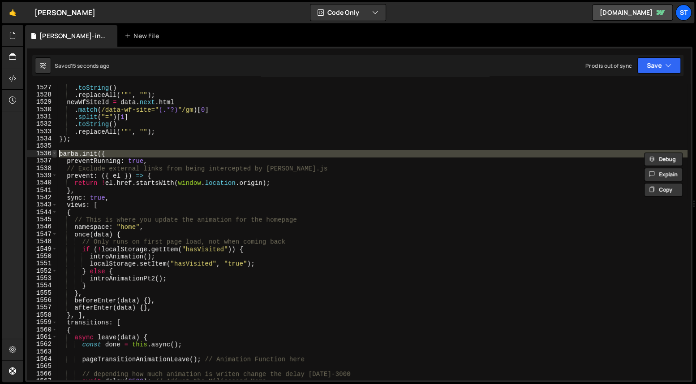
click at [53, 153] on span at bounding box center [54, 153] width 5 height 7
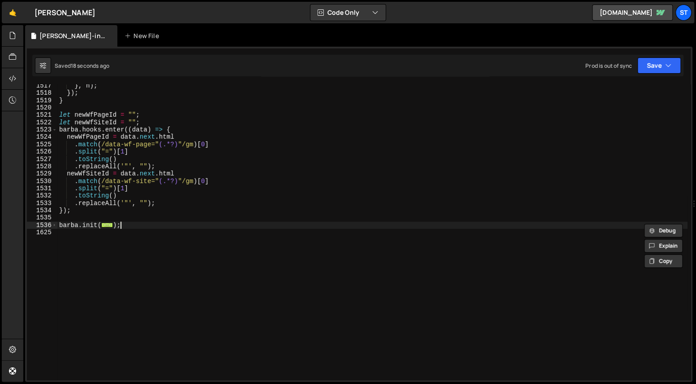
scroll to position [0, 0]
type textarea "// [PERSON_NAME].init({ // preventRunning: true,"
type textarea "});"
paste textarea "// preventRunning: true,"
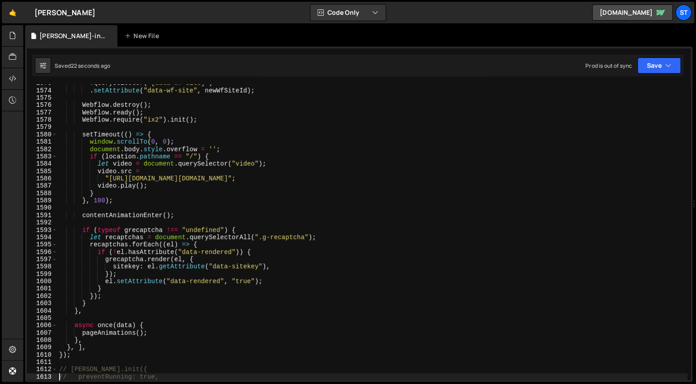
click at [199, 293] on div ". querySelector ( "[data-wf-site]" ) . setAttribute ( "data-wf-site" , newWfSit…" at bounding box center [372, 234] width 630 height 310
type textarea "function introAnimationPt2() {"
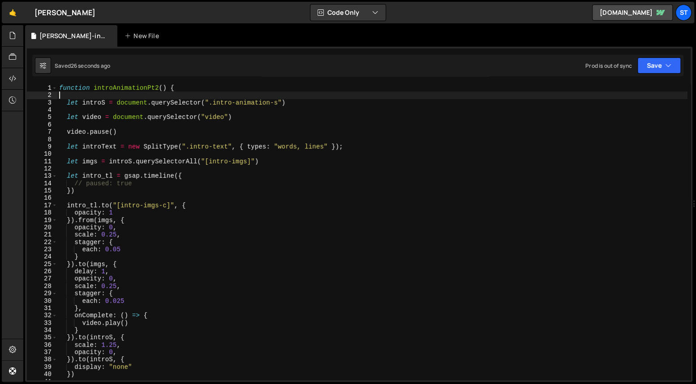
type textarea "let introS = document.querySelector(".intro-animation-s")"
type textarea "function introAnimationPt2() {"
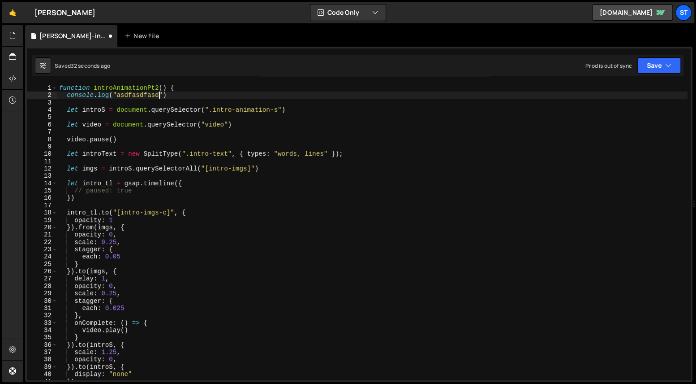
scroll to position [0, 7]
type textarea "console.log("")"
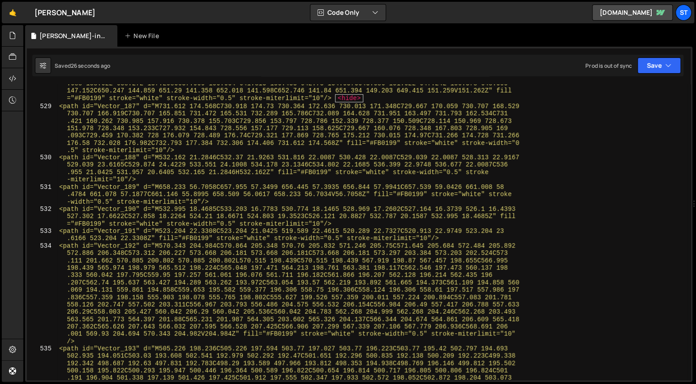
scroll to position [8411, 0]
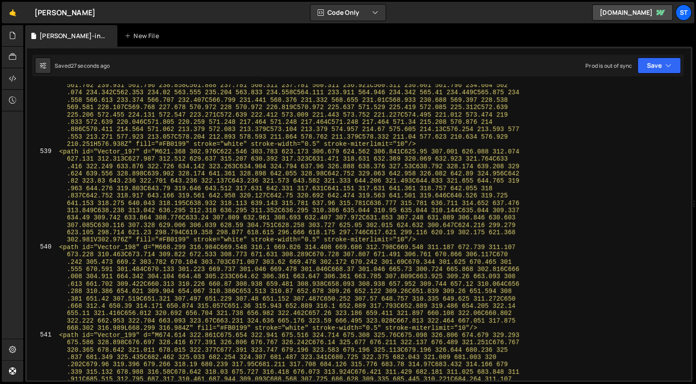
click at [203, 252] on div "<path id="Vector_196" d="M576.938 210.251C575.847 209.648 575.741 208.561 575.7…" at bounding box center [372, 237] width 630 height 560
type textarea "<path id="Vector_198" d="M668.299 316.984C669.548 316.1 669.826 314.408 669.686…"
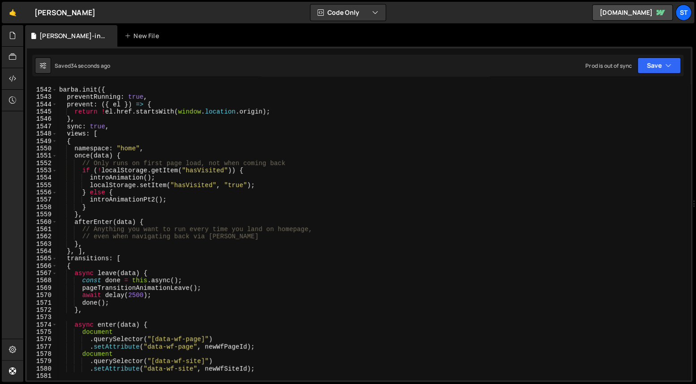
scroll to position [14250, 0]
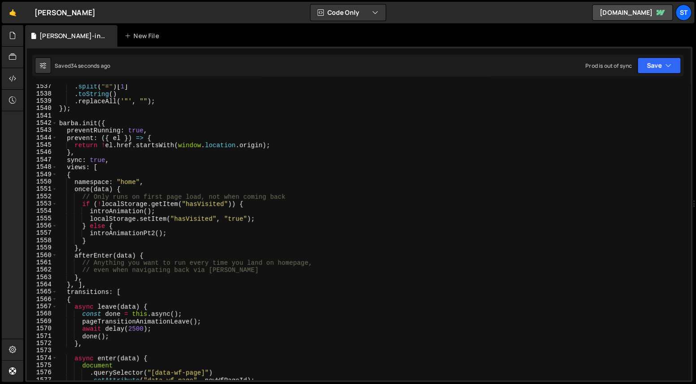
click at [80, 187] on div ". split ( "=" ) [ 1 ] . toString ( ) . replaceAll ( '"' , "" ) ; }) ; [PERSON_N…" at bounding box center [372, 238] width 630 height 310
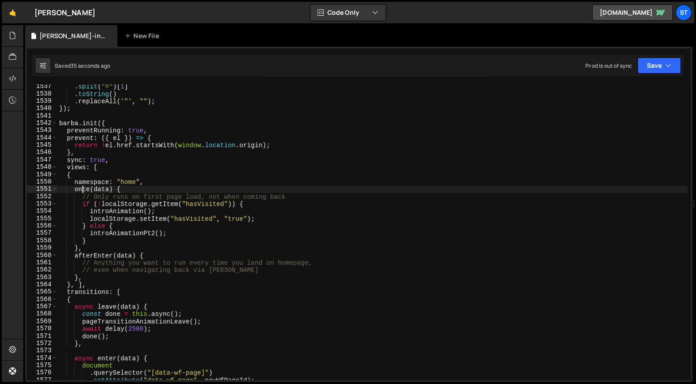
click at [76, 194] on div ". split ( "=" ) [ 1 ] . toString ( ) . replaceAll ( '"' , "" ) ; }) ; [PERSON_N…" at bounding box center [372, 238] width 630 height 310
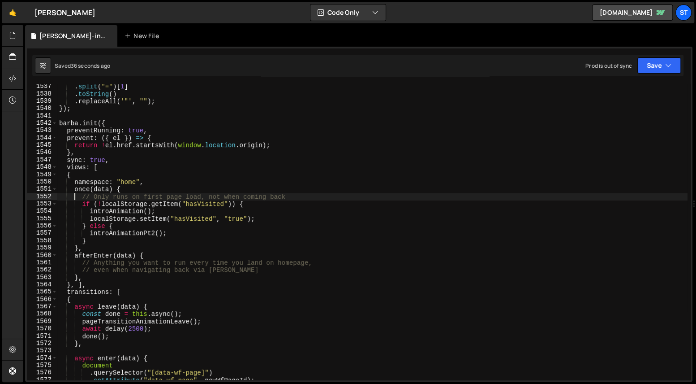
click at [87, 245] on div ". split ( "=" ) [ 1 ] . toString ( ) . replaceAll ( '"' , "" ) ; }) ; [PERSON_N…" at bounding box center [372, 238] width 630 height 310
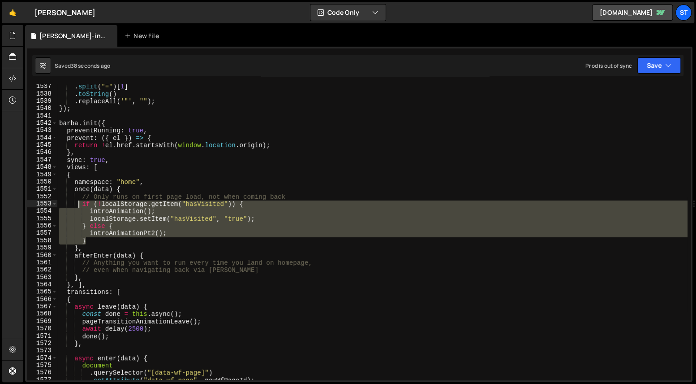
drag, startPoint x: 91, startPoint y: 239, endPoint x: 79, endPoint y: 204, distance: 36.8
click at [79, 204] on div ". split ( "=" ) [ 1 ] . toString ( ) . replaceAll ( '"' , "" ) ; }) ; [PERSON_N…" at bounding box center [372, 238] width 630 height 310
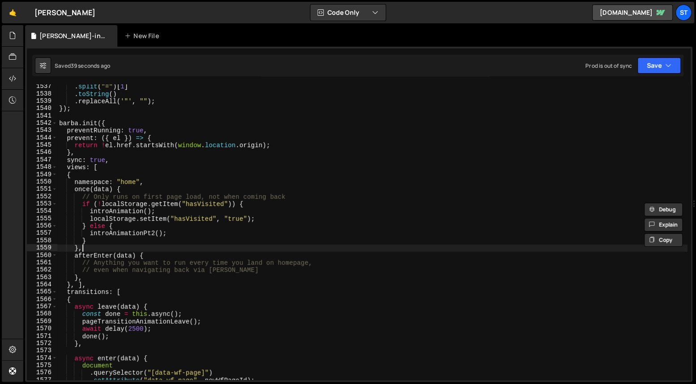
click at [109, 250] on div ". split ( "=" ) [ 1 ] . toString ( ) . replaceAll ( '"' , "" ) ; }) ; [PERSON_N…" at bounding box center [372, 238] width 630 height 310
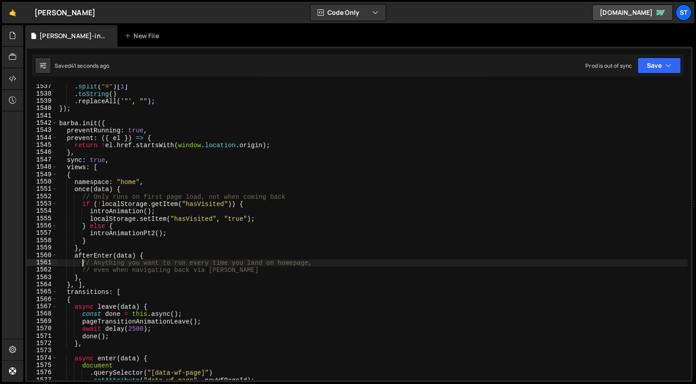
type textarea "// even when navigating back via [PERSON_NAME]"
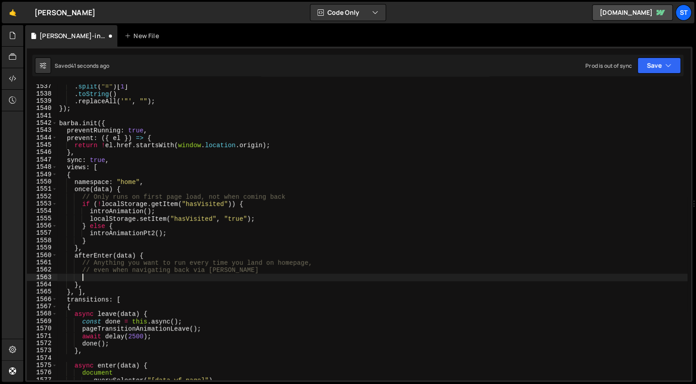
scroll to position [0, 0]
paste textarea "}"
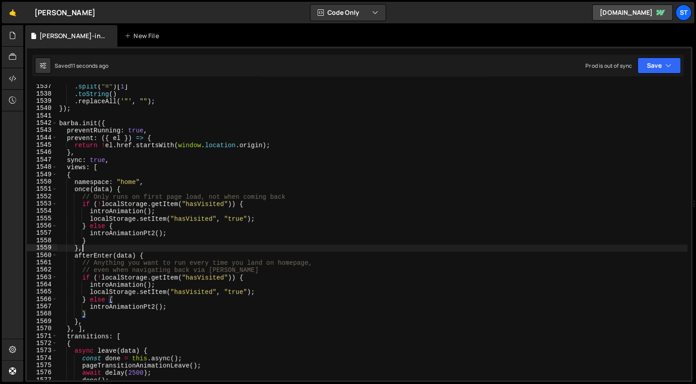
drag, startPoint x: 93, startPoint y: 246, endPoint x: 88, endPoint y: 239, distance: 9.1
click at [91, 243] on div ". split ( "=" ) [ 1 ] . toString ( ) . replaceAll ( '"' , "" ) ; }) ; [PERSON_N…" at bounding box center [372, 238] width 630 height 310
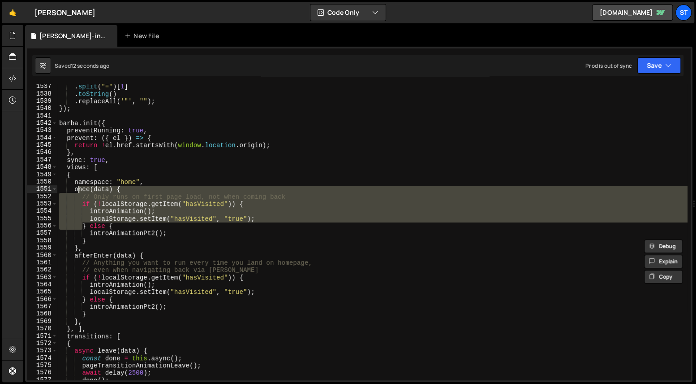
drag, startPoint x: 80, startPoint y: 219, endPoint x: 77, endPoint y: 190, distance: 29.3
click at [77, 190] on div ". split ( "=" ) [ 1 ] . toString ( ) . replaceAll ( '"' , "" ) ; }) ; [PERSON_N…" at bounding box center [372, 238] width 630 height 310
click at [93, 231] on div ". split ( "=" ) [ 1 ] . toString ( ) . replaceAll ( '"' , "" ) ; }) ; [PERSON_N…" at bounding box center [372, 238] width 630 height 310
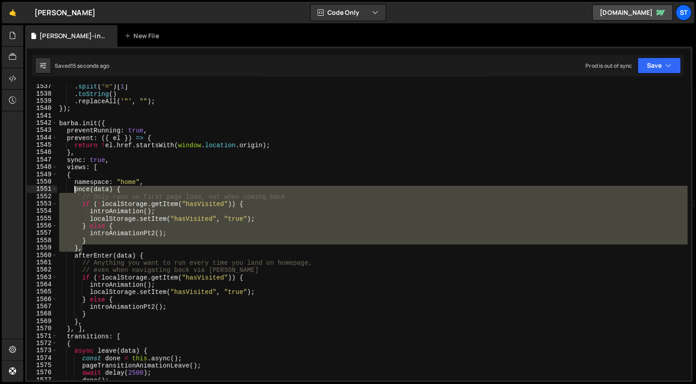
drag, startPoint x: 90, startPoint y: 246, endPoint x: 73, endPoint y: 189, distance: 59.6
click at [73, 189] on div ". split ( "=" ) [ 1 ] . toString ( ) . replaceAll ( '"' , "" ) ; }) ; [PERSON_N…" at bounding box center [372, 238] width 630 height 310
click at [73, 189] on div ". split ( "=" ) [ 1 ] . toString ( ) . replaceAll ( '"' , "" ) ; }) ; [PERSON_N…" at bounding box center [372, 231] width 630 height 295
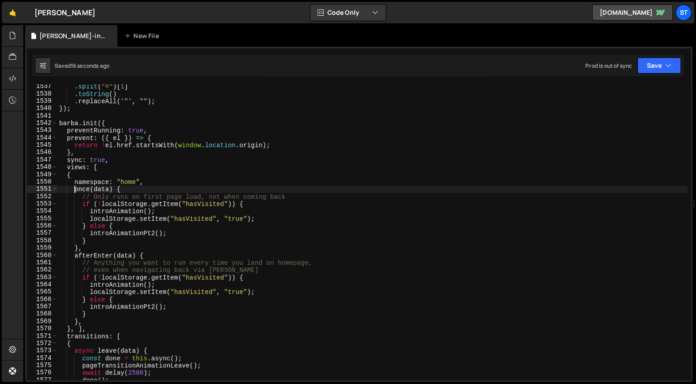
click at [100, 238] on div ". split ( "=" ) [ 1 ] . toString ( ) . replaceAll ( '"' , "" ) ; }) ; [PERSON_N…" at bounding box center [372, 238] width 630 height 310
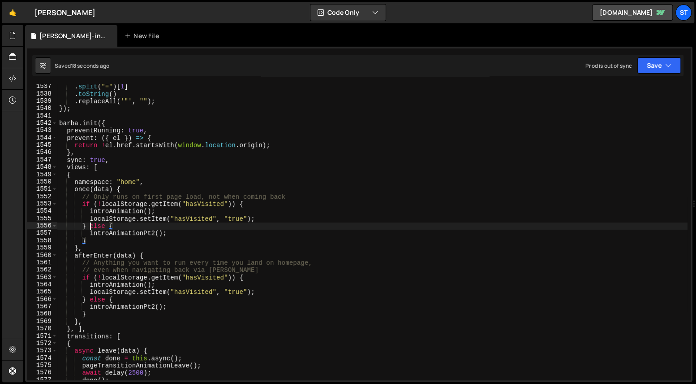
click at [90, 225] on div ". split ( "=" ) [ 1 ] . toString ( ) . replaceAll ( '"' , "" ) ; }) ; [PERSON_N…" at bounding box center [372, 238] width 630 height 310
click at [104, 227] on div ". split ( "=" ) [ 1 ] . toString ( ) . replaceAll ( '"' , "" ) ; }) ; [PERSON_N…" at bounding box center [372, 238] width 630 height 310
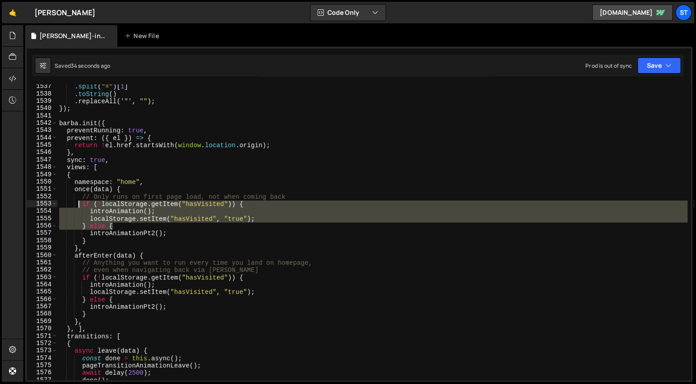
drag, startPoint x: 116, startPoint y: 226, endPoint x: 79, endPoint y: 204, distance: 43.0
click at [79, 204] on div ". split ( "=" ) [ 1 ] . toString ( ) . replaceAll ( '"' , "" ) ; }) ; [PERSON_N…" at bounding box center [372, 238] width 630 height 310
click at [79, 204] on div ". split ( "=" ) [ 1 ] . toString ( ) . replaceAll ( '"' , "" ) ; }) ; [PERSON_N…" at bounding box center [372, 231] width 630 height 295
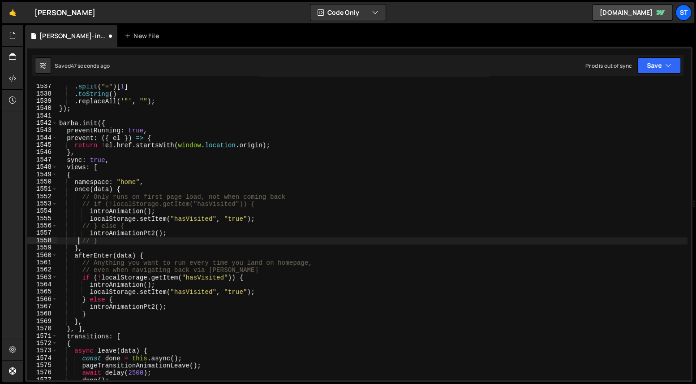
type textarea "introAnimationPt2();"
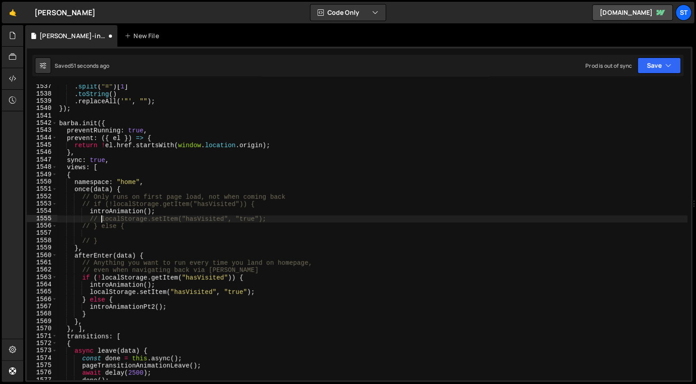
type textarea "// } else {"
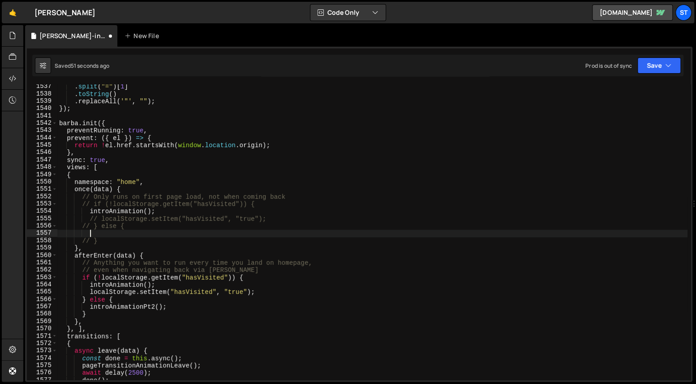
paste textarea "introAnimationPt2();"
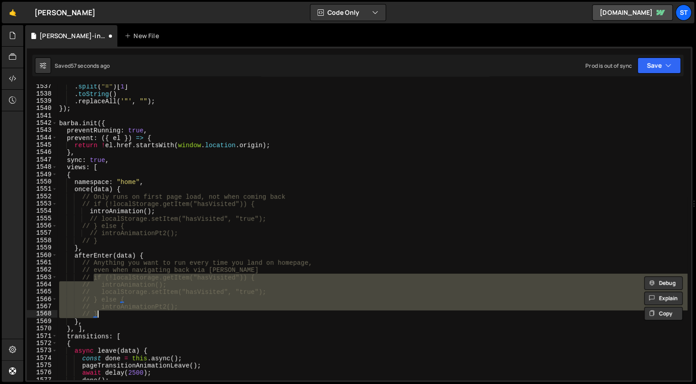
type textarea "// }"
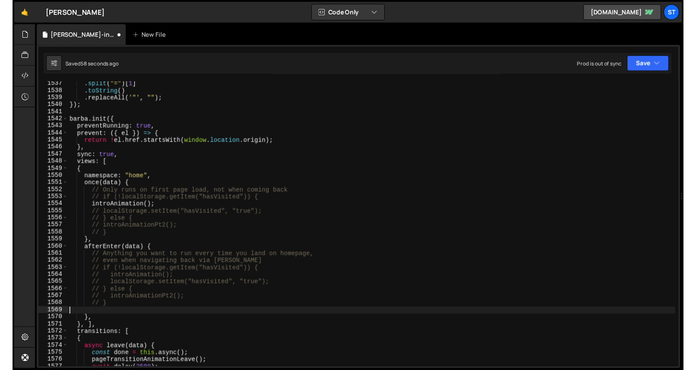
scroll to position [0, 0]
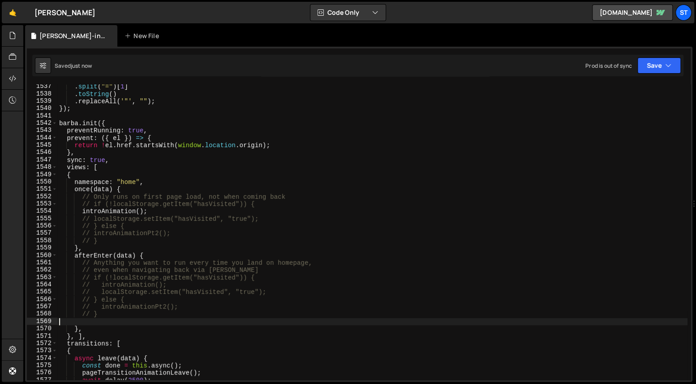
paste textarea "introAnimationPt2();"
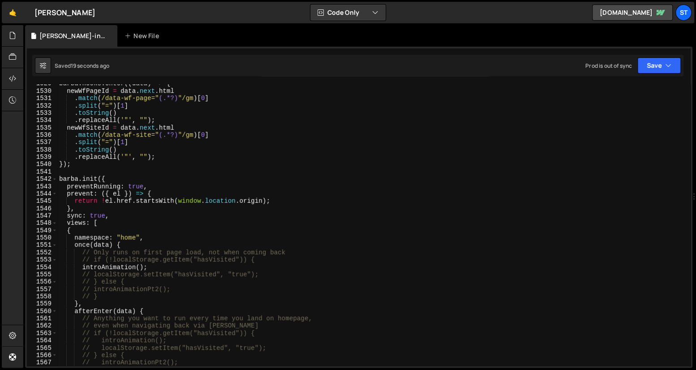
scroll to position [14105, 0]
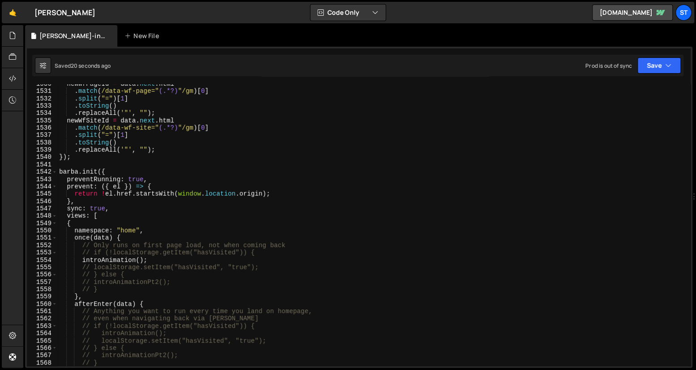
click at [160, 262] on div "newWfPageId = data . next . html . match ( /data-wf-page=" (.*?) "/gm ) [ 0 ] .…" at bounding box center [372, 228] width 630 height 297
type textarea "introAnimation();"
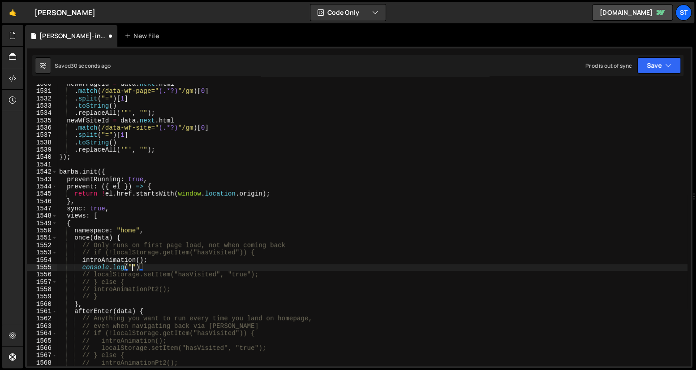
scroll to position [0, 5]
paste textarea "[URL][DOMAIN_NAME]"
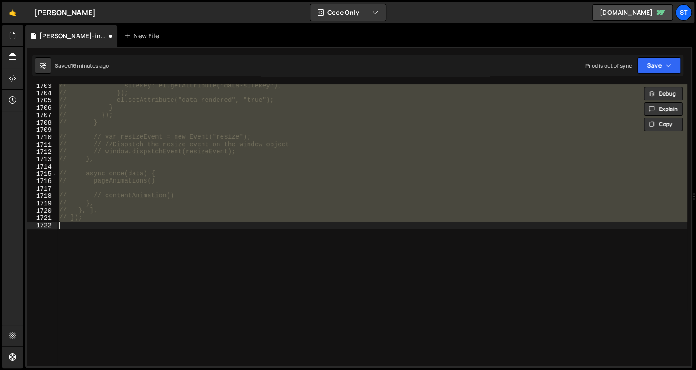
scroll to position [14122, 0]
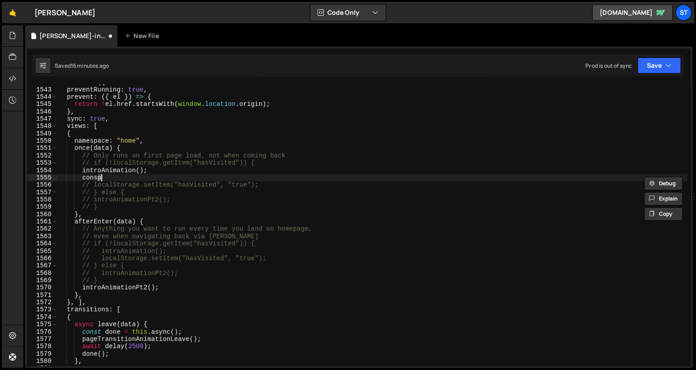
type textarea "// });"
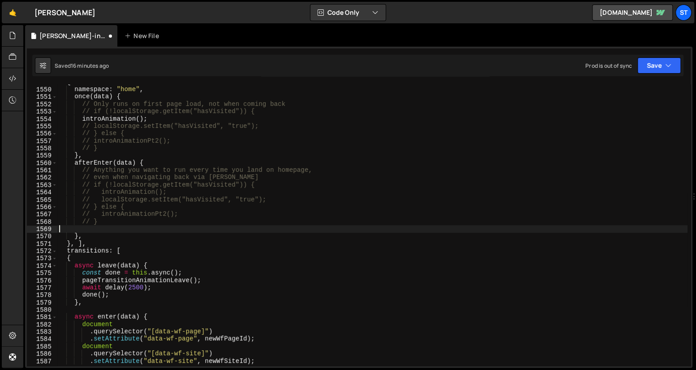
scroll to position [0, 0]
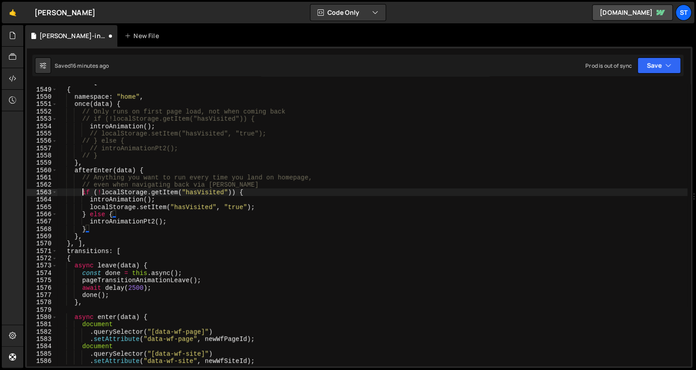
type textarea "introAnimationPt2();"
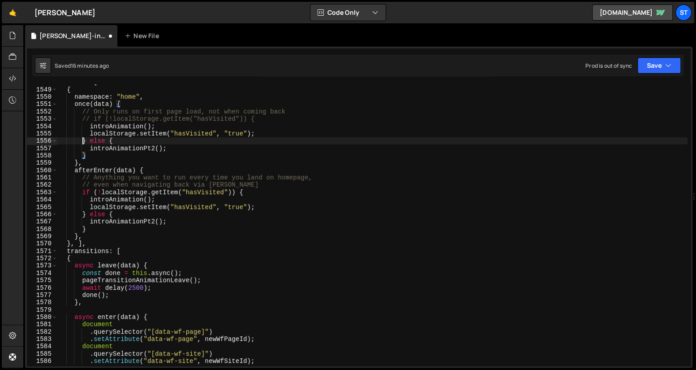
type textarea "// });"
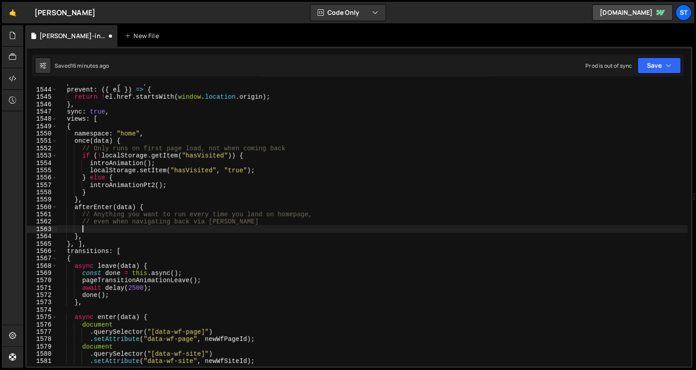
scroll to position [14164, 0]
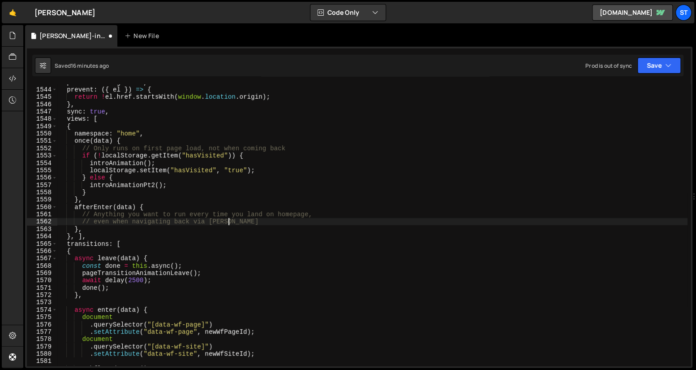
type textarea "// });"
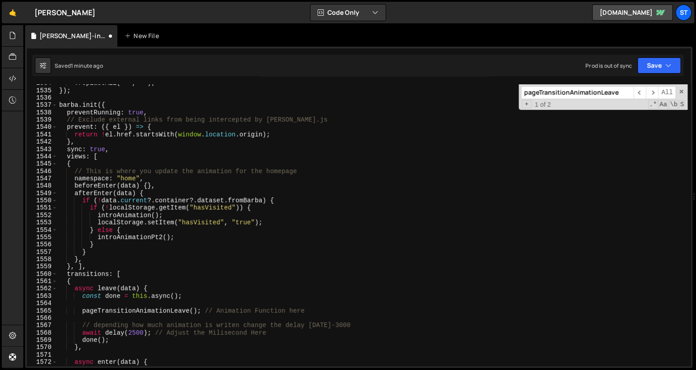
scroll to position [14387, 0]
click at [164, 253] on div ". replaceAll ( '"' , "" ) ; }) ; [PERSON_NAME] . init ({ preventRunning : true …" at bounding box center [372, 227] width 630 height 297
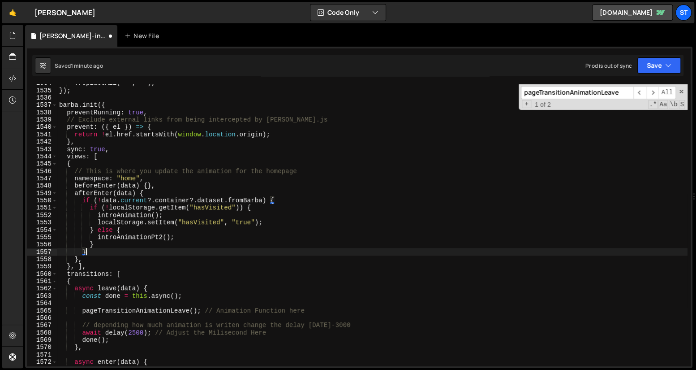
click at [299, 201] on div ". replaceAll ( '"' , "" ) ; }) ; [PERSON_NAME] . init ({ preventRunning : true …" at bounding box center [372, 227] width 630 height 297
type textarea "if (!data.current?.container?.dataset.fromBarba) {"
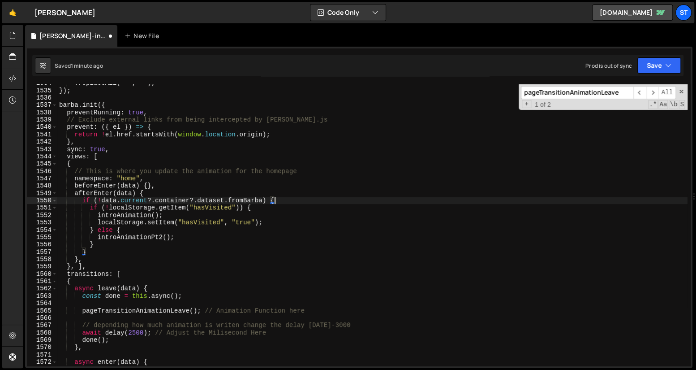
scroll to position [0, 1]
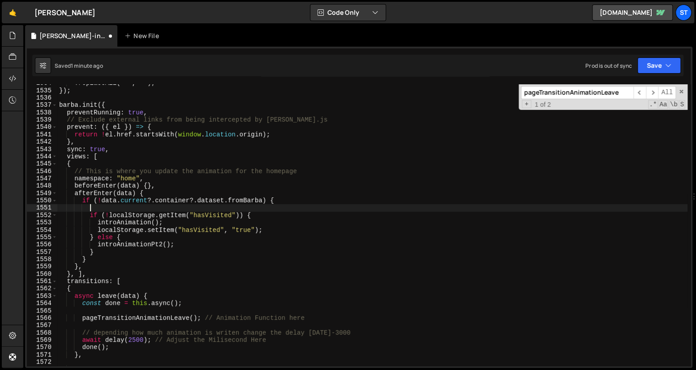
click at [89, 258] on div ". replaceAll ( '"' , "" ) ; }) ; [PERSON_NAME] . init ({ preventRunning : true …" at bounding box center [372, 227] width 630 height 297
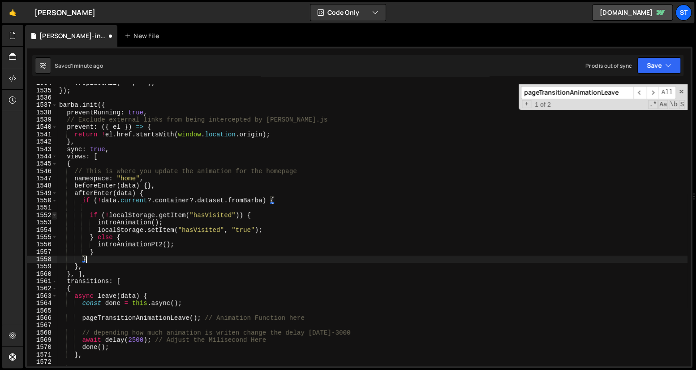
type textarea "}"
click at [55, 214] on span at bounding box center [54, 214] width 5 height 7
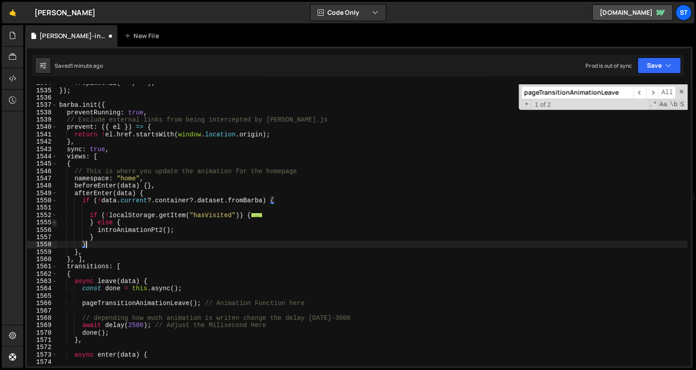
click at [55, 222] on span at bounding box center [54, 222] width 5 height 7
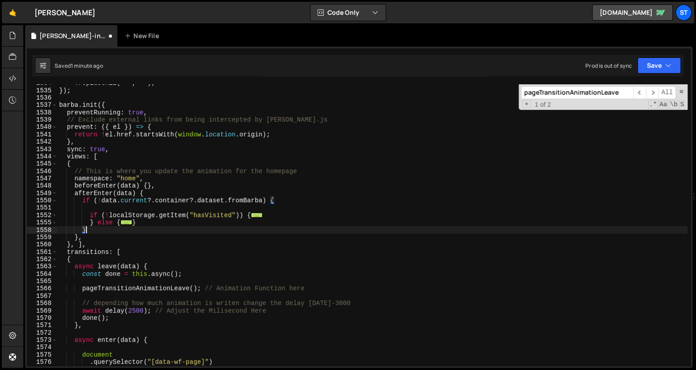
click at [177, 208] on div ". replaceAll ( '"' , "" ) ; }) ; [PERSON_NAME] . init ({ preventRunning : true …" at bounding box center [372, 227] width 630 height 297
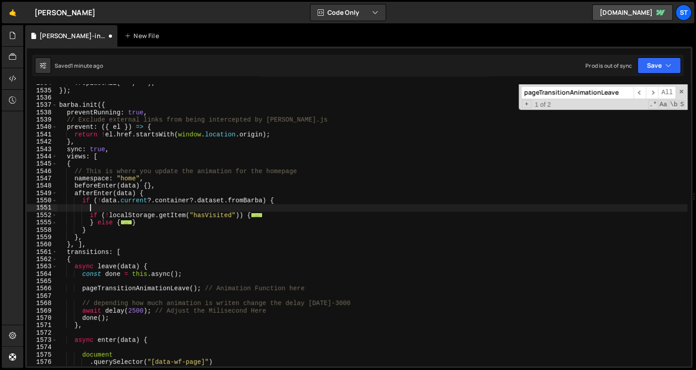
click at [207, 224] on div ". replaceAll ( '"' , "" ) ; }) ; [PERSON_NAME] . init ({ preventRunning : true …" at bounding box center [372, 227] width 630 height 297
type textarea "}"
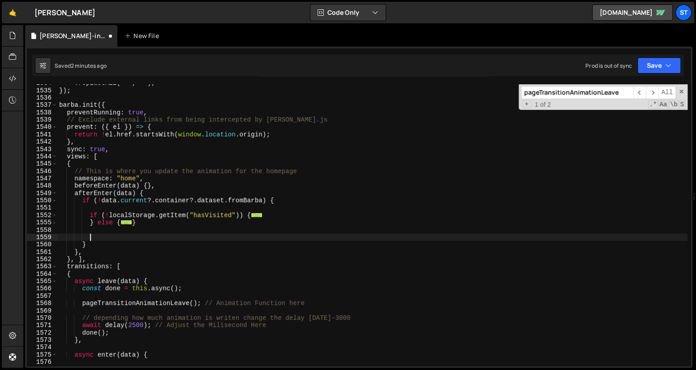
click at [159, 234] on div ". replaceAll ( '"' , "" ) ; }) ; [PERSON_NAME] . init ({ preventRunning : true …" at bounding box center [372, 227] width 630 height 297
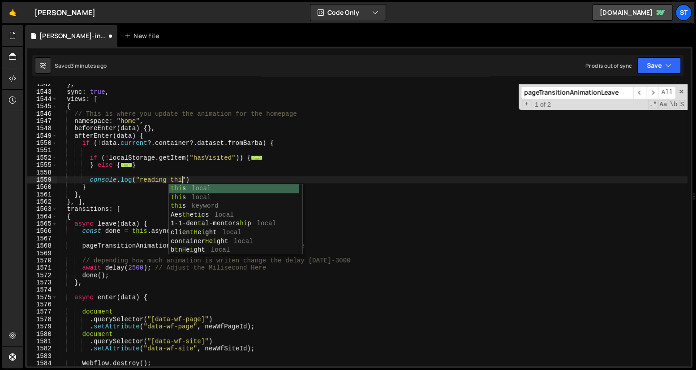
scroll to position [0, 9]
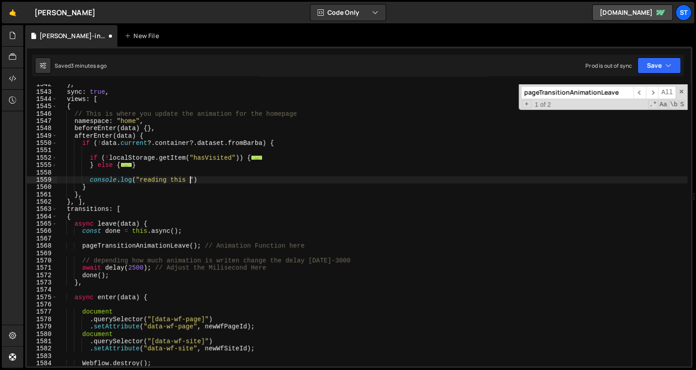
type textarea "console.log("reading this 2")"
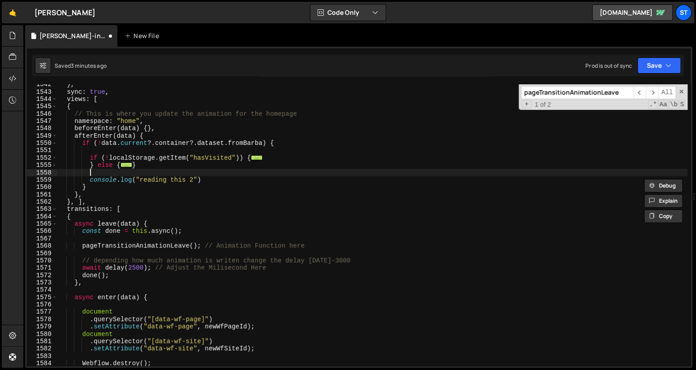
scroll to position [0, 1]
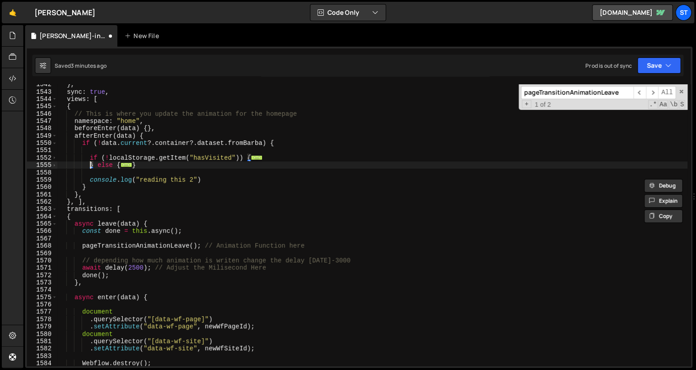
type textarea "if (!localStorage.getItem("hasVisited")) {"
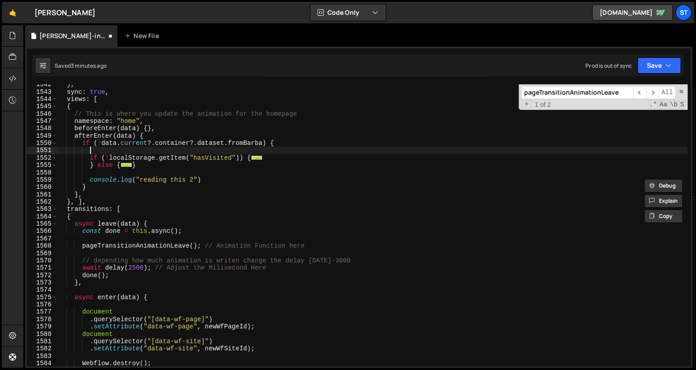
paste textarea "console.log("reading this 2")"
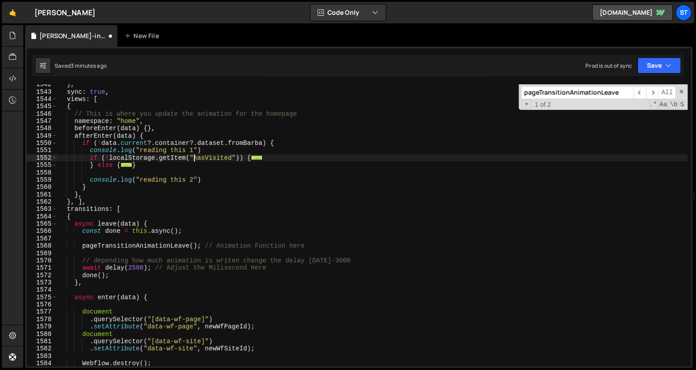
type textarea "}"
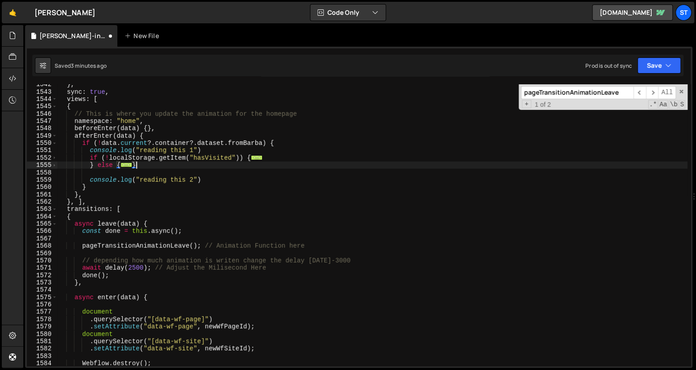
scroll to position [0, 1]
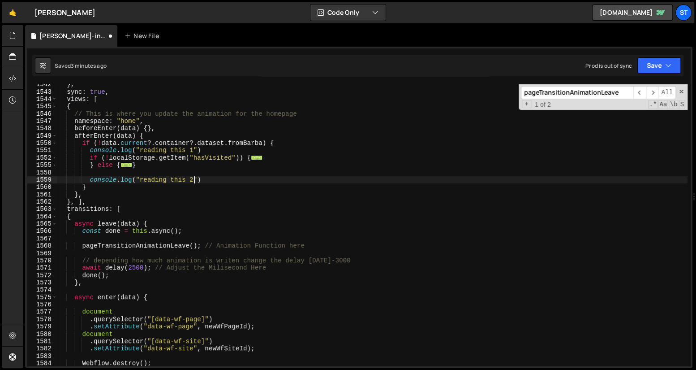
type textarea "}"
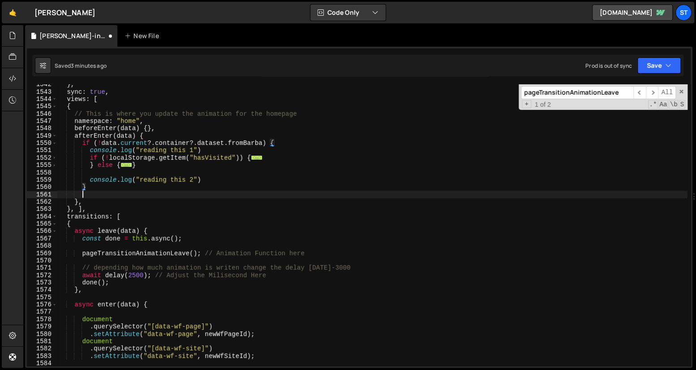
scroll to position [0, 0]
paste textarea "console.log("reading this 2")"
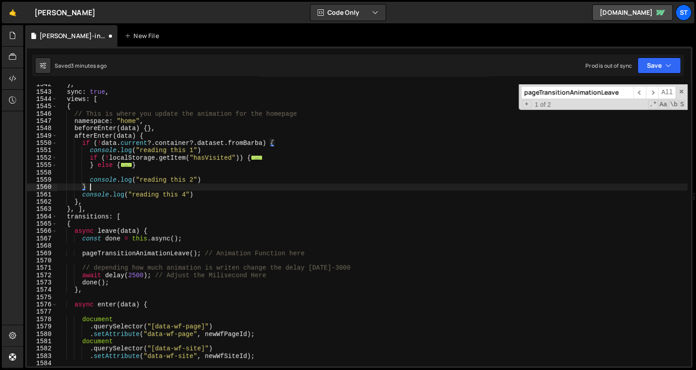
scroll to position [0, 0]
type textarea "} else {}"
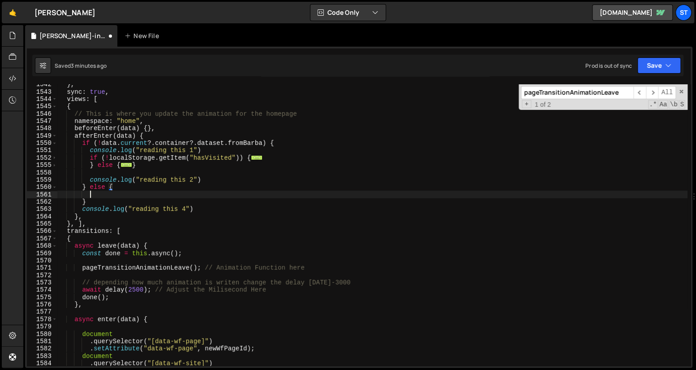
scroll to position [0, 1]
paste textarea "console.log("reading this 2")"
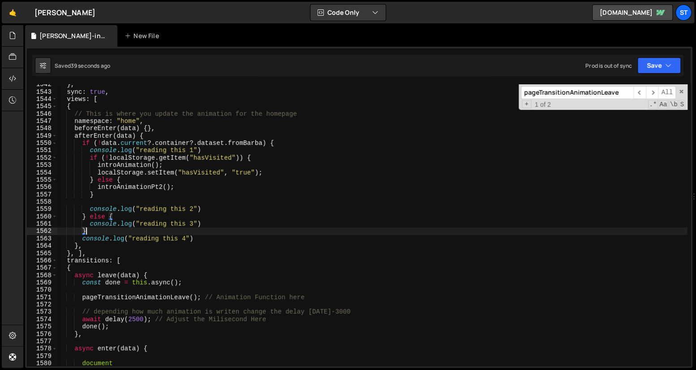
click at [90, 230] on div "} , sync : true , views : [ { // This is where you update the animation for the…" at bounding box center [372, 229] width 630 height 297
click at [91, 247] on div "} , sync : true , views : [ { // This is where you update the animation for the…" at bounding box center [372, 229] width 630 height 297
click at [54, 143] on span at bounding box center [54, 142] width 5 height 7
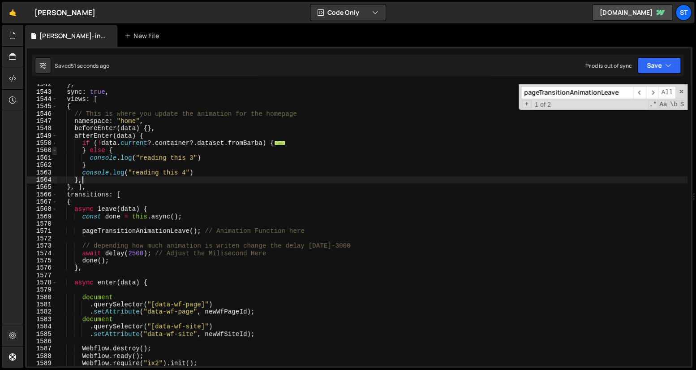
click at [54, 152] on span at bounding box center [54, 150] width 5 height 7
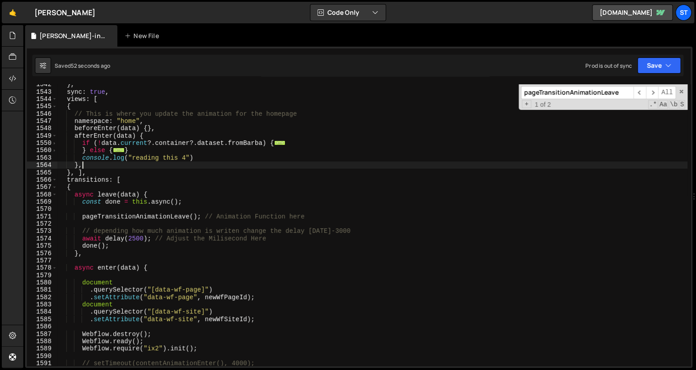
click at [118, 156] on div "} , sync : true , views : [ { // This is where you update the animation for the…" at bounding box center [372, 229] width 630 height 297
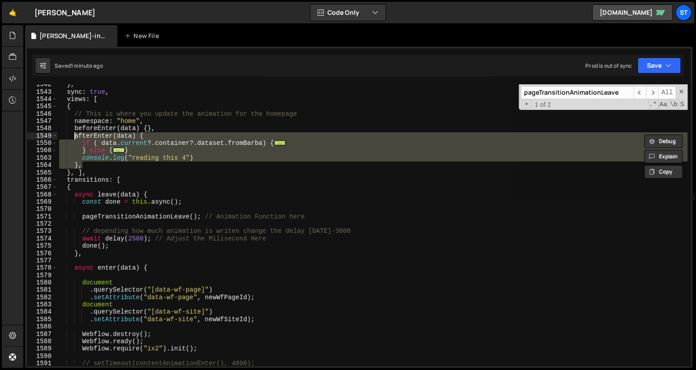
click at [116, 152] on div "} , sync : true , views : [ { // This is where you update the animation for the…" at bounding box center [372, 224] width 630 height 281
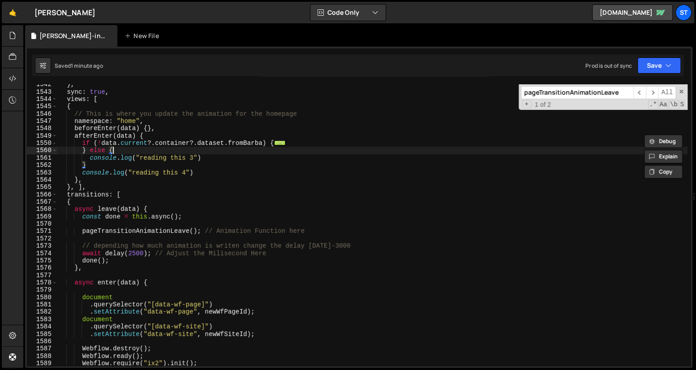
click at [115, 150] on div "} , sync : true , views : [ { // This is where you update the animation for the…" at bounding box center [372, 229] width 630 height 297
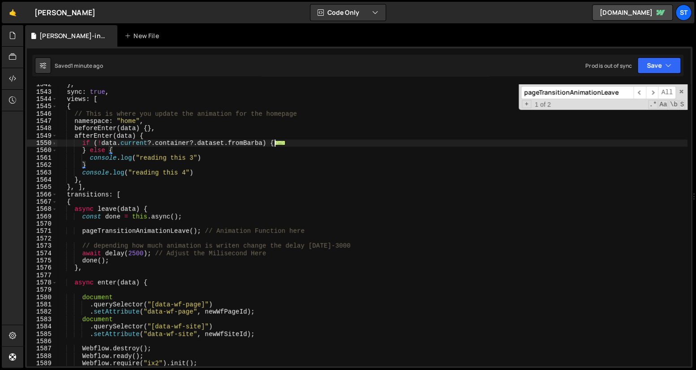
click at [276, 142] on span "..." at bounding box center [280, 142] width 12 height 5
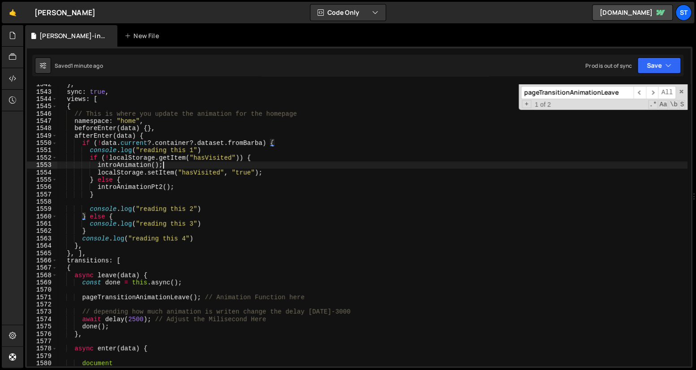
click at [245, 165] on div "} , sync : true , views : [ { // This is where you update the animation for the…" at bounding box center [372, 229] width 630 height 297
click at [251, 159] on div "} , sync : true , views : [ { // This is where you update the animation for the…" at bounding box center [372, 229] width 630 height 297
type textarea "if (!localStorage.getItem("hasVisited")) {"
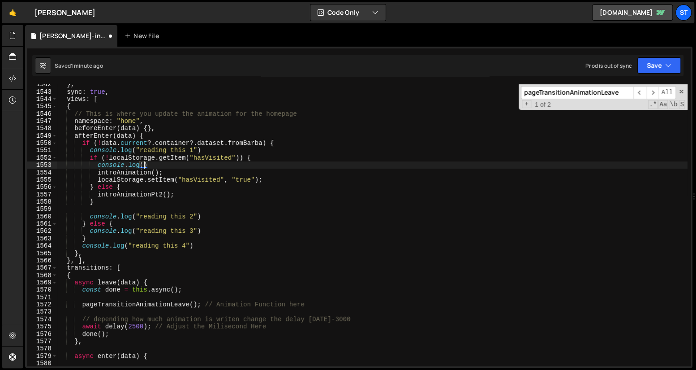
scroll to position [0, 5]
paste textarea "reading this 1"
paste textarea "reading this 1""
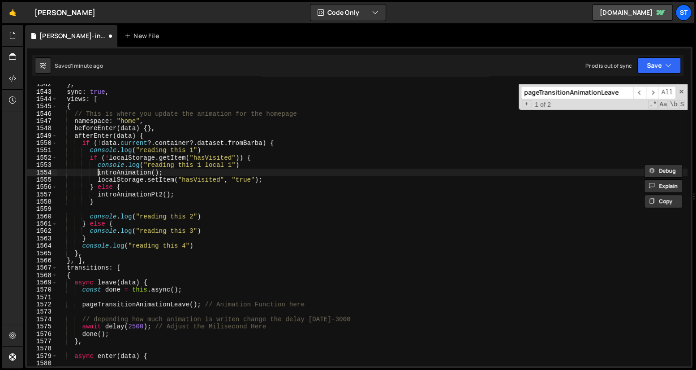
scroll to position [0, 7]
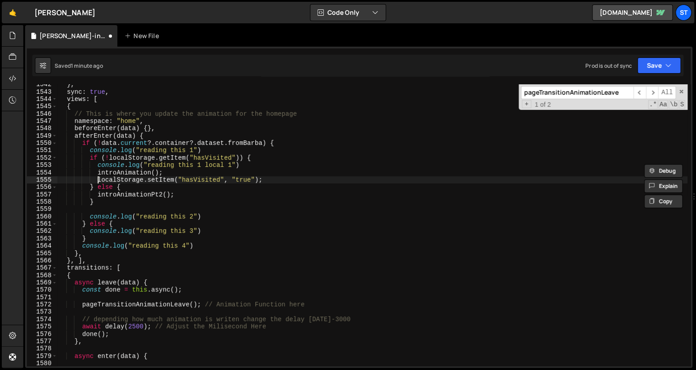
type textarea "} else {"
paste textarea "console.log("reading this 1 local 1")"
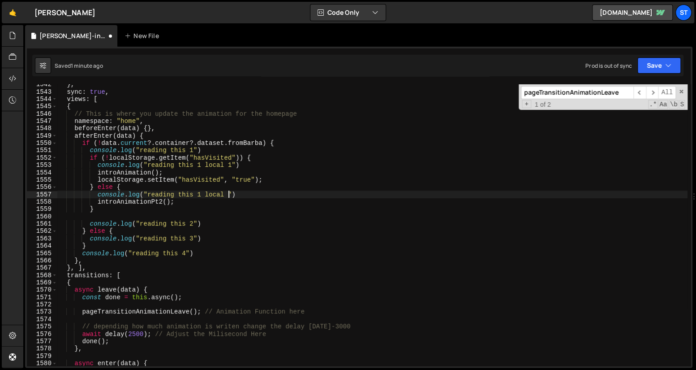
scroll to position [0, 12]
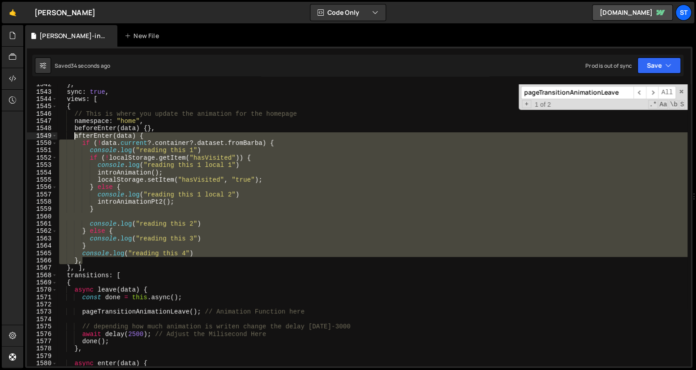
drag, startPoint x: 88, startPoint y: 260, endPoint x: 73, endPoint y: 138, distance: 122.9
click at [73, 138] on div "} , sync : true , views : [ { // This is where you update the animation for the…" at bounding box center [372, 229] width 630 height 297
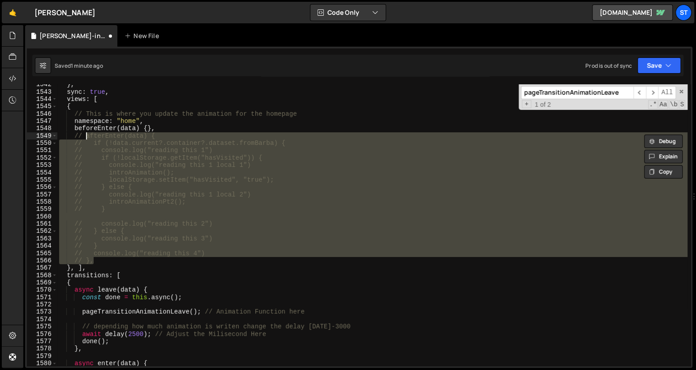
type textarea "// },"
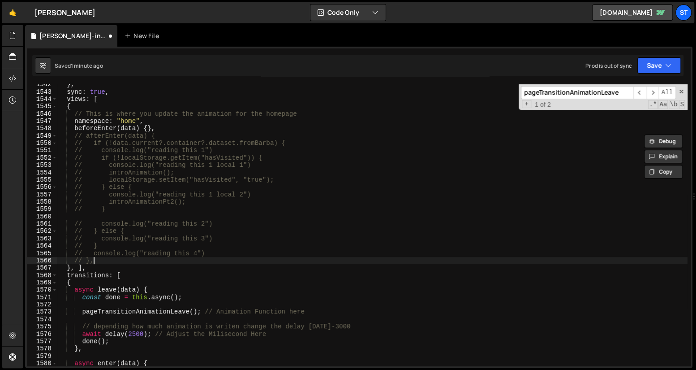
scroll to position [0, 0]
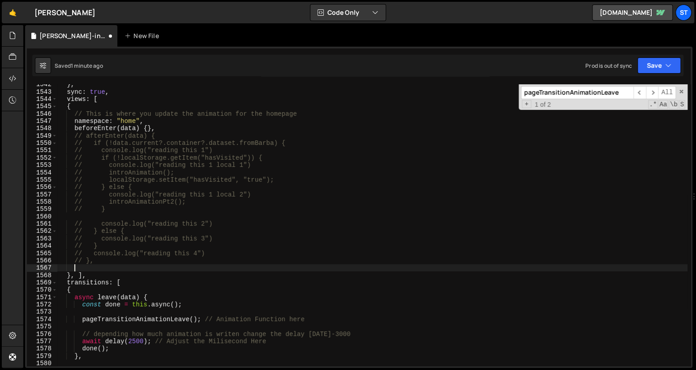
paste textarea "},"
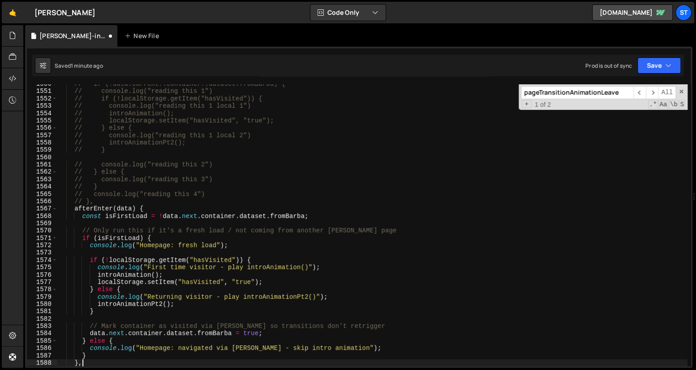
click at [181, 217] on div "// if (!data.current?.container?.dataset.fromBarba) { // console.log("reading t…" at bounding box center [372, 228] width 630 height 297
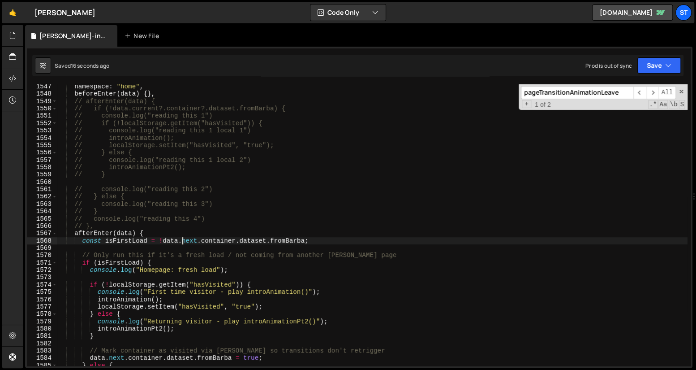
scroll to position [14350, 0]
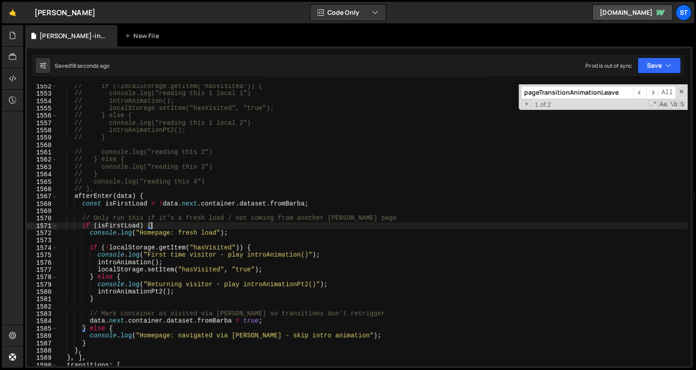
click at [162, 223] on div "// if (!localStorage.getItem("hasVisited")) { // console.log("reading this 1 lo…" at bounding box center [372, 230] width 630 height 297
type textarea "});"
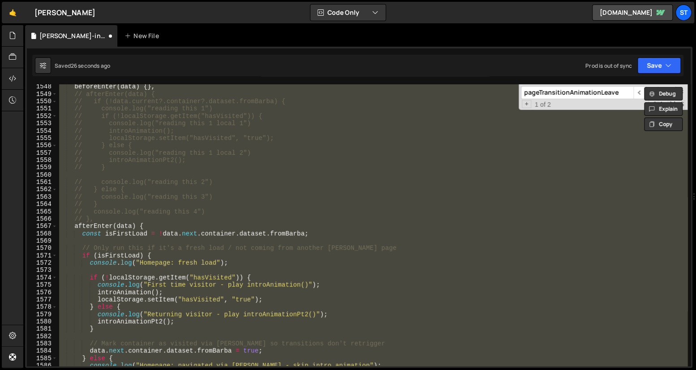
scroll to position [14317, 0]
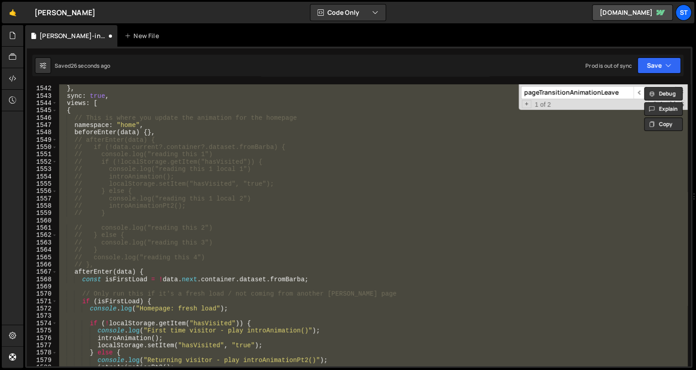
click at [153, 216] on div "return ! el . href . startsWith ( window . location . origin ) ; } , sync : tru…" at bounding box center [372, 224] width 630 height 281
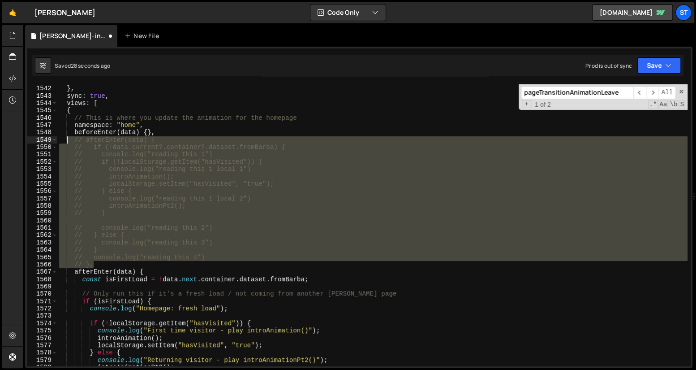
drag, startPoint x: 106, startPoint y: 262, endPoint x: 67, endPoint y: 140, distance: 128.0
click at [67, 140] on div "return ! el . href . startsWith ( window . location . origin ) ; } , sync : tru…" at bounding box center [372, 226] width 630 height 297
click at [106, 263] on div "return ! el . href . startsWith ( window . location . origin ) ; } , sync : tru…" at bounding box center [372, 224] width 630 height 281
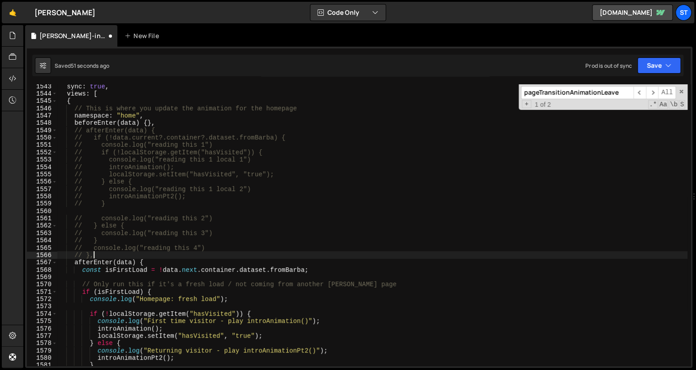
scroll to position [14334, 0]
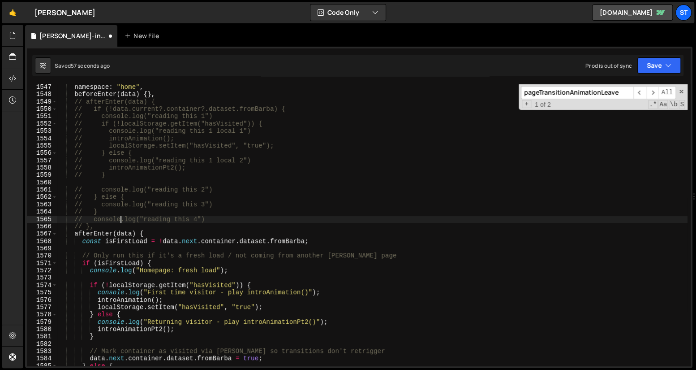
click at [121, 220] on div "namespace : "home" , beforeEnter ( data ) { } , // afterEnter(data) { // if (!d…" at bounding box center [372, 231] width 630 height 297
click at [118, 220] on div "namespace : "home" , beforeEnter ( data ) { } , // afterEnter(data) { // if (!d…" at bounding box center [372, 231] width 630 height 297
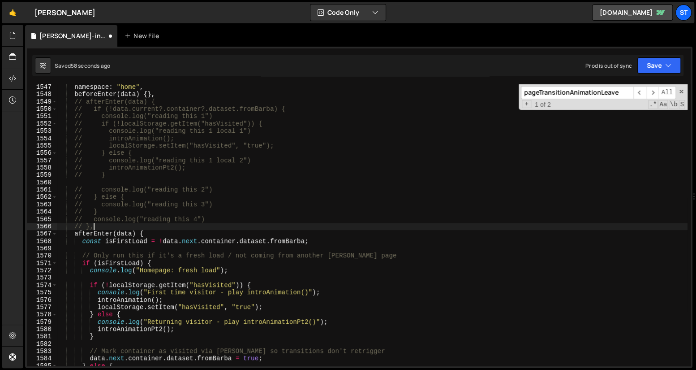
click at [112, 226] on div "namespace : "home" , beforeEnter ( data ) { } , // afterEnter(data) { // if (!d…" at bounding box center [372, 231] width 630 height 297
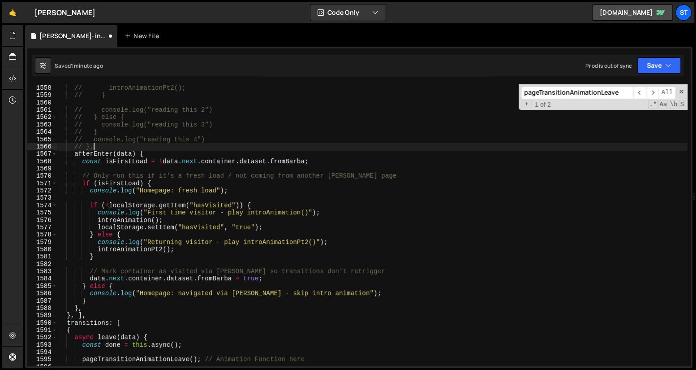
scroll to position [14368, 0]
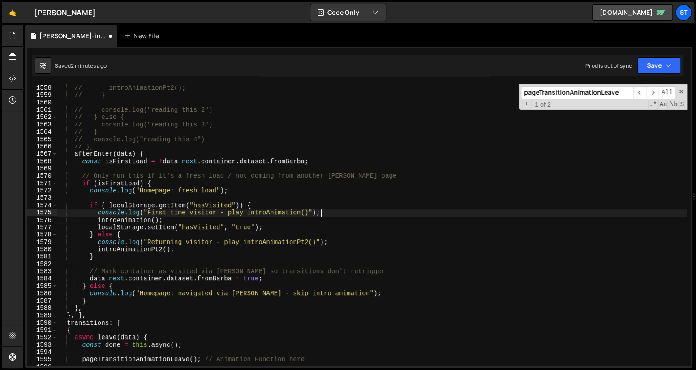
click at [331, 214] on div "// console.log("reading this 1 local 2") // introAnimationPt2(); // } // consol…" at bounding box center [372, 225] width 630 height 297
click at [342, 241] on div "// console.log("reading this 1 local 2") // introAnimationPt2(); // } // consol…" at bounding box center [372, 225] width 630 height 297
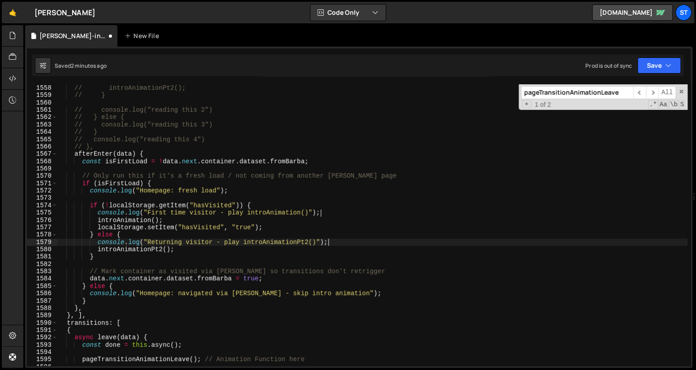
click at [244, 190] on div "// console.log("reading this 1 local 2") // introAnimationPt2(); // } // consol…" at bounding box center [372, 225] width 630 height 297
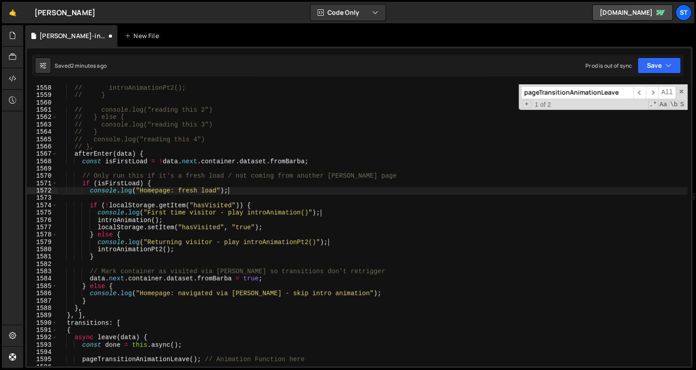
click at [244, 190] on div "// console.log("reading this 1 local 2") // introAnimationPt2(); // } // consol…" at bounding box center [372, 225] width 630 height 297
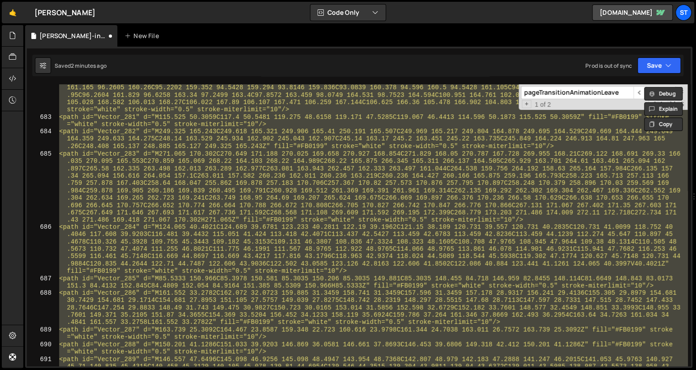
click at [241, 152] on div "<path id="Vector_280" d="M104.8 166.057C104.123 165.209 102.352 165.391 102.093…" at bounding box center [372, 224] width 630 height 281
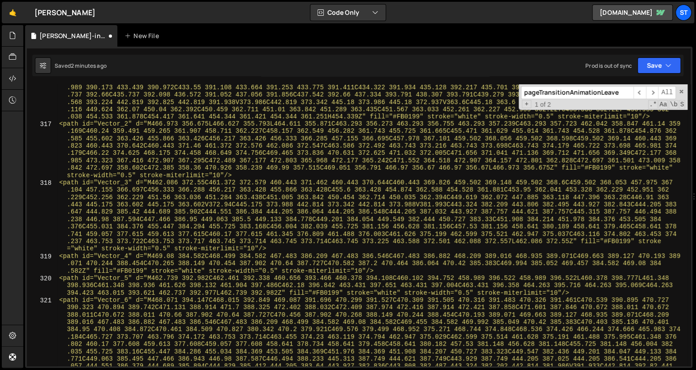
scroll to position [905, 0]
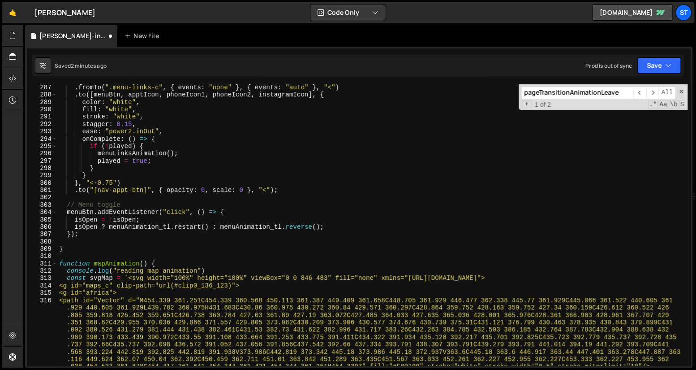
click at [112, 263] on div ". fromTo ( ".menu-links-c" , { events : "none" } , { events : "auto" } , "<" ) …" at bounding box center [372, 258] width 630 height 348
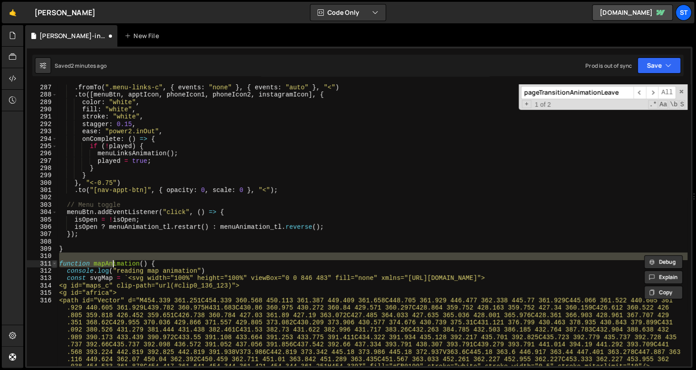
click at [55, 263] on span at bounding box center [54, 263] width 5 height 7
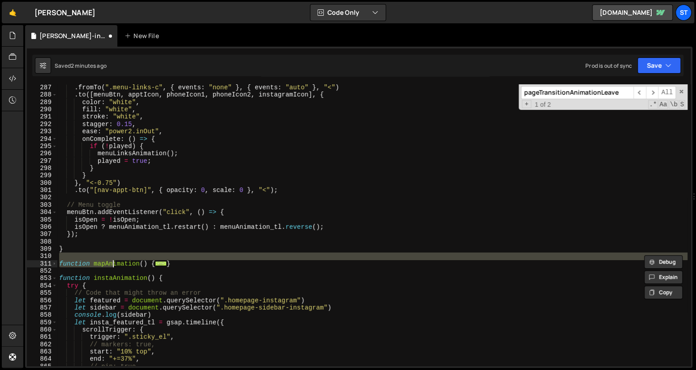
click at [203, 261] on div ". fromTo ( ".menu-links-c" , { events : "none" } , { events : "auto" } , "<" ) …" at bounding box center [372, 232] width 630 height 297
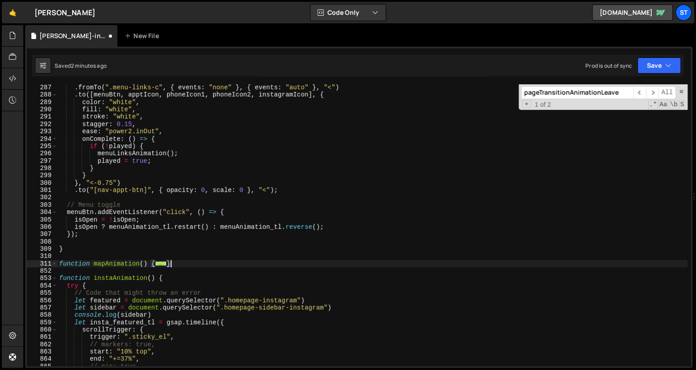
scroll to position [0, 0]
type textarea "function mapAnimation() { console.log("reading map animation")"
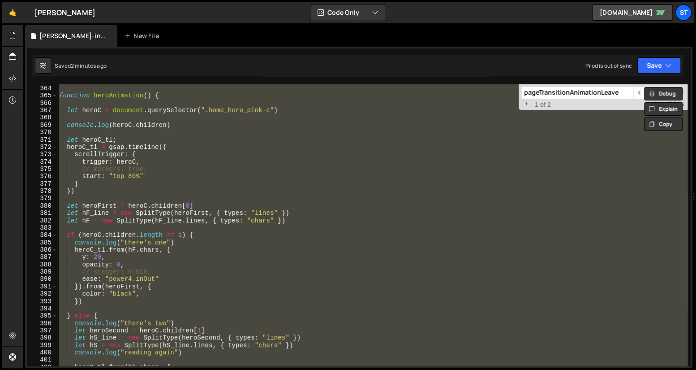
scroll to position [2661, 0]
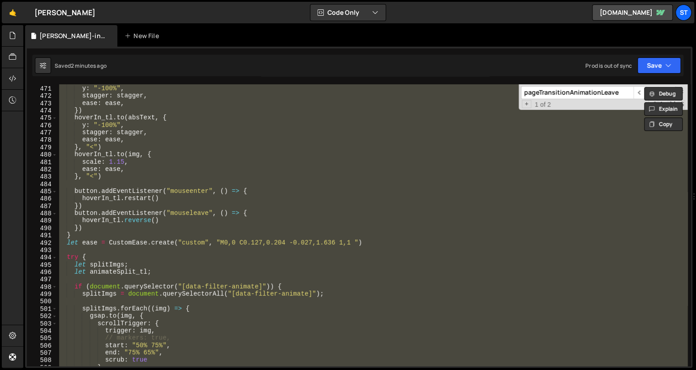
click at [131, 195] on div "hoverIn_tl . to ( relText , { y : "-100%" , stagger : stagger , ease : ease , }…" at bounding box center [372, 224] width 630 height 281
type textarea "hoverIn_tl.restart()"
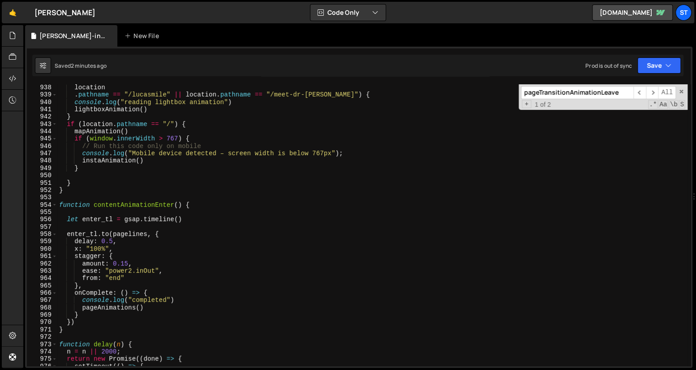
scroll to position [8038, 0]
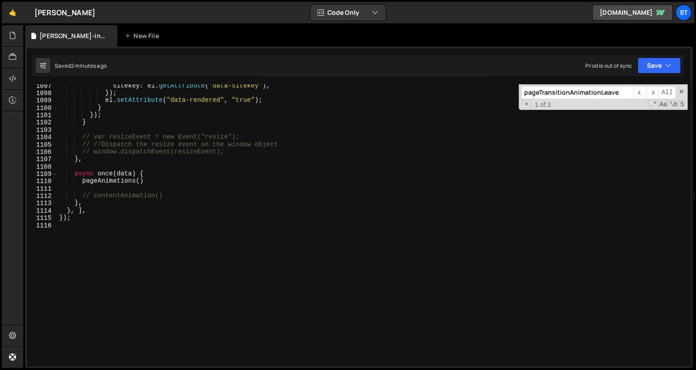
click at [343, 250] on div "sitekey : el . getAttribute ( "data-sitekey" ) , }) ; el . setAttribute ( "data…" at bounding box center [372, 230] width 630 height 297
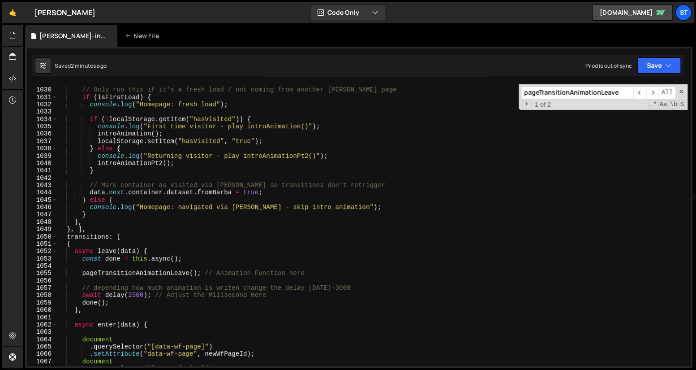
scroll to position [7441, 0]
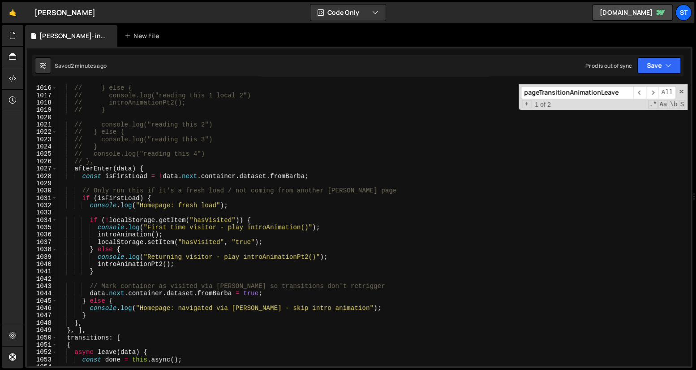
click at [91, 186] on div "// localStorage.setItem("hasVisited", "true"); // } else { // console.log("read…" at bounding box center [372, 225] width 630 height 297
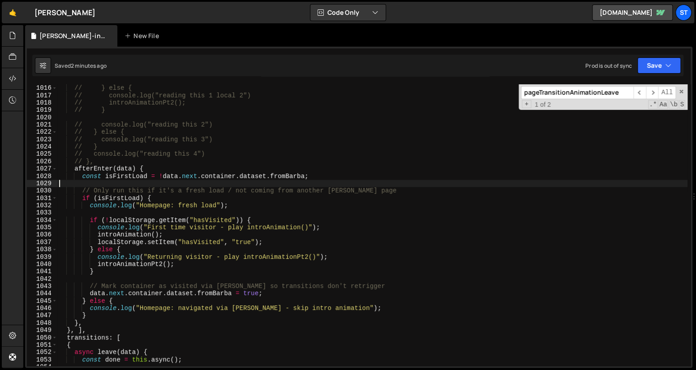
click at [79, 178] on div "// localStorage.setItem("hasVisited", "true"); // } else { // console.log("read…" at bounding box center [372, 225] width 630 height 297
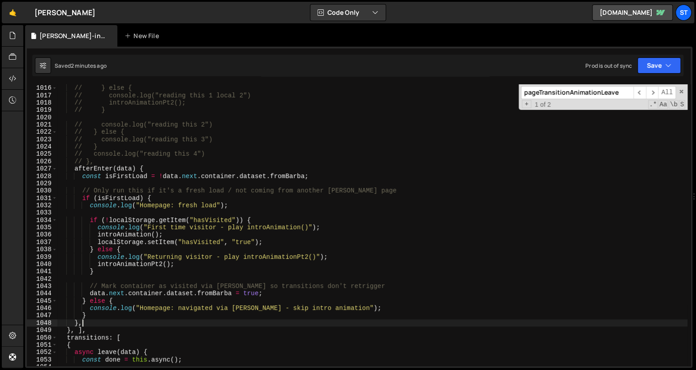
click at [83, 322] on div "// localStorage.setItem("hasVisited", "true"); // } else { // console.log("read…" at bounding box center [372, 225] width 630 height 297
click at [73, 166] on div "// localStorage.setItem("hasVisited", "true"); // } else { // console.log("read…" at bounding box center [372, 225] width 630 height 297
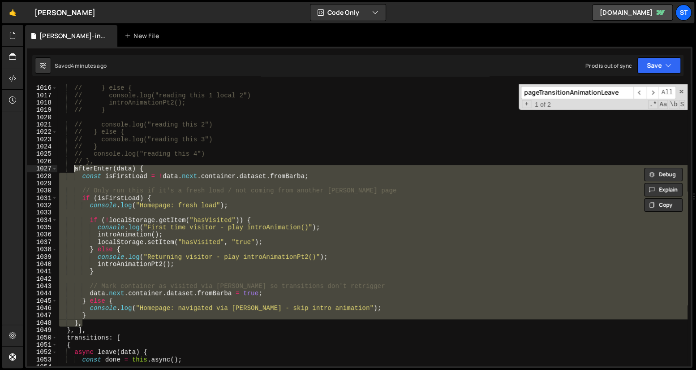
click at [95, 316] on div "// localStorage.setItem("hasVisited", "true"); // } else { // console.log("read…" at bounding box center [372, 224] width 630 height 281
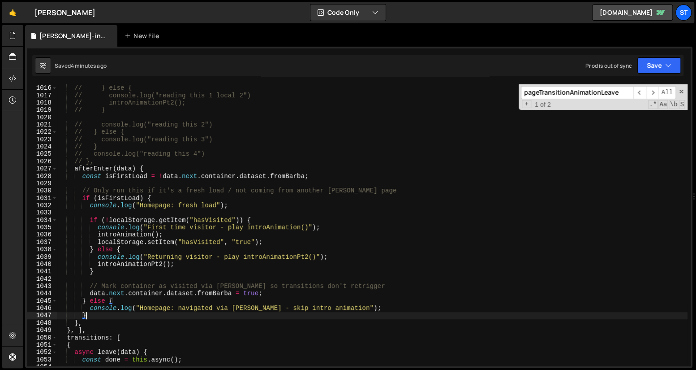
click at [82, 177] on div "// localStorage.setItem("hasVisited", "true"); // } else { // console.log("read…" at bounding box center [372, 225] width 630 height 297
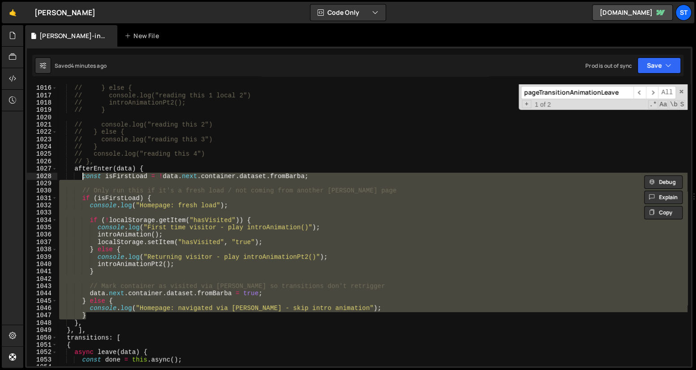
paste textarea "}"
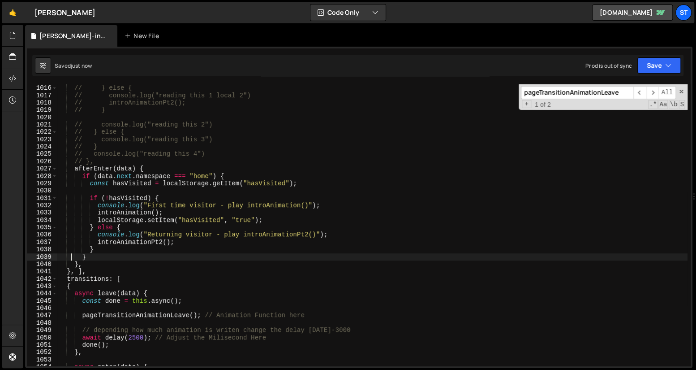
click at [119, 202] on div "// localStorage.setItem("hasVisited", "true"); // } else { // console.log("read…" at bounding box center [372, 225] width 630 height 297
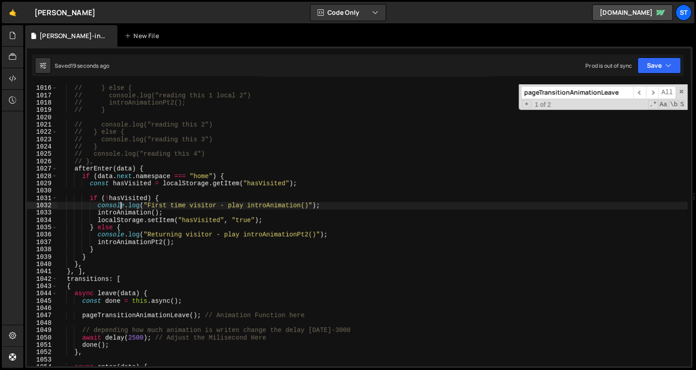
click at [156, 198] on div "// localStorage.setItem("hasVisited", "true"); // } else { // console.log("read…" at bounding box center [372, 225] width 630 height 297
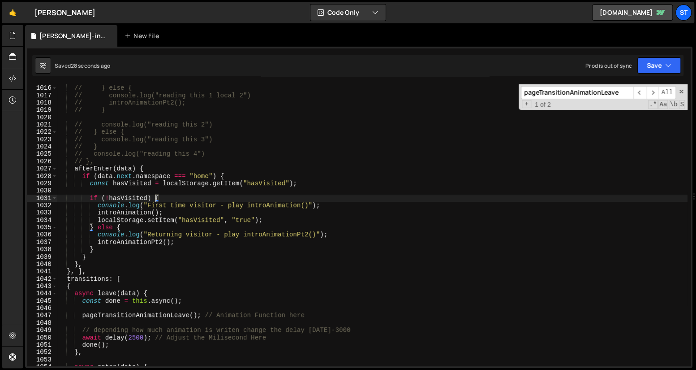
click at [105, 249] on div "// localStorage.setItem("hasVisited", "true"); // } else { // console.log("read…" at bounding box center [372, 225] width 630 height 297
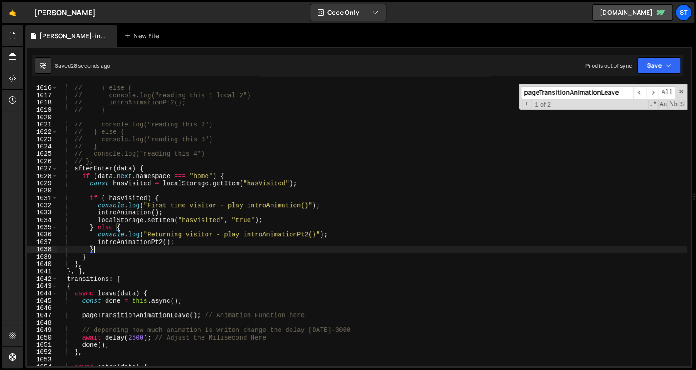
click at [101, 253] on div "// localStorage.setItem("hasVisited", "true"); // } else { // console.log("read…" at bounding box center [372, 225] width 630 height 297
click at [99, 255] on div "// localStorage.setItem("hasVisited", "true"); // } else { // console.log("read…" at bounding box center [372, 225] width 630 height 297
click at [105, 247] on div "// localStorage.setItem("hasVisited", "true"); // } else { // console.log("read…" at bounding box center [372, 225] width 630 height 297
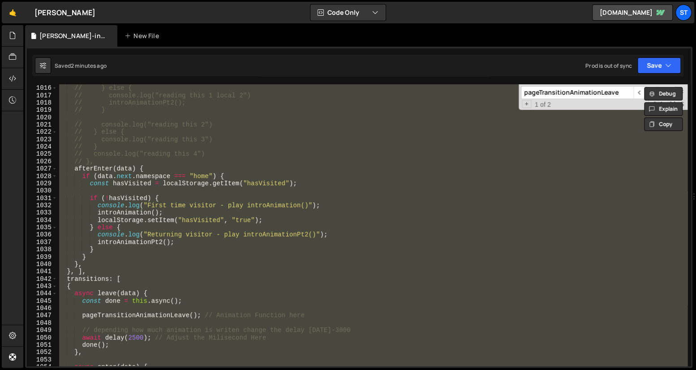
click at [147, 198] on div "// localStorage.setItem("hasVisited", "true"); // } else { // console.log("read…" at bounding box center [372, 224] width 630 height 281
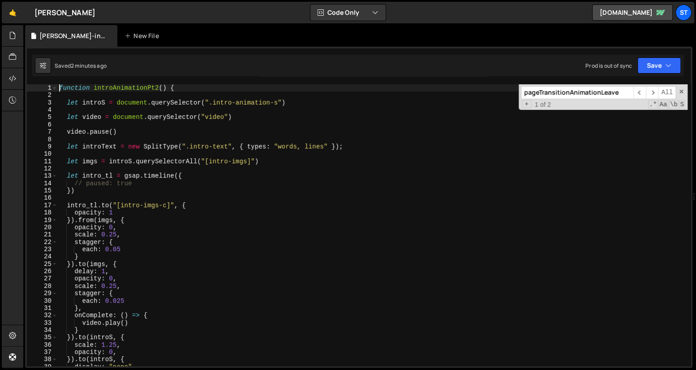
scroll to position [0, 0]
click at [128, 147] on div "function introAnimationPt2 ( ) { let introS = document . querySelector ( ".intr…" at bounding box center [372, 232] width 630 height 297
type textarea "let introText = new SplitType(".intro-text", { types: "words, lines" });"
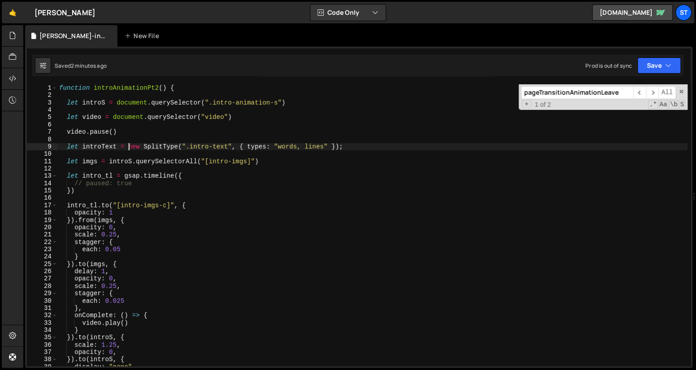
click at [177, 146] on div "function introAnimationPt2 ( ) { let introS = document . querySelector ( ".intr…" at bounding box center [372, 232] width 630 height 297
click at [265, 200] on div "function introAnimationPt2 ( ) { let introS = document . querySelector ( ".intr…" at bounding box center [372, 232] width 630 height 297
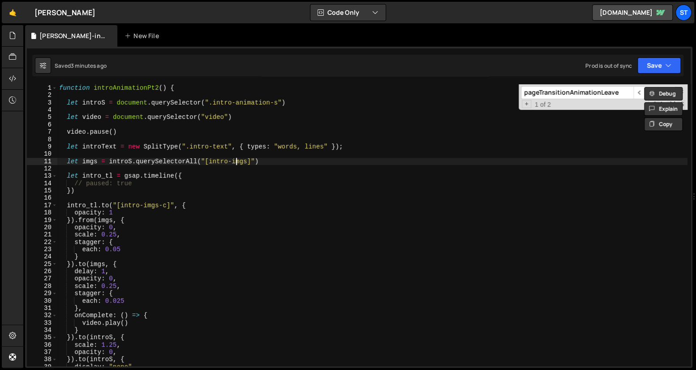
click at [237, 163] on div "function introAnimationPt2 ( ) { let introS = document . querySelector ( ".intr…" at bounding box center [372, 232] width 630 height 297
click at [55, 86] on span at bounding box center [54, 87] width 5 height 7
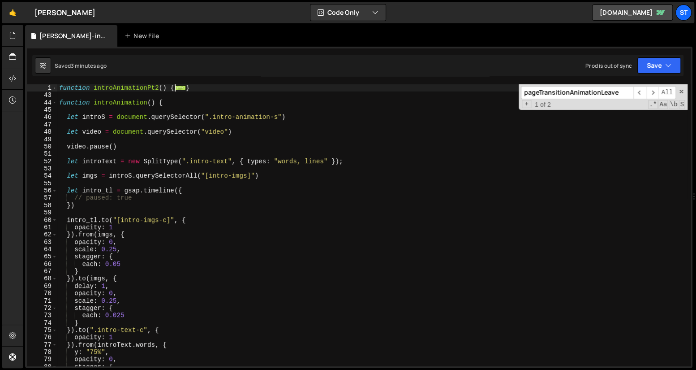
click at [216, 89] on div "function introAnimationPt2 ( ) { ... } function introAnimation ( ) { let introS…" at bounding box center [372, 232] width 630 height 297
click at [54, 103] on span at bounding box center [54, 102] width 5 height 7
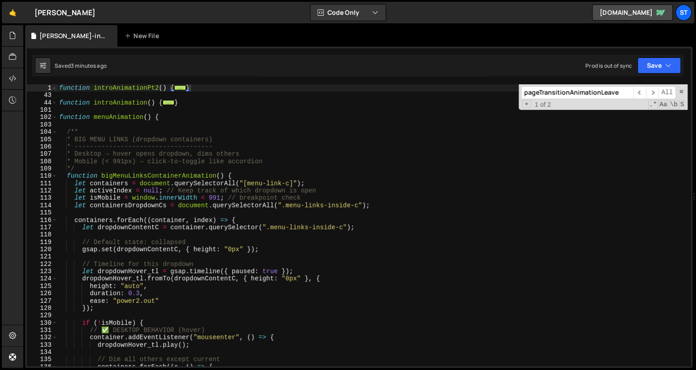
click at [215, 83] on div "} 1 43 44 101 102 103 104 105 106 107 108 109 110 111 112 113 114 115 116 117 1…" at bounding box center [359, 207] width 668 height 321
click at [215, 86] on div "function introAnimationPt2 ( ) { ... } function introAnimation ( ) { ... } func…" at bounding box center [372, 232] width 630 height 297
type textarea "function introAnimationPt2() {"
click at [222, 99] on div "function introAnimationPt2 ( ) { ... } function introAnimation ( ) { ... } func…" at bounding box center [372, 232] width 630 height 297
type textarea "}"
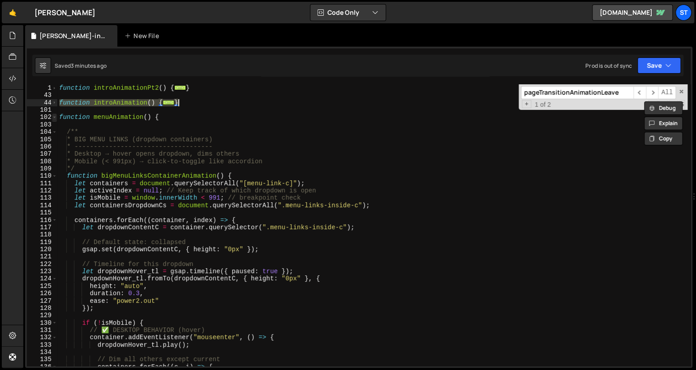
click at [55, 118] on span at bounding box center [54, 116] width 5 height 7
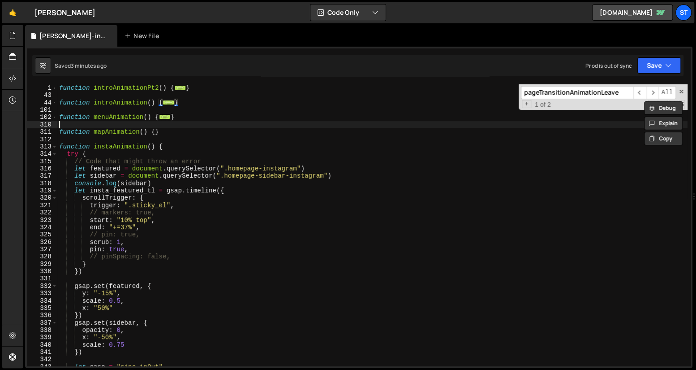
click at [219, 124] on div "function introAnimationPt2 ( ) { ... } function introAnimation ( ) { ... } func…" at bounding box center [372, 232] width 630 height 297
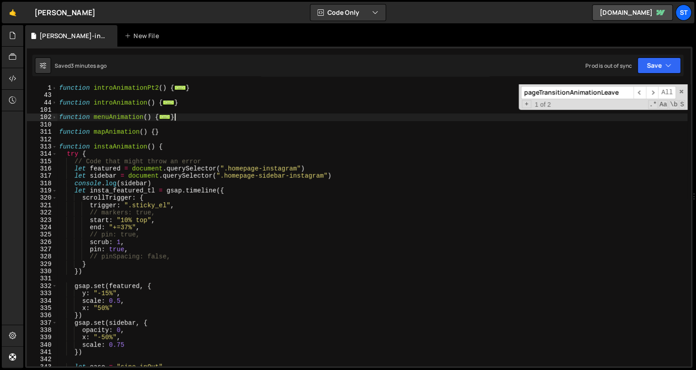
click at [221, 119] on div "function introAnimationPt2 ( ) { ... } function introAnimation ( ) { ... } func…" at bounding box center [372, 232] width 630 height 297
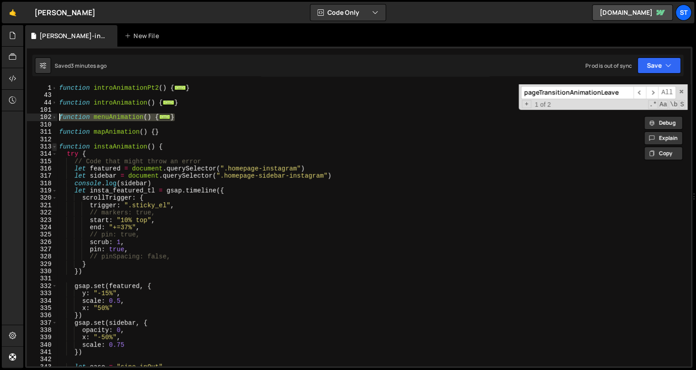
click at [53, 146] on span at bounding box center [54, 146] width 5 height 7
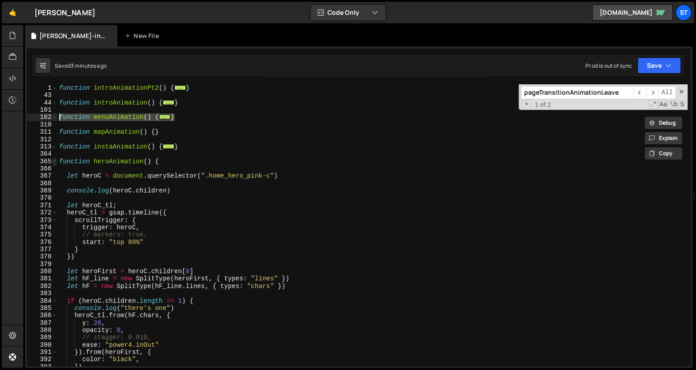
click at [53, 161] on span at bounding box center [54, 161] width 5 height 7
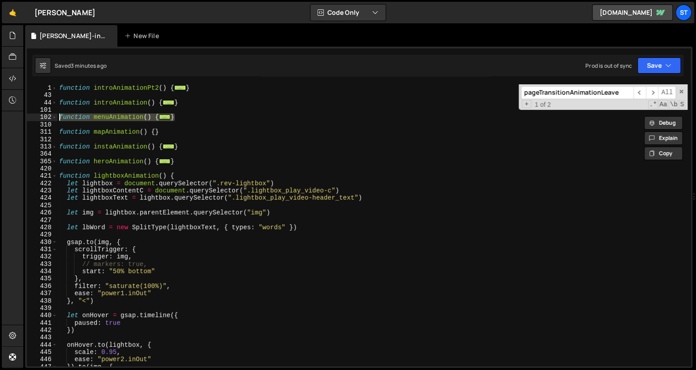
click at [215, 161] on div "function introAnimationPt2 ( ) { ... } function introAnimation ( ) { ... } func…" at bounding box center [372, 232] width 630 height 297
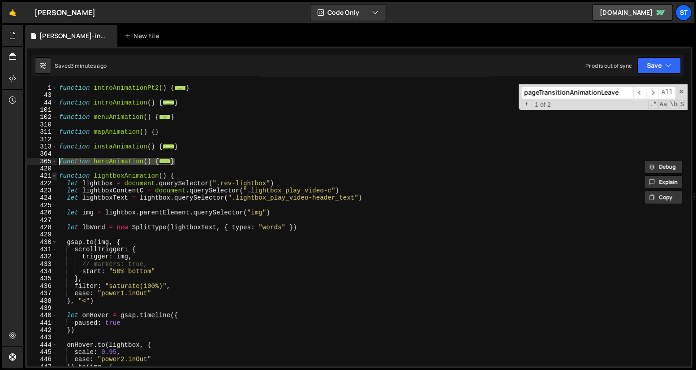
click at [53, 176] on span at bounding box center [54, 175] width 5 height 7
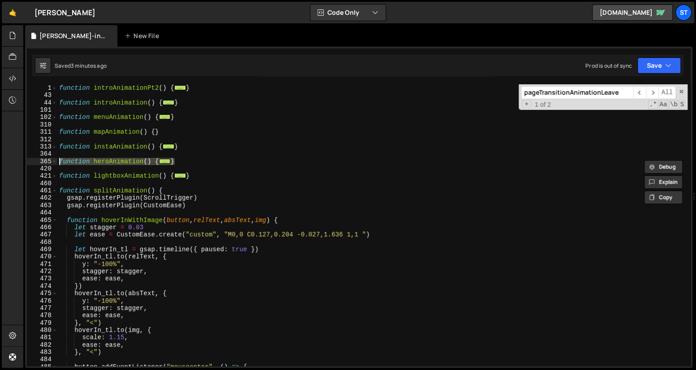
click at [193, 173] on div "function introAnimationPt2 ( ) { ... } function introAnimation ( ) { ... } func…" at bounding box center [372, 232] width 630 height 297
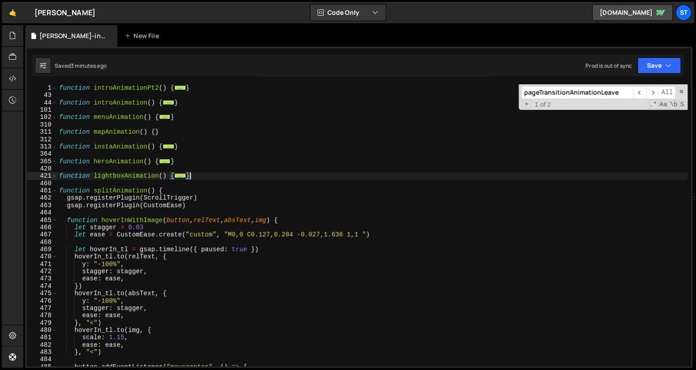
type textarea "function lightboxAnimation() { let lightbox = document.querySelector(".rev-ligh…"
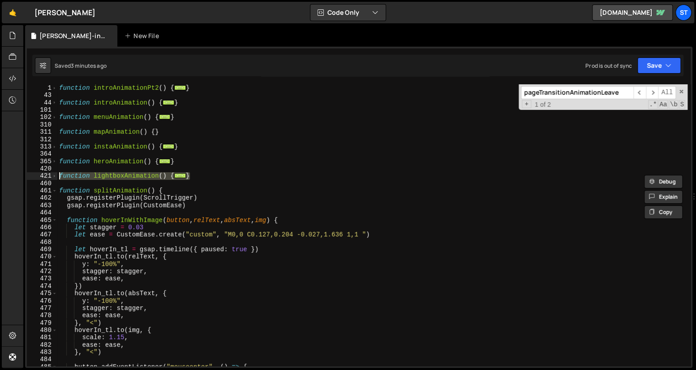
click at [84, 184] on div "function introAnimationPt2 ( ) { ... } function introAnimation ( ) { ... } func…" at bounding box center [372, 232] width 630 height 297
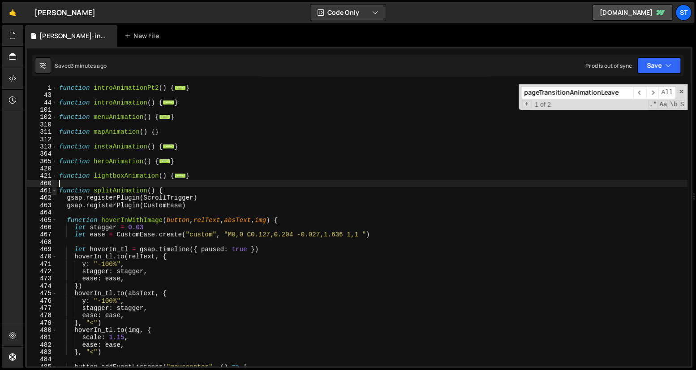
click at [53, 192] on span at bounding box center [54, 190] width 5 height 7
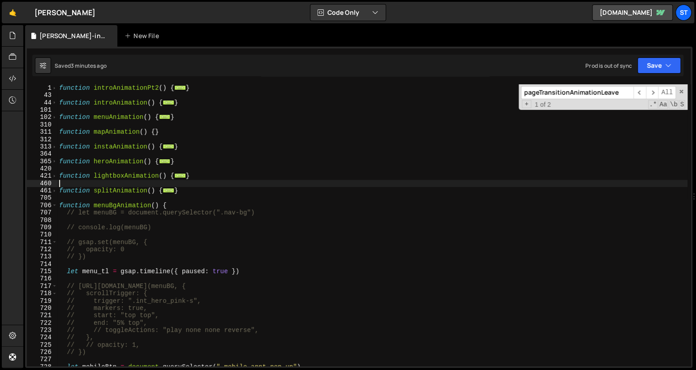
click at [250, 190] on div "function introAnimationPt2 ( ) { ... } function introAnimation ( ) { ... } func…" at bounding box center [372, 232] width 630 height 297
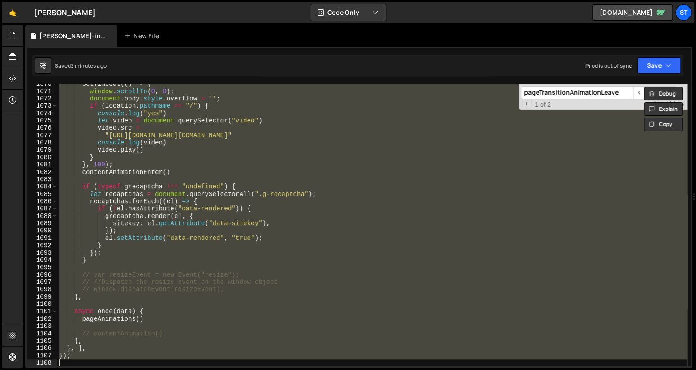
scroll to position [103, 0]
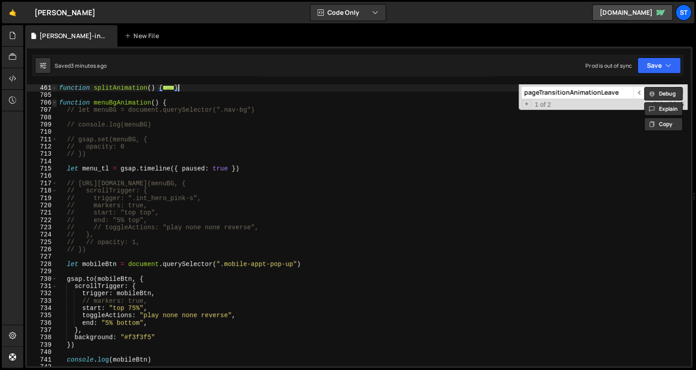
click at [56, 101] on span at bounding box center [54, 102] width 5 height 7
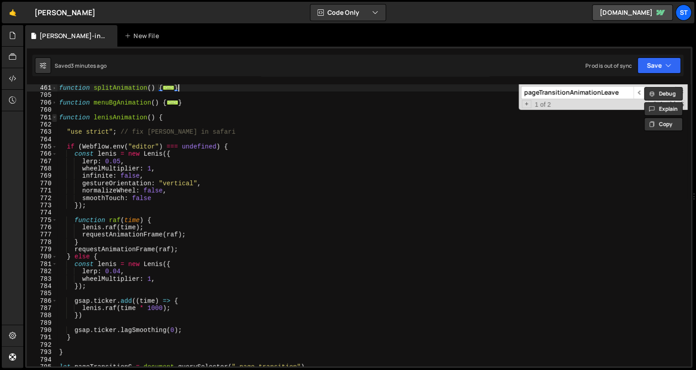
click at [55, 116] on span at bounding box center [54, 117] width 5 height 7
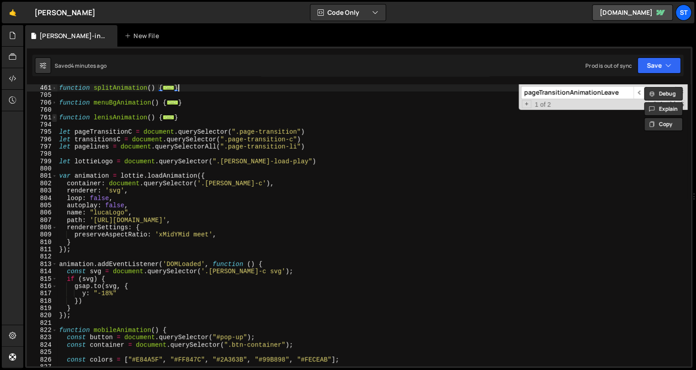
click at [55, 119] on span at bounding box center [54, 117] width 5 height 7
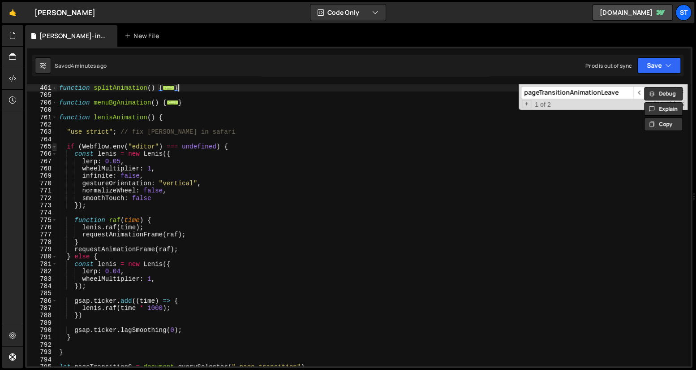
click at [56, 147] on span at bounding box center [54, 146] width 5 height 7
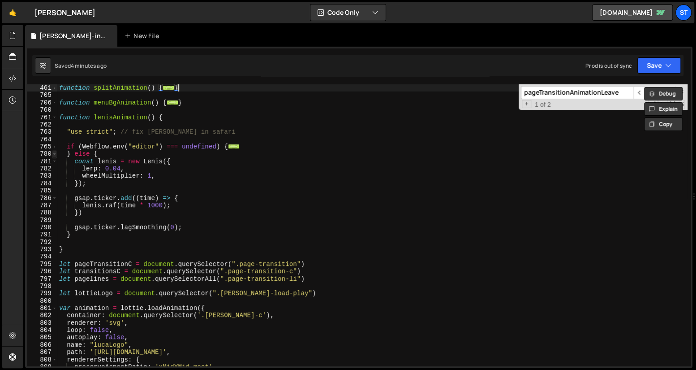
click at [55, 155] on span at bounding box center [54, 153] width 5 height 7
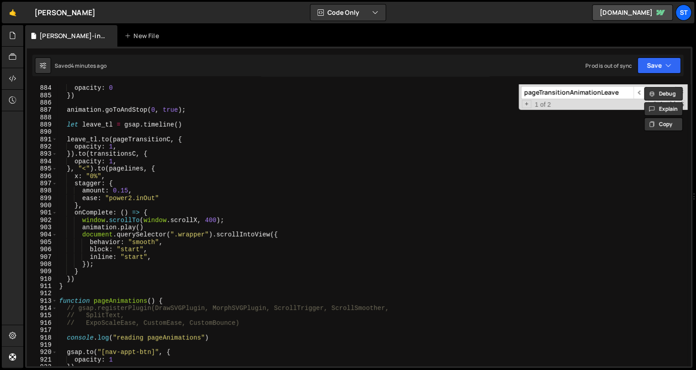
scroll to position [936, 0]
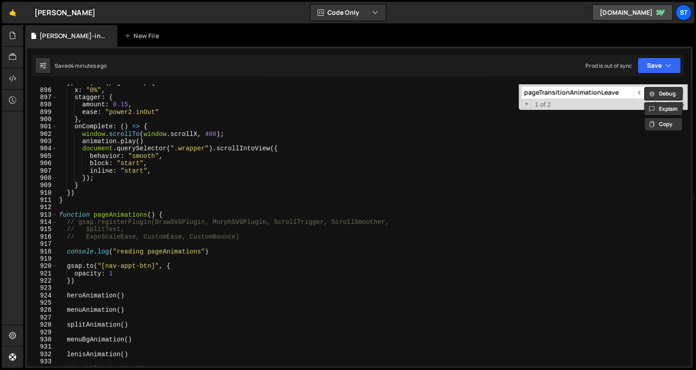
click at [96, 186] on div "} , "<" ) . to ( pagelines , { x : "0%" , stagger : { amount : 0.15 , ease : "p…" at bounding box center [372, 227] width 630 height 297
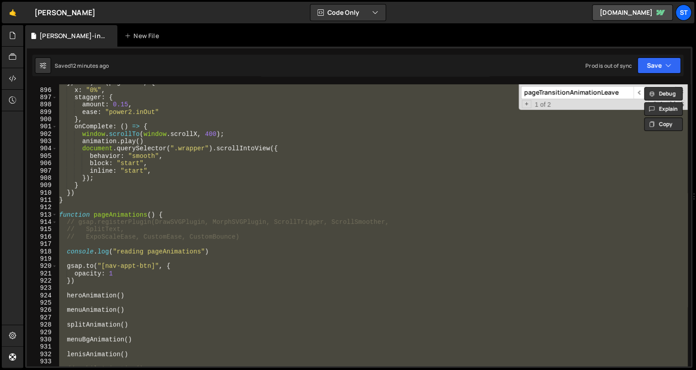
click at [182, 187] on div "} , "<" ) . to ( pagelines , { x : "0%" , stagger : { amount : 0.15 , ease : "p…" at bounding box center [372, 224] width 630 height 281
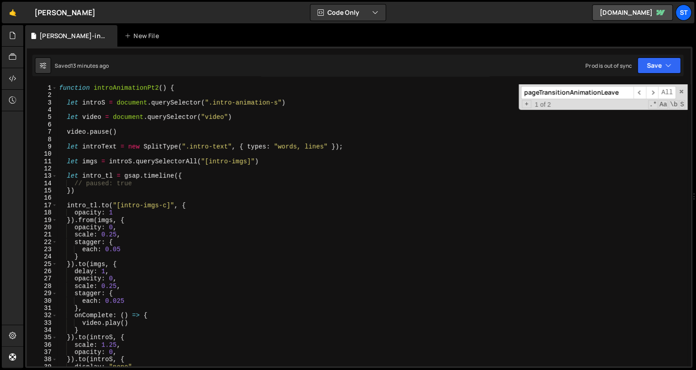
scroll to position [0, 0]
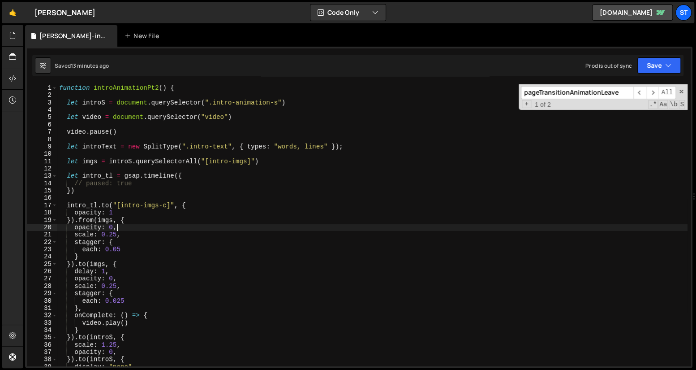
click at [132, 229] on div "function introAnimationPt2 ( ) { let introS = document . querySelector ( ".intr…" at bounding box center [372, 232] width 630 height 297
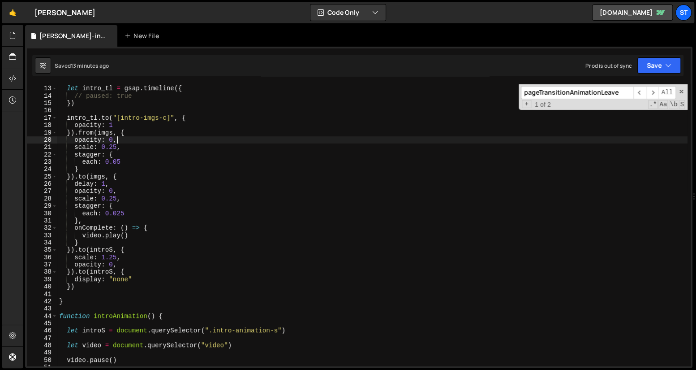
click at [106, 183] on div "let intro_tl = gsap . timeline ({ // paused: true }) intro_tl . to ( "[intro-im…" at bounding box center [372, 226] width 630 height 297
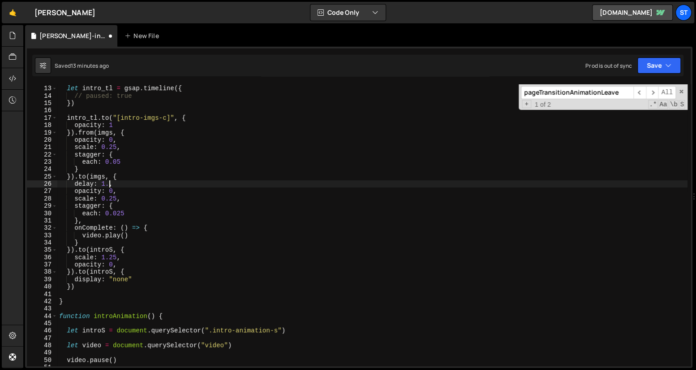
scroll to position [0, 4]
click at [181, 188] on div "let intro_tl = gsap . timeline ({ // paused: true }) intro_tl . to ( "[intro-im…" at bounding box center [372, 226] width 630 height 297
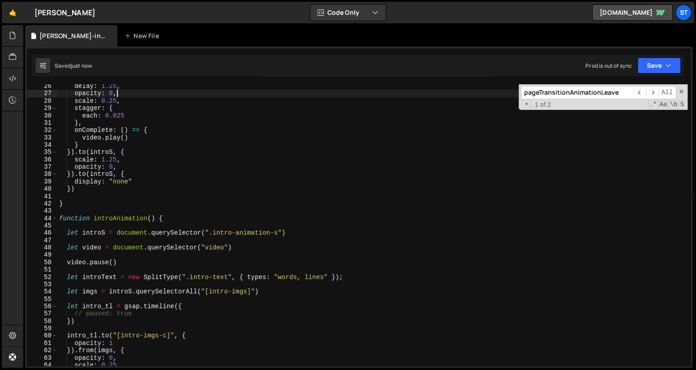
scroll to position [0, 0]
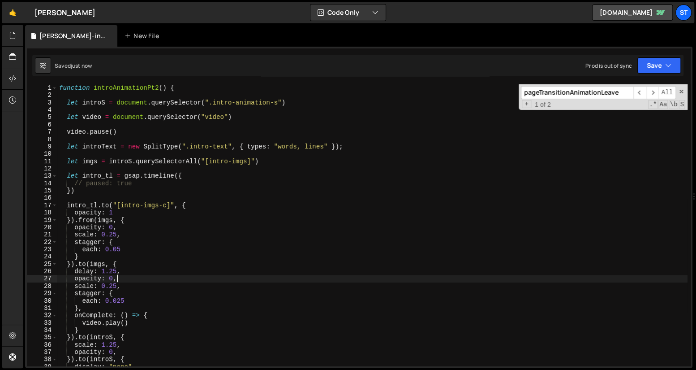
click at [123, 212] on div "function introAnimationPt2 ( ) { let introS = document . querySelector ( ".intr…" at bounding box center [372, 232] width 630 height 297
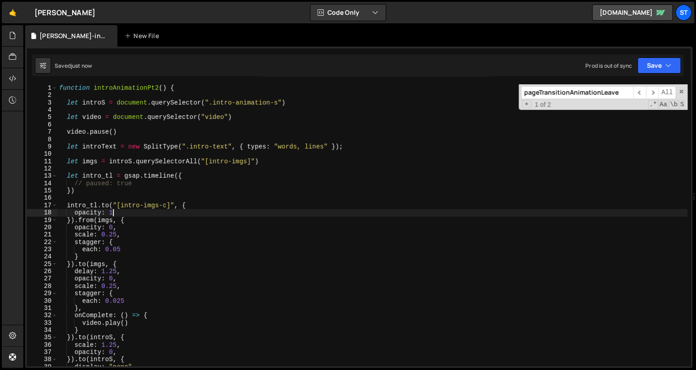
scroll to position [0, 0]
click at [130, 203] on div "function introAnimationPt2 ( ) { let introS = document . querySelector ( ".intr…" at bounding box center [372, 231] width 630 height 297
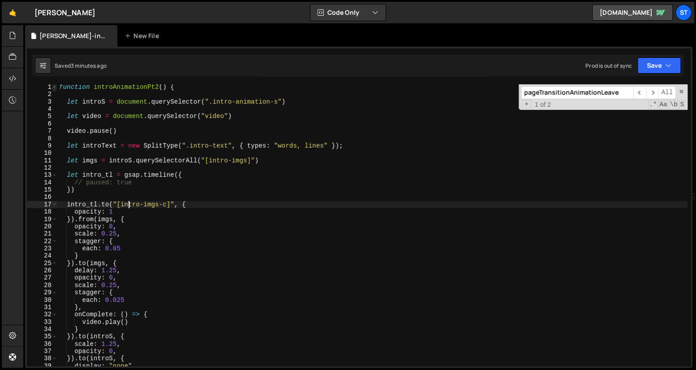
click at [53, 86] on span at bounding box center [54, 86] width 5 height 7
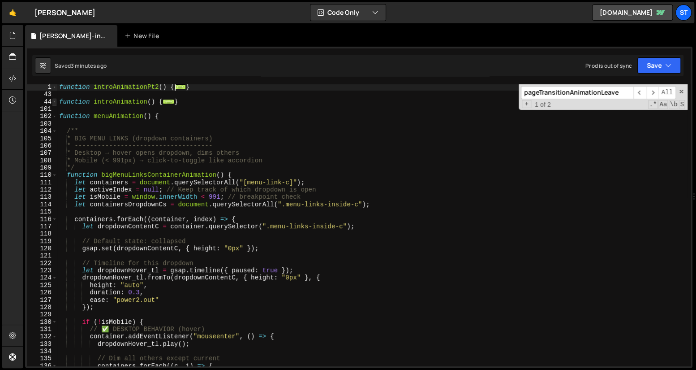
click at [54, 101] on span at bounding box center [54, 101] width 5 height 7
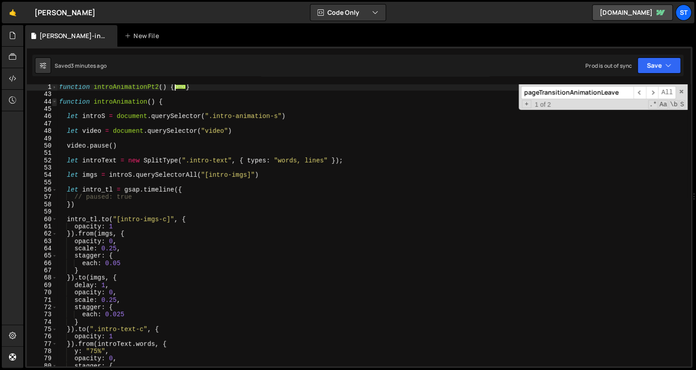
click at [54, 103] on span at bounding box center [54, 101] width 5 height 7
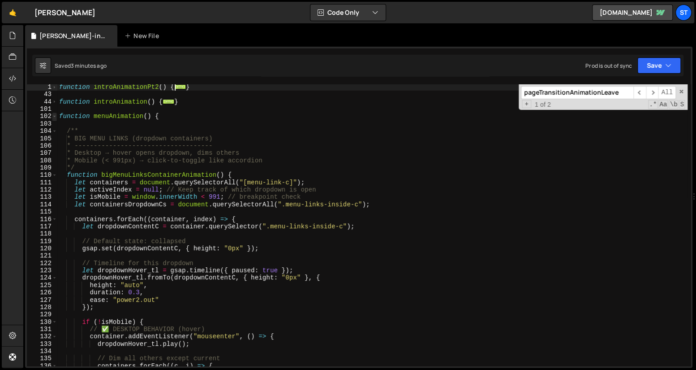
click at [55, 116] on span at bounding box center [54, 115] width 5 height 7
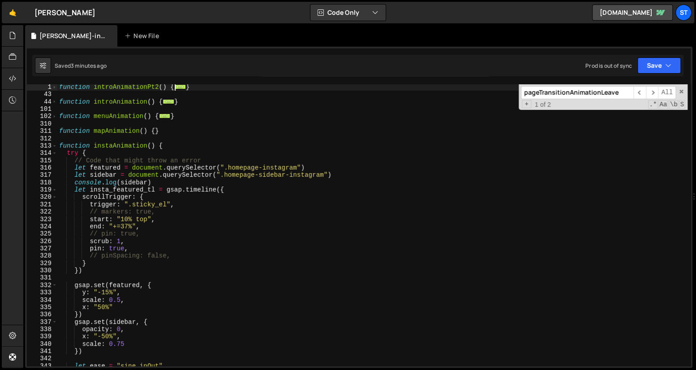
click at [177, 134] on div "function introAnimationPt2 ( ) { ... } function introAnimation ( ) { ... } func…" at bounding box center [372, 231] width 630 height 297
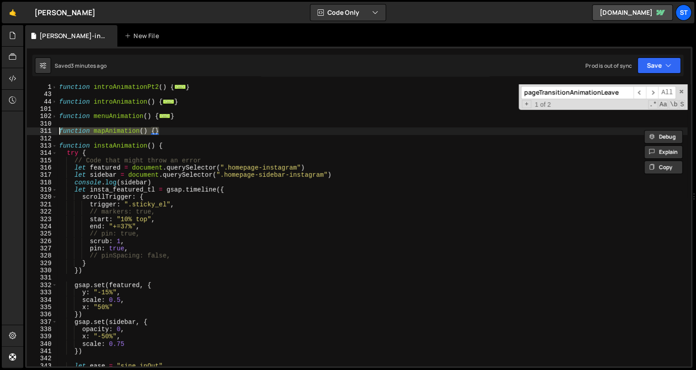
paste textarea
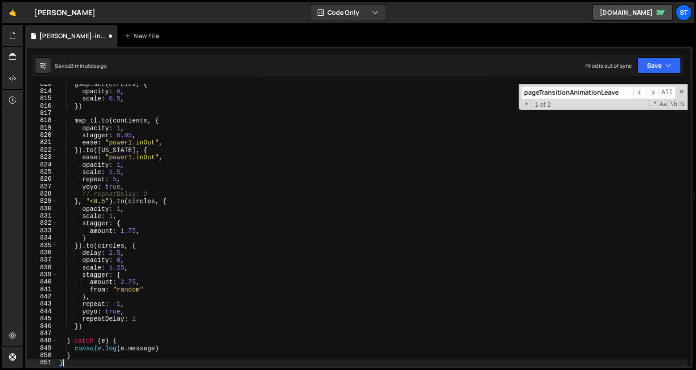
scroll to position [11846, 0]
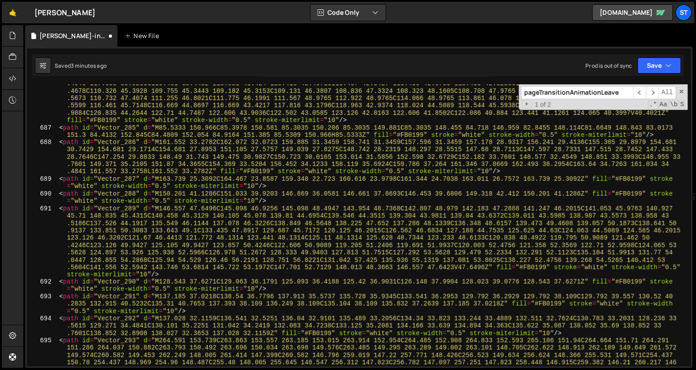
type textarea "<path id="Vector_285" d="M85.5333 150.966C85.3978 150.581 85.3035 150.206 85.30…"
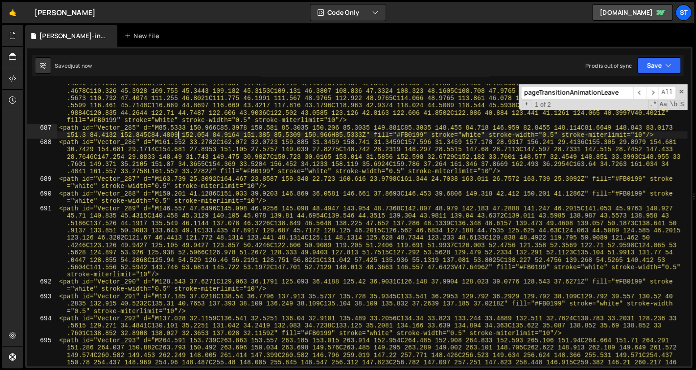
scroll to position [11846, 0]
